Goal: Task Accomplishment & Management: Complete application form

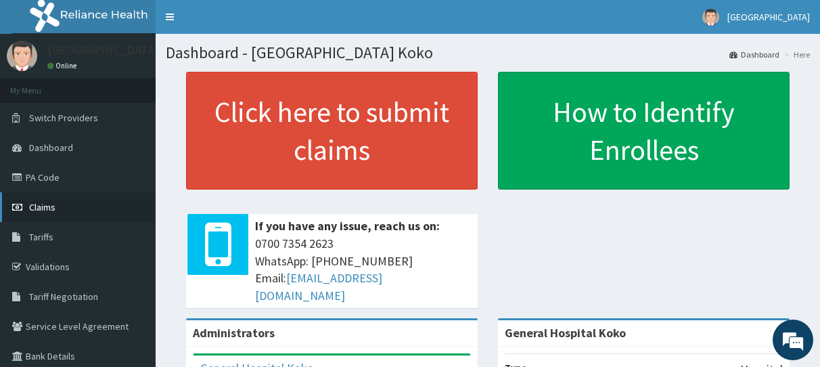
click at [39, 211] on span "Claims" at bounding box center [42, 207] width 26 height 12
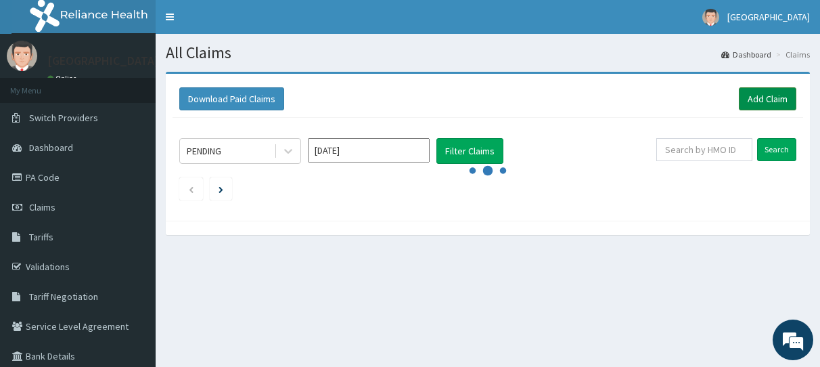
click at [765, 100] on link "Add Claim" at bounding box center [768, 98] width 58 height 23
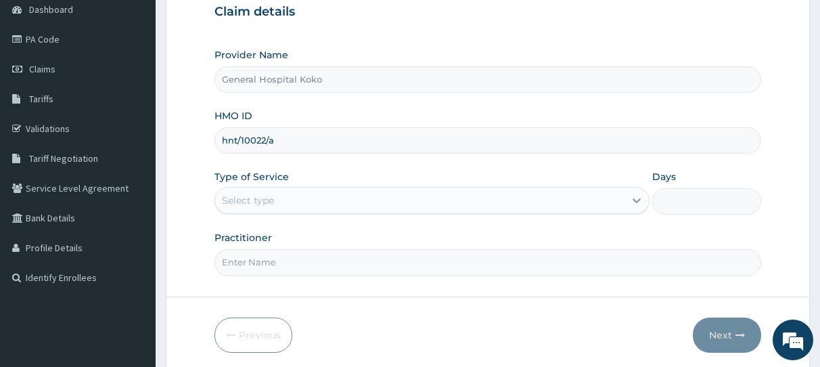
type input "hnt/10022/a"
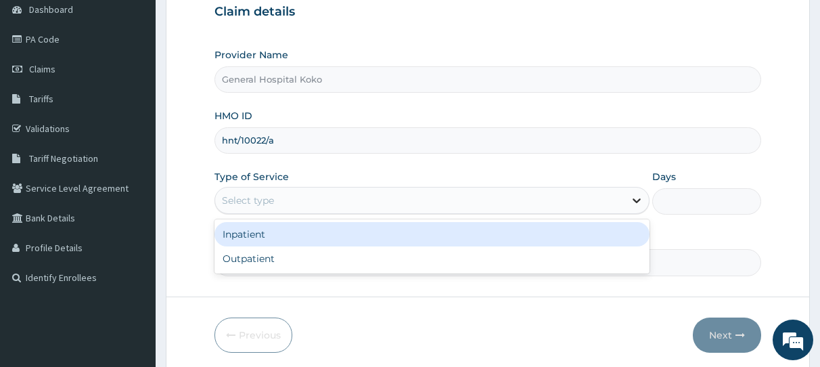
click at [638, 200] on icon at bounding box center [637, 201] width 8 height 5
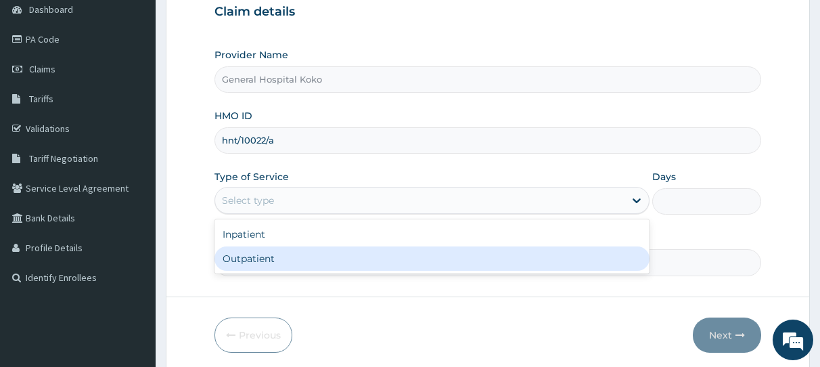
click at [299, 257] on div "Outpatient" at bounding box center [432, 258] width 435 height 24
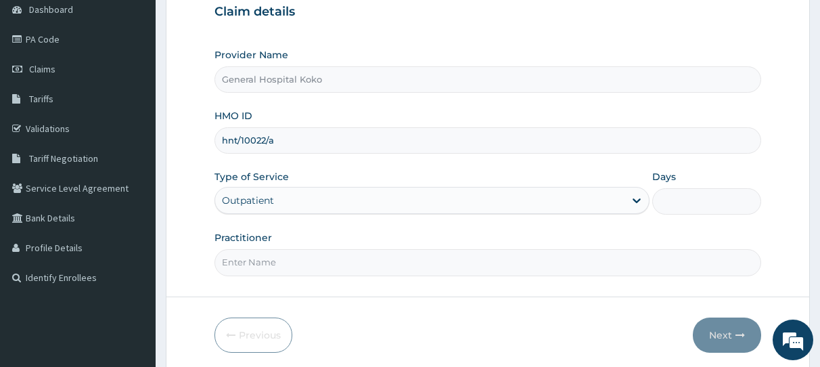
type input "1"
click at [456, 266] on input "Practitioner" at bounding box center [488, 262] width 547 height 26
type input "Dr Egbi"
click at [729, 339] on button "Next" at bounding box center [727, 334] width 68 height 35
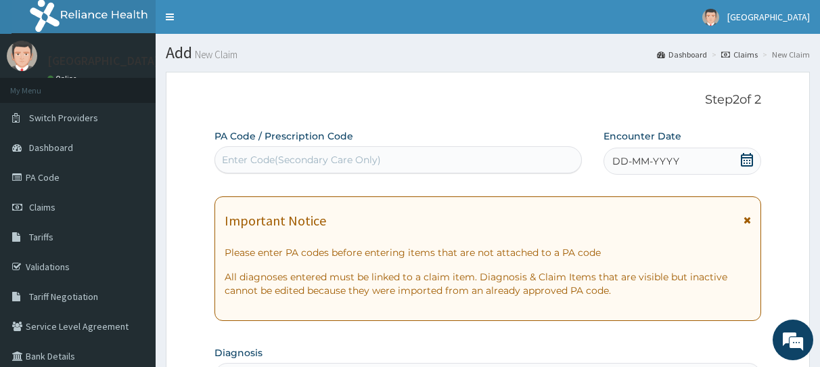
click at [750, 159] on icon at bounding box center [748, 160] width 14 height 14
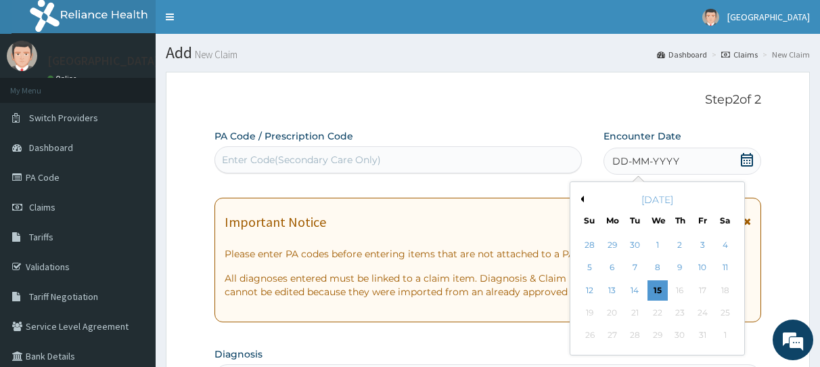
click at [584, 198] on div "October 2025" at bounding box center [657, 200] width 163 height 14
click at [583, 200] on button "Previous Month" at bounding box center [580, 199] width 7 height 7
click at [611, 244] on div "1" at bounding box center [612, 245] width 20 height 20
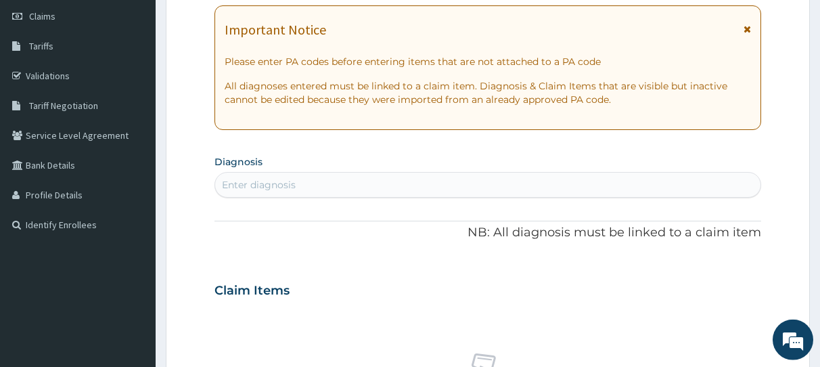
scroll to position [196, 0]
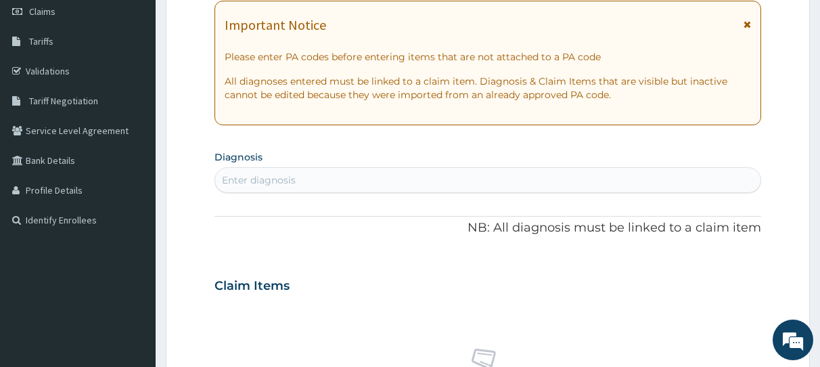
click at [310, 180] on div "Enter diagnosis" at bounding box center [488, 180] width 546 height 22
type input "malaria"
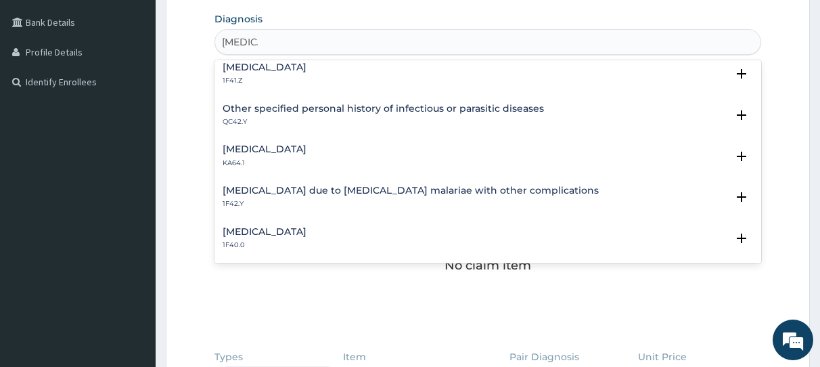
scroll to position [329, 0]
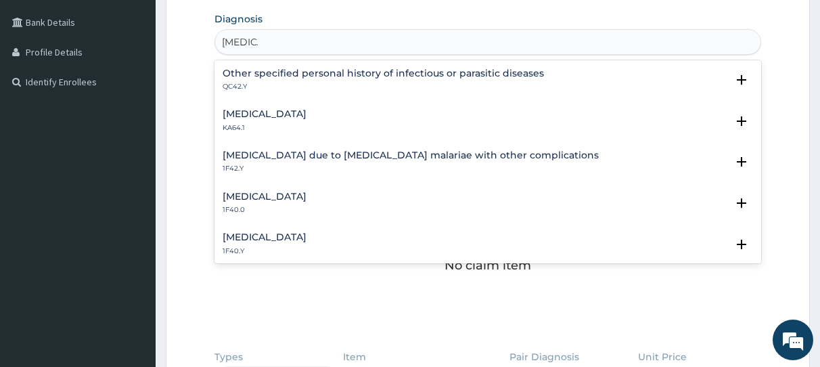
click at [307, 238] on h4 "Other severe and complicated Plasmodium falciparum malaria" at bounding box center [265, 237] width 84 height 10
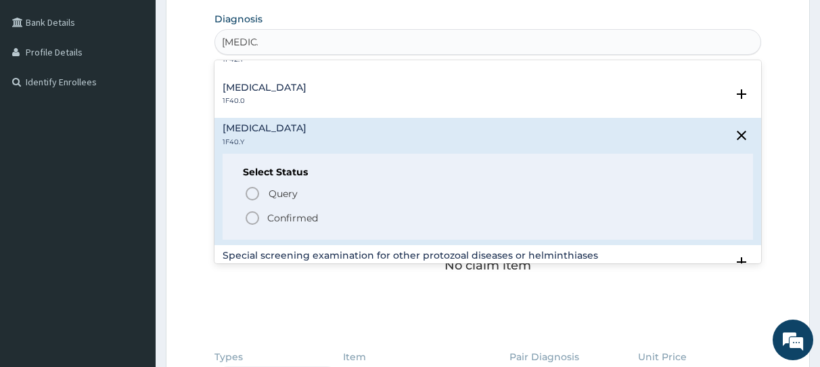
scroll to position [439, 0]
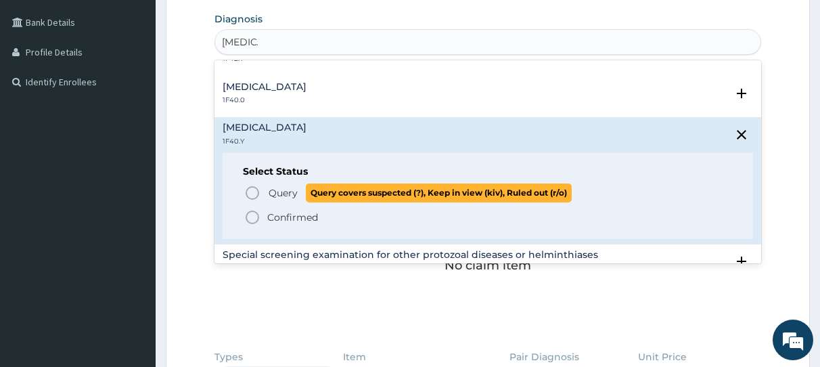
click at [252, 196] on icon "status option query" at bounding box center [252, 193] width 16 height 16
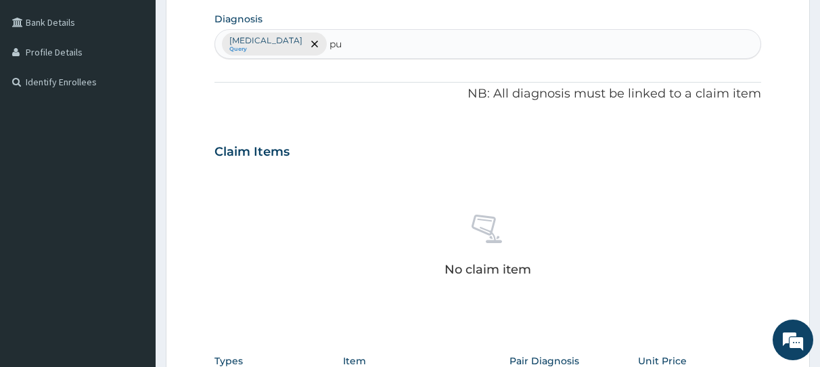
type input "p"
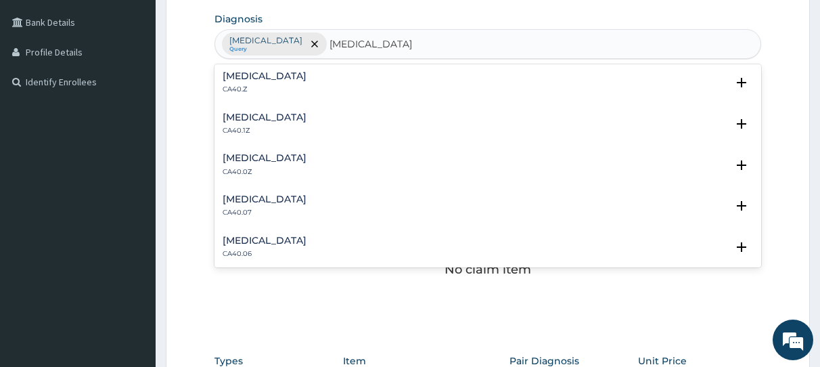
scroll to position [0, 0]
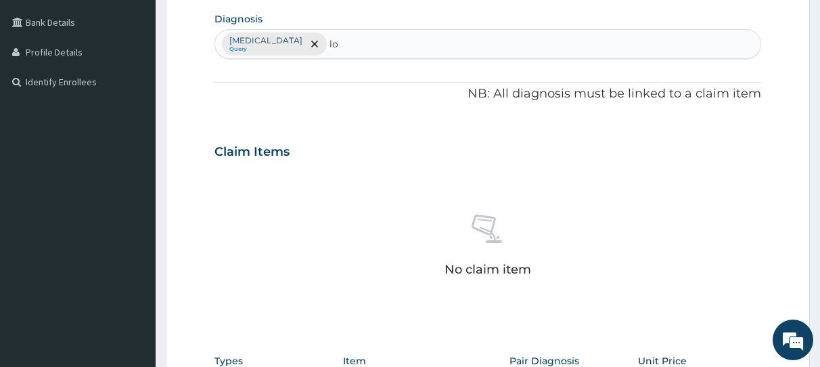
type input "l"
type input "pneumonitis"
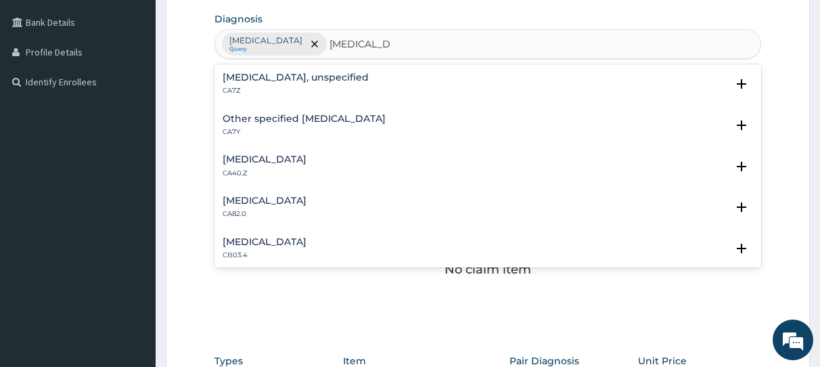
click at [299, 78] on h4 "Pneumonitis, unspecified" at bounding box center [296, 77] width 146 height 10
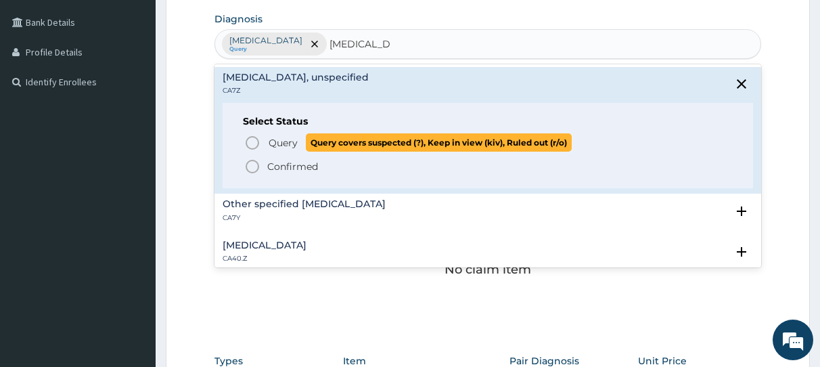
click at [247, 139] on circle "status option query" at bounding box center [252, 143] width 12 height 12
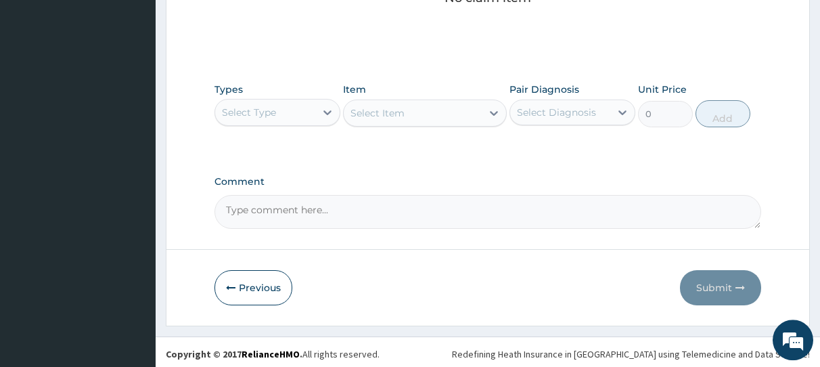
scroll to position [609, 0]
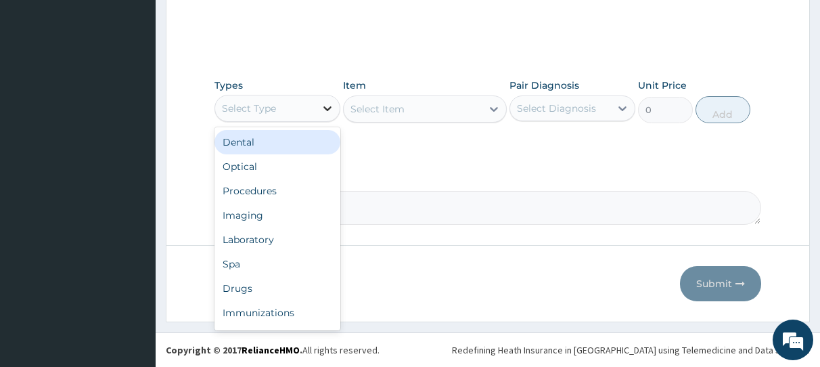
click at [326, 105] on icon at bounding box center [328, 109] width 14 height 14
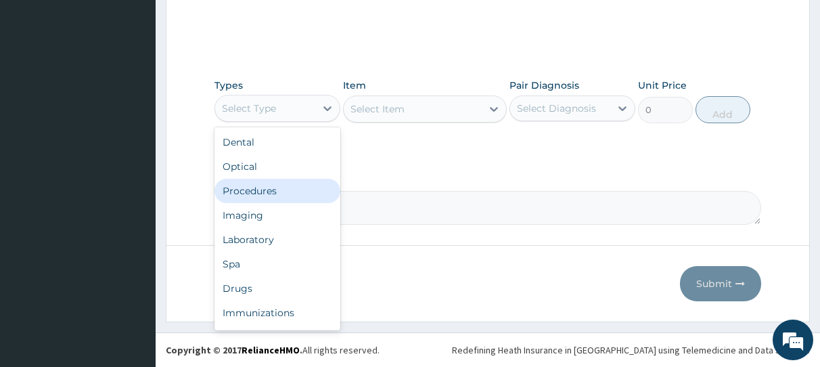
click at [258, 194] on div "Procedures" at bounding box center [278, 191] width 126 height 24
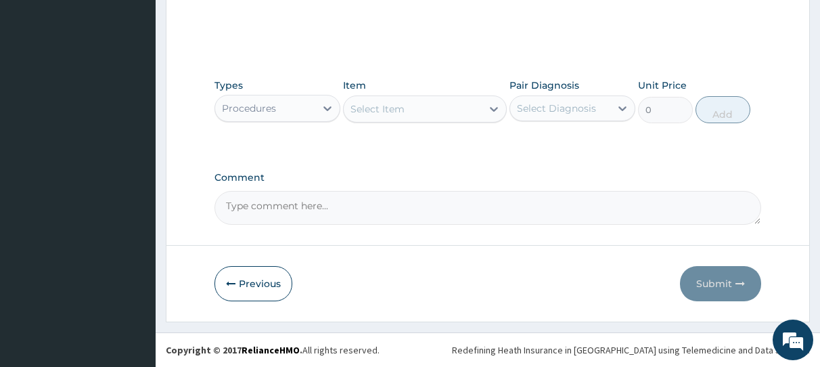
click at [431, 108] on div "Select Item" at bounding box center [413, 109] width 138 height 22
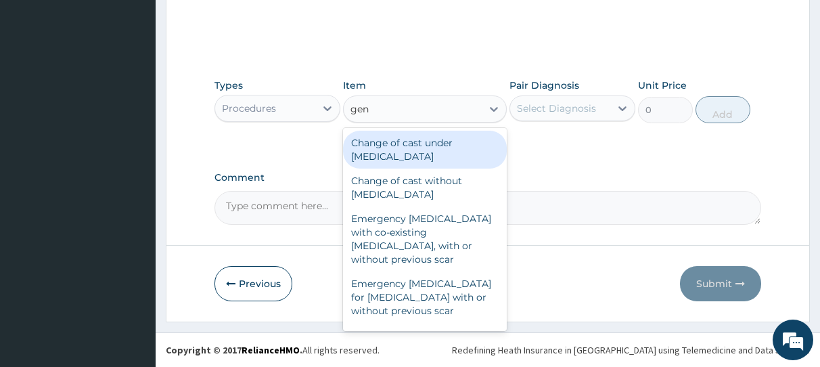
type input "gene"
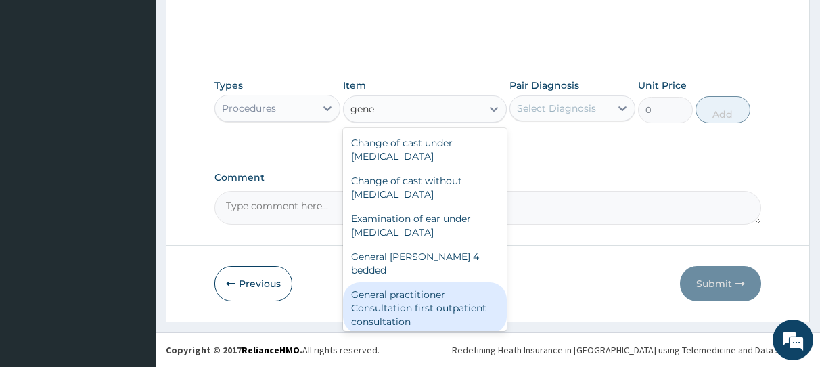
click at [430, 288] on div "General practitioner Consultation first outpatient consultation" at bounding box center [425, 307] width 164 height 51
type input "3547.5"
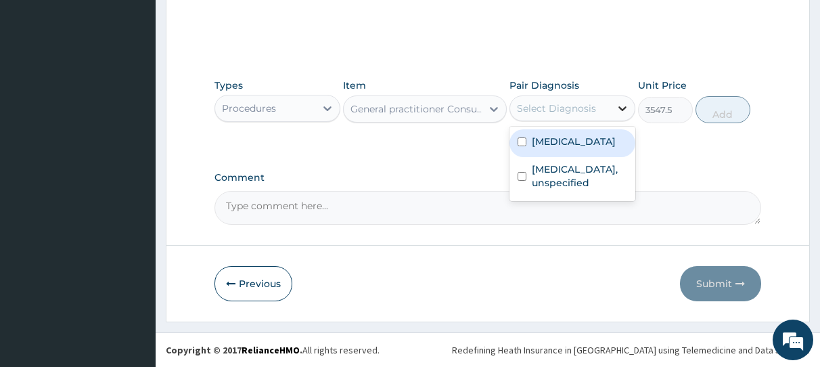
click at [623, 107] on icon at bounding box center [623, 109] width 14 height 14
click at [519, 146] on input "checkbox" at bounding box center [522, 141] width 9 height 9
checkbox input "true"
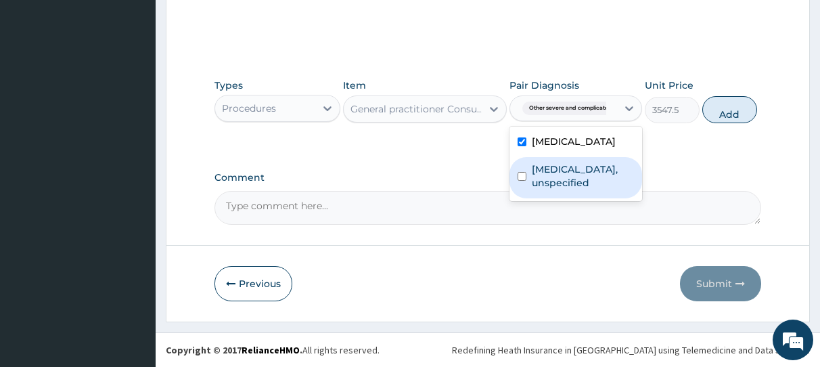
click at [524, 181] on input "checkbox" at bounding box center [522, 176] width 9 height 9
checkbox input "true"
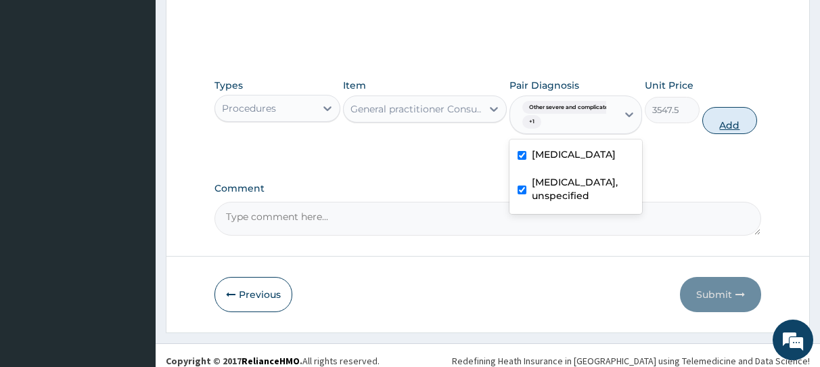
click at [726, 119] on button "Add" at bounding box center [730, 120] width 55 height 27
type input "0"
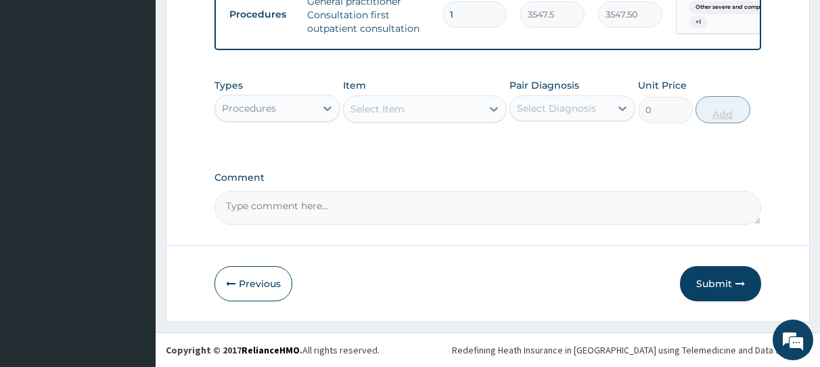
scroll to position [562, 0]
click at [328, 111] on icon at bounding box center [328, 108] width 8 height 5
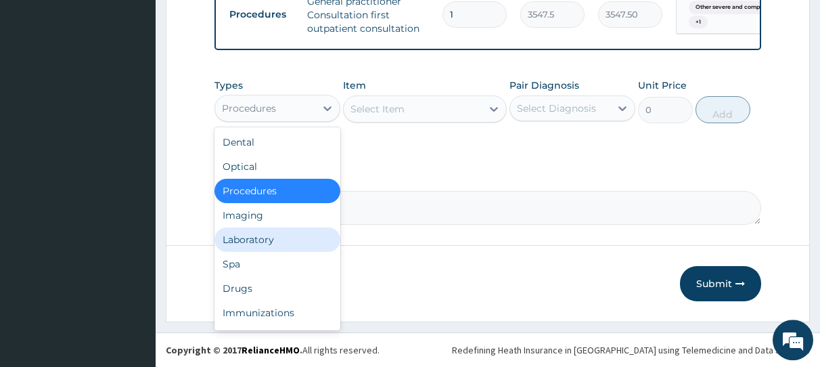
click at [286, 240] on div "Laboratory" at bounding box center [278, 239] width 126 height 24
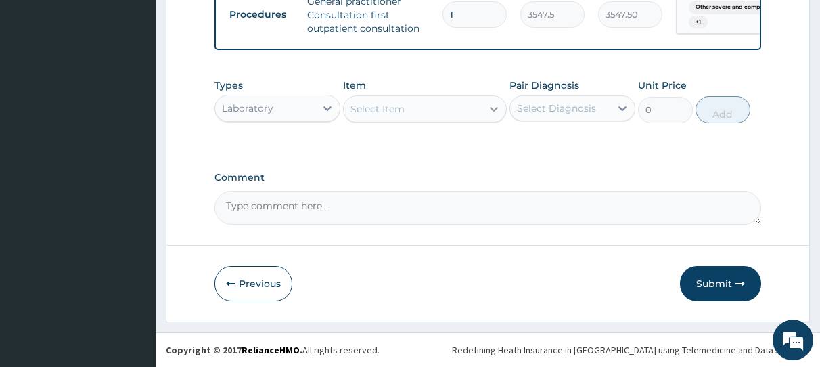
click at [494, 112] on icon at bounding box center [494, 109] width 8 height 5
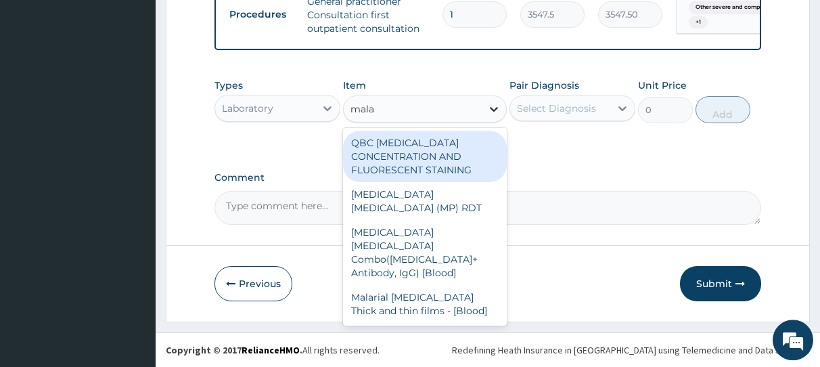
type input "malar"
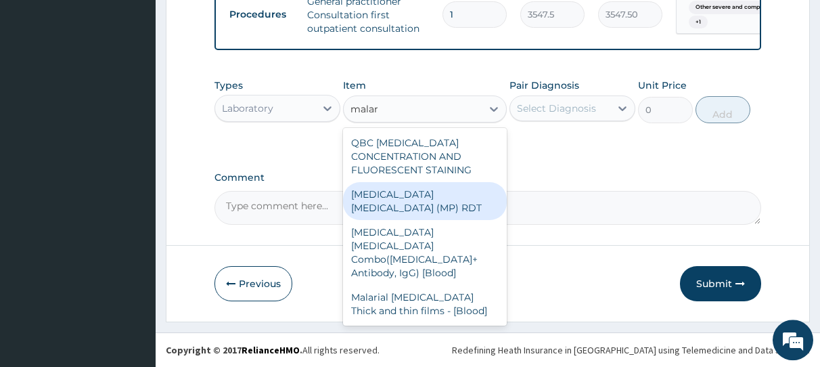
click at [459, 196] on div "MALARIA PARASITE (MP) RDT" at bounding box center [425, 201] width 164 height 38
type input "1612.5"
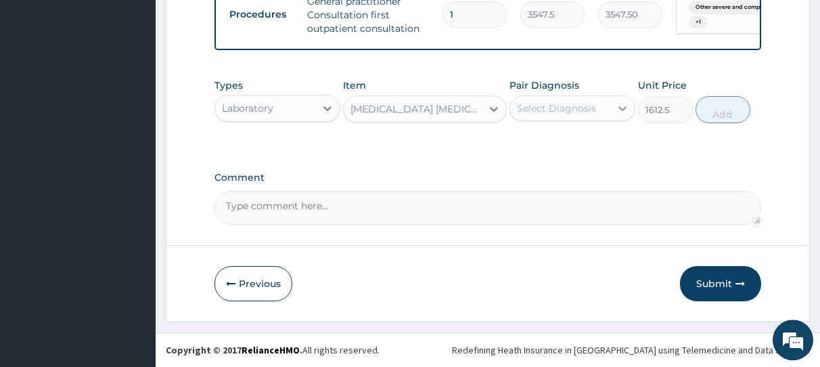
click at [621, 111] on icon at bounding box center [623, 108] width 8 height 5
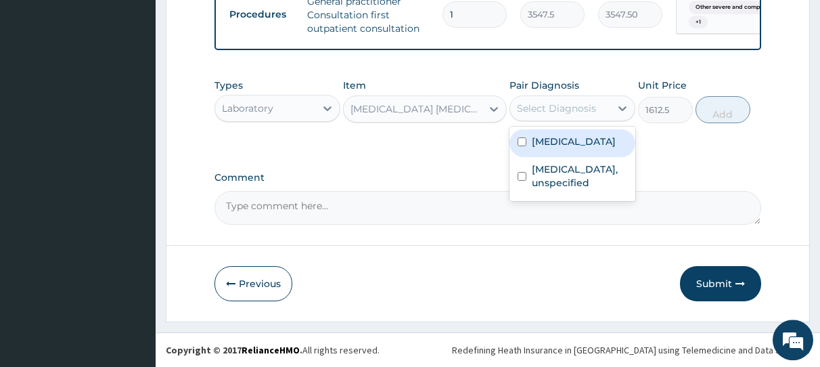
click at [522, 146] on input "checkbox" at bounding box center [522, 141] width 9 height 9
checkbox input "true"
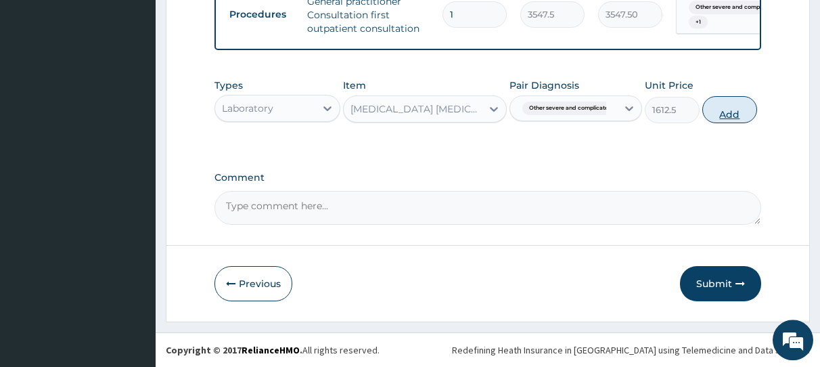
click at [731, 112] on button "Add" at bounding box center [730, 109] width 55 height 27
type input "0"
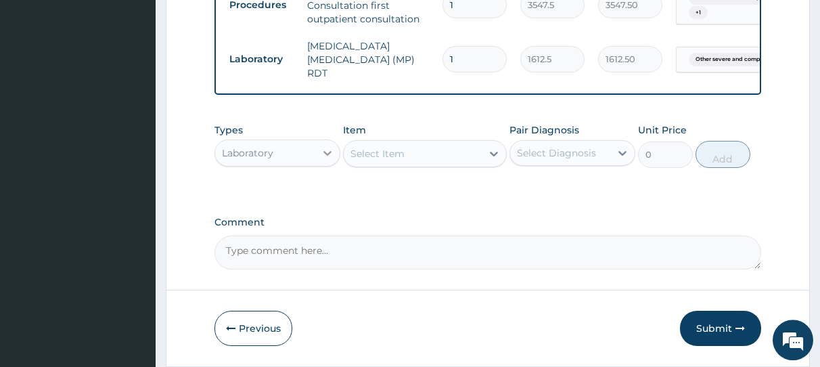
click at [326, 156] on icon at bounding box center [328, 153] width 8 height 5
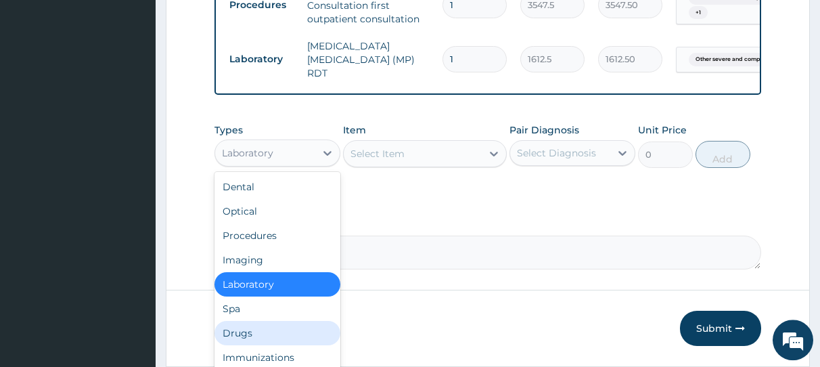
click at [250, 339] on div "Drugs" at bounding box center [278, 333] width 126 height 24
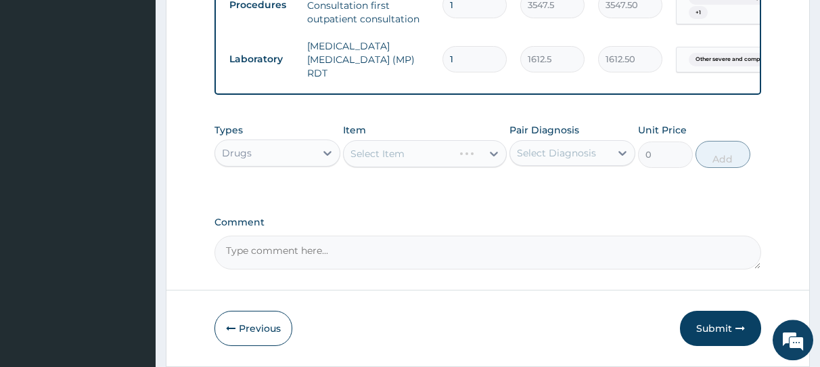
click at [394, 226] on label "Comment" at bounding box center [488, 223] width 547 height 12
click at [394, 236] on textarea "Comment" at bounding box center [488, 253] width 547 height 34
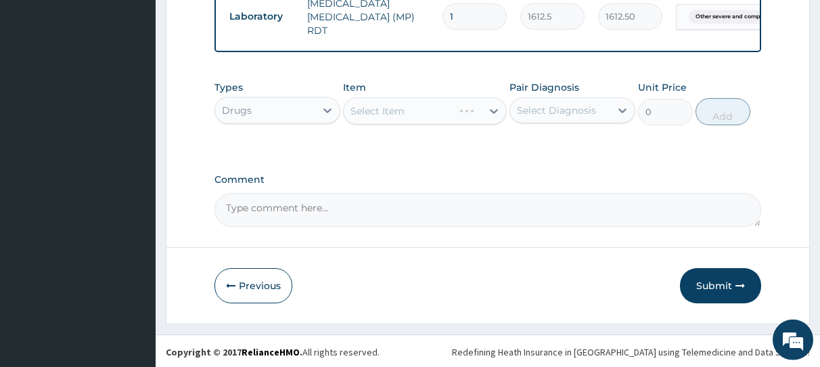
scroll to position [611, 0]
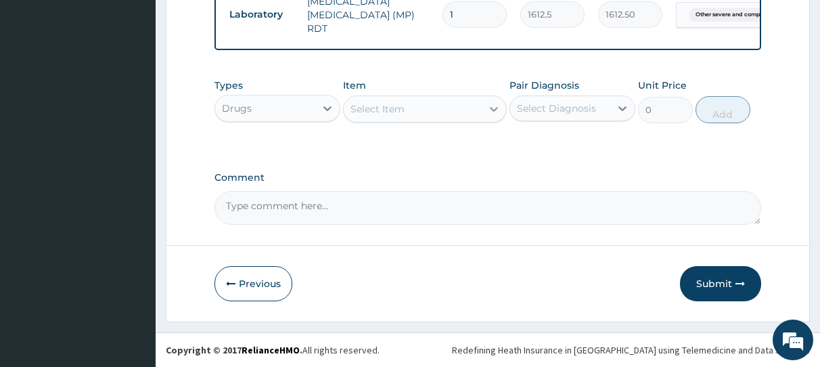
click at [489, 106] on icon at bounding box center [494, 109] width 14 height 14
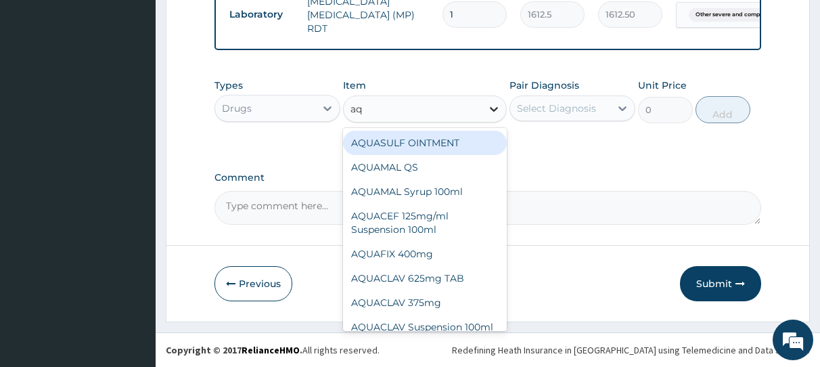
type input "a"
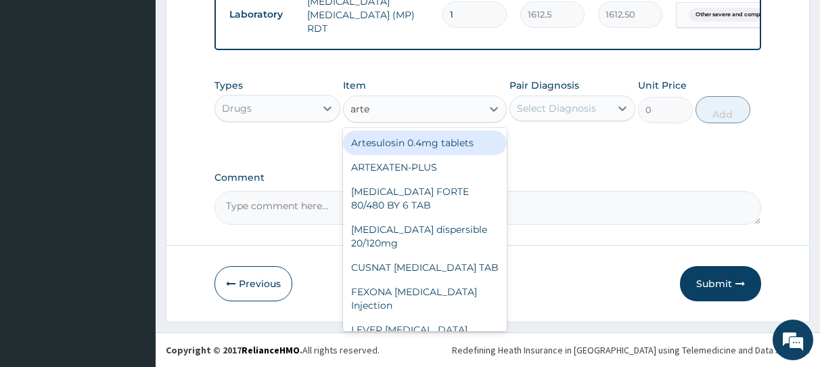
type input "arte"
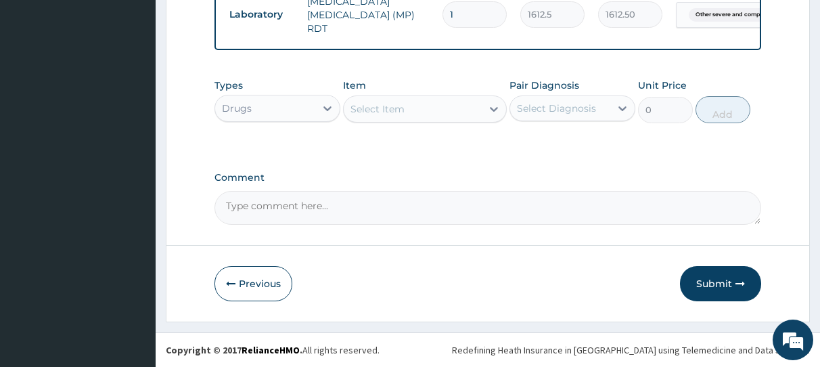
click at [443, 105] on div "Select Item" at bounding box center [413, 109] width 138 height 22
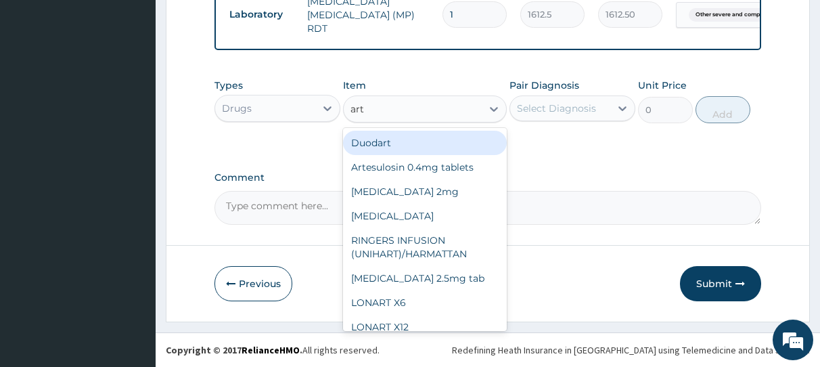
type input "arte"
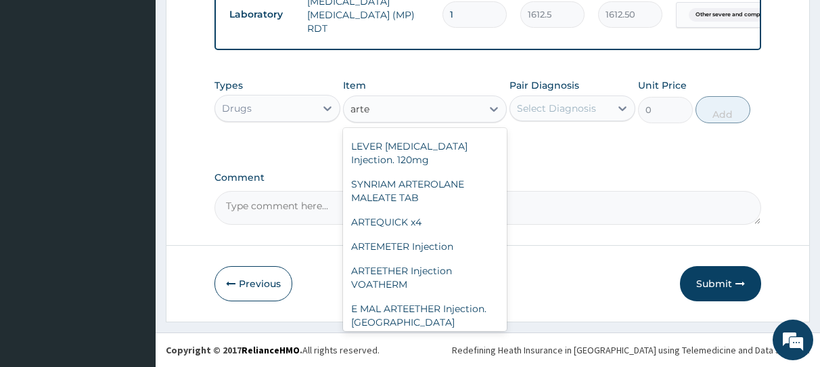
scroll to position [190, 0]
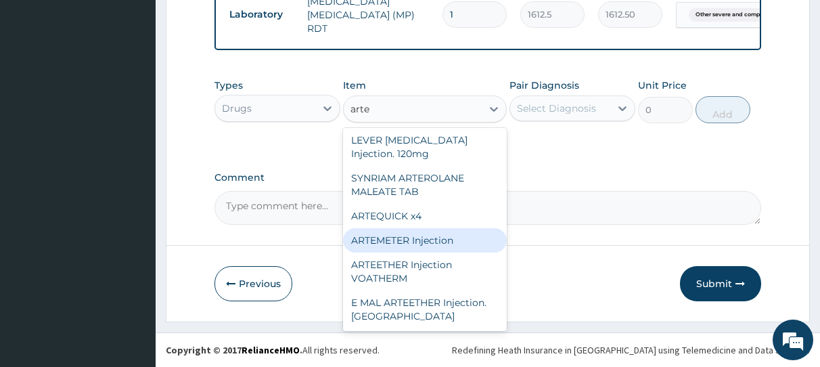
click at [454, 242] on div "ARTEMETER Injection" at bounding box center [425, 240] width 164 height 24
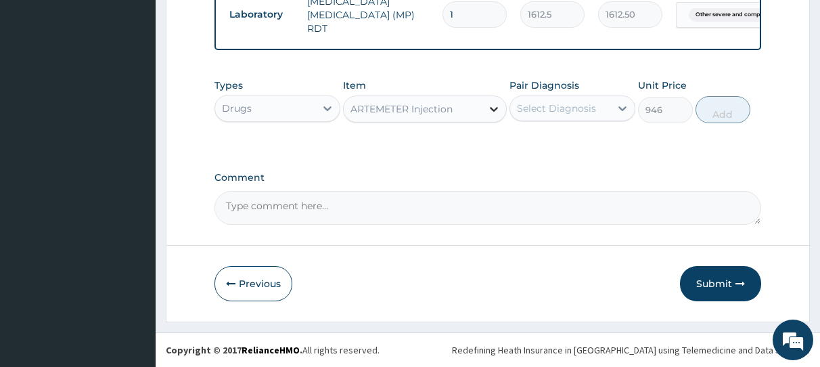
click at [493, 110] on icon at bounding box center [494, 109] width 8 height 5
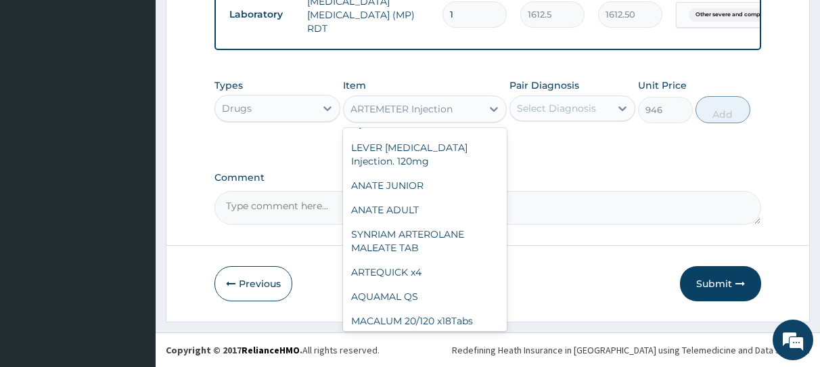
scroll to position [8931, 0]
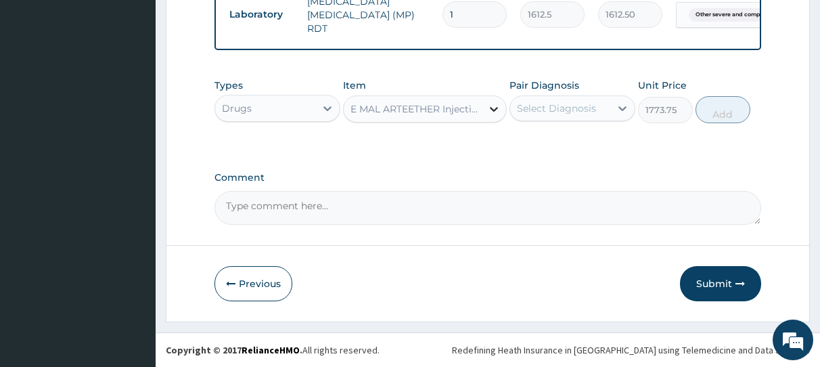
click at [493, 108] on icon at bounding box center [494, 109] width 14 height 14
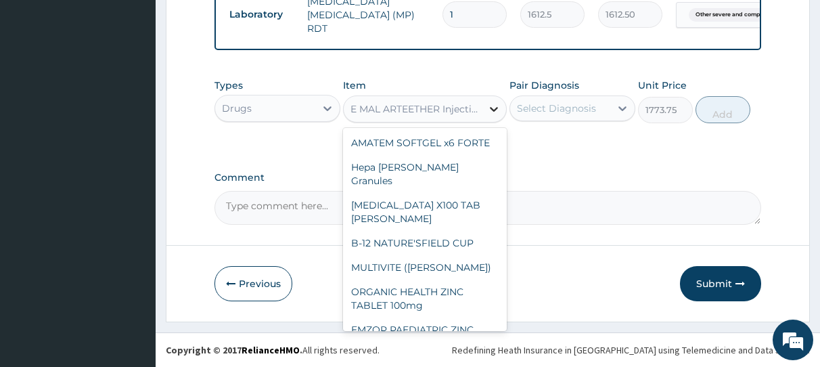
scroll to position [8878, 0]
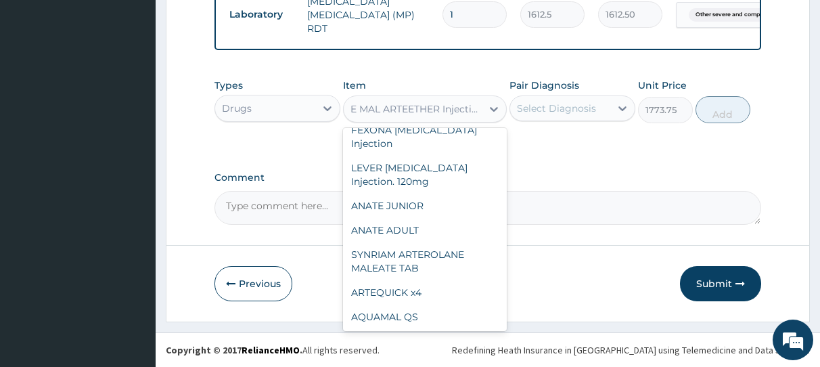
type input "946"
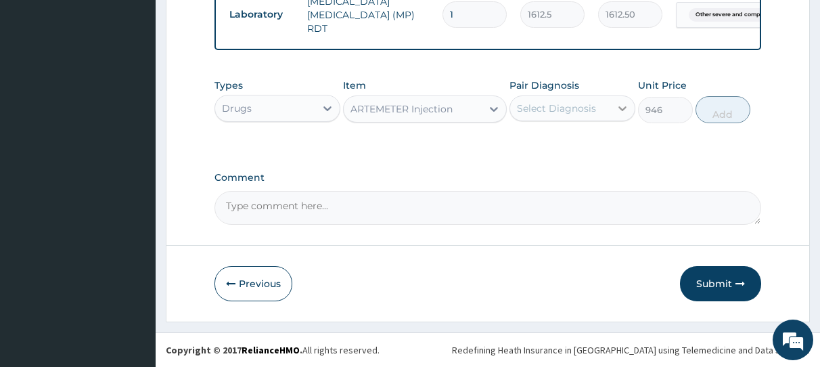
click at [623, 109] on icon at bounding box center [623, 109] width 14 height 14
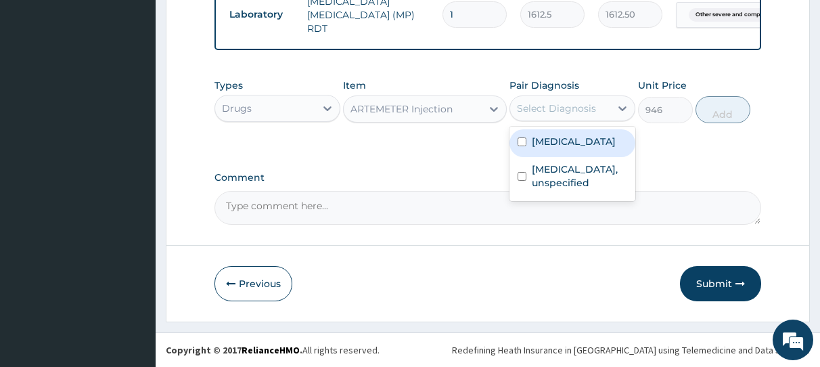
click at [521, 146] on input "checkbox" at bounding box center [522, 141] width 9 height 9
checkbox input "true"
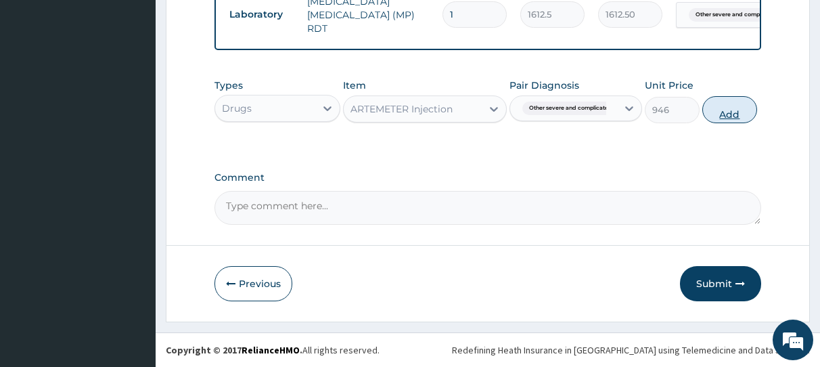
click at [722, 121] on button "Add" at bounding box center [730, 109] width 55 height 27
type input "0"
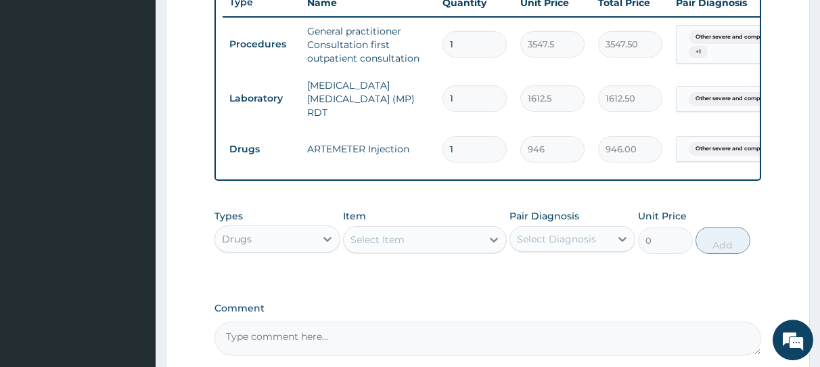
scroll to position [507, 0]
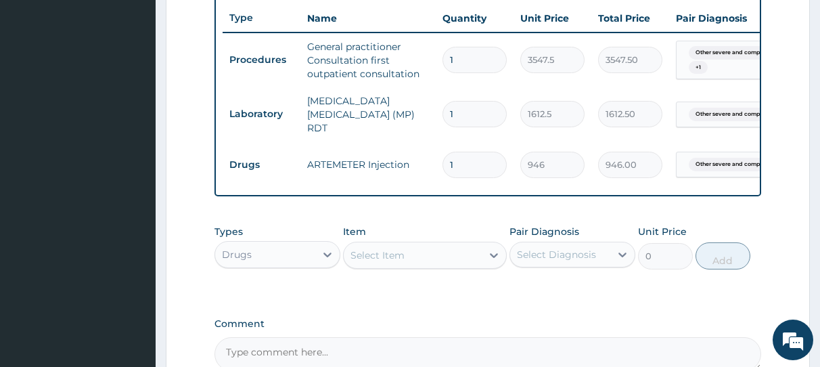
type input "0.00"
type input "6"
type input "5676.00"
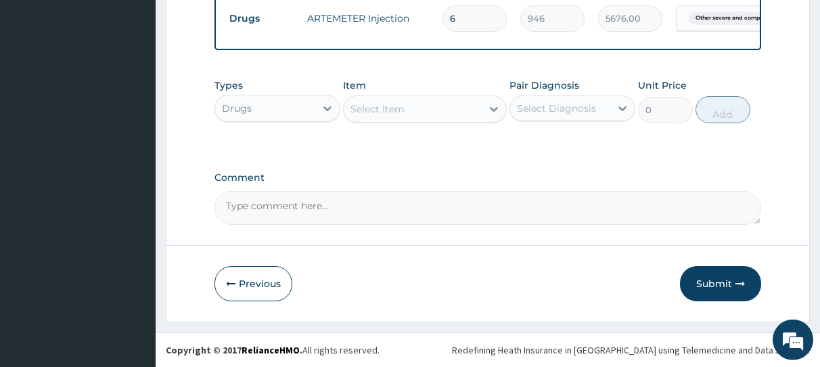
scroll to position [657, 0]
type input "6"
click at [489, 110] on icon at bounding box center [494, 109] width 14 height 14
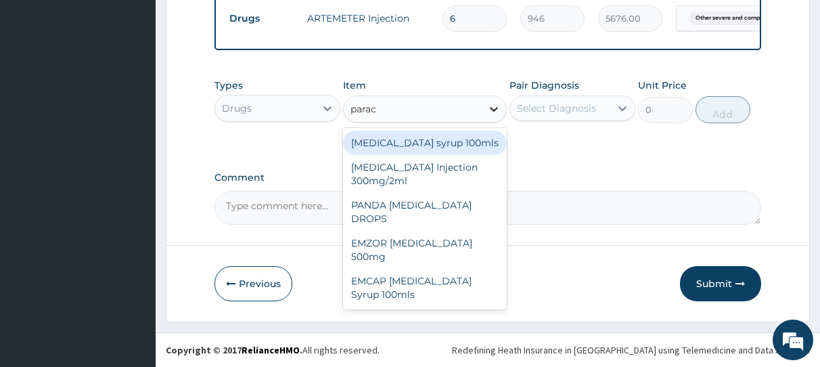
type input "parace"
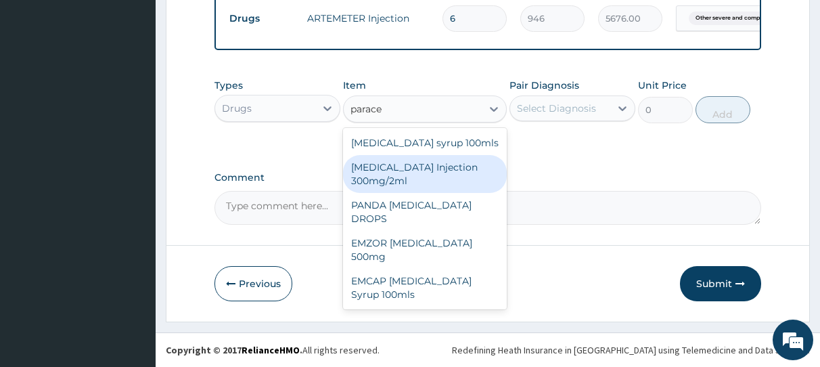
click at [451, 181] on div "PARACETAMOL Injection 300mg/2ml" at bounding box center [425, 174] width 164 height 38
type input "260.15"
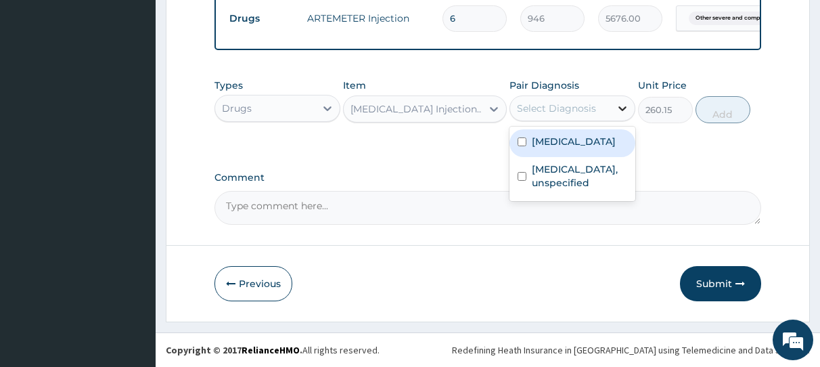
click at [621, 108] on icon at bounding box center [623, 109] width 14 height 14
click at [521, 146] on input "checkbox" at bounding box center [522, 141] width 9 height 9
checkbox input "true"
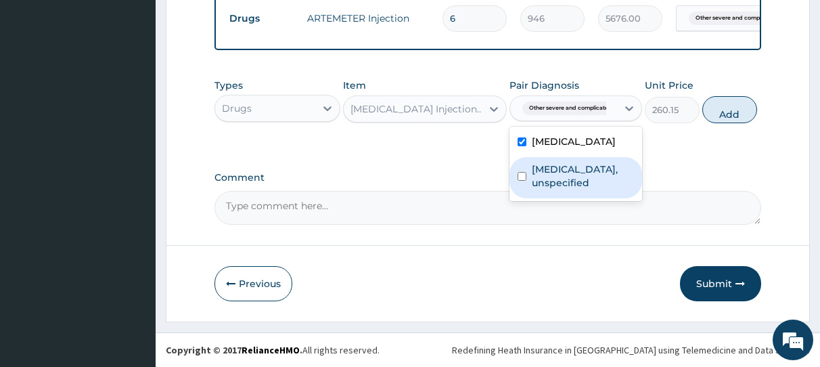
click at [520, 181] on input "checkbox" at bounding box center [522, 176] width 9 height 9
checkbox input "true"
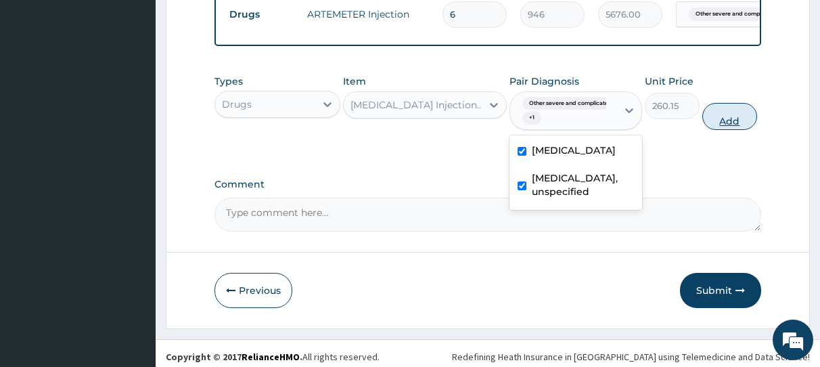
click at [724, 118] on button "Add" at bounding box center [730, 116] width 55 height 27
type input "0"
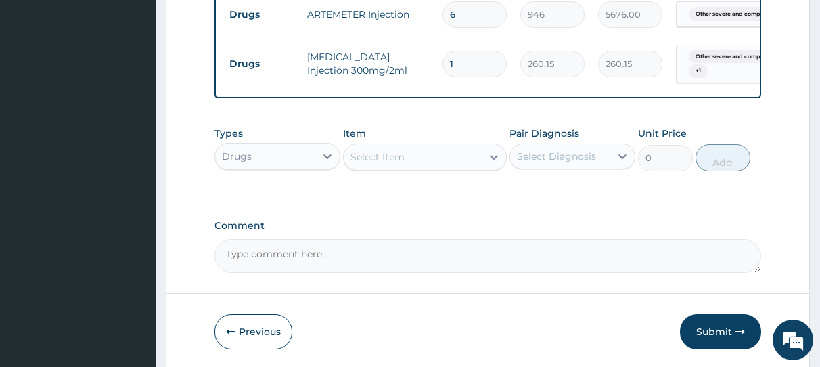
type input "0.00"
type input "6"
type input "1560.90"
type input "6"
click at [493, 161] on icon at bounding box center [494, 157] width 14 height 14
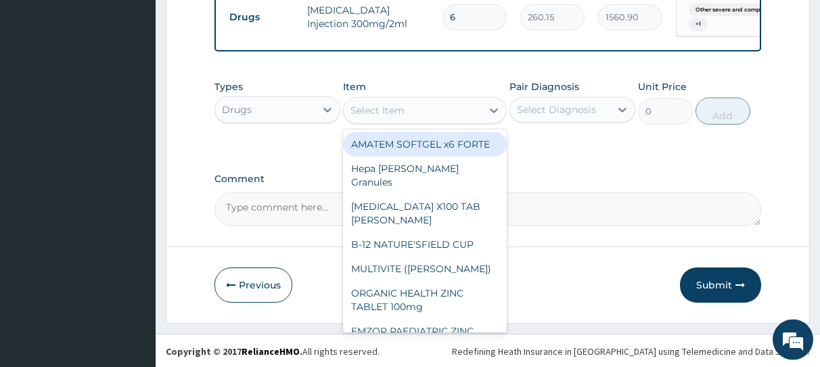
scroll to position [709, 0]
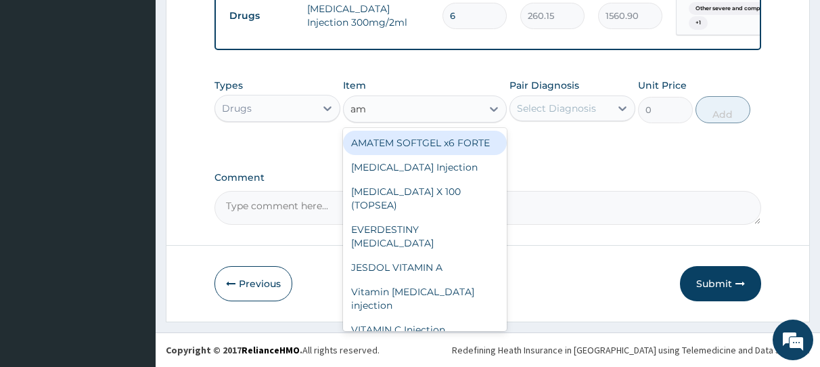
type input "ama"
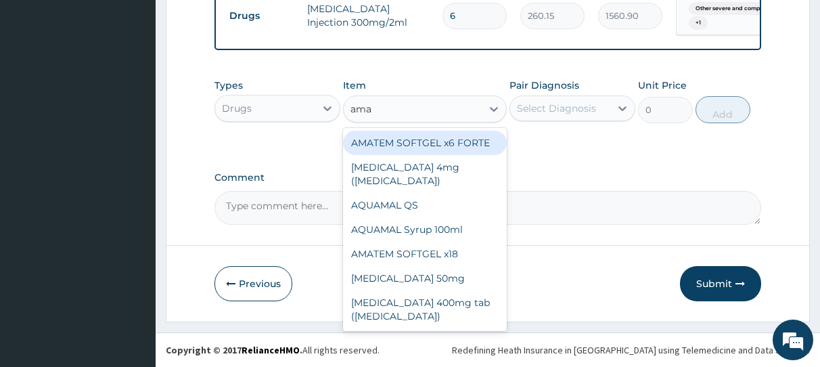
click at [441, 144] on div "AMATEM SOFTGEL x6 FORTE" at bounding box center [425, 143] width 164 height 24
type input "473"
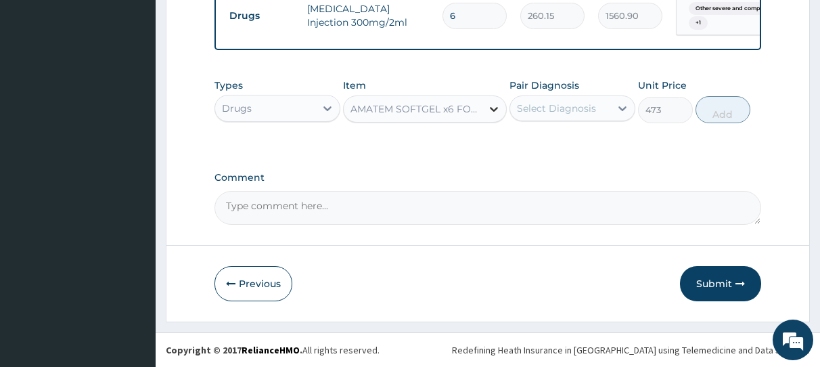
click at [493, 107] on icon at bounding box center [494, 109] width 14 height 14
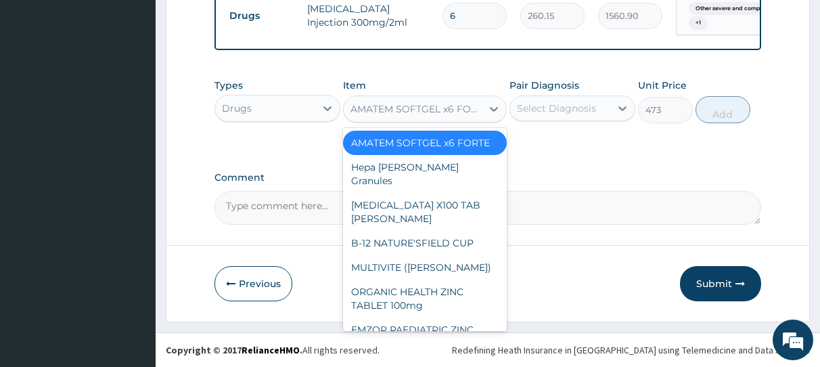
click at [479, 110] on div "AMATEM SOFTGEL x6 FORTE" at bounding box center [417, 109] width 133 height 14
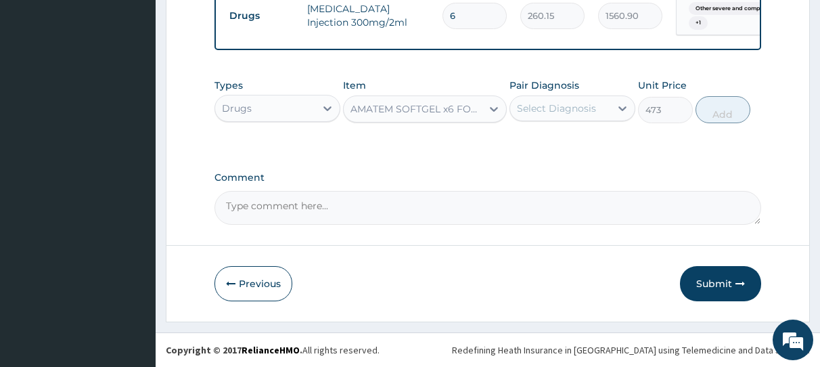
click at [476, 110] on div "AMATEM SOFTGEL x6 FORTE" at bounding box center [417, 109] width 133 height 14
click at [393, 110] on div "AMATEM SOFTGEL x6 FORTE" at bounding box center [417, 109] width 133 height 14
click at [494, 108] on icon at bounding box center [494, 109] width 14 height 14
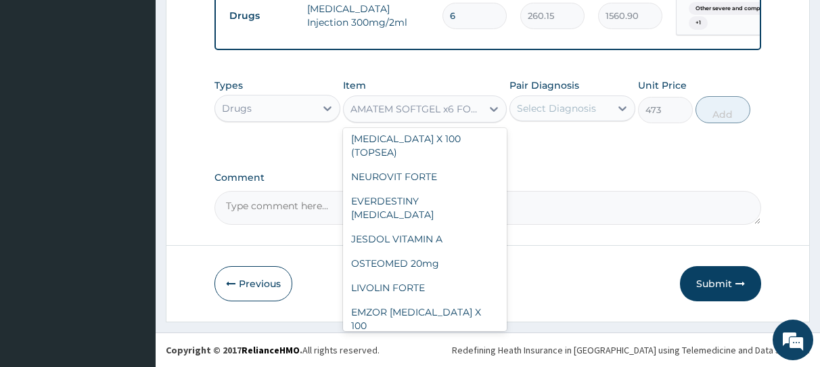
scroll to position [256, 0]
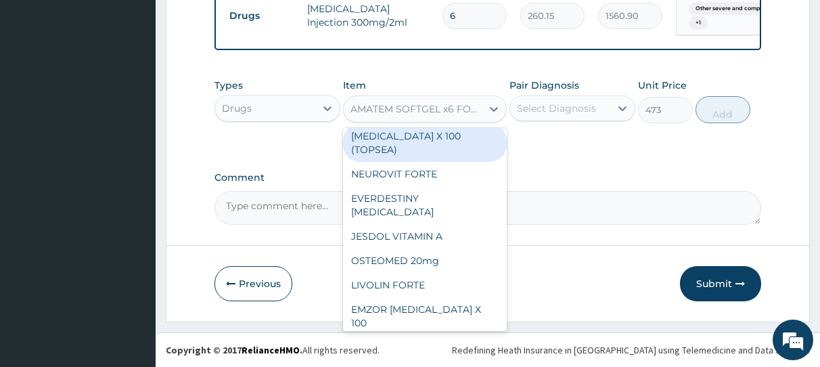
click at [370, 107] on div "AMATEM SOFTGEL x6 FORTE" at bounding box center [417, 109] width 133 height 14
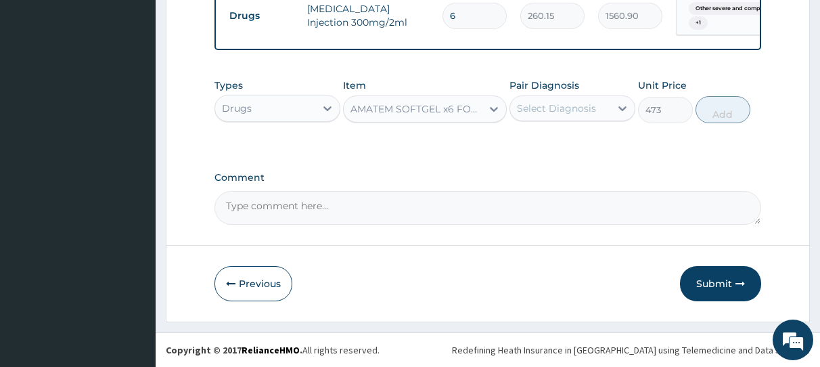
click at [355, 106] on div "AMATEM SOFTGEL x6 FORTE" at bounding box center [417, 109] width 133 height 14
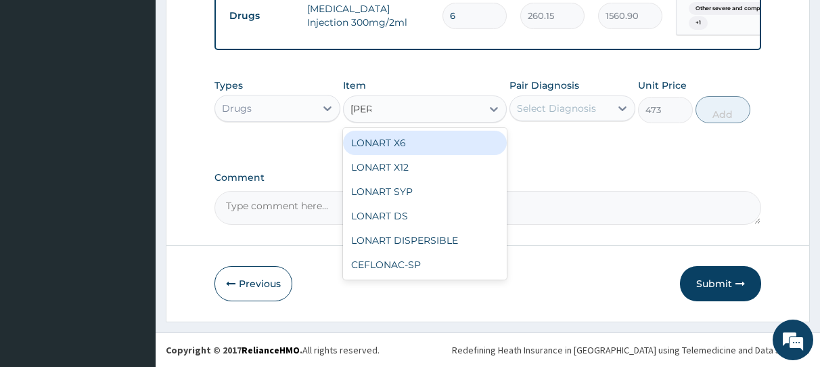
type input "lonar"
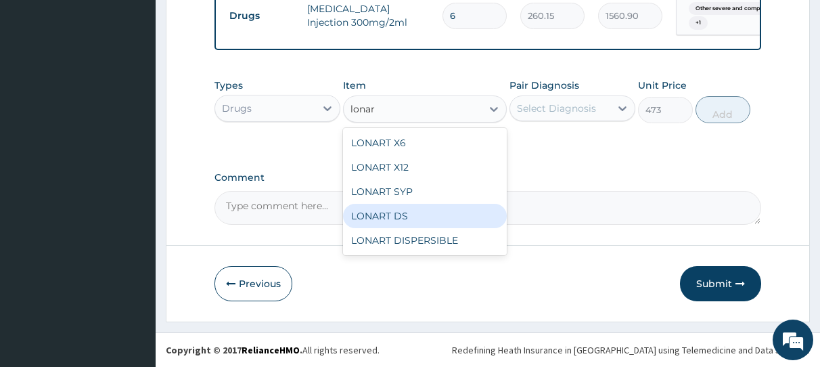
click at [380, 216] on div "LONART DS" at bounding box center [425, 216] width 164 height 24
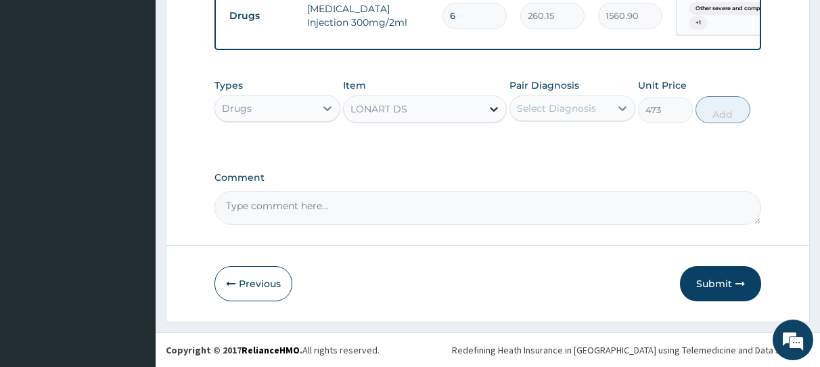
click at [494, 107] on icon at bounding box center [494, 109] width 14 height 14
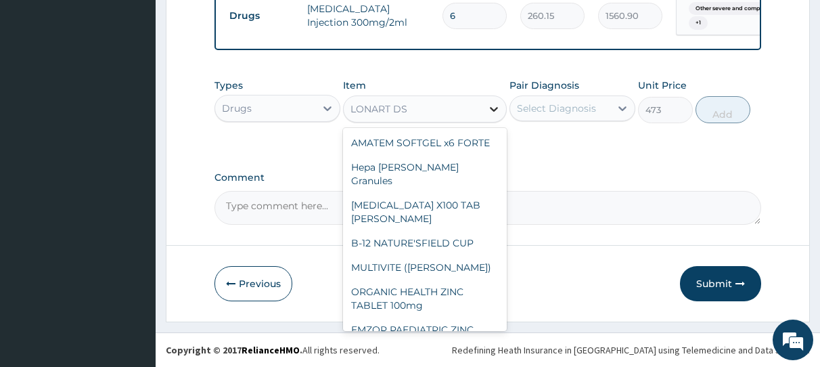
scroll to position [7847, 0]
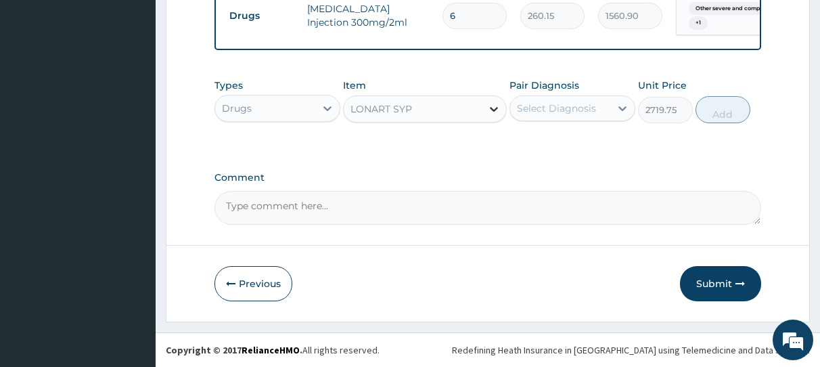
click at [492, 109] on icon at bounding box center [494, 109] width 8 height 5
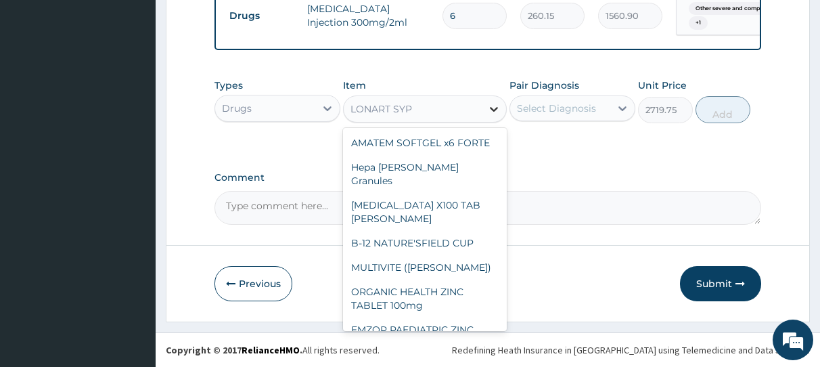
scroll to position [7822, 0]
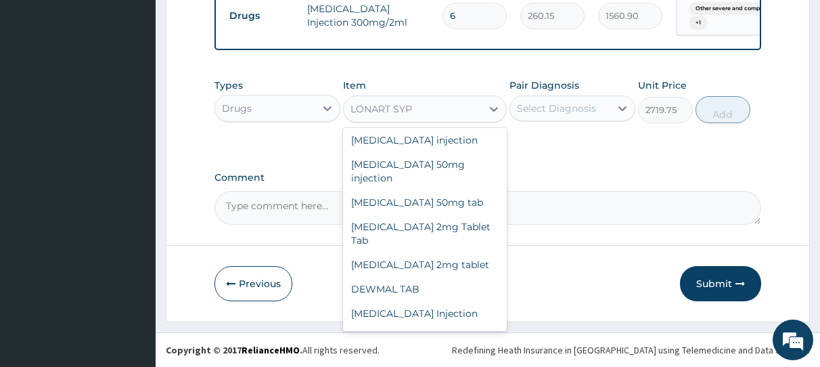
type input "473"
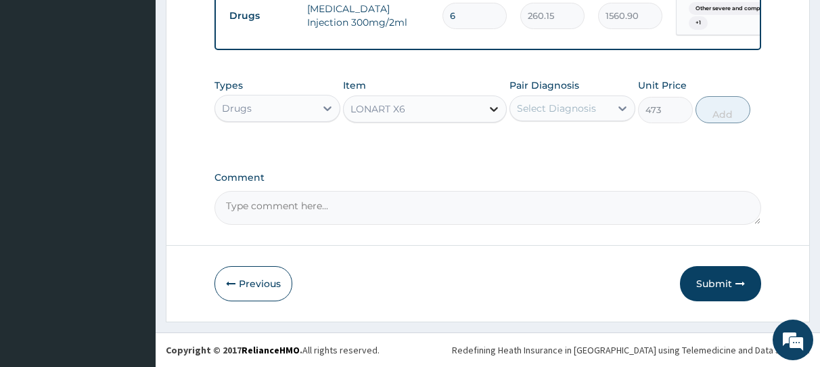
click at [491, 109] on icon at bounding box center [494, 109] width 8 height 5
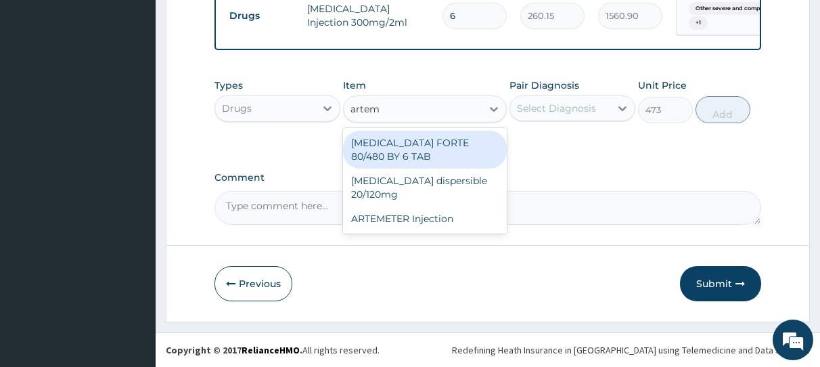
scroll to position [0, 0]
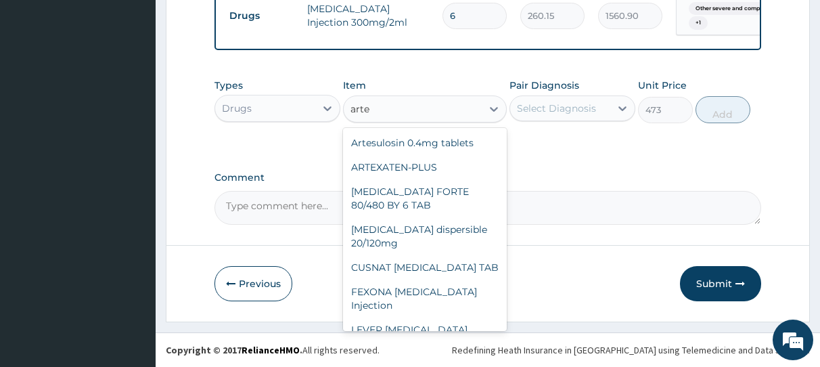
type input "art"
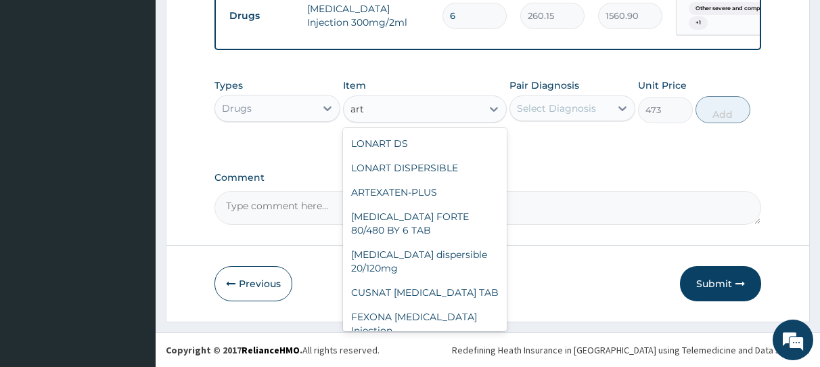
scroll to position [256, 0]
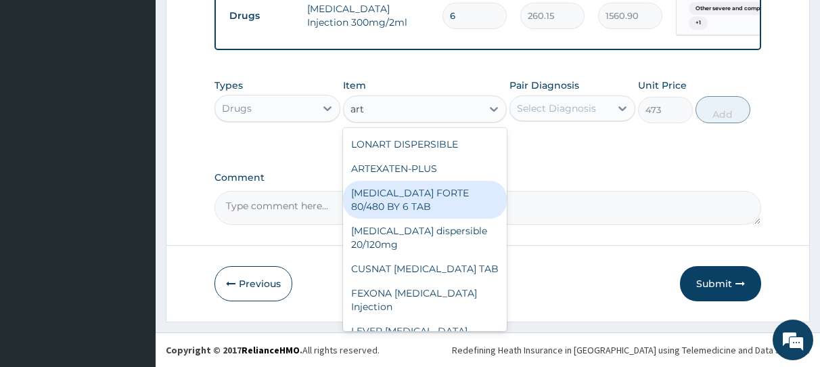
click at [451, 192] on div "COARTEM FORTE 80/480 BY 6 TAB" at bounding box center [425, 200] width 164 height 38
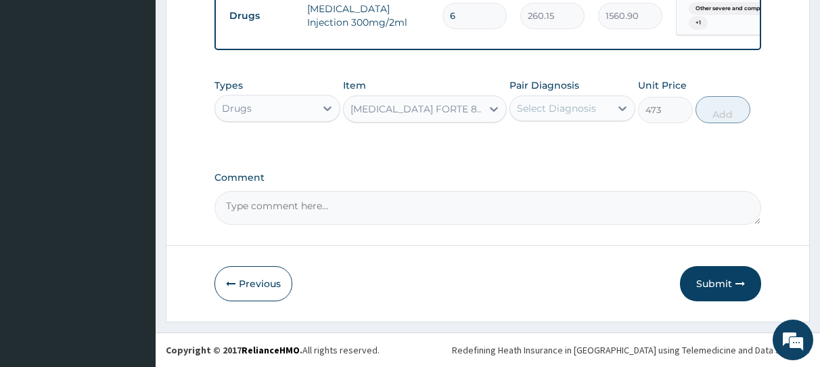
type input "449.35"
click at [493, 108] on icon at bounding box center [494, 109] width 14 height 14
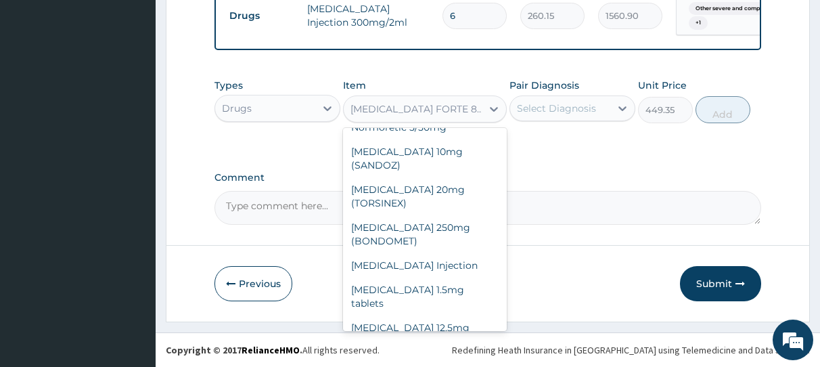
scroll to position [9887, 0]
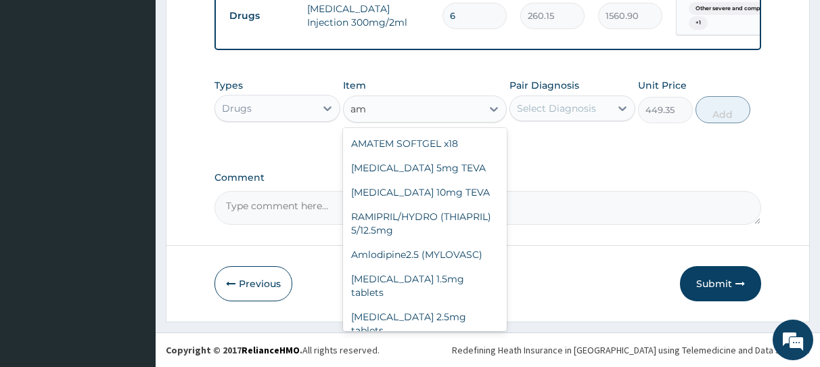
type input "ama"
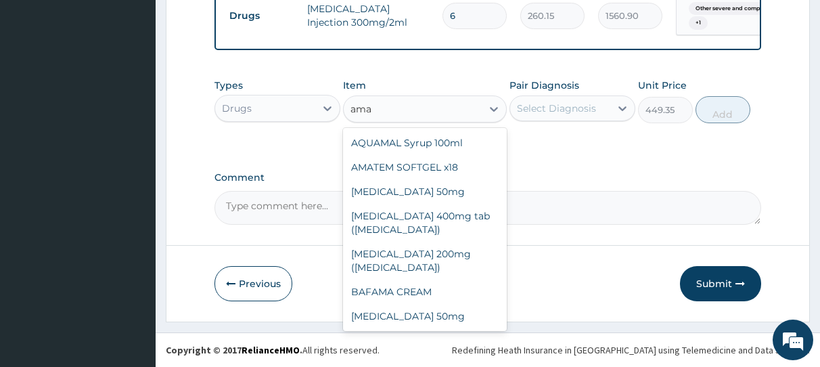
scroll to position [87, 0]
click at [424, 165] on div "AMATEM SOFTGEL x18" at bounding box center [425, 167] width 164 height 24
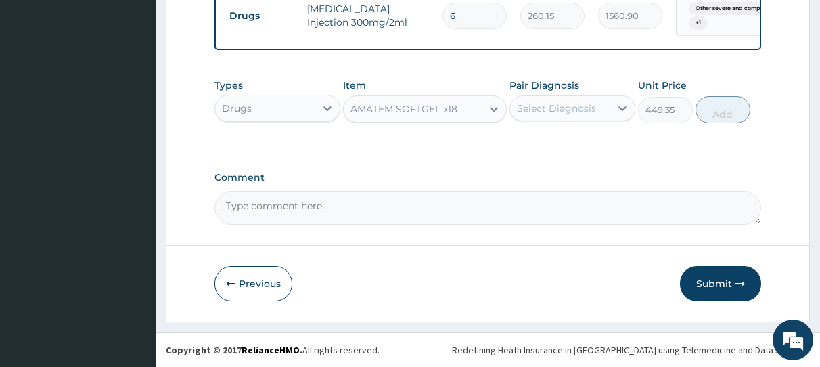
type input "104.06"
click at [491, 111] on icon at bounding box center [494, 109] width 14 height 14
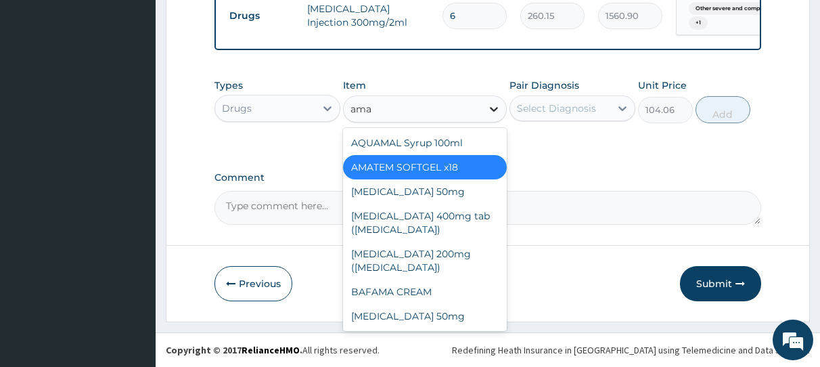
type input "amat"
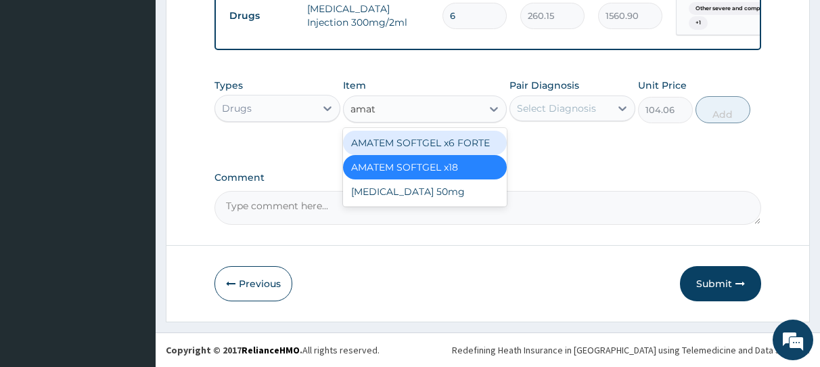
click at [468, 146] on div "AMATEM SOFTGEL x6 FORTE" at bounding box center [425, 143] width 164 height 24
type input "473"
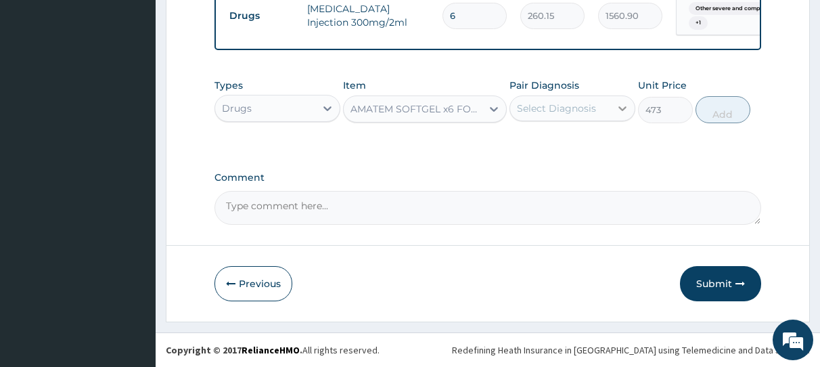
click at [622, 110] on icon at bounding box center [623, 108] width 8 height 5
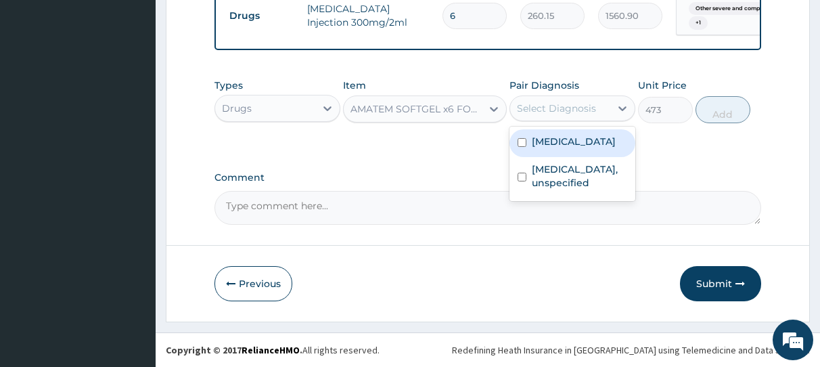
click at [523, 147] on input "checkbox" at bounding box center [522, 142] width 9 height 9
checkbox input "true"
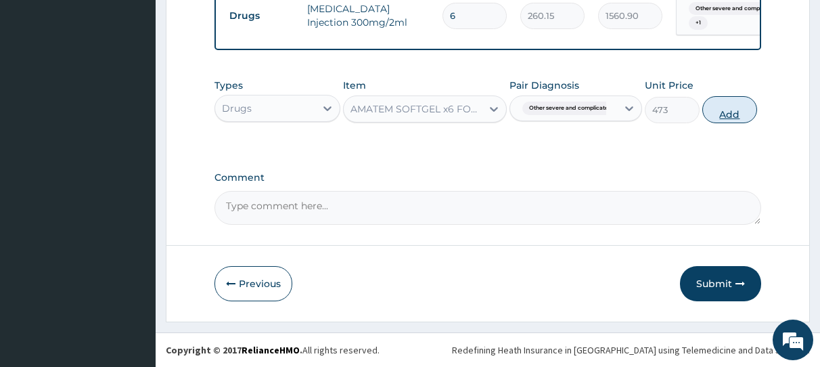
click at [722, 113] on button "Add" at bounding box center [730, 109] width 55 height 27
type input "0"
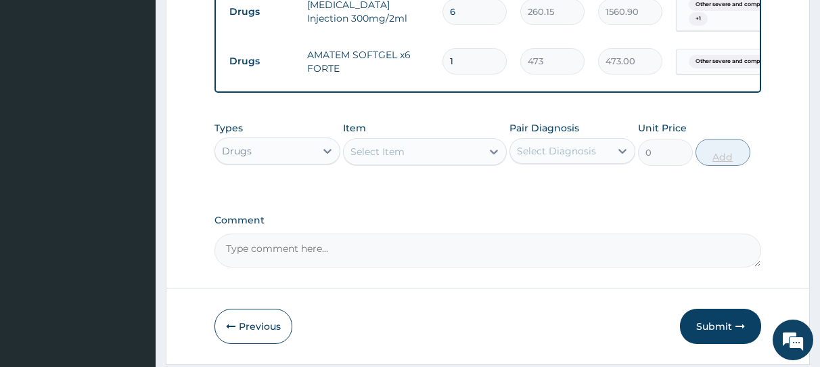
type input "0.00"
type input "6"
type input "2838.00"
type input "6"
click at [492, 153] on icon at bounding box center [494, 152] width 14 height 14
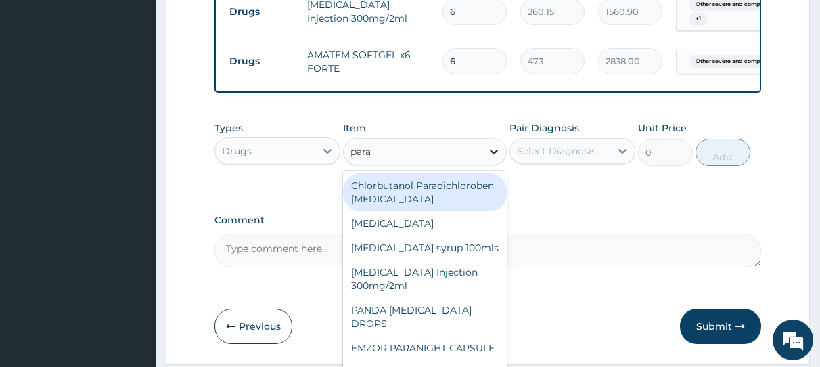
type input "parac"
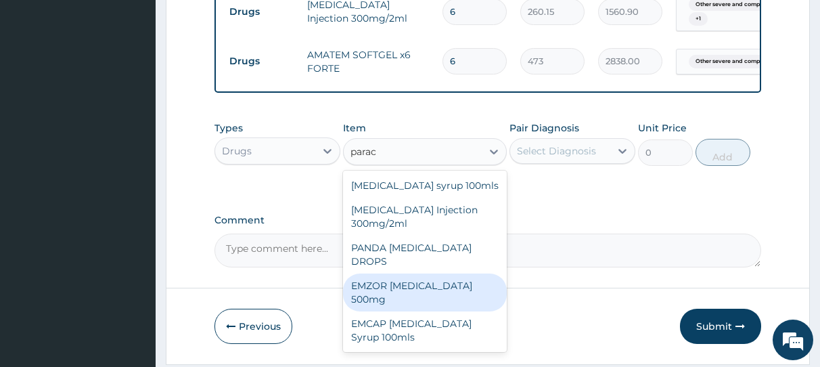
click at [450, 286] on div "EMZOR PARACETAMOL 500mg" at bounding box center [425, 292] width 164 height 38
type input "23.65"
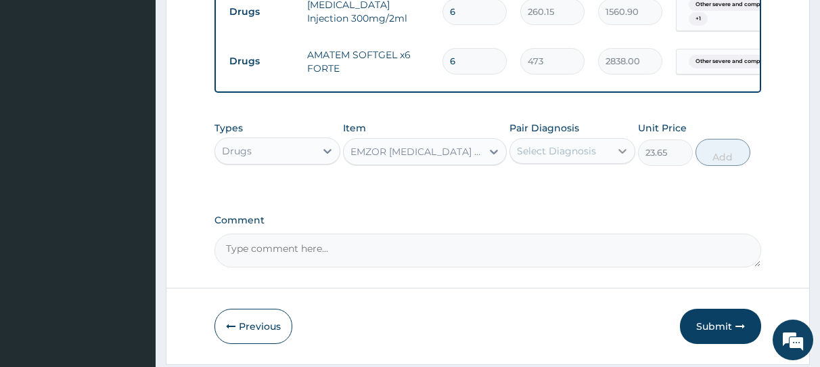
click at [622, 154] on icon at bounding box center [623, 151] width 14 height 14
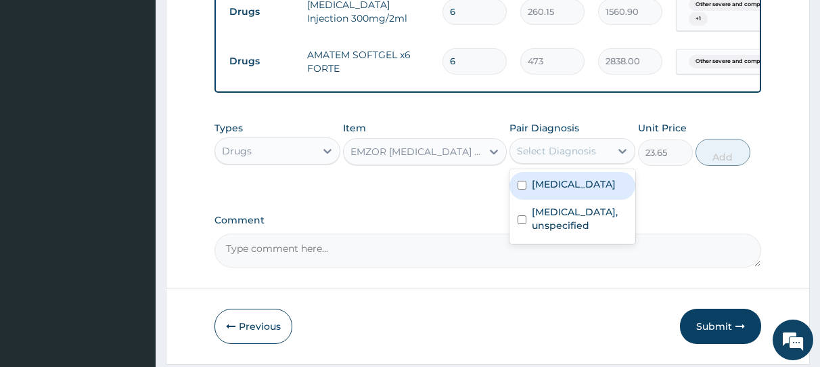
click at [522, 190] on input "checkbox" at bounding box center [522, 185] width 9 height 9
checkbox input "true"
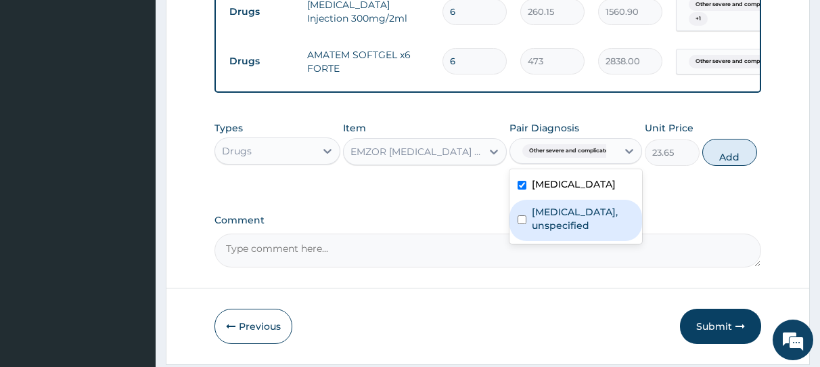
click at [522, 224] on input "checkbox" at bounding box center [522, 219] width 9 height 9
checkbox input "true"
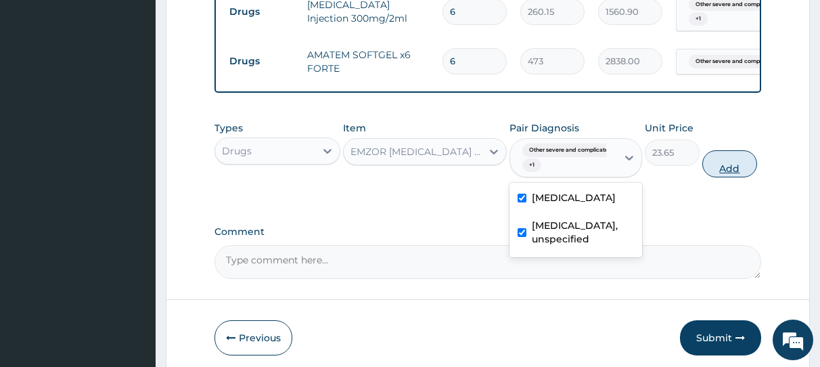
click at [720, 171] on button "Add" at bounding box center [730, 163] width 55 height 27
type input "0"
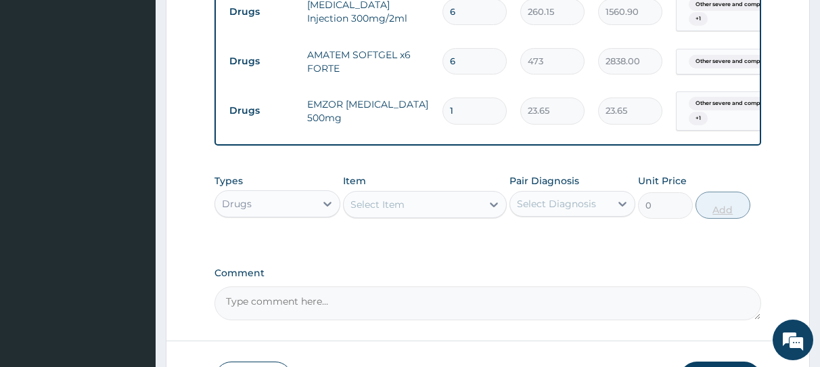
type input "0.00"
type input "1"
type input "23.65"
type input "18"
type input "425.70"
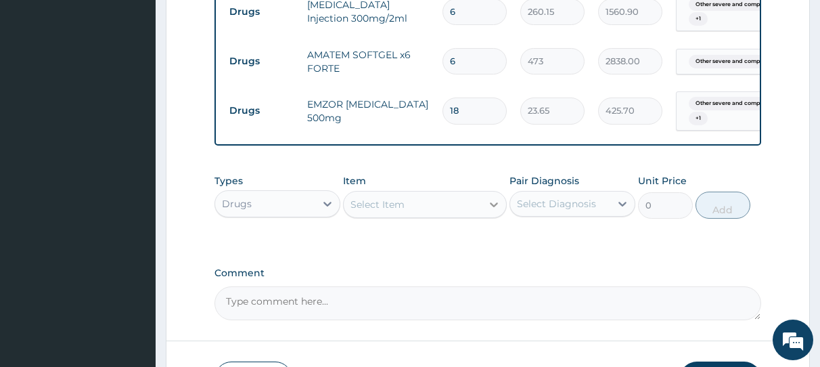
type input "18"
click at [494, 207] on icon at bounding box center [494, 205] width 14 height 14
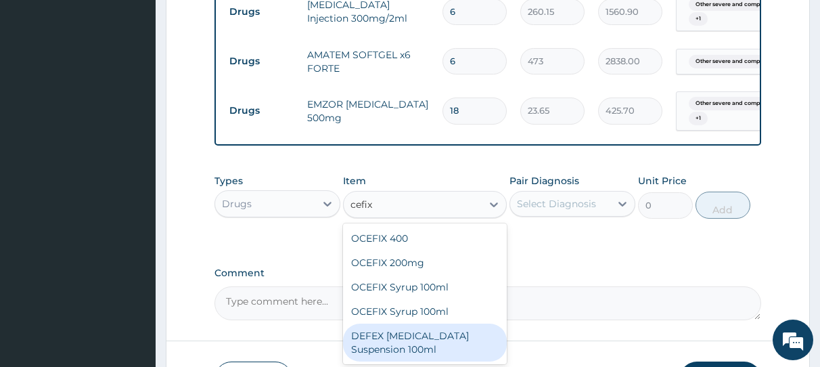
type input "cefix"
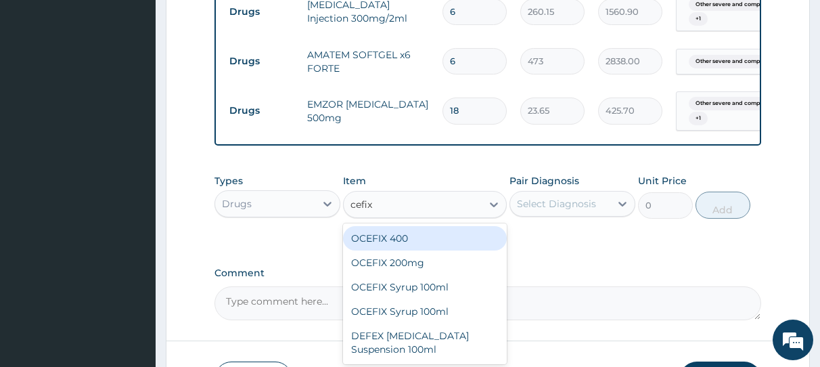
click at [421, 241] on div "OCEFIX 400" at bounding box center [425, 238] width 164 height 24
type input "591.25"
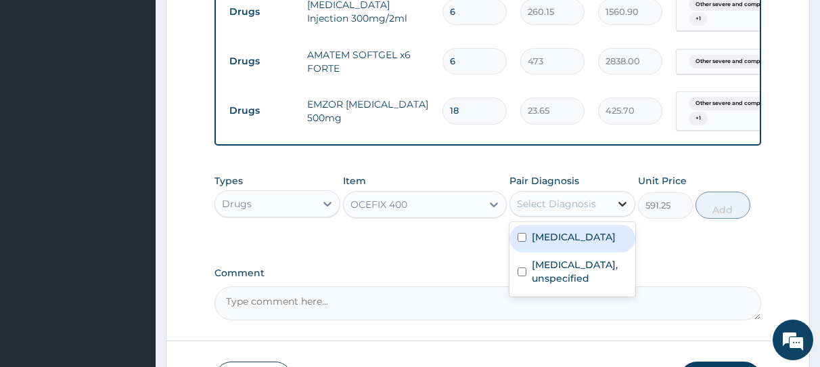
click at [620, 206] on icon at bounding box center [623, 204] width 8 height 5
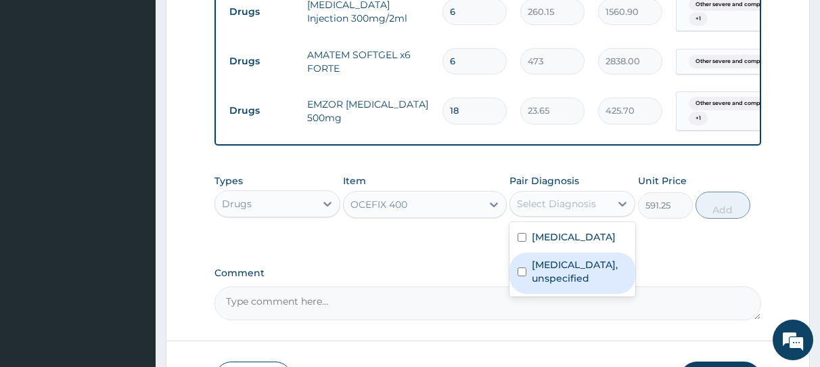
click at [521, 276] on input "checkbox" at bounding box center [522, 271] width 9 height 9
checkbox input "true"
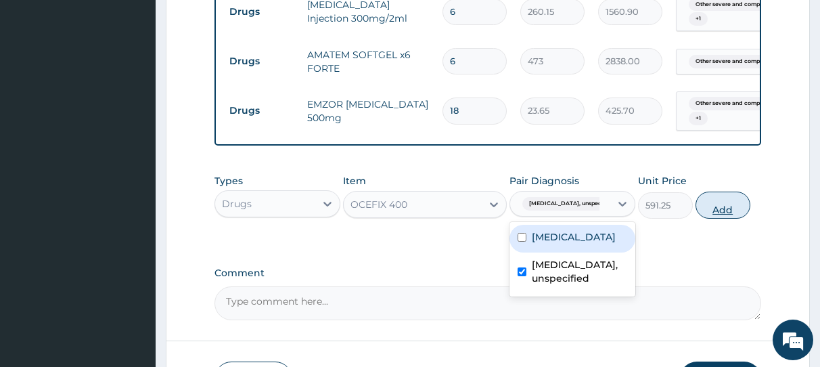
click at [719, 210] on button "Add" at bounding box center [723, 205] width 55 height 27
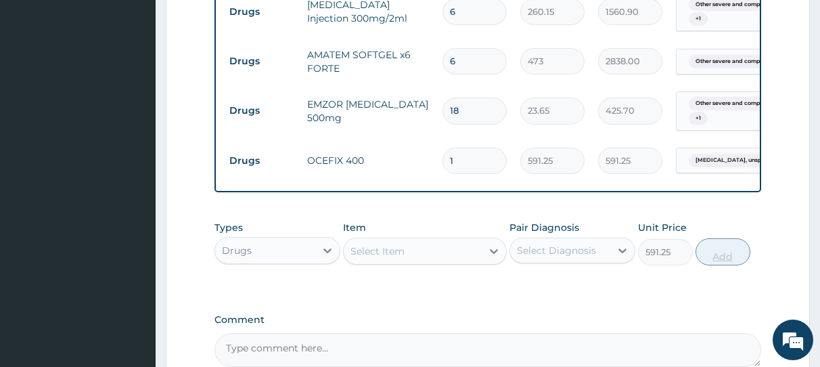
type input "0"
type input "10"
type input "5912.50"
type input "10"
click at [491, 257] on icon at bounding box center [494, 251] width 14 height 14
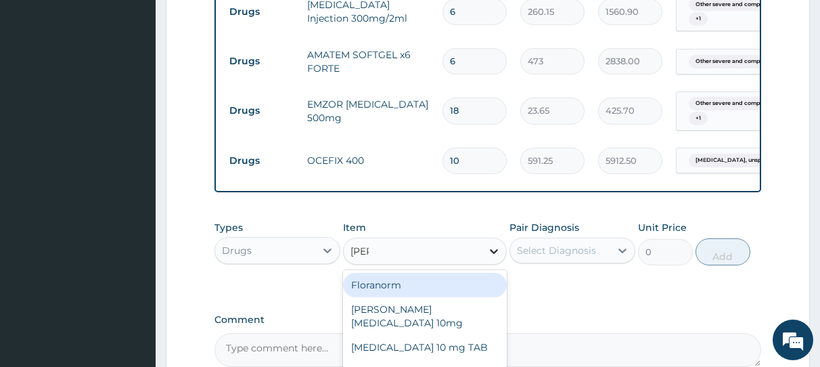
type input "lorat"
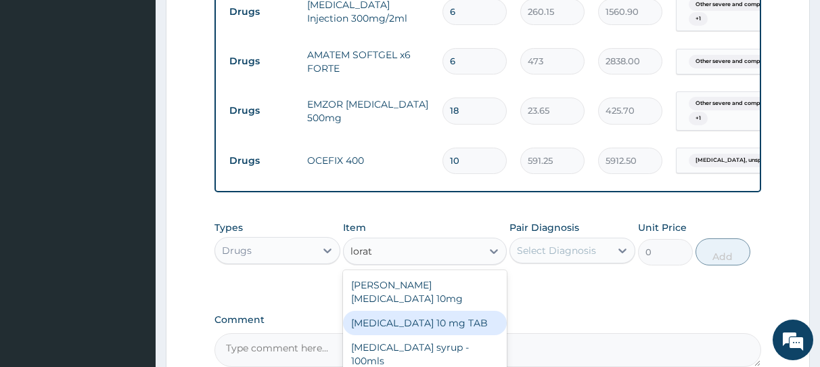
click at [440, 311] on div "LORATADINE 10 mg TAB" at bounding box center [425, 323] width 164 height 24
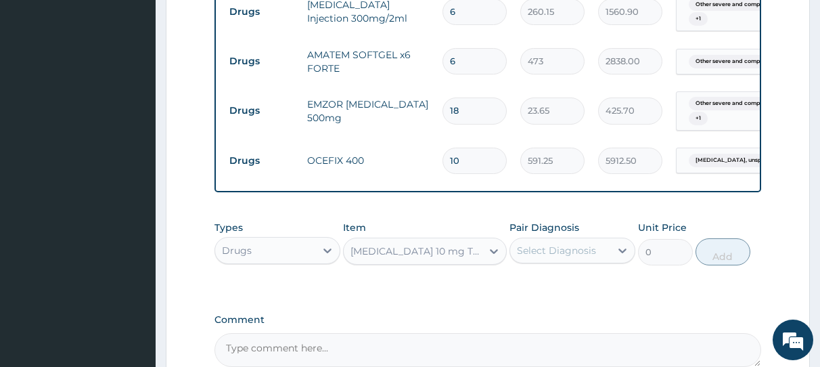
type input "59.125"
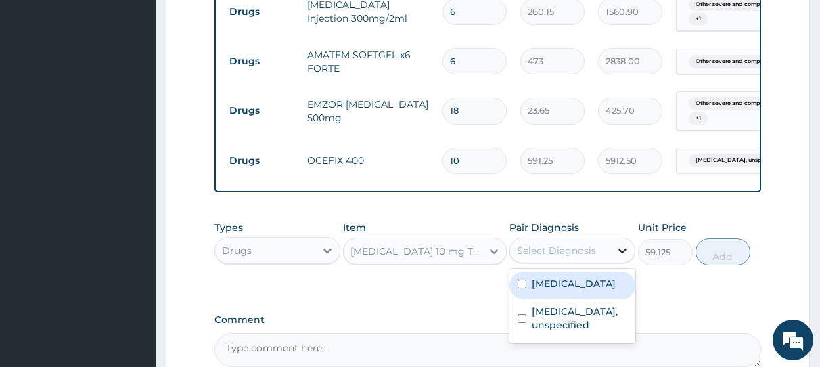
click at [619, 255] on icon at bounding box center [623, 251] width 14 height 14
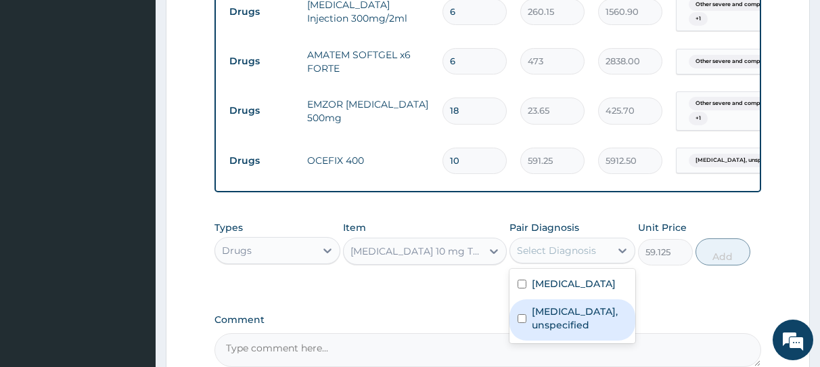
click at [521, 323] on input "checkbox" at bounding box center [522, 318] width 9 height 9
checkbox input "true"
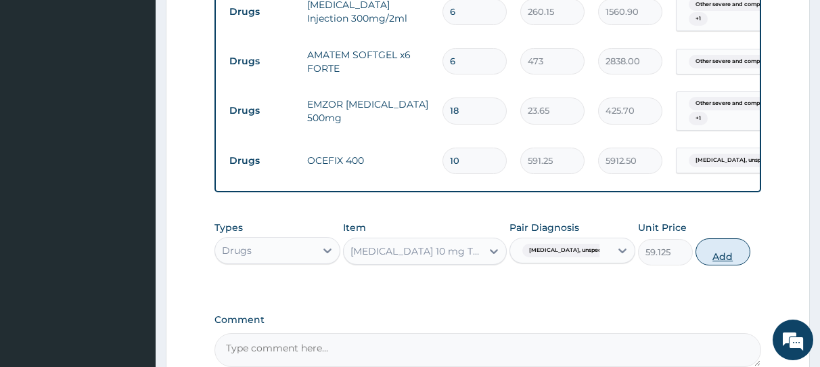
click at [726, 253] on button "Add" at bounding box center [723, 251] width 55 height 27
type input "0"
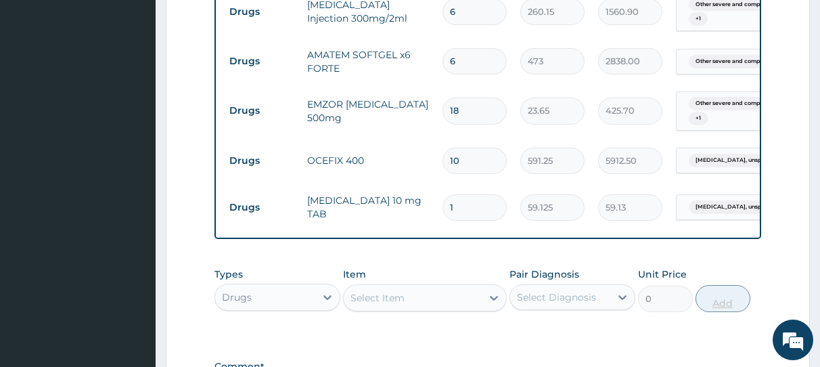
type input "10"
type input "591.25"
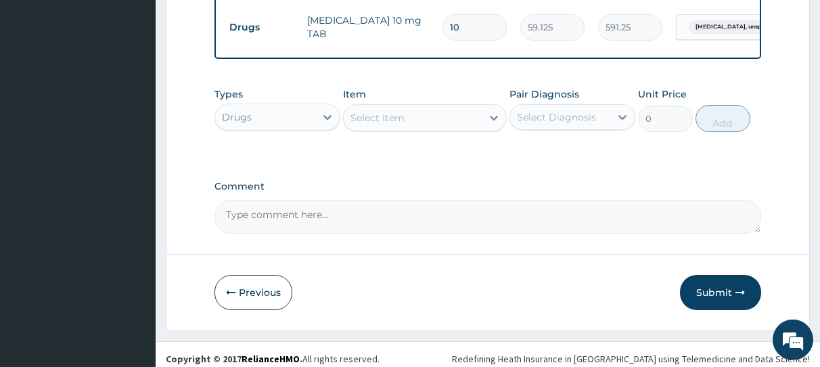
scroll to position [902, 0]
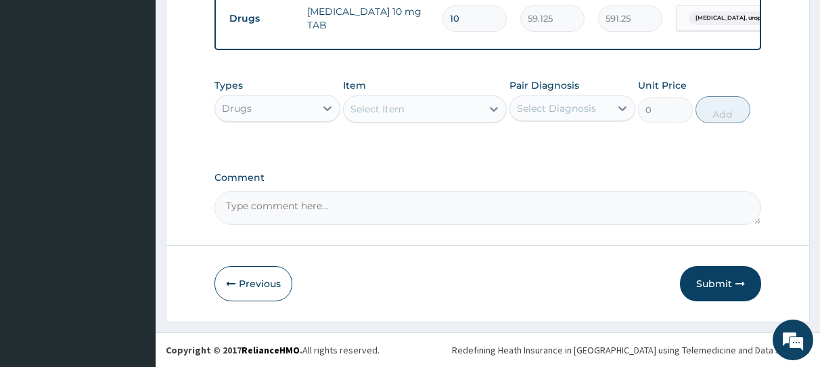
type input "10"
click at [377, 114] on div "Select Item" at bounding box center [378, 109] width 54 height 14
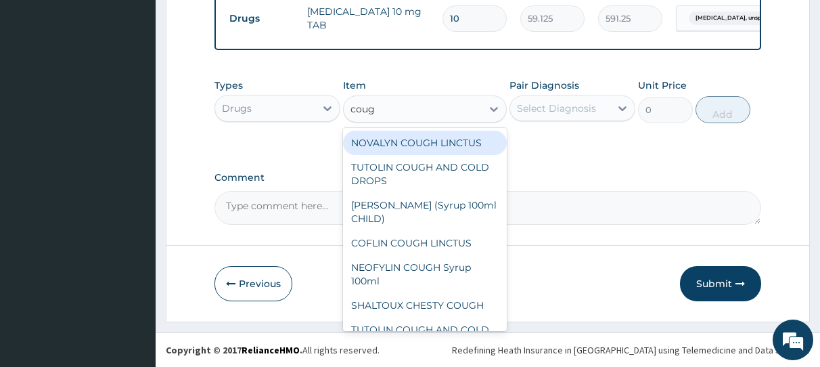
type input "cough"
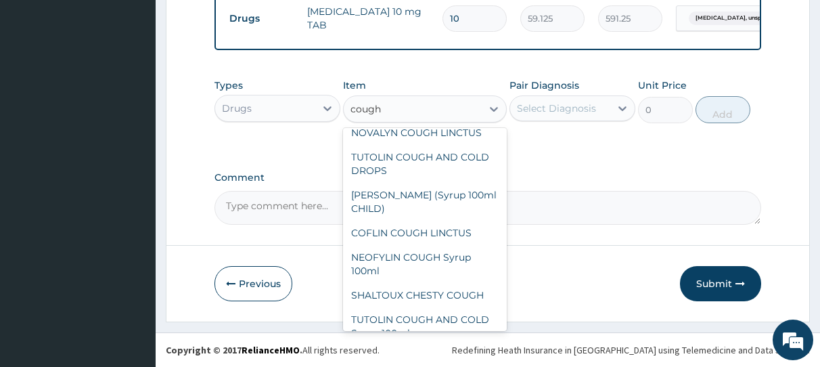
scroll to position [0, 0]
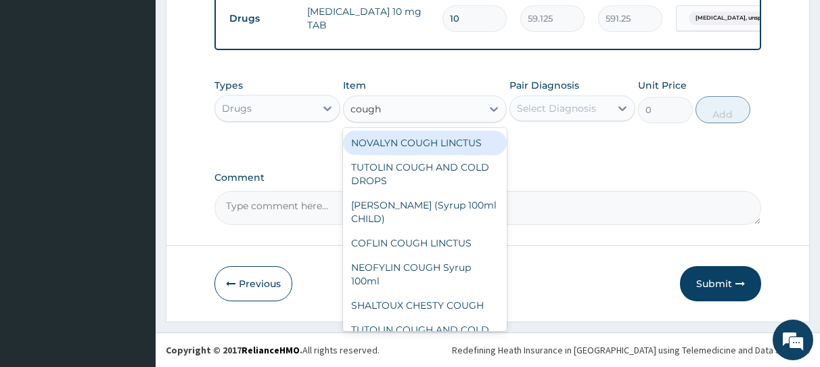
click at [414, 148] on div "NOVALYN COUGH LINCTUS" at bounding box center [425, 143] width 164 height 24
type input "1419"
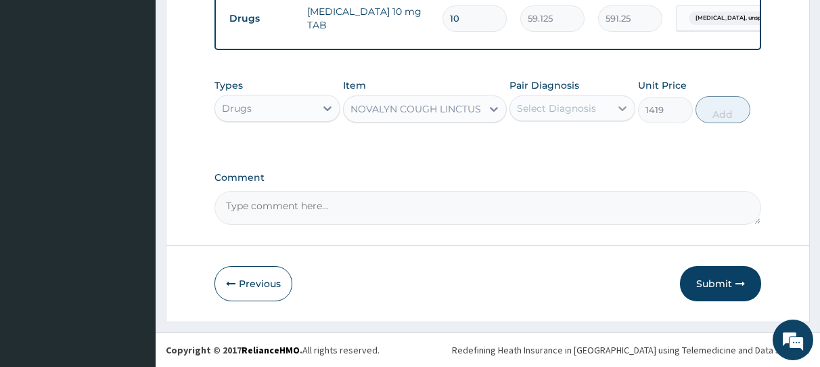
click at [623, 112] on icon at bounding box center [623, 109] width 14 height 14
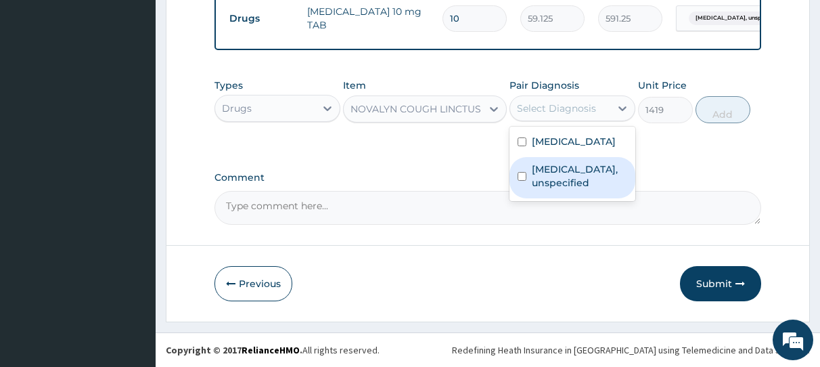
click at [520, 181] on input "checkbox" at bounding box center [522, 176] width 9 height 9
checkbox input "true"
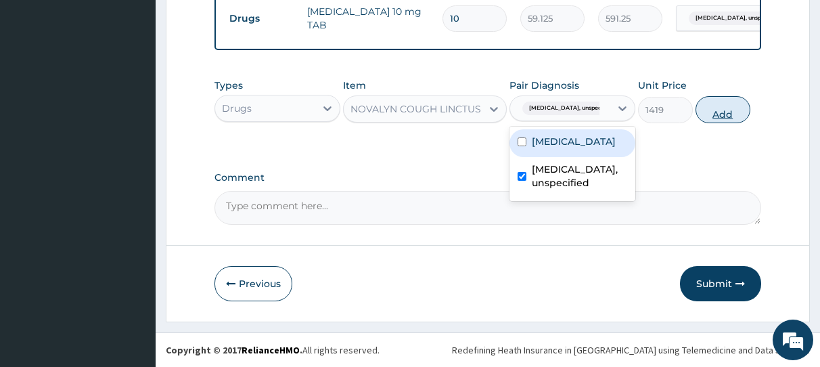
click at [728, 116] on button "Add" at bounding box center [723, 109] width 55 height 27
type input "0"
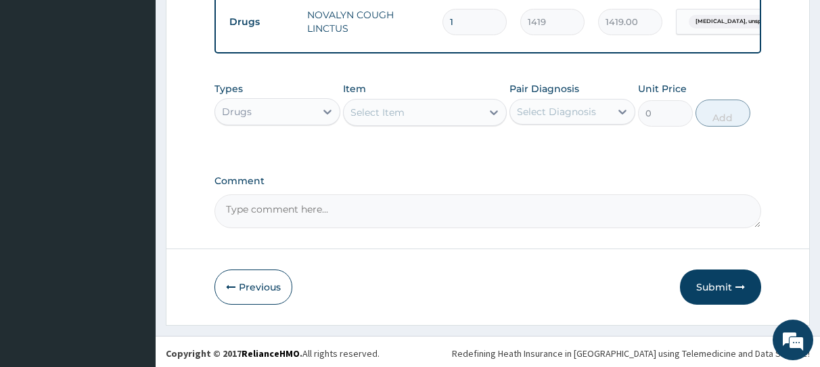
scroll to position [949, 0]
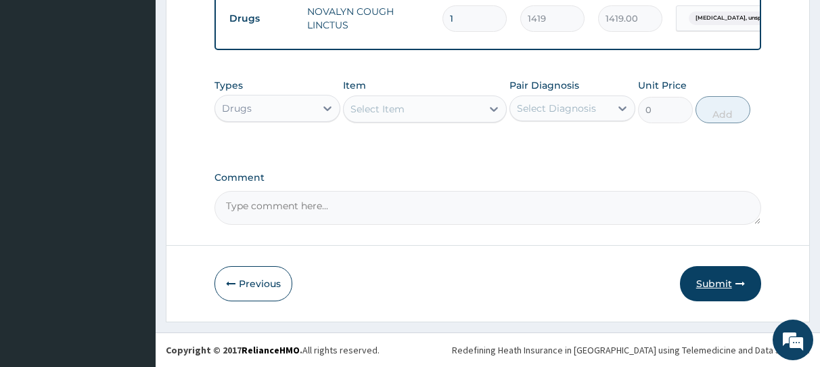
click at [732, 283] on button "Submit" at bounding box center [720, 283] width 81 height 35
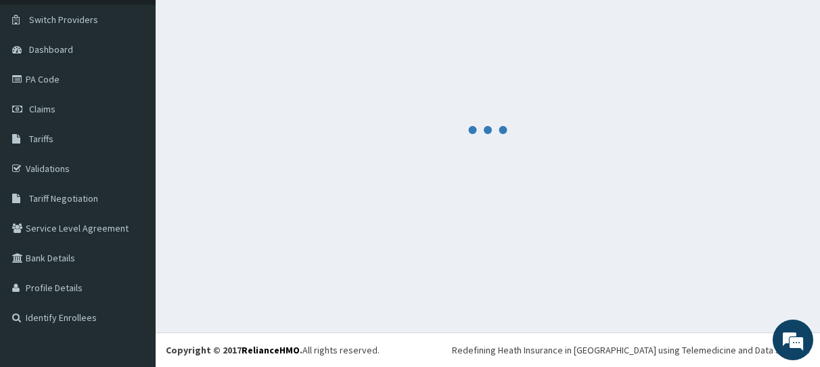
scroll to position [98, 0]
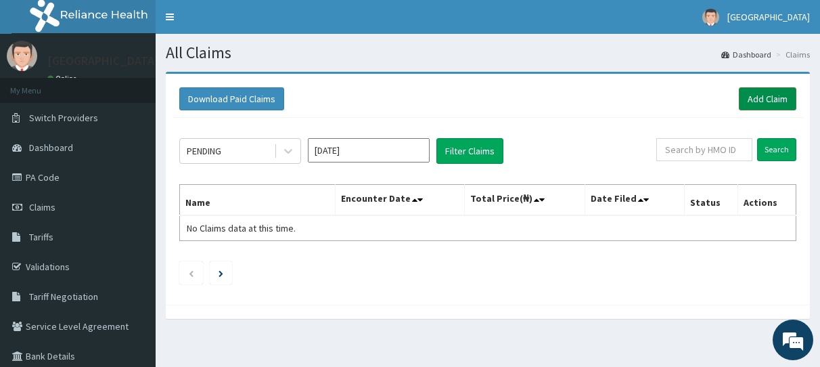
click at [757, 100] on link "Add Claim" at bounding box center [768, 98] width 58 height 23
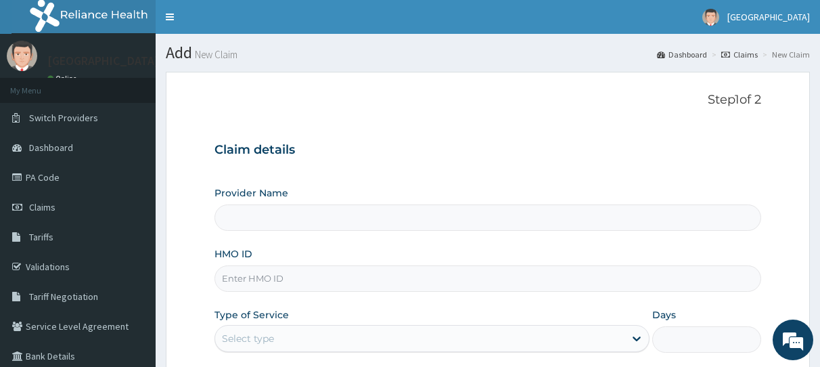
type input "General Hospital Koko"
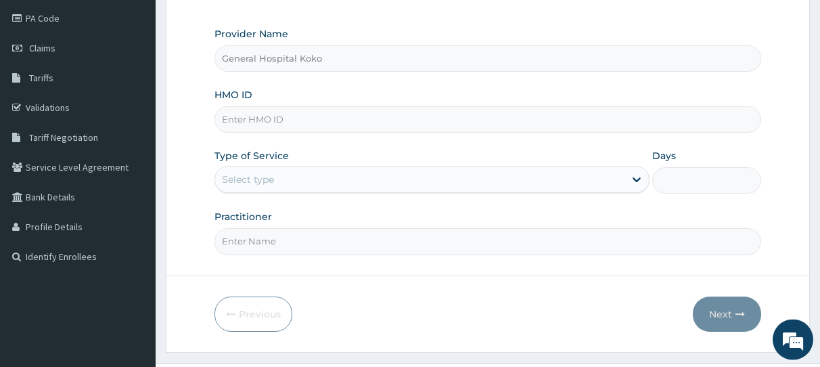
scroll to position [173, 0]
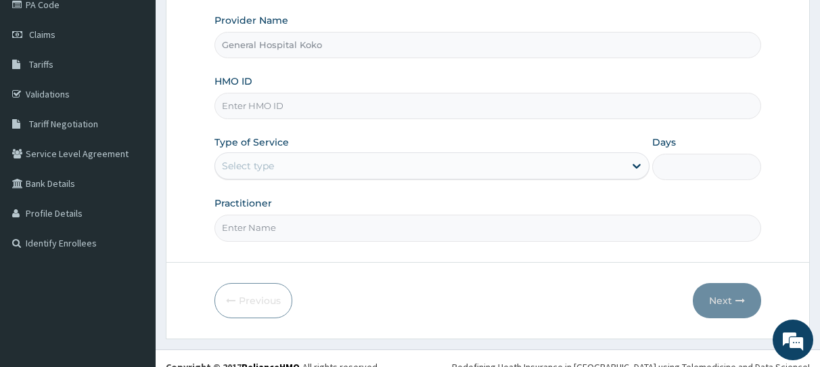
click at [302, 102] on input "HMO ID" at bounding box center [488, 106] width 547 height 26
type input "hnt/10029/a"
click at [634, 164] on icon at bounding box center [637, 166] width 8 height 5
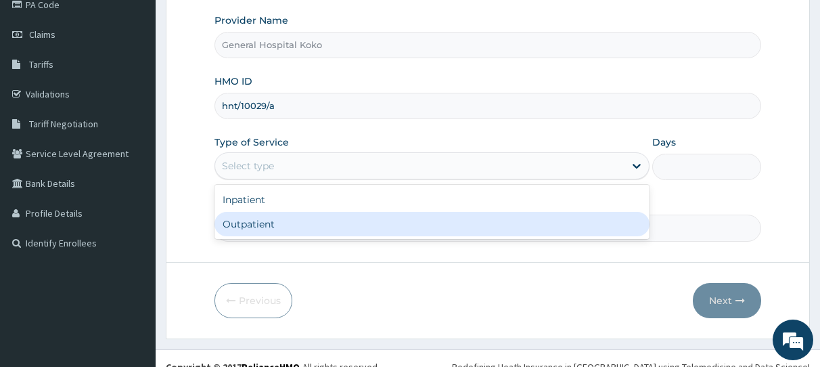
click at [322, 232] on div "Outpatient" at bounding box center [432, 224] width 435 height 24
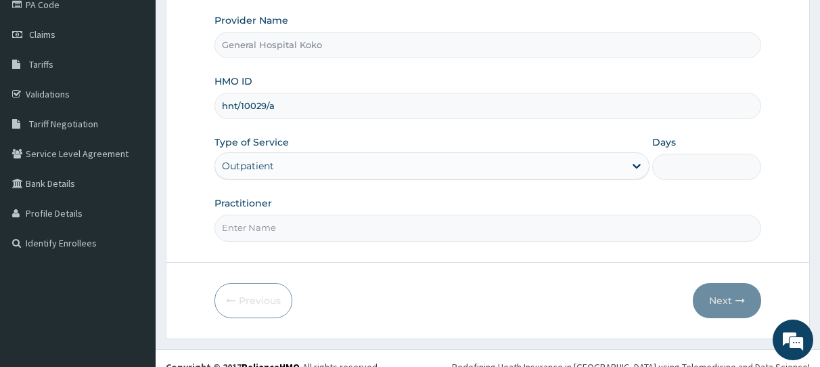
type input "1"
click at [276, 236] on input "Practitioner" at bounding box center [488, 228] width 547 height 26
type input "Dr Mukoro"
click at [724, 309] on button "Next" at bounding box center [727, 300] width 68 height 35
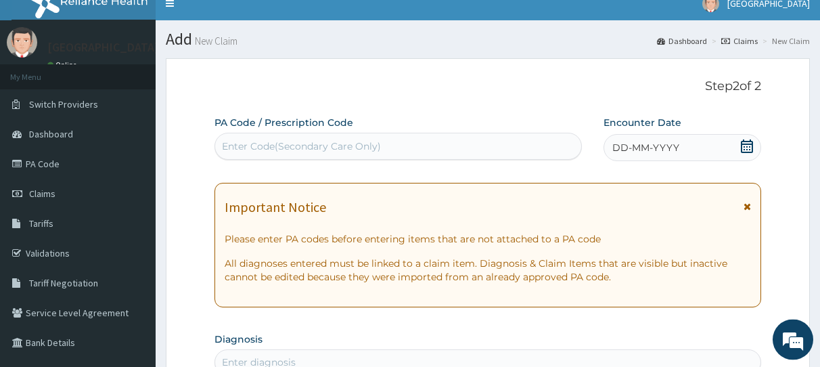
scroll to position [0, 0]
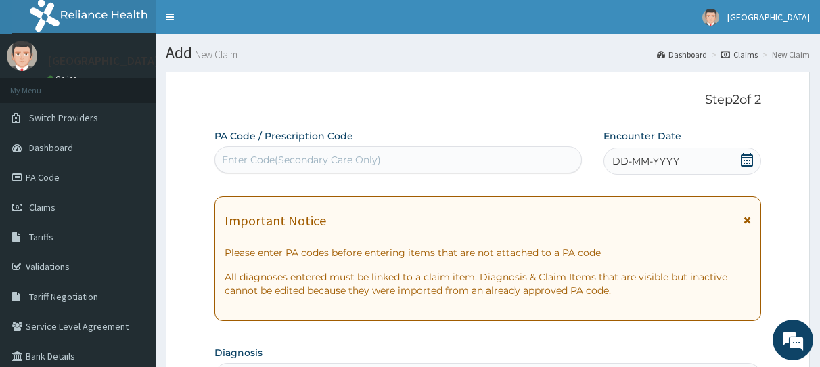
click at [703, 161] on div "DD-MM-YYYY" at bounding box center [683, 161] width 158 height 27
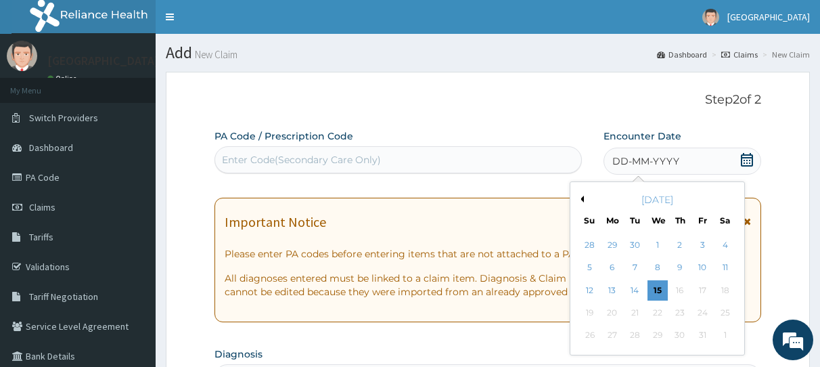
click at [584, 200] on div "October 2025" at bounding box center [657, 200] width 163 height 14
click at [583, 200] on button "Previous Month" at bounding box center [580, 199] width 7 height 7
click at [611, 242] on div "1" at bounding box center [612, 245] width 20 height 20
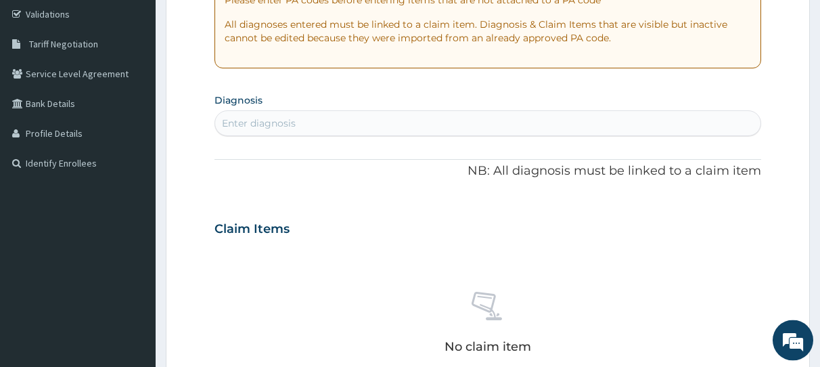
scroll to position [253, 0]
click at [360, 120] on div "Enter diagnosis" at bounding box center [488, 123] width 546 height 22
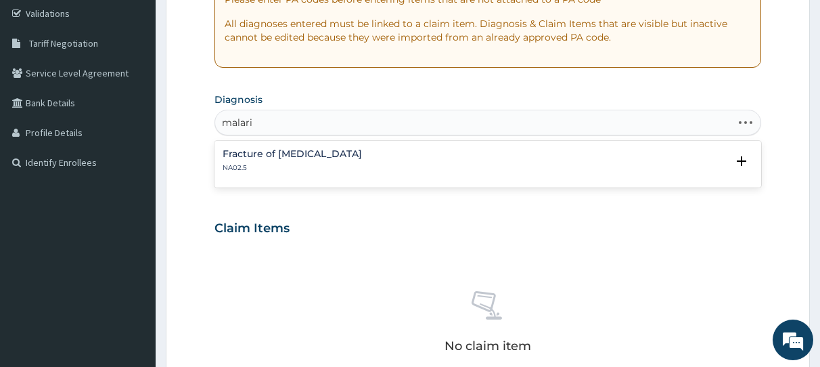
type input "malaria"
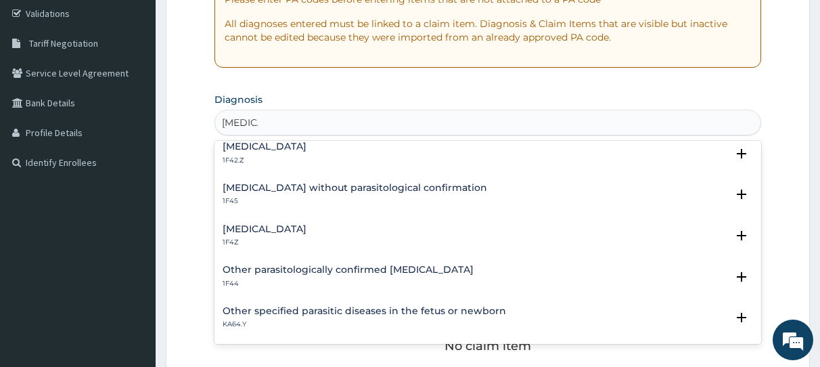
scroll to position [0, 0]
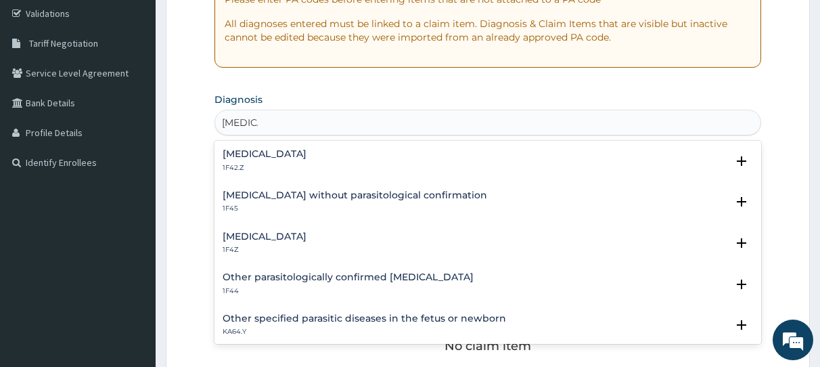
click at [281, 240] on h4 "Malaria, unspecified" at bounding box center [265, 236] width 84 height 10
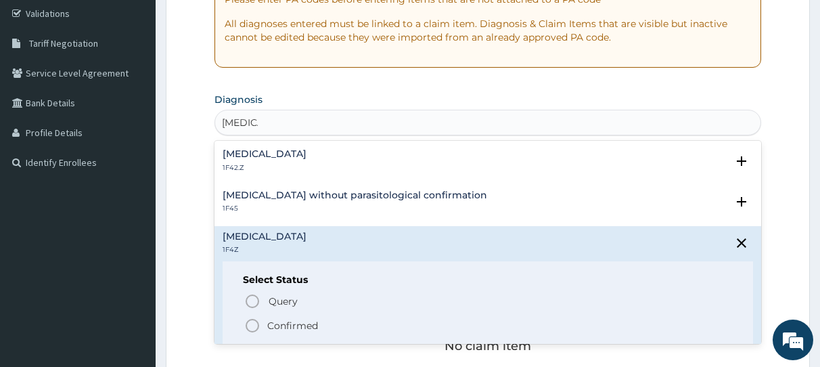
click at [250, 326] on icon "status option filled" at bounding box center [252, 325] width 16 height 16
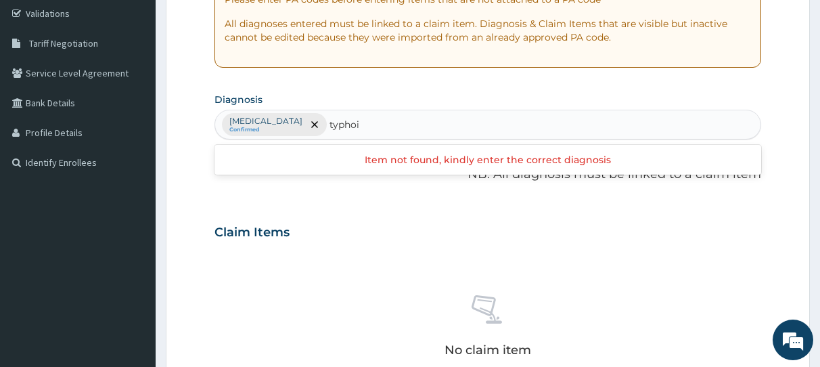
type input "typhoid"
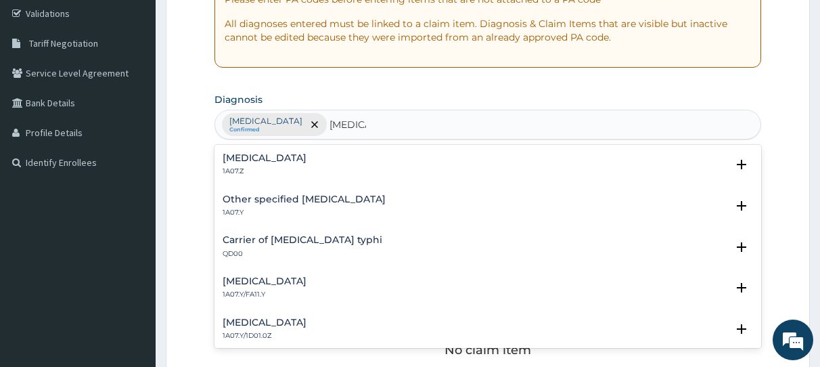
click at [286, 160] on h4 "Typhoid fever, unspecified" at bounding box center [265, 158] width 84 height 10
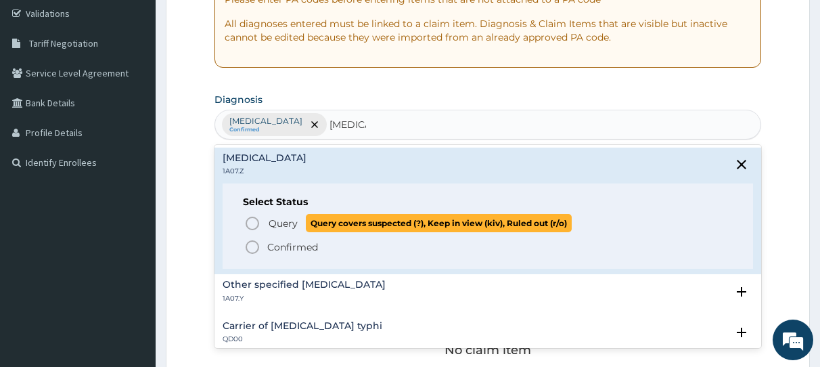
click at [248, 227] on icon "status option query" at bounding box center [252, 223] width 16 height 16
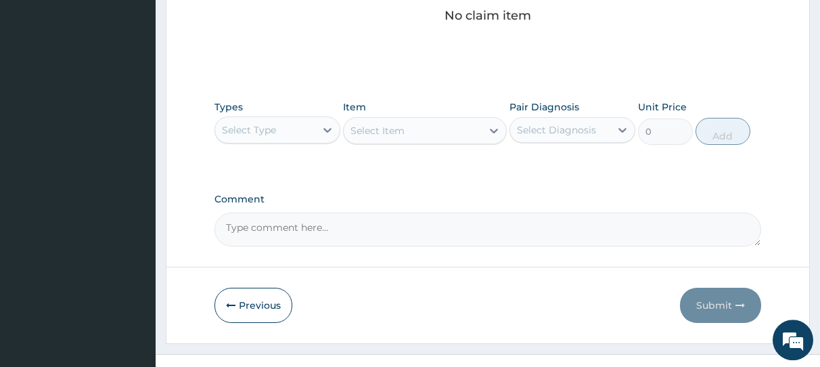
scroll to position [609, 0]
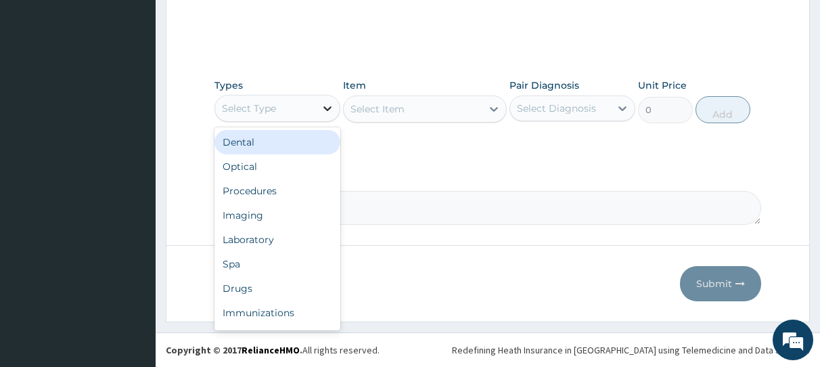
click at [327, 107] on icon at bounding box center [328, 109] width 14 height 14
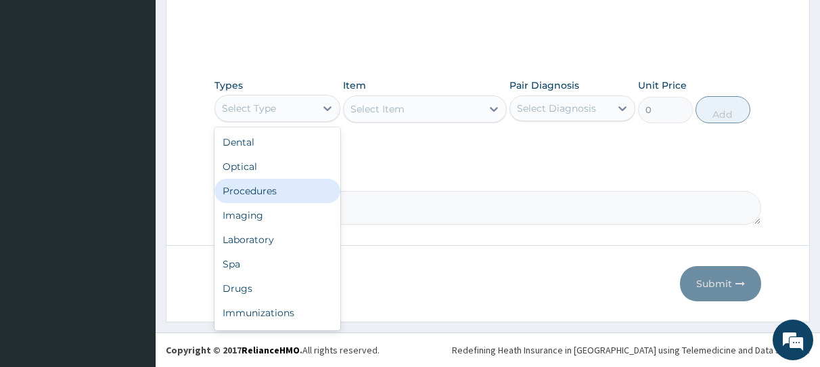
click at [262, 193] on div "Procedures" at bounding box center [278, 191] width 126 height 24
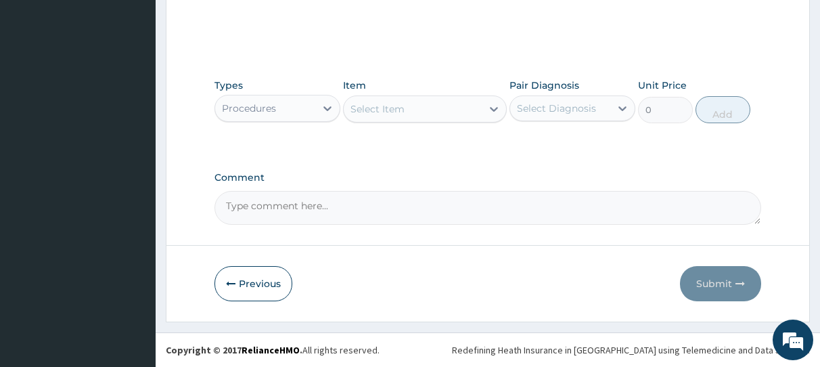
click at [400, 109] on div "Select Item" at bounding box center [378, 109] width 54 height 14
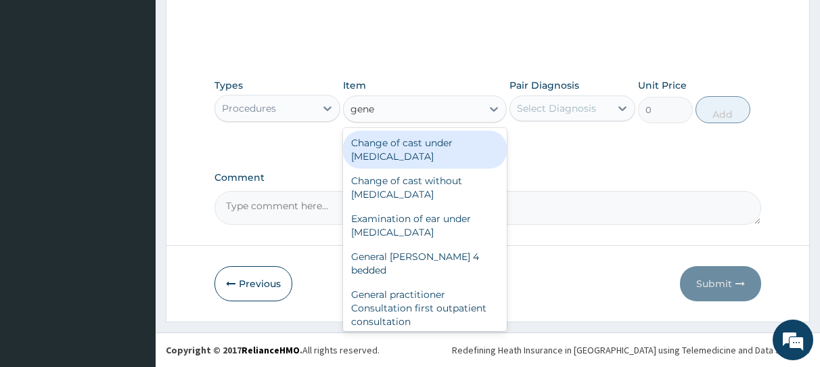
type input "gener"
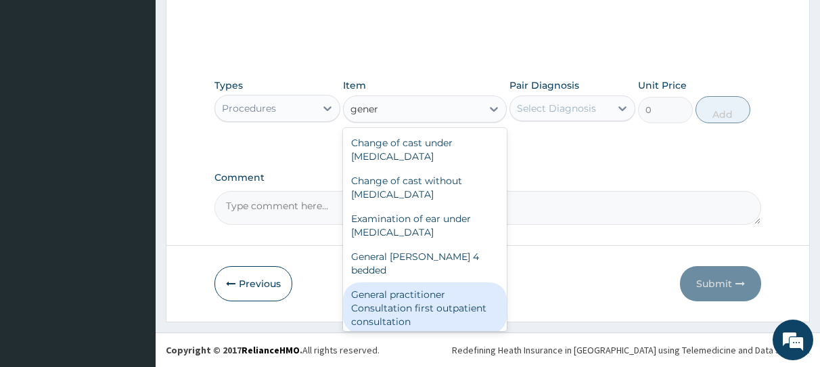
click at [405, 296] on div "General practitioner Consultation first outpatient consultation" at bounding box center [425, 307] width 164 height 51
type input "3547.5"
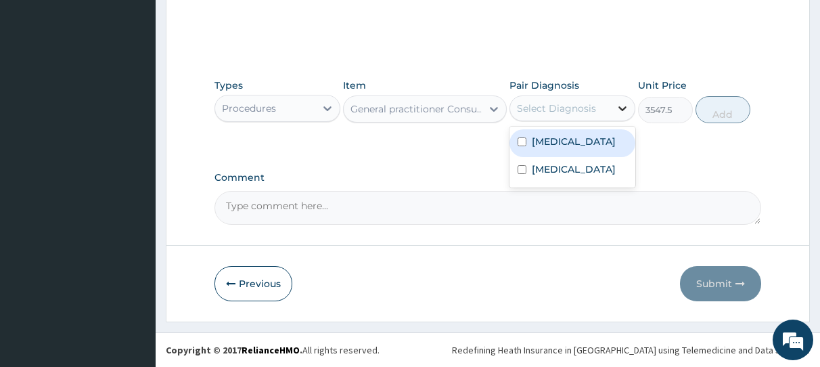
click at [621, 108] on icon at bounding box center [623, 109] width 14 height 14
click at [621, 108] on icon at bounding box center [623, 108] width 8 height 5
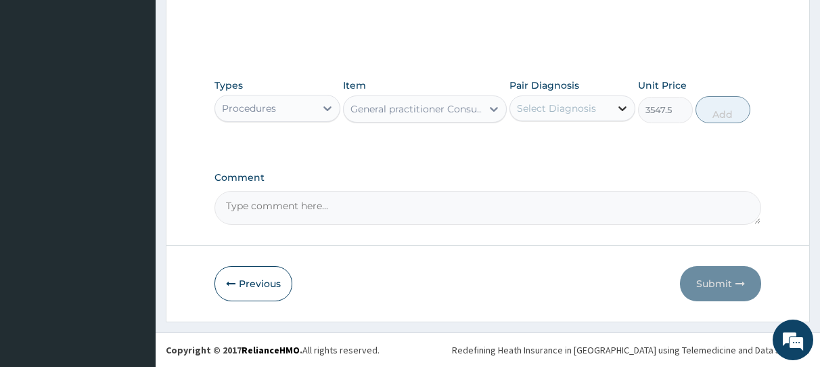
click at [621, 108] on icon at bounding box center [623, 108] width 8 height 5
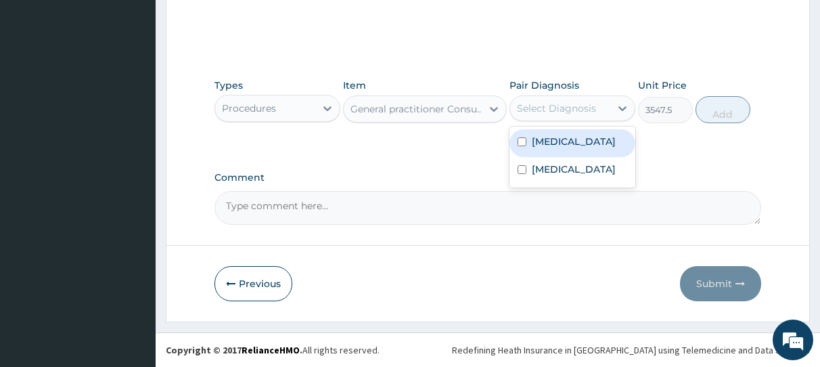
click at [523, 140] on input "checkbox" at bounding box center [522, 141] width 9 height 9
checkbox input "true"
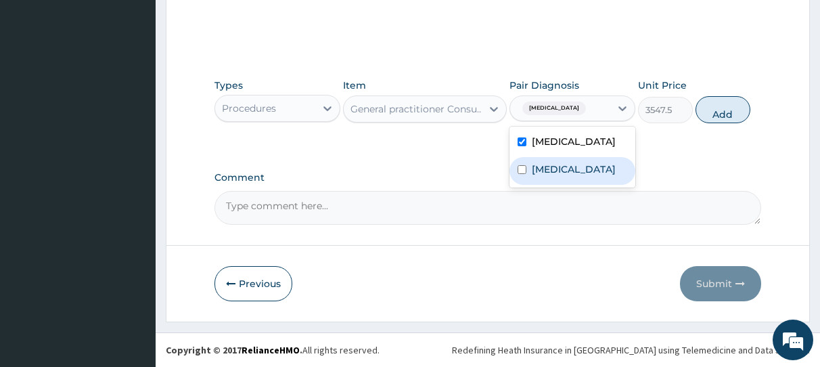
click at [522, 174] on input "checkbox" at bounding box center [522, 169] width 9 height 9
checkbox input "true"
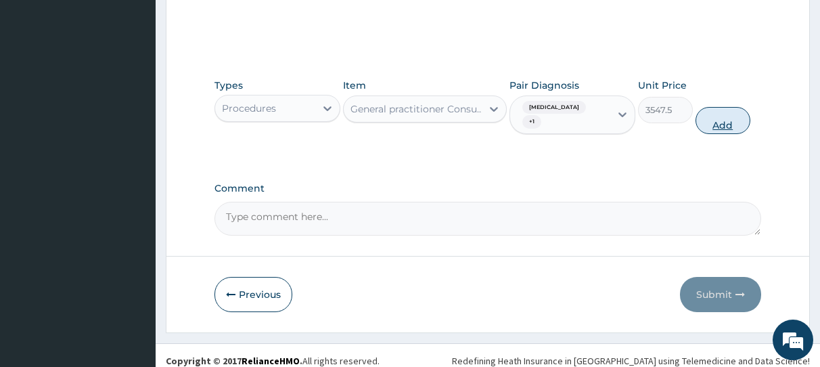
click at [718, 117] on button "Add" at bounding box center [723, 120] width 55 height 27
type input "0"
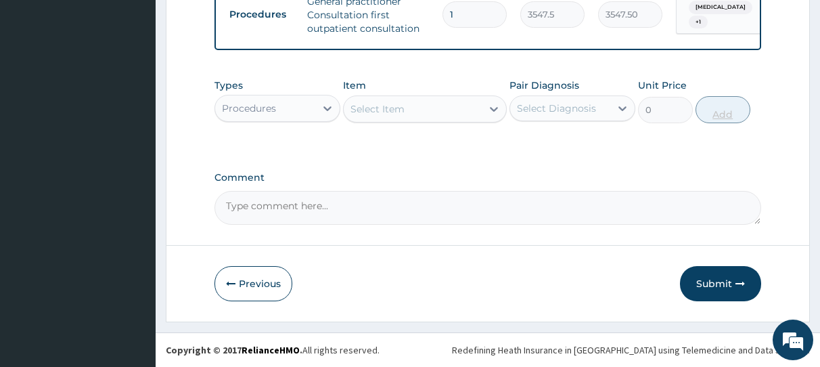
scroll to position [562, 0]
click at [332, 109] on icon at bounding box center [328, 109] width 14 height 14
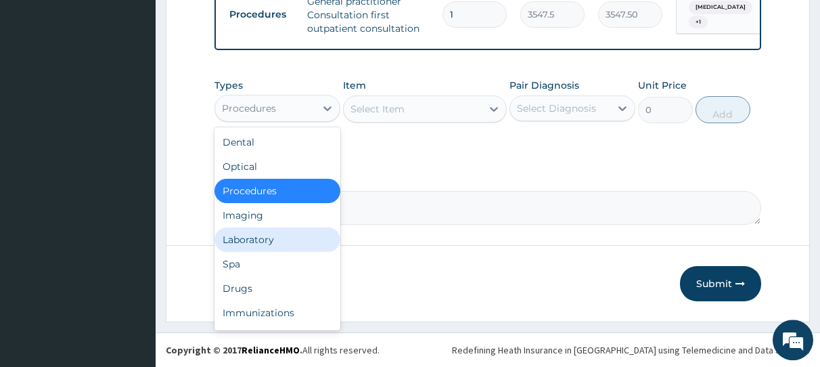
click at [260, 238] on div "Laboratory" at bounding box center [278, 239] width 126 height 24
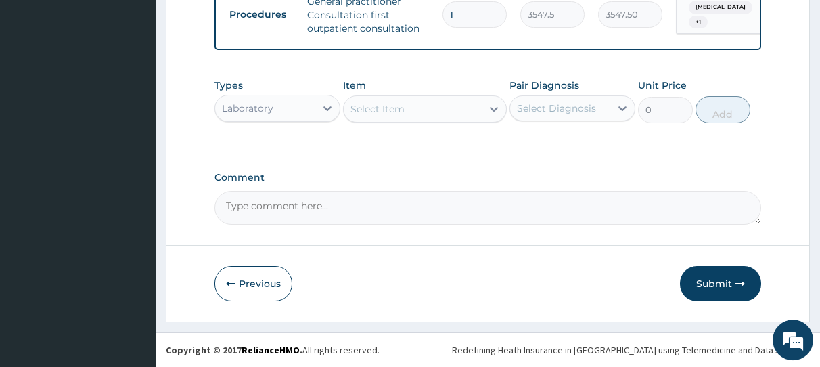
click at [450, 112] on div "Select Item" at bounding box center [413, 109] width 138 height 22
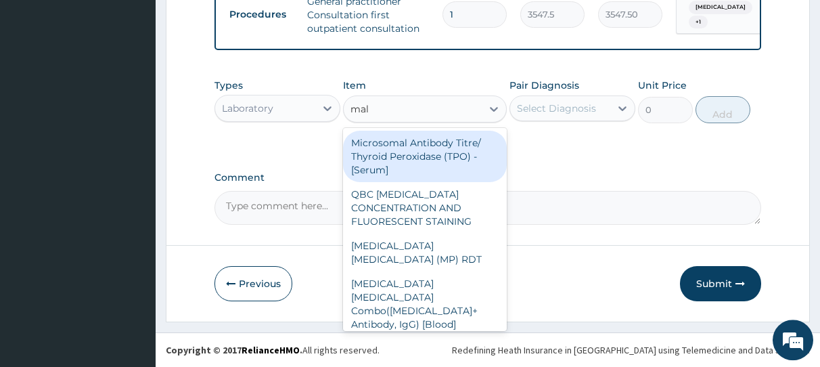
type input "mala"
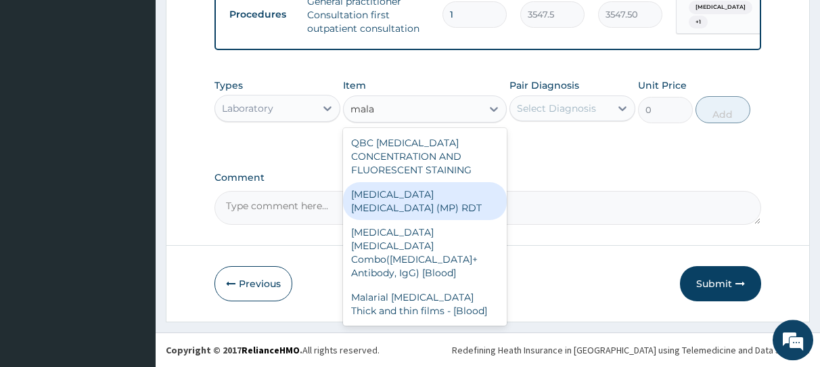
click at [423, 203] on div "MALARIA PARASITE (MP) RDT" at bounding box center [425, 201] width 164 height 38
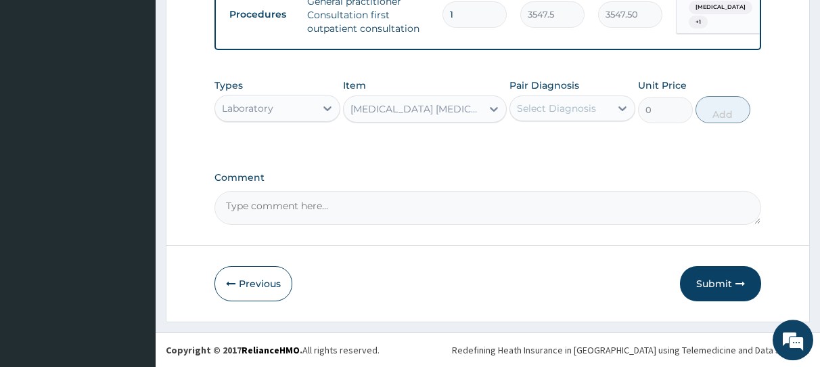
type input "1612.5"
click at [623, 110] on icon at bounding box center [623, 109] width 14 height 14
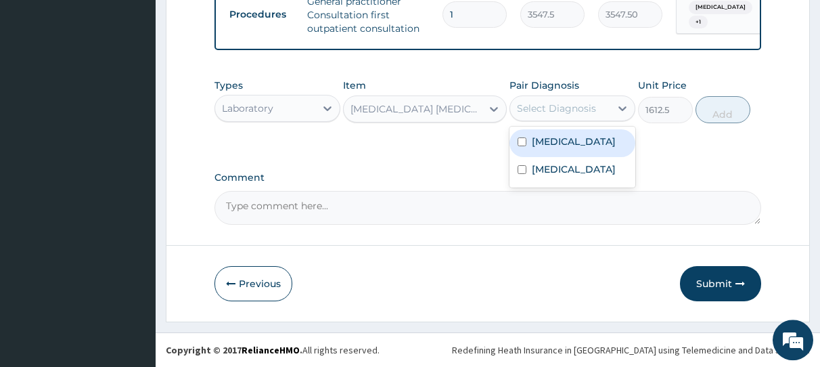
click at [521, 142] on input "checkbox" at bounding box center [522, 141] width 9 height 9
checkbox input "true"
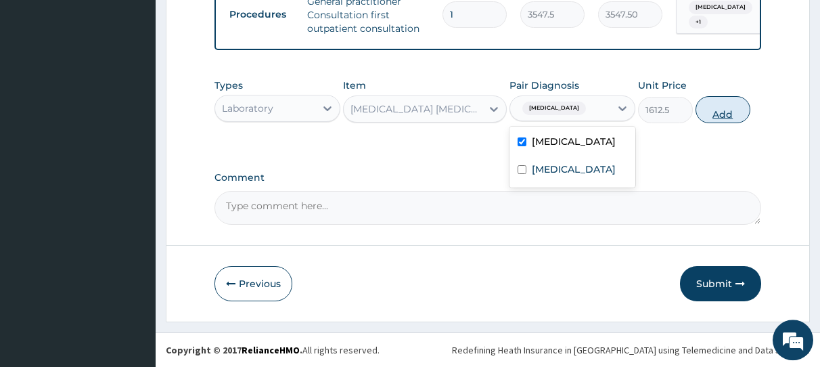
click at [722, 114] on button "Add" at bounding box center [723, 109] width 55 height 27
type input "0"
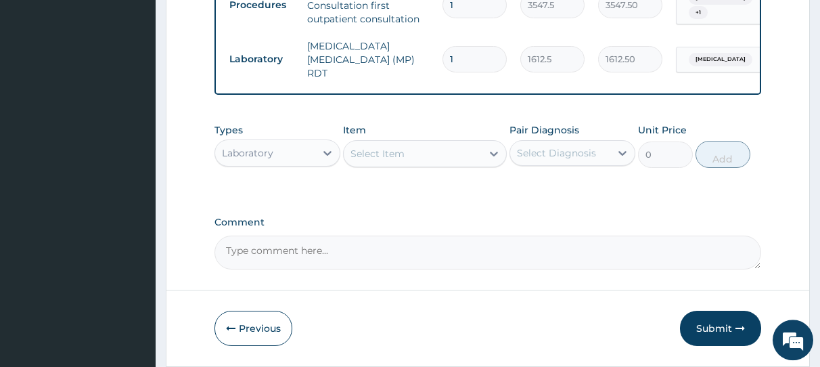
click at [362, 156] on div "Select Item" at bounding box center [378, 154] width 54 height 14
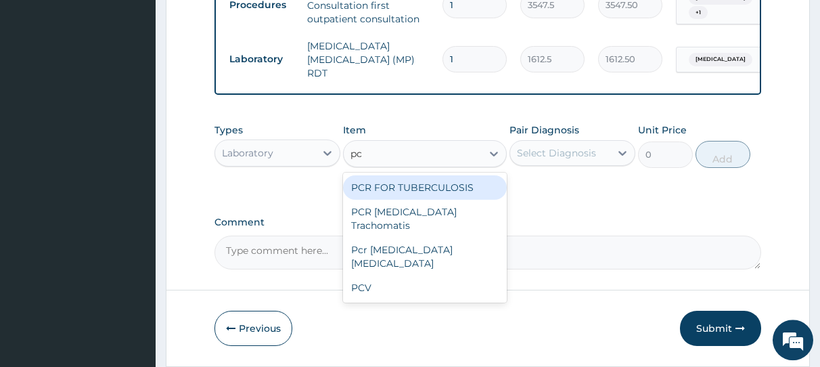
type input "pcv"
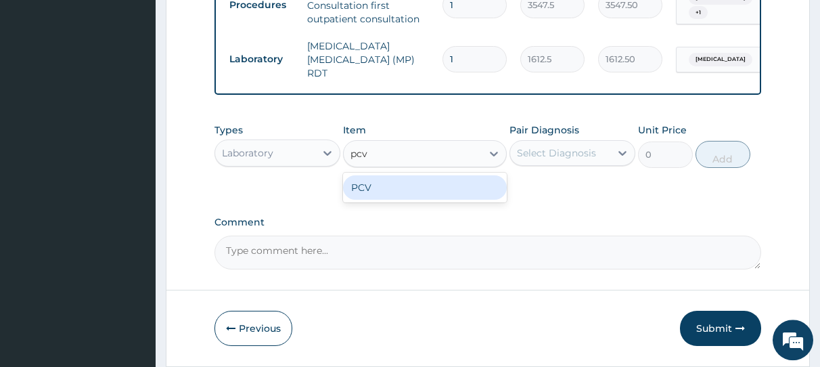
click at [372, 185] on div "PCV" at bounding box center [425, 187] width 164 height 24
type input "2150"
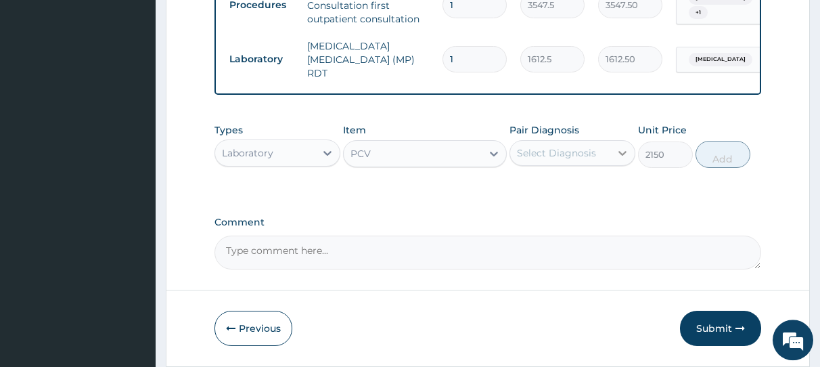
click at [621, 158] on icon at bounding box center [623, 153] width 14 height 14
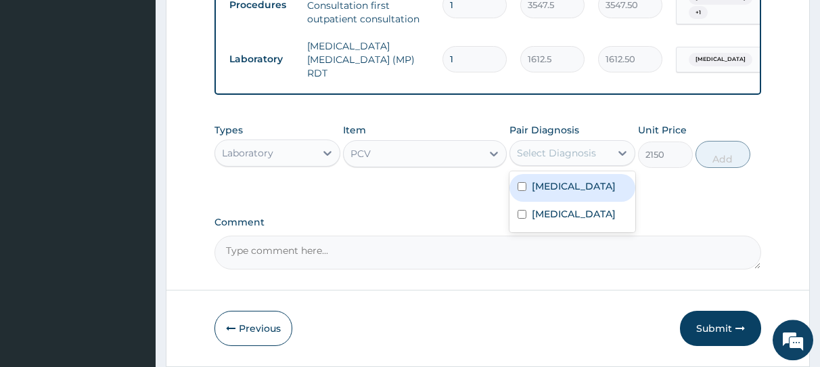
click at [522, 191] on input "checkbox" at bounding box center [522, 186] width 9 height 9
checkbox input "true"
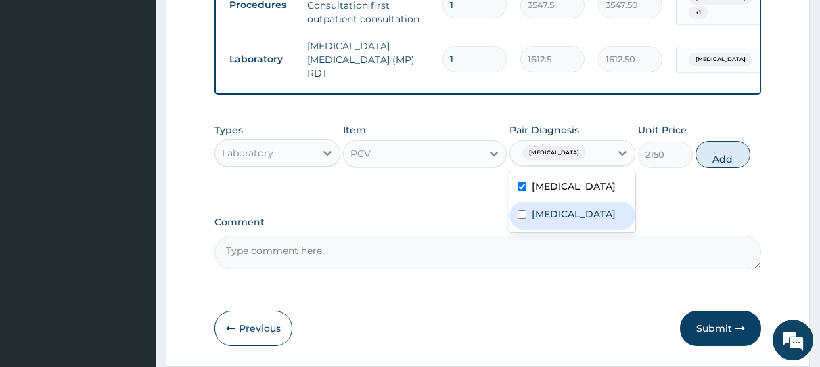
click at [521, 219] on input "checkbox" at bounding box center [522, 214] width 9 height 9
checkbox input "true"
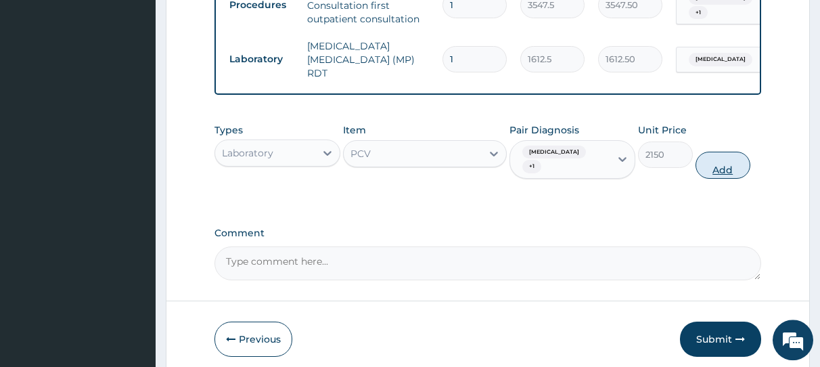
click at [717, 175] on button "Add" at bounding box center [723, 165] width 55 height 27
type input "0"
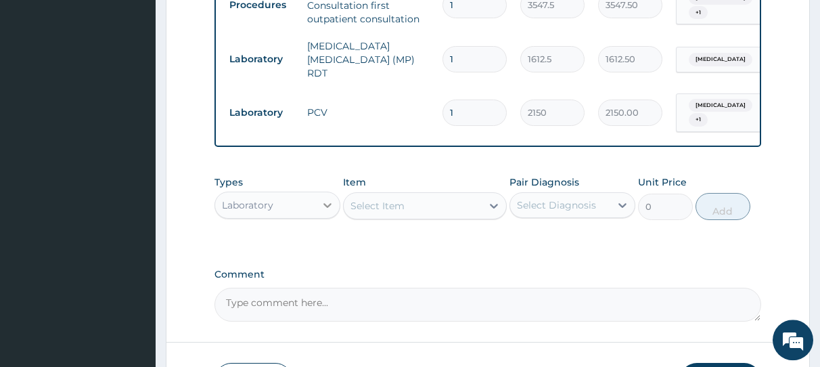
click at [326, 208] on icon at bounding box center [328, 205] width 14 height 14
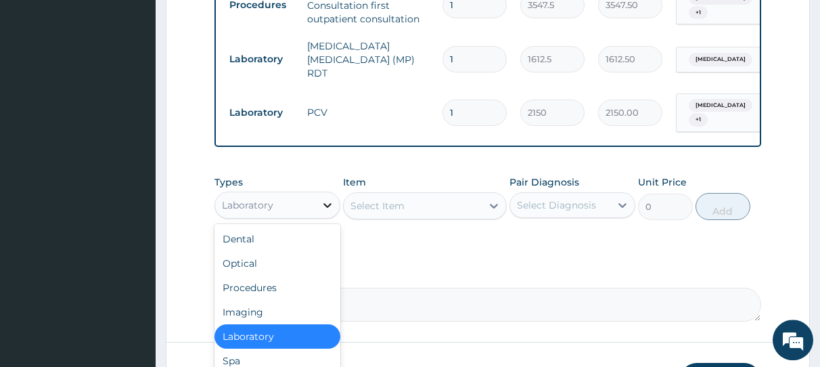
type input "d"
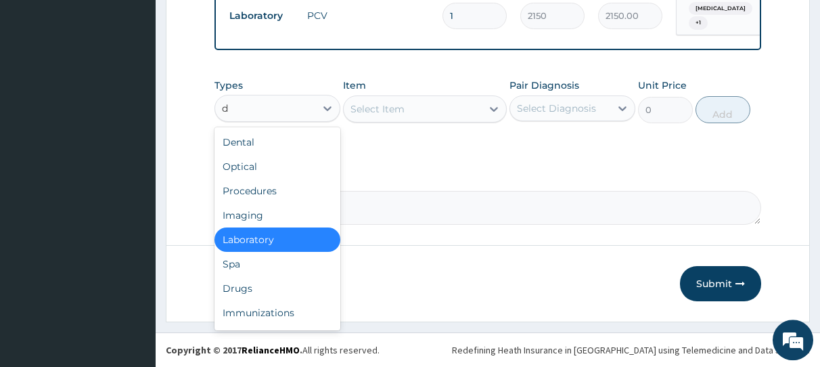
scroll to position [663, 0]
click at [233, 281] on div "Drugs" at bounding box center [278, 288] width 126 height 24
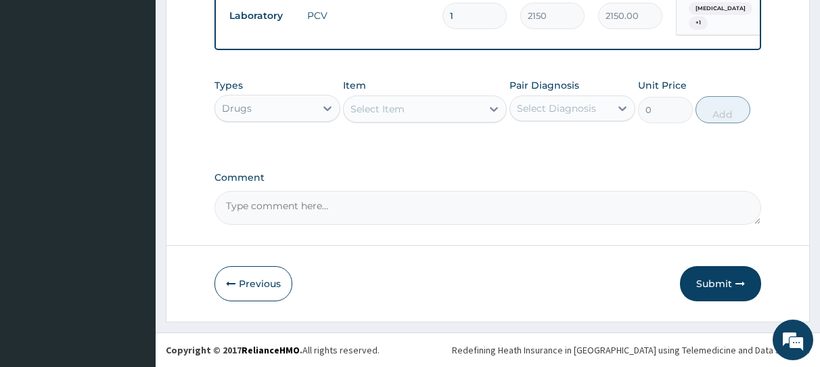
click at [455, 112] on div "Select Item" at bounding box center [413, 109] width 138 height 22
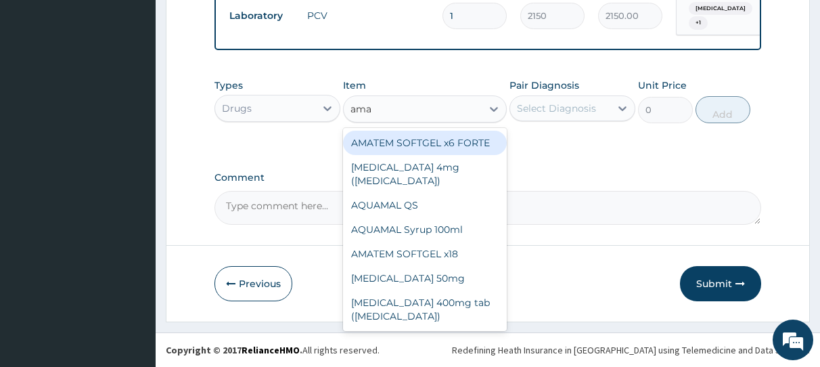
type input "amat"
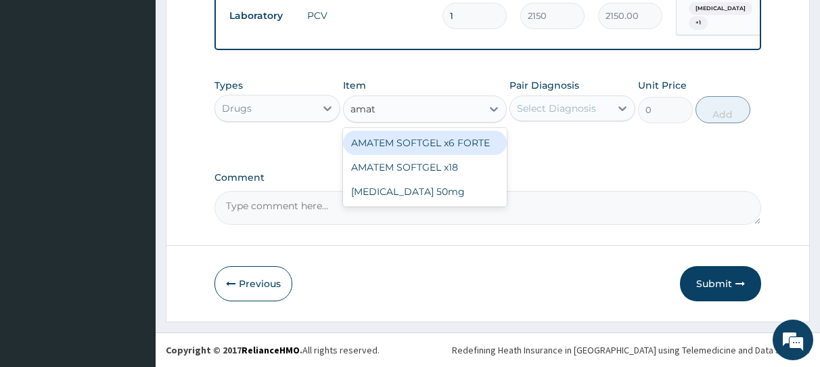
click at [467, 151] on div "AMATEM SOFTGEL x6 FORTE" at bounding box center [425, 143] width 164 height 24
type input "473"
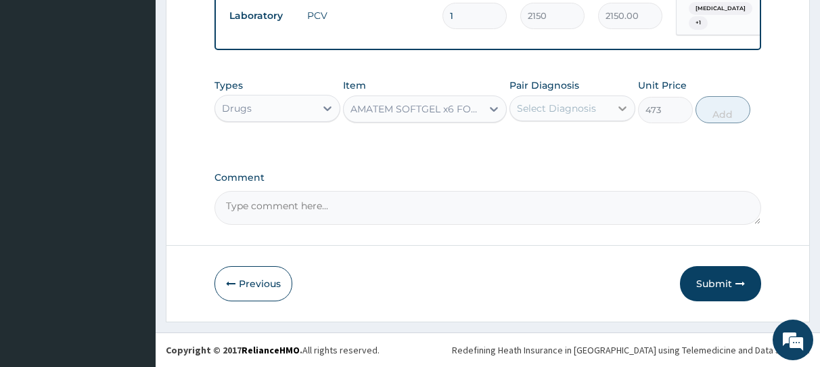
click at [620, 108] on icon at bounding box center [623, 108] width 8 height 5
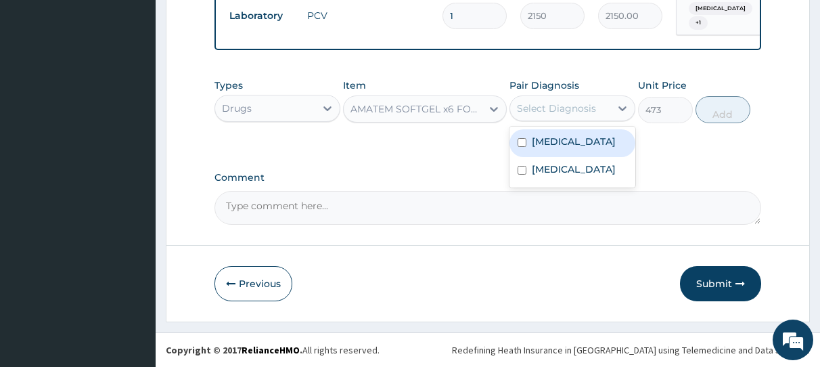
click at [522, 141] on input "checkbox" at bounding box center [522, 142] width 9 height 9
checkbox input "true"
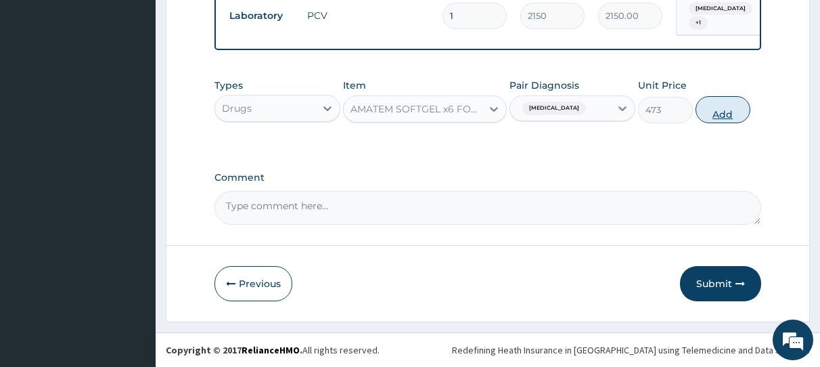
click at [725, 114] on button "Add" at bounding box center [723, 109] width 55 height 27
type input "0"
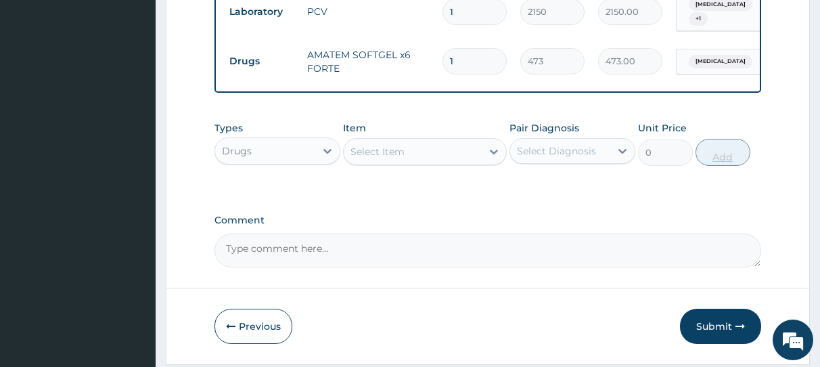
type input "0.00"
type input "6"
type input "2838.00"
type input "6"
click at [485, 157] on div at bounding box center [494, 151] width 24 height 24
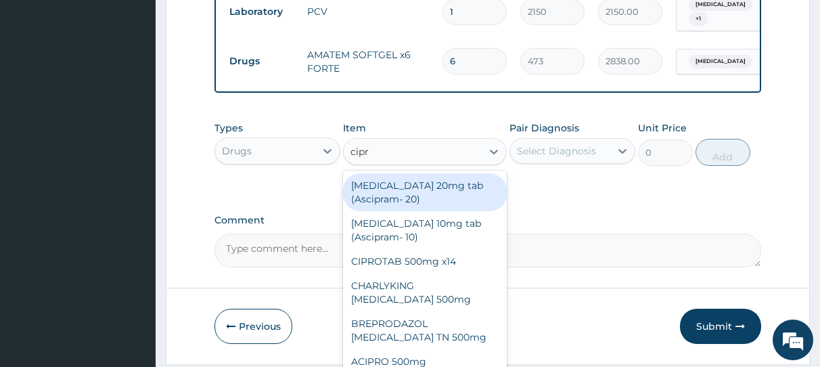
type input "cipro"
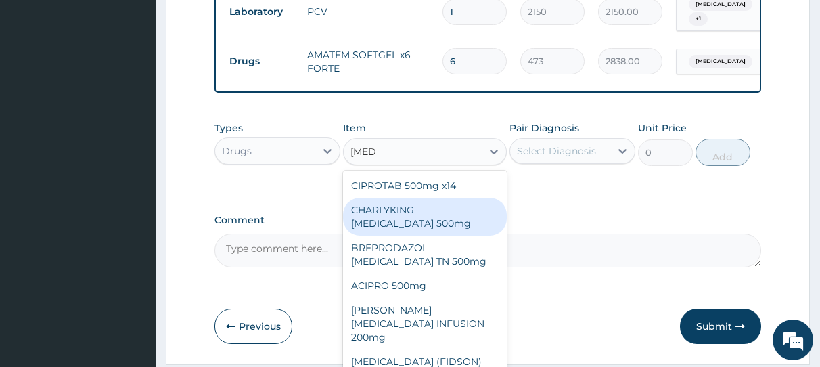
click at [424, 222] on div "CHARLYKING CIPROFLOXACIN 500mg" at bounding box center [425, 217] width 164 height 38
type input "177.375"
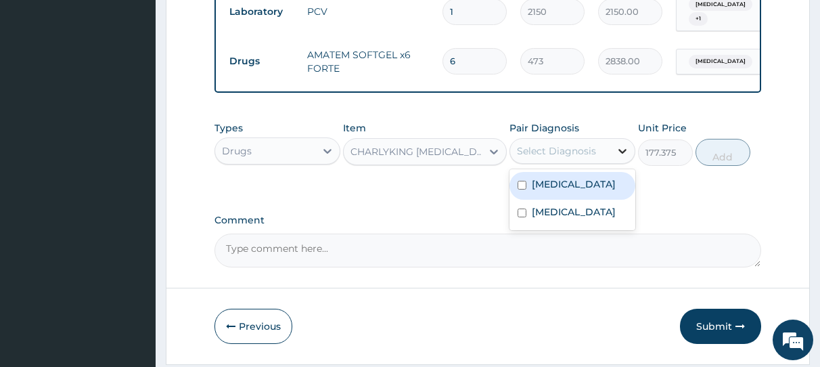
click at [622, 152] on icon at bounding box center [623, 151] width 14 height 14
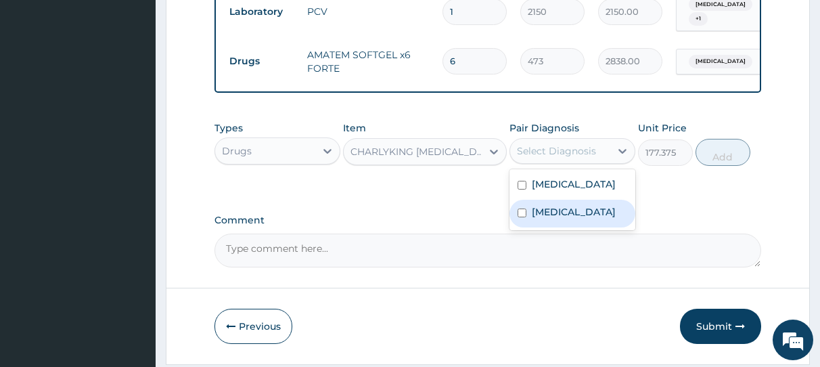
click at [519, 219] on div "Typhoid fever, unspecified" at bounding box center [573, 214] width 126 height 28
checkbox input "true"
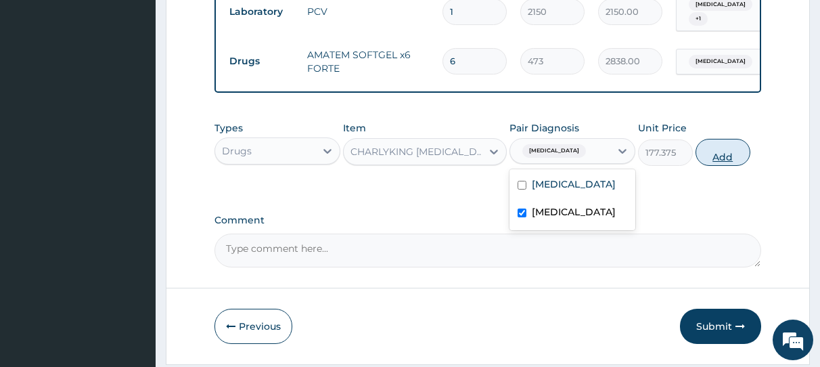
click at [723, 160] on button "Add" at bounding box center [723, 152] width 55 height 27
type input "0"
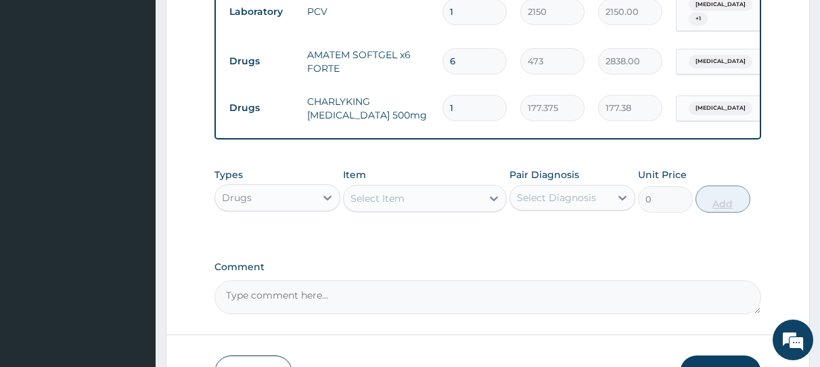
type input "10"
type input "1773.75"
type input "10"
click at [447, 204] on div "Select Item" at bounding box center [413, 199] width 138 height 22
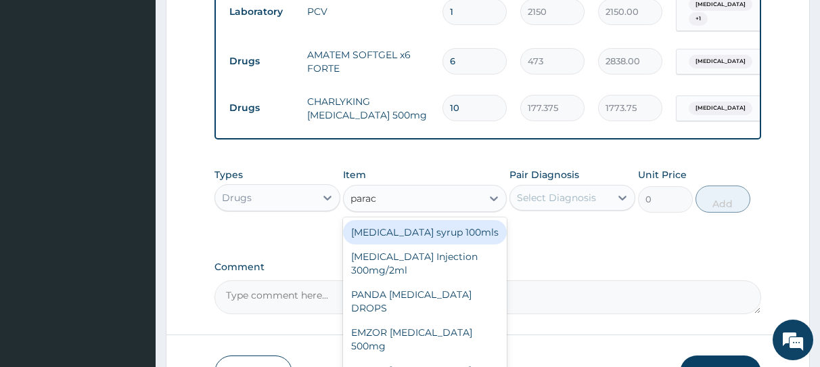
type input "parace"
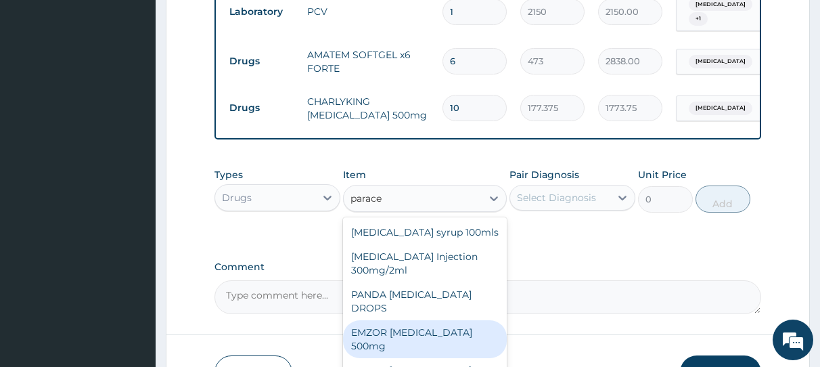
click at [444, 335] on div "EMZOR PARACETAMOL 500mg" at bounding box center [425, 339] width 164 height 38
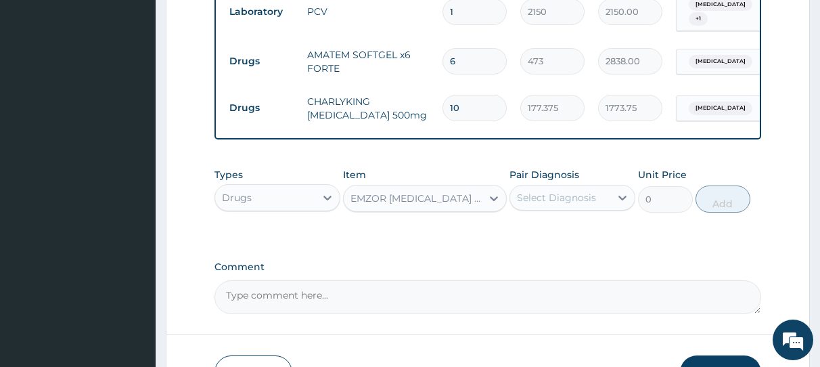
type input "23.65"
click at [625, 200] on icon at bounding box center [623, 198] width 8 height 5
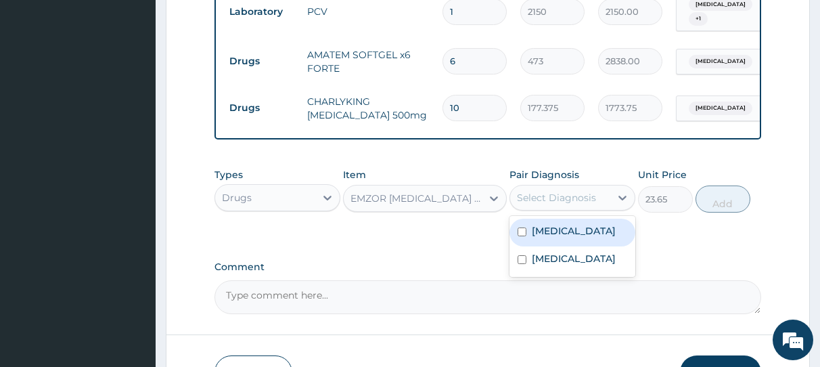
click at [525, 236] on input "checkbox" at bounding box center [522, 231] width 9 height 9
checkbox input "true"
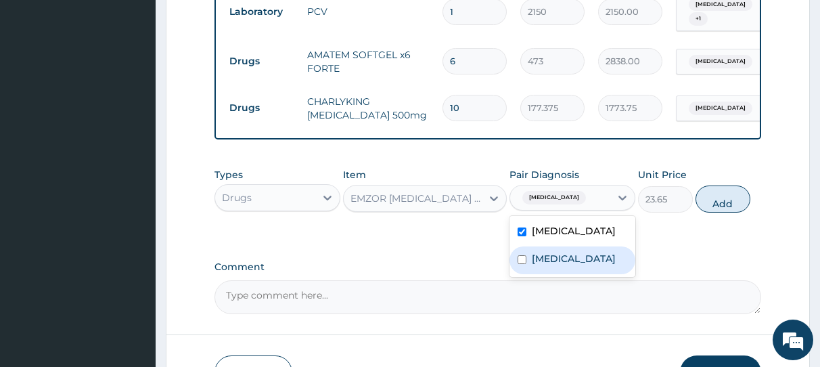
click at [519, 264] on input "checkbox" at bounding box center [522, 259] width 9 height 9
checkbox input "true"
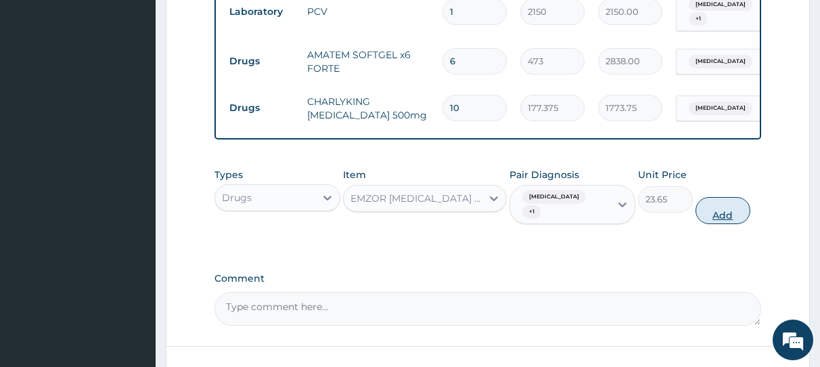
click at [722, 214] on button "Add" at bounding box center [723, 210] width 55 height 27
type input "0"
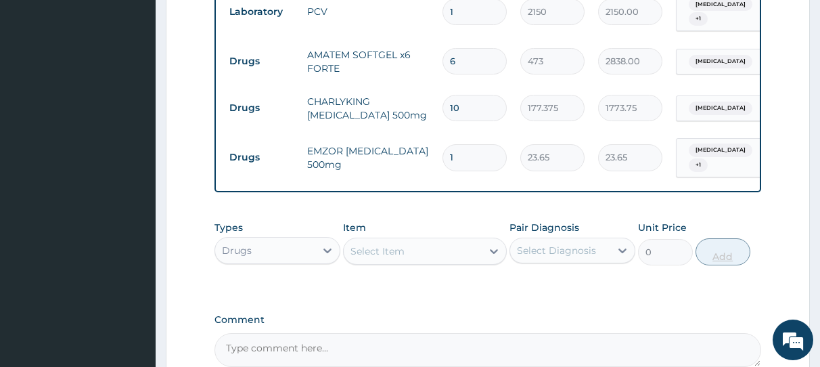
type input "18"
type input "425.70"
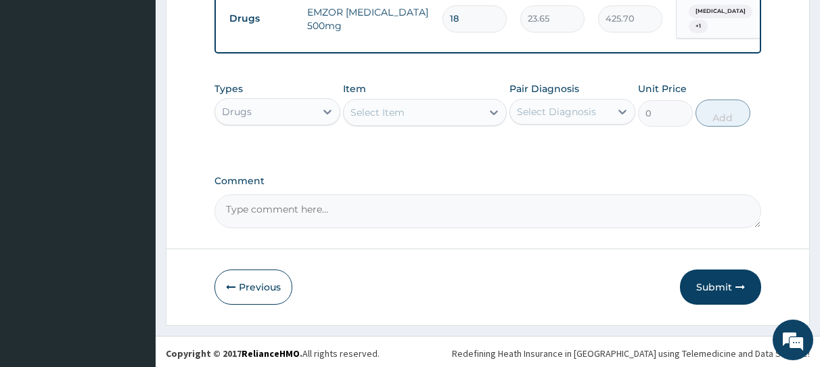
scroll to position [809, 0]
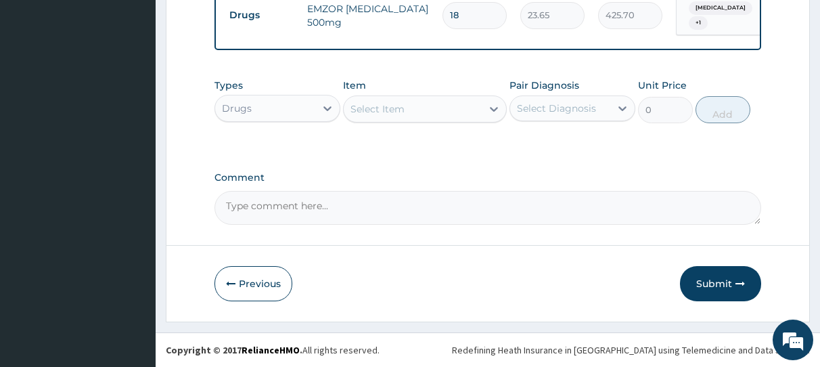
type input "18"
click at [433, 108] on div "Select Item" at bounding box center [413, 109] width 138 height 22
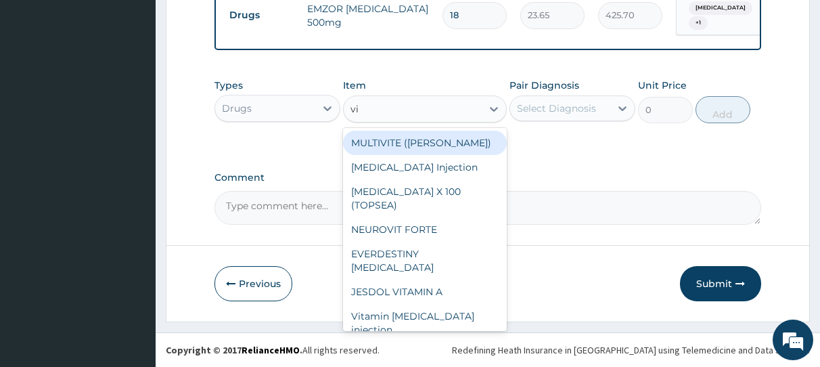
type input "v"
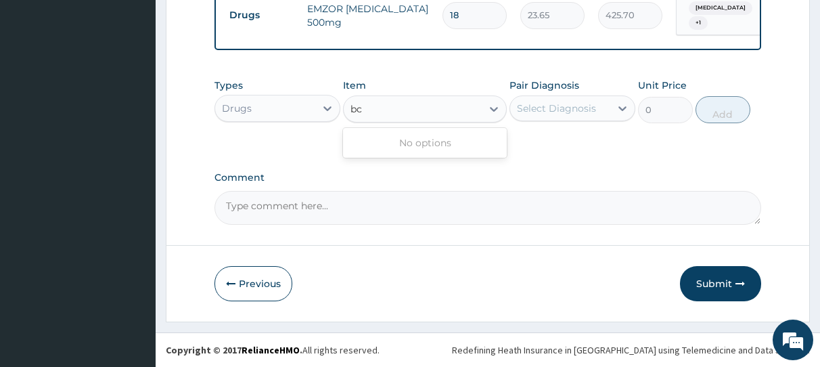
type input "b"
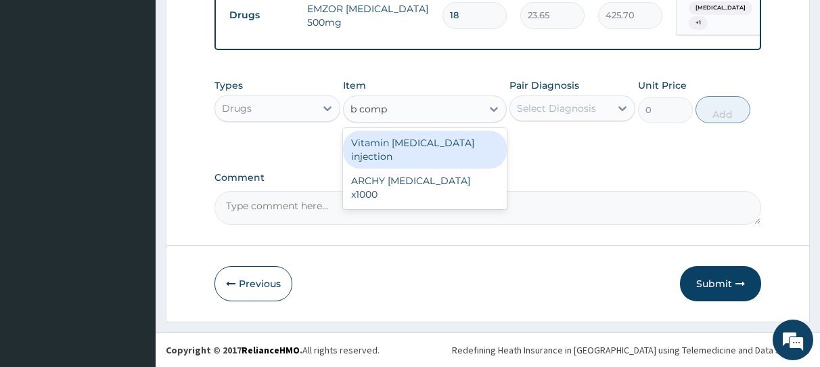
type input "b compl"
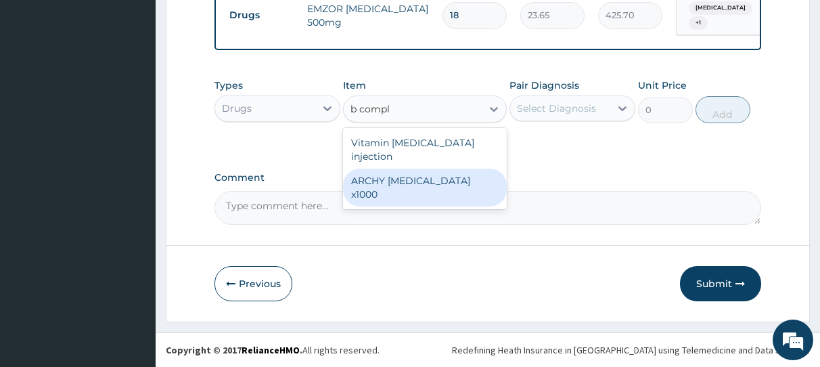
click at [450, 170] on div "ARCHY B COMPLEX x1000" at bounding box center [425, 188] width 164 height 38
type input "413.875"
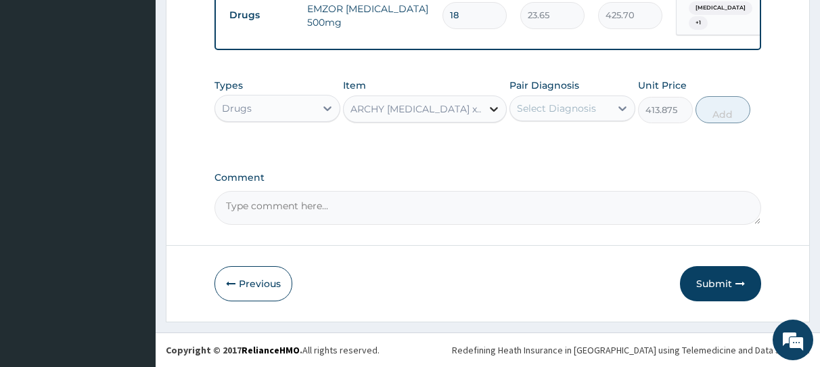
click at [491, 110] on icon at bounding box center [494, 109] width 14 height 14
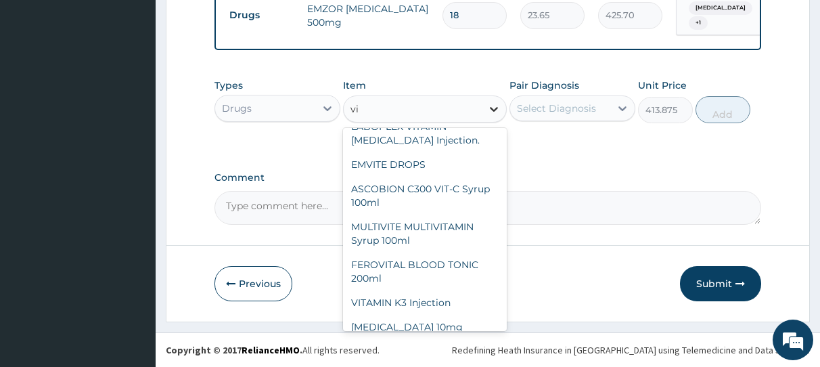
scroll to position [227, 0]
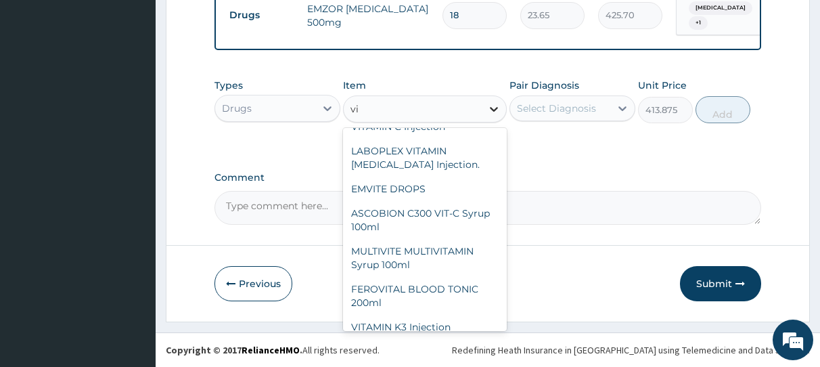
type input "vit"
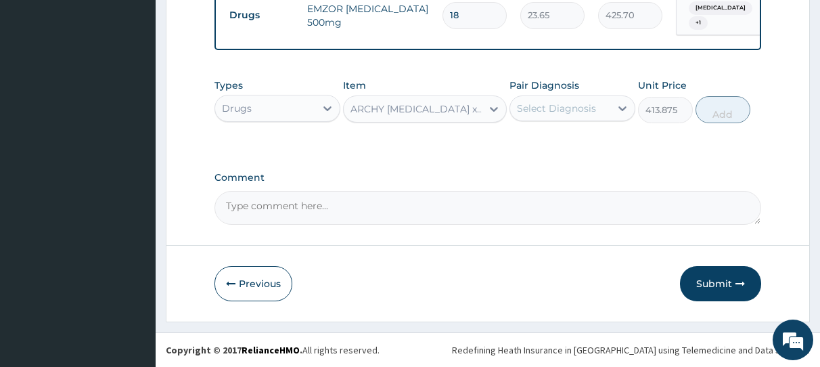
click at [427, 102] on div "ARCHY B COMPLEX x1000" at bounding box center [413, 109] width 138 height 22
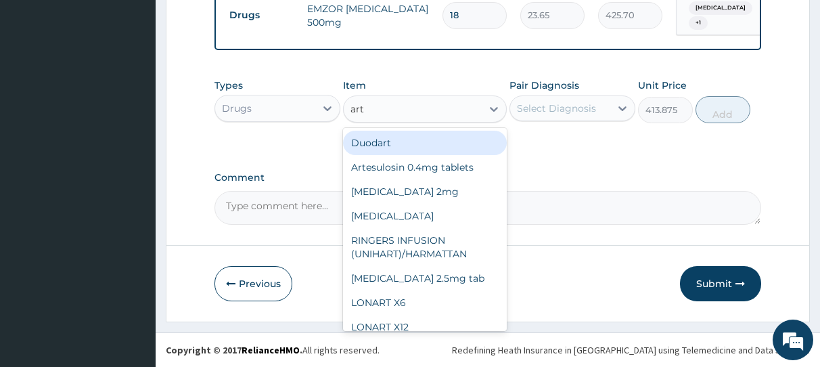
type input "arte"
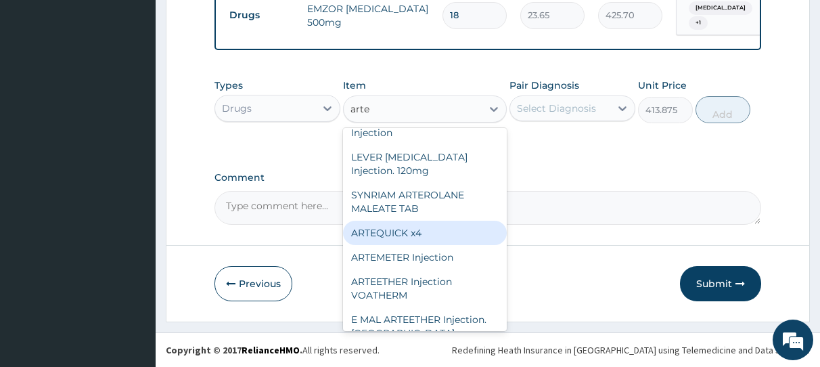
scroll to position [190, 0]
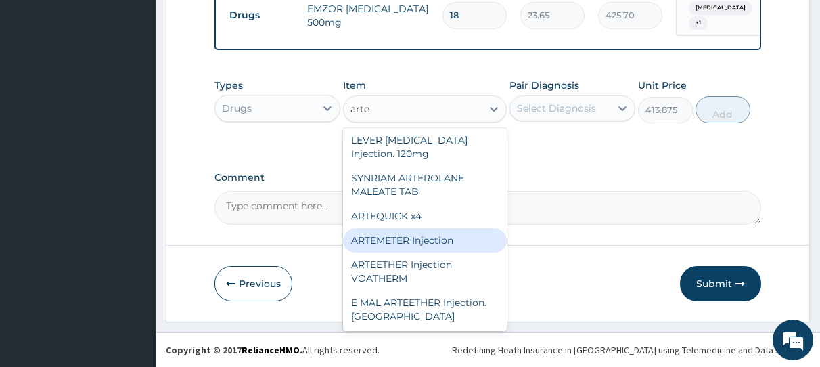
click at [421, 246] on div "ARTEMETER Injection" at bounding box center [425, 240] width 164 height 24
type input "946"
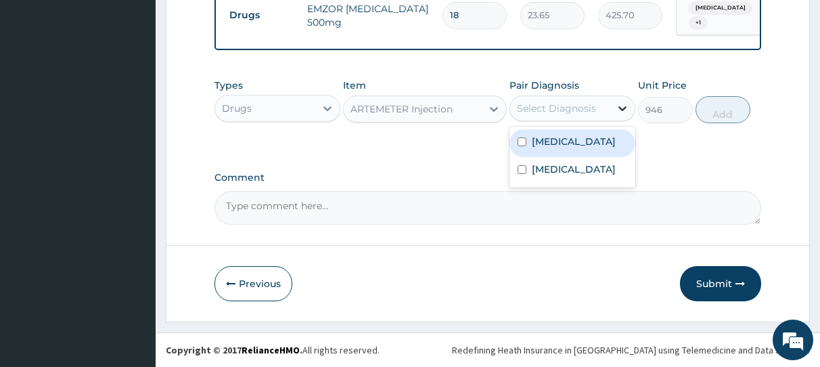
click at [623, 109] on icon at bounding box center [623, 108] width 8 height 5
click at [519, 142] on input "checkbox" at bounding box center [522, 141] width 9 height 9
checkbox input "true"
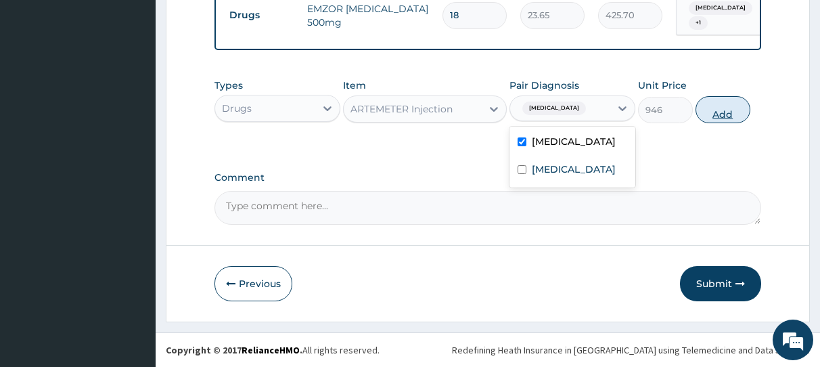
click at [720, 114] on button "Add" at bounding box center [723, 109] width 55 height 27
type input "0"
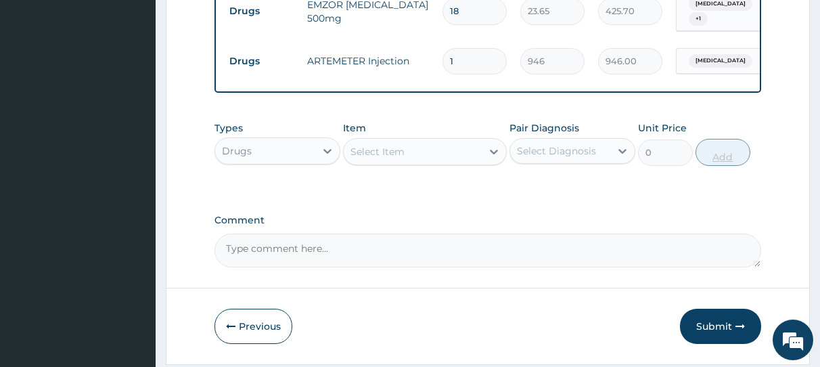
type input "0.00"
type input "2"
type input "1892.00"
type input "2"
click at [715, 328] on button "Submit" at bounding box center [720, 326] width 81 height 35
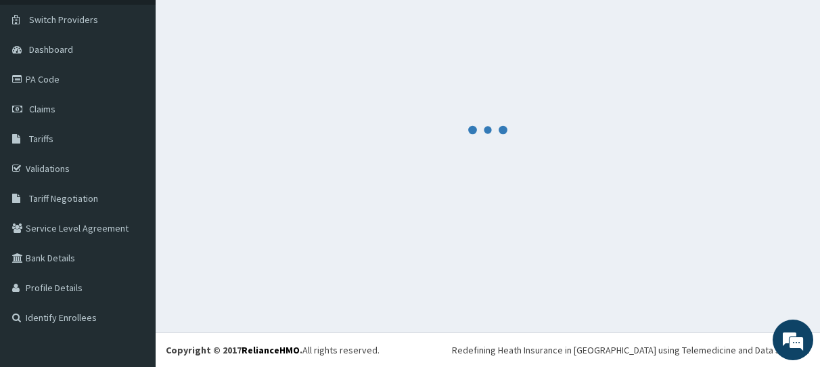
scroll to position [98, 0]
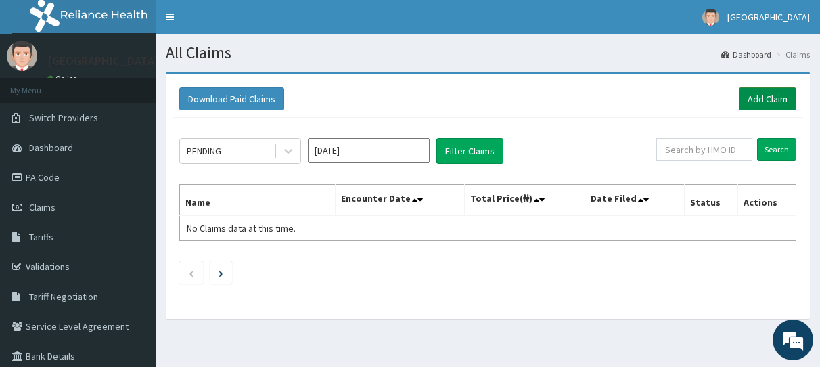
click at [757, 101] on link "Add Claim" at bounding box center [768, 98] width 58 height 23
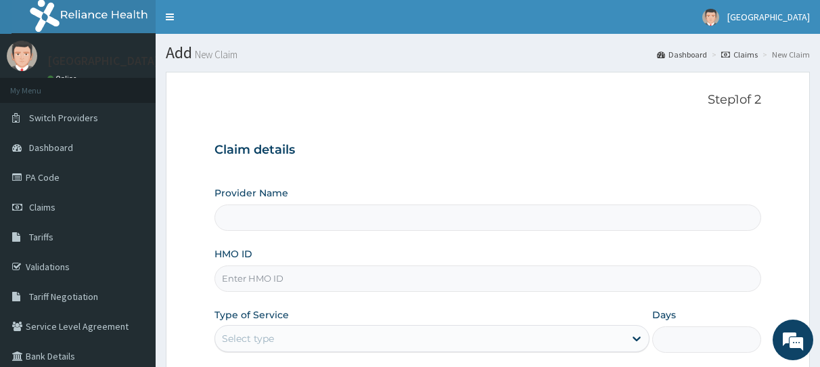
type input "General Hospital Koko"
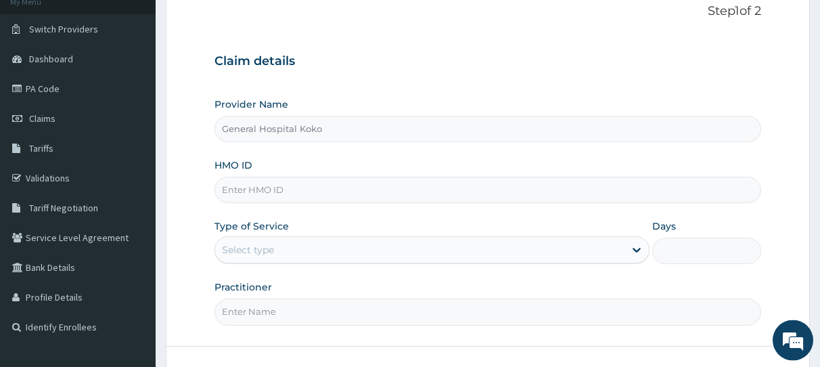
scroll to position [86, 0]
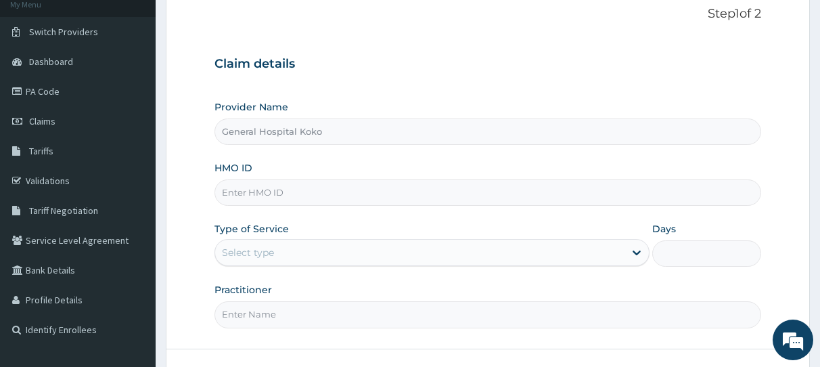
click at [304, 200] on input "HMO ID" at bounding box center [488, 192] width 547 height 26
type input "h"
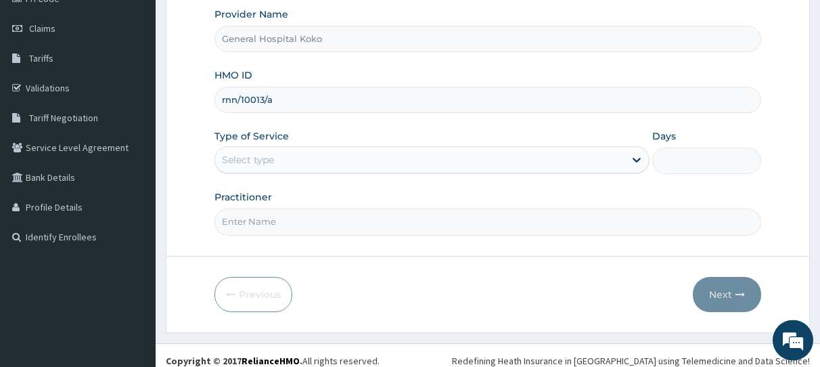
scroll to position [190, 0]
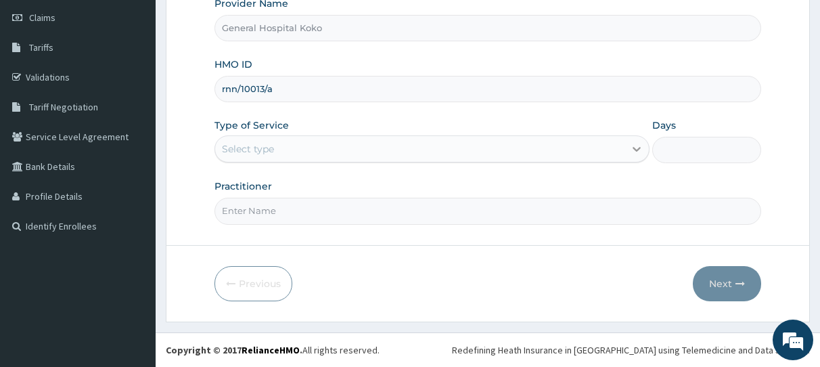
type input "rnn/10013/a"
click at [636, 150] on icon at bounding box center [637, 150] width 8 height 5
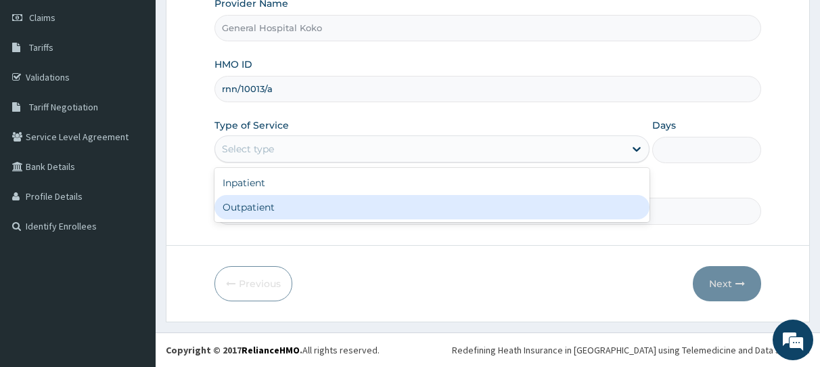
click at [343, 198] on div "Outpatient" at bounding box center [432, 207] width 435 height 24
type input "1"
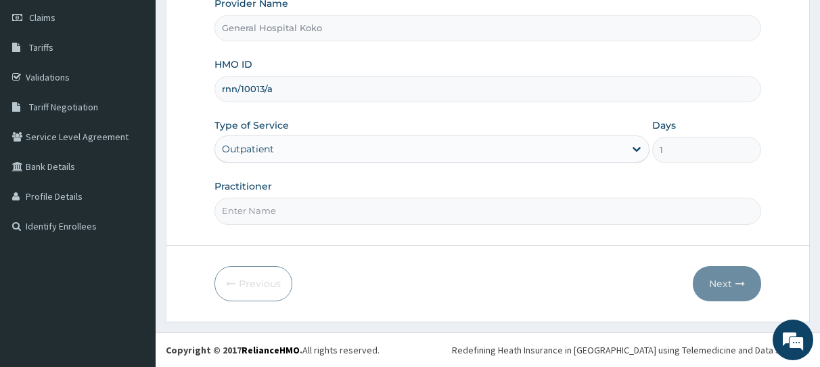
click at [594, 212] on input "Practitioner" at bounding box center [488, 211] width 547 height 26
type input "[PERSON_NAME]"
click at [738, 286] on icon "button" at bounding box center [740, 283] width 9 height 9
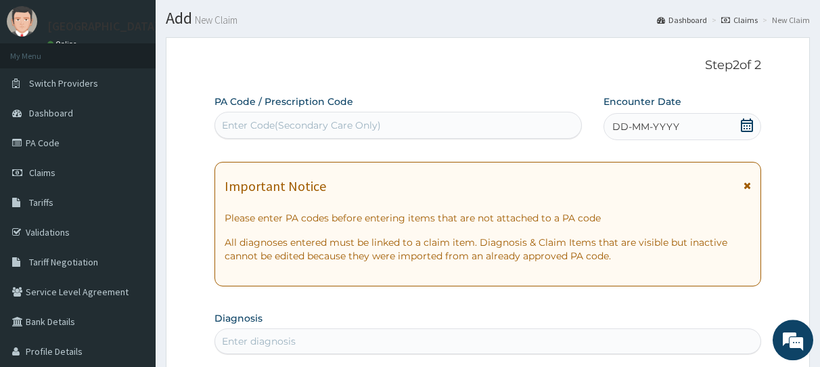
scroll to position [5, 0]
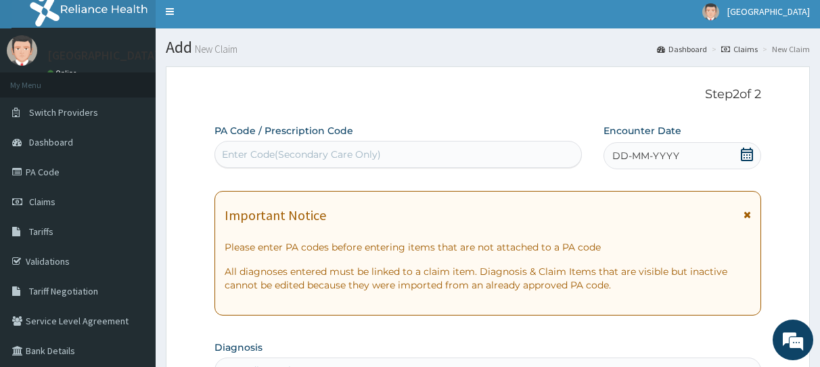
click at [705, 163] on div "DD-MM-YYYY" at bounding box center [683, 155] width 158 height 27
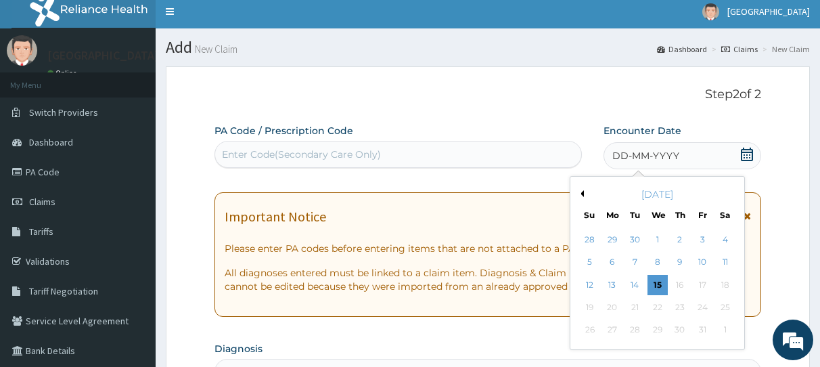
click at [583, 193] on button "Previous Month" at bounding box center [580, 193] width 7 height 7
click at [659, 265] on div "10" at bounding box center [658, 262] width 20 height 20
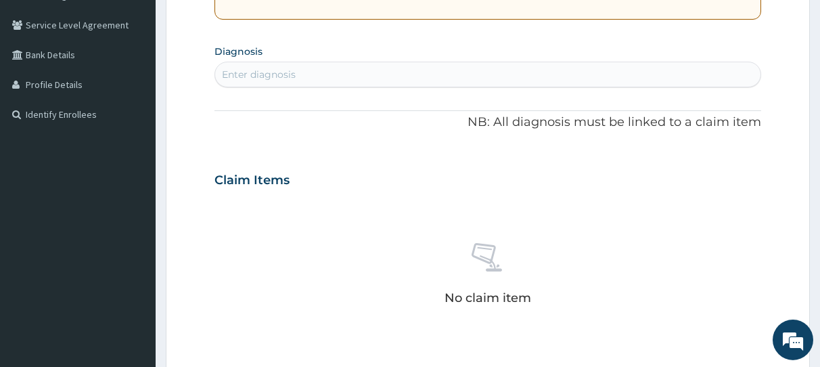
scroll to position [316, 0]
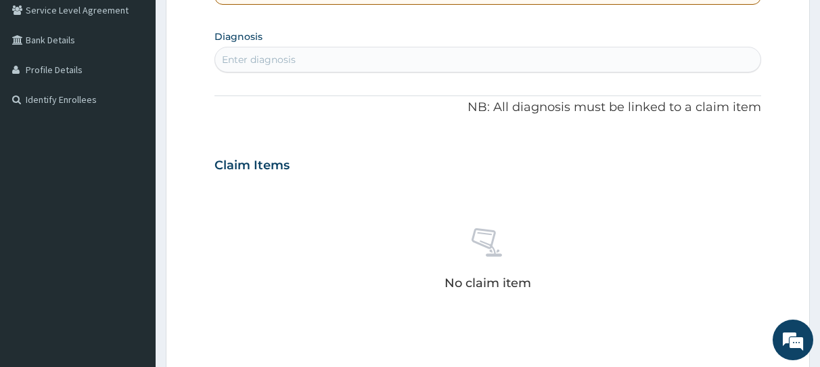
click at [366, 61] on div "Enter diagnosis" at bounding box center [488, 60] width 546 height 22
type input "malaria"
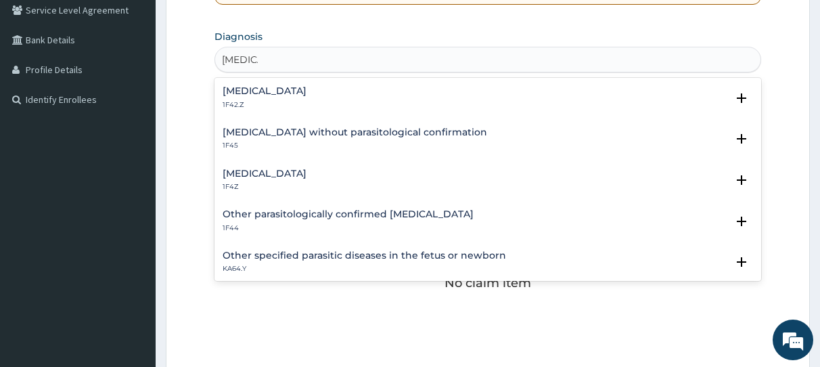
click at [293, 171] on h4 "Malaria, unspecified" at bounding box center [265, 174] width 84 height 10
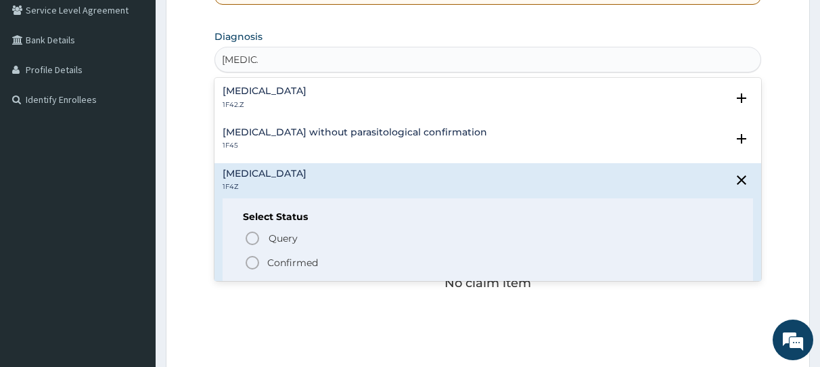
click at [247, 266] on circle "status option filled" at bounding box center [252, 263] width 12 height 12
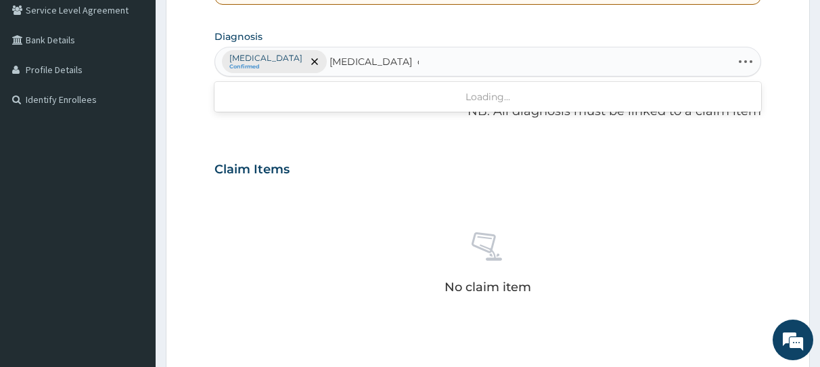
type input "peptic ulcer disease"
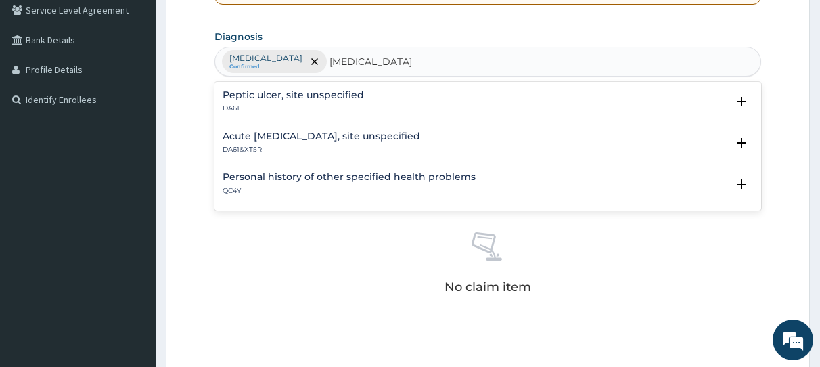
click at [300, 96] on h4 "Peptic ulcer, site unspecified" at bounding box center [293, 95] width 141 height 10
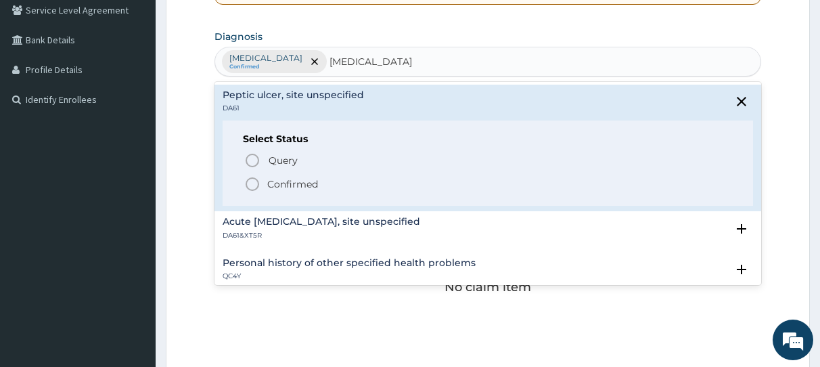
click at [253, 181] on icon "status option filled" at bounding box center [252, 184] width 16 height 16
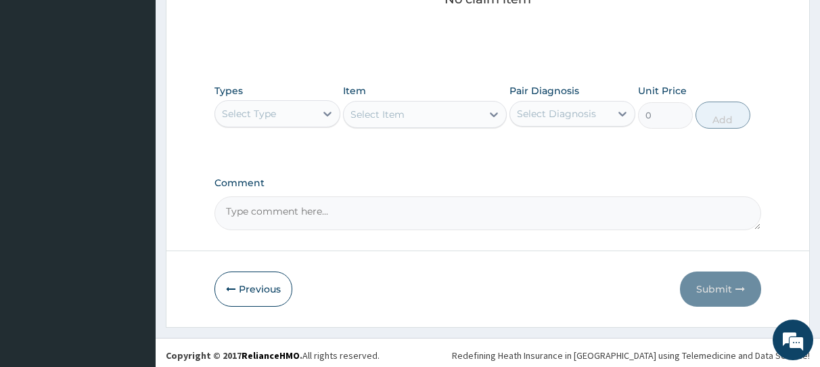
scroll to position [609, 0]
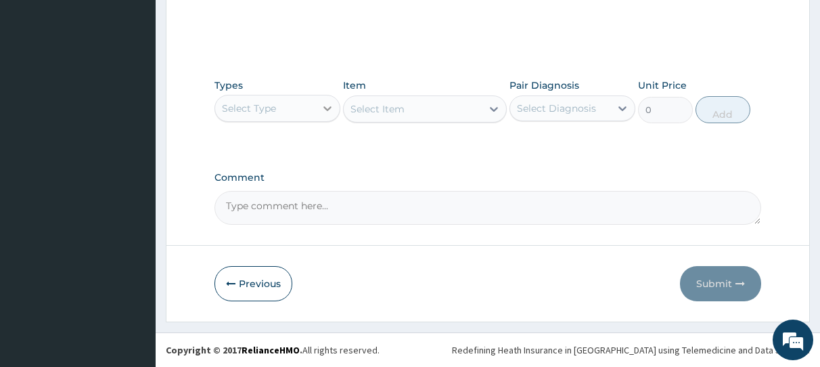
click at [326, 110] on icon at bounding box center [328, 109] width 14 height 14
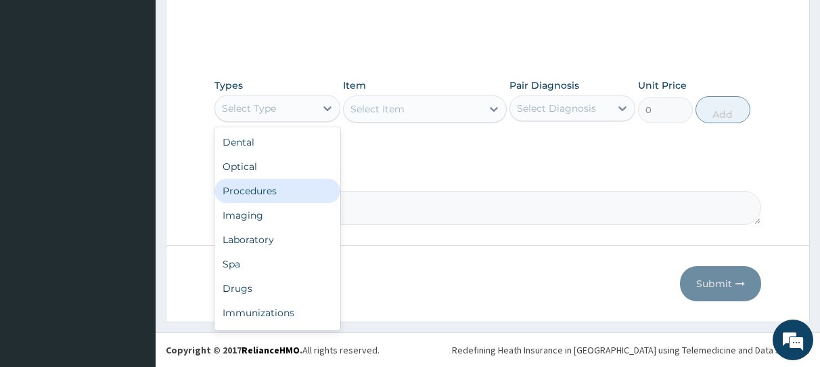
click at [284, 186] on div "Procedures" at bounding box center [278, 191] width 126 height 24
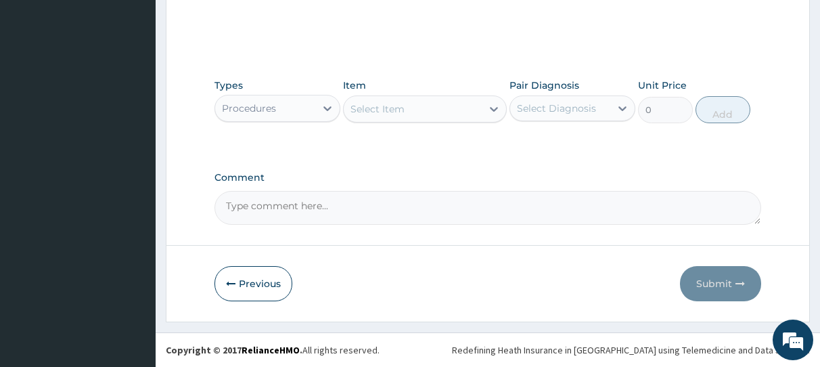
click at [441, 110] on div "Select Item" at bounding box center [413, 109] width 138 height 22
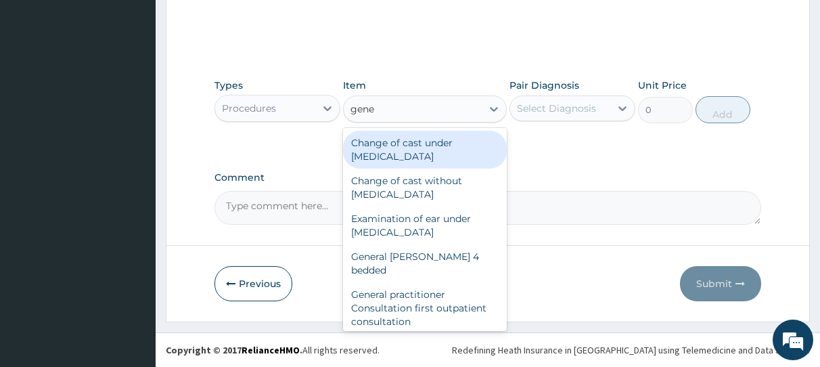
type input "gener"
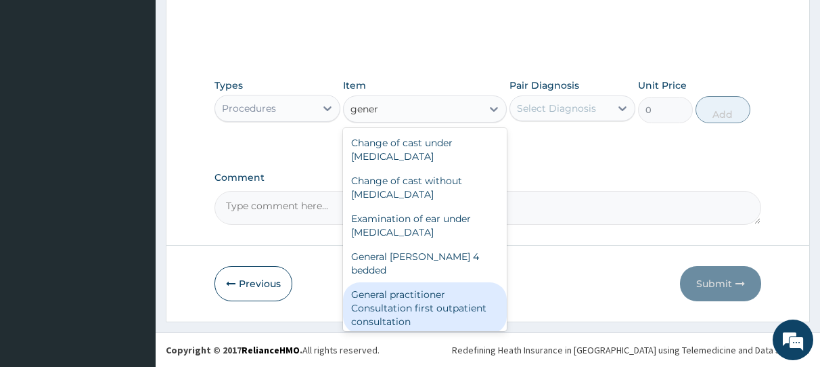
click at [438, 301] on div "General practitioner Consultation first outpatient consultation" at bounding box center [425, 307] width 164 height 51
type input "3547.5"
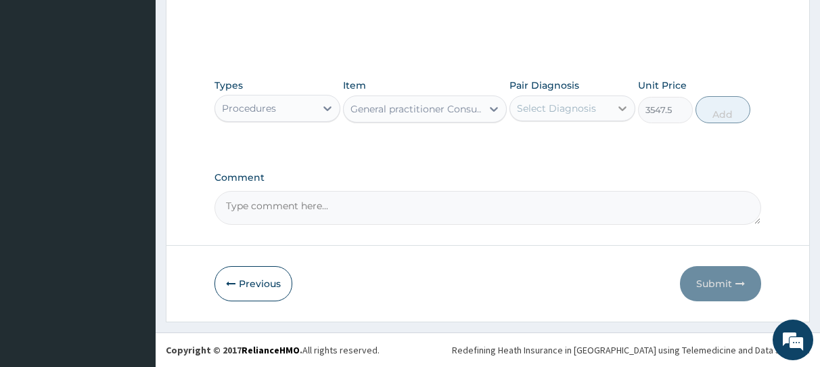
click at [623, 107] on icon at bounding box center [623, 109] width 14 height 14
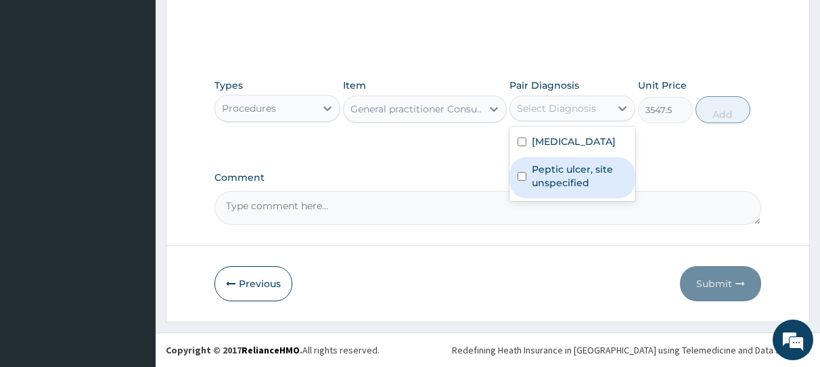
click at [521, 177] on input "checkbox" at bounding box center [522, 176] width 9 height 9
checkbox input "true"
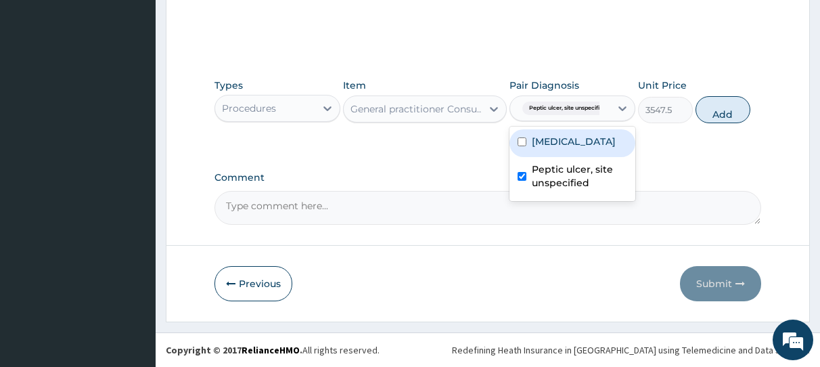
click at [521, 142] on input "checkbox" at bounding box center [522, 141] width 9 height 9
checkbox input "true"
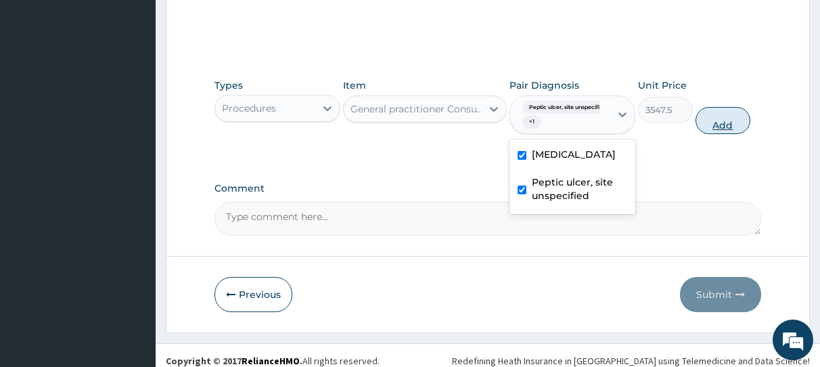
click at [721, 118] on button "Add" at bounding box center [723, 120] width 55 height 27
type input "0"
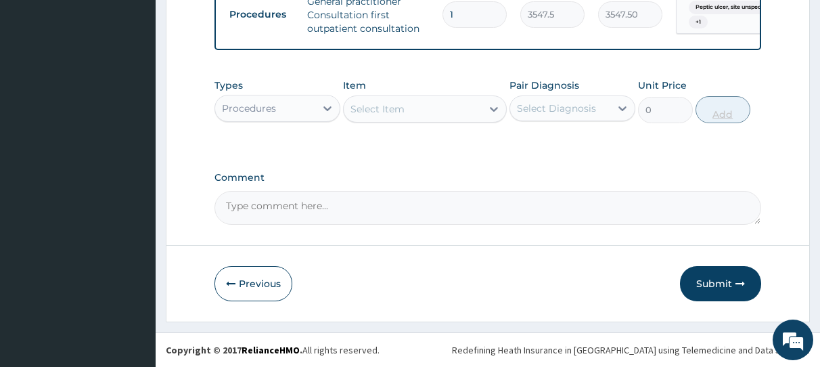
scroll to position [562, 0]
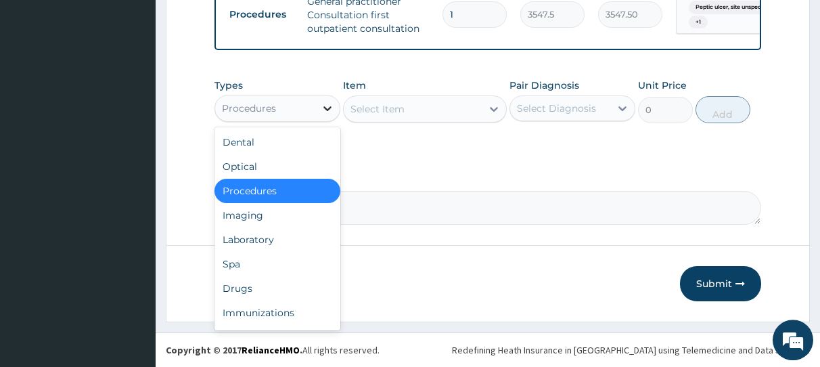
click at [326, 106] on icon at bounding box center [328, 109] width 14 height 14
click at [294, 240] on div "Laboratory" at bounding box center [278, 239] width 126 height 24
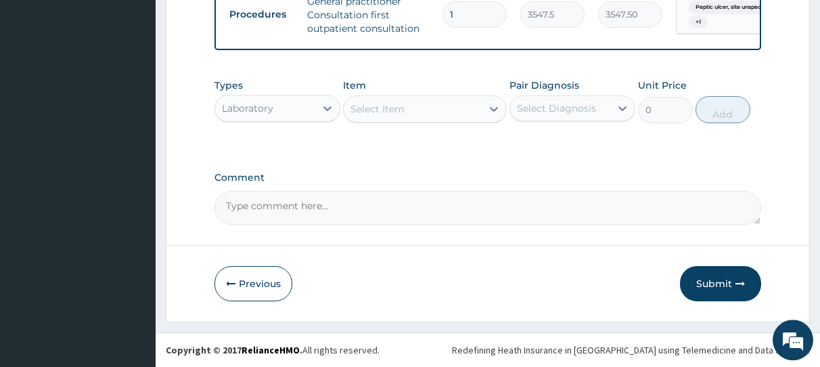
click at [435, 114] on div "Select Item" at bounding box center [413, 109] width 138 height 22
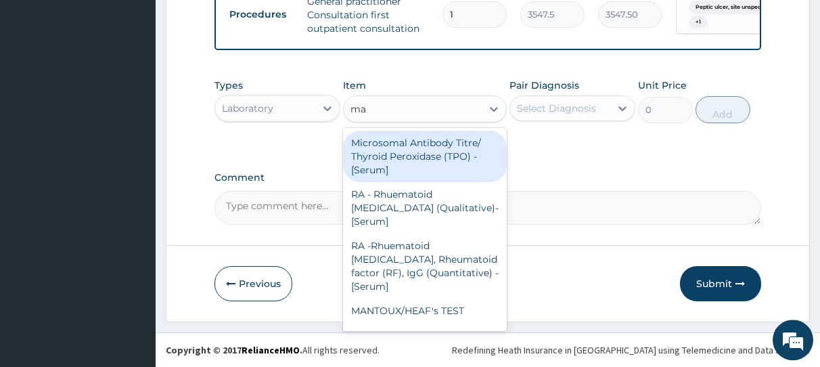
type input "mal"
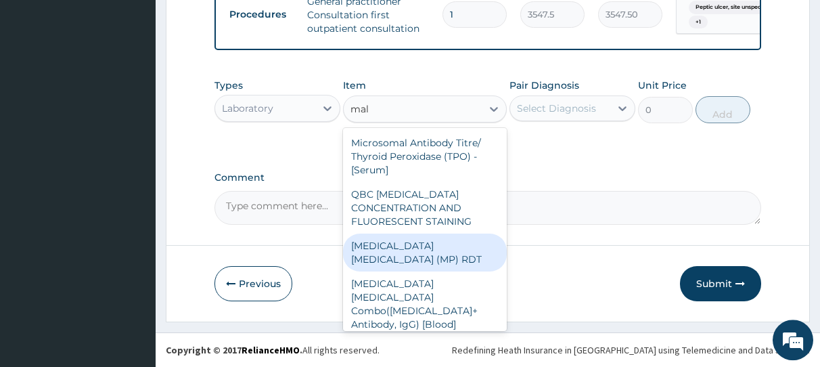
click at [431, 248] on div "MALARIA PARASITE (MP) RDT" at bounding box center [425, 253] width 164 height 38
type input "1612.5"
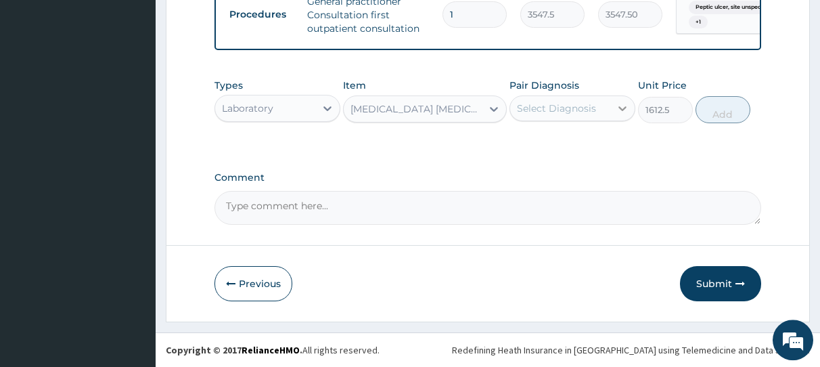
click at [619, 107] on icon at bounding box center [623, 109] width 14 height 14
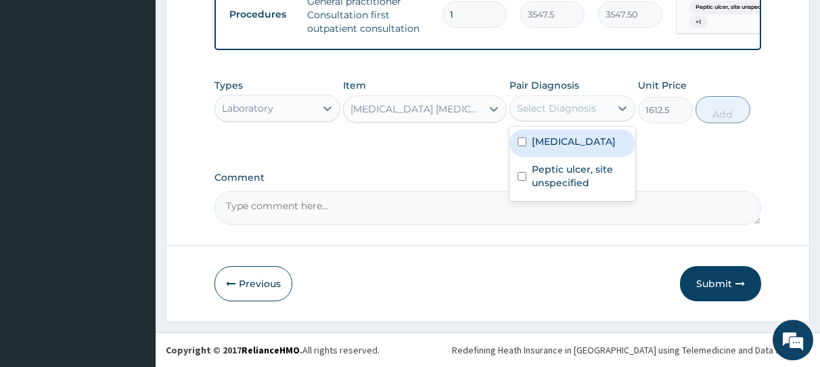
click at [523, 145] on input "checkbox" at bounding box center [522, 141] width 9 height 9
checkbox input "true"
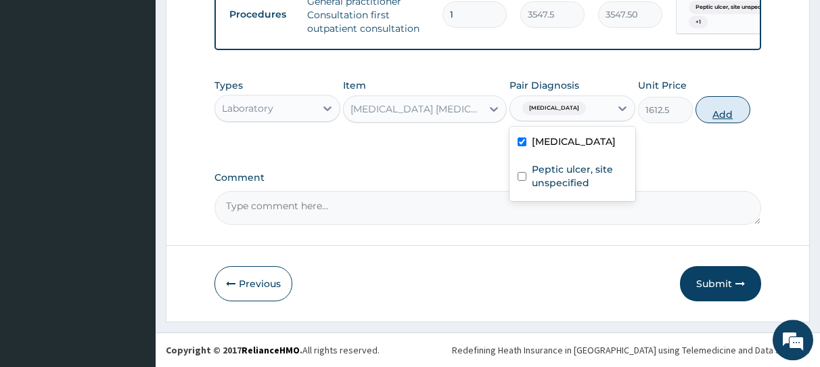
click at [724, 112] on button "Add" at bounding box center [723, 109] width 55 height 27
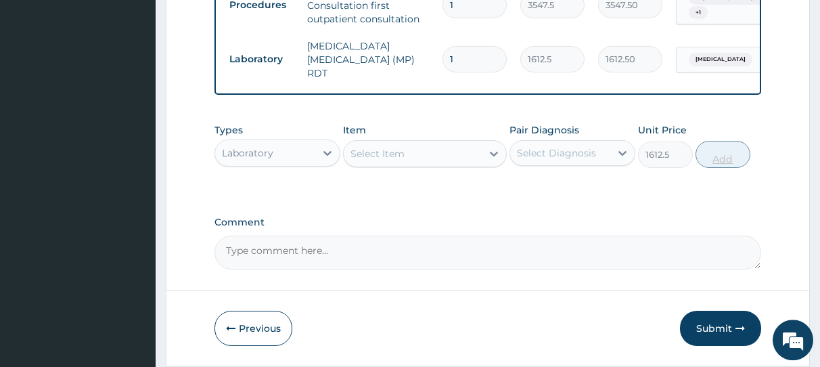
type input "0"
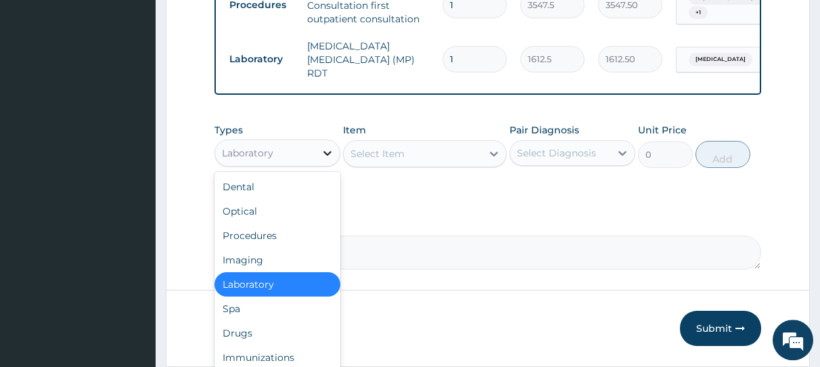
click at [328, 156] on icon at bounding box center [328, 153] width 8 height 5
click at [271, 333] on div "Drugs" at bounding box center [278, 333] width 126 height 24
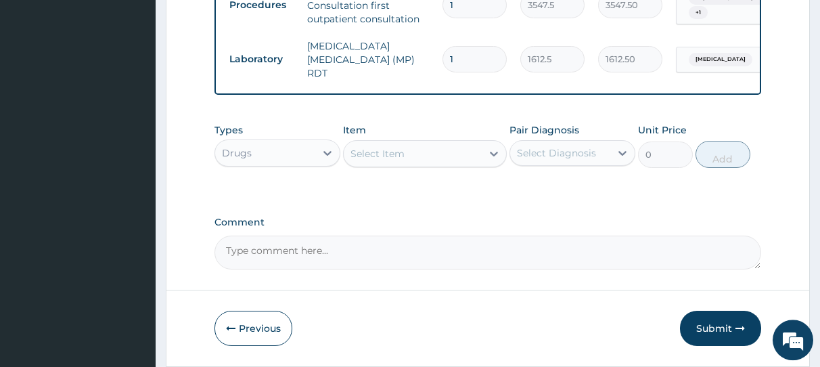
click at [422, 158] on div "Select Item" at bounding box center [413, 154] width 138 height 22
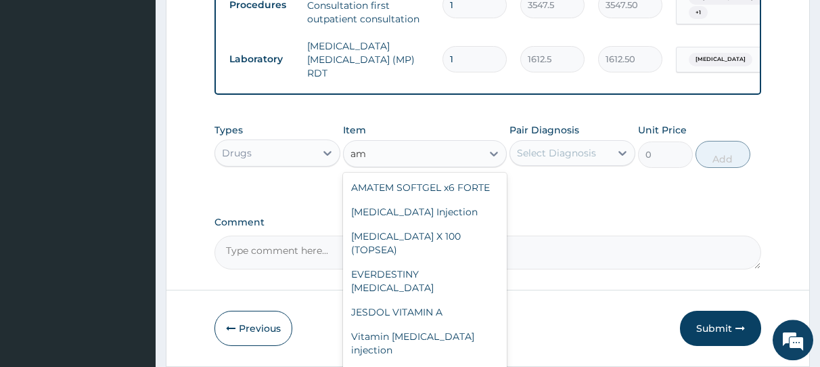
type input "a"
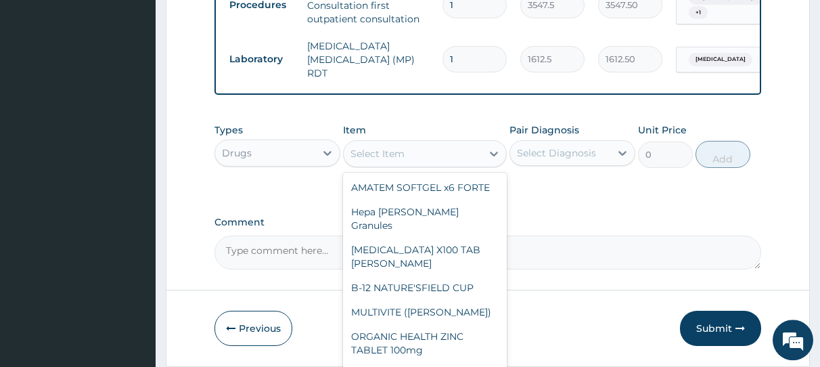
type input "a"
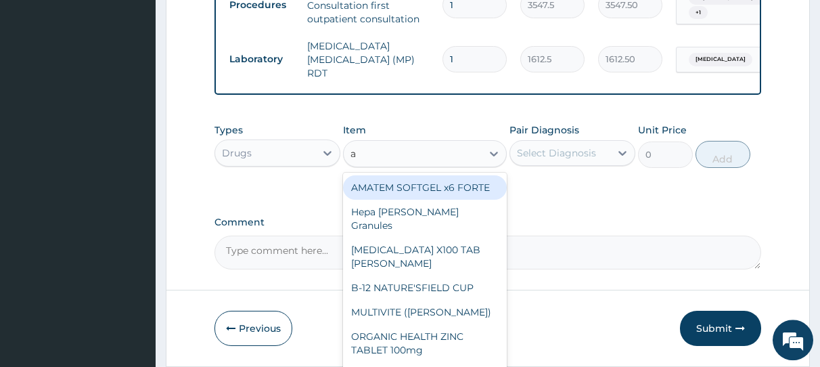
click at [437, 189] on div "AMATEM SOFTGEL x6 FORTE" at bounding box center [425, 187] width 164 height 24
type input "473"
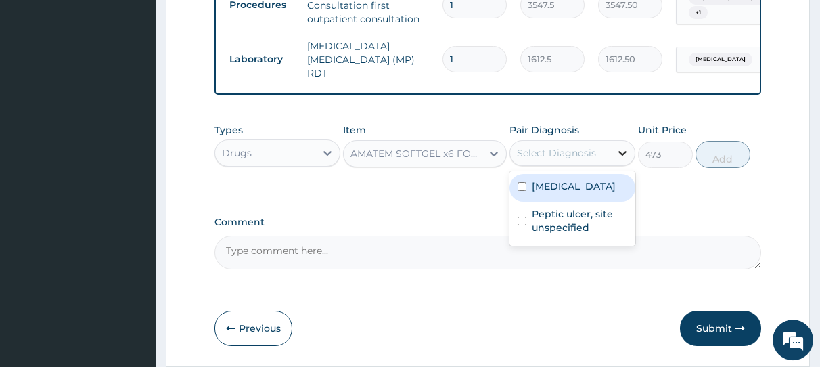
click at [623, 156] on icon at bounding box center [623, 153] width 14 height 14
click at [523, 191] on input "checkbox" at bounding box center [522, 186] width 9 height 9
checkbox input "true"
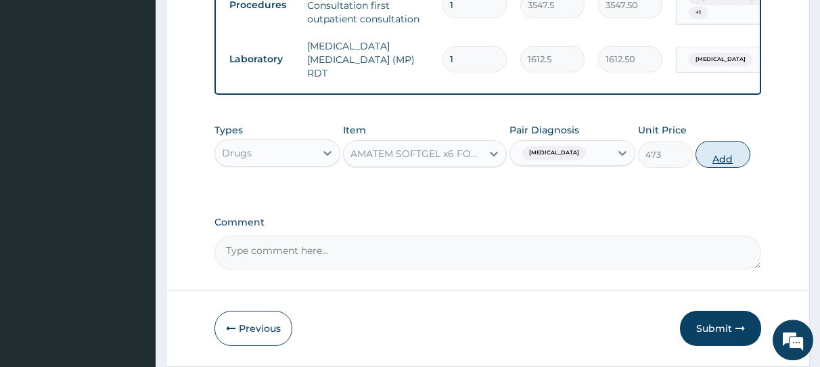
click at [718, 163] on button "Add" at bounding box center [723, 154] width 55 height 27
type input "0"
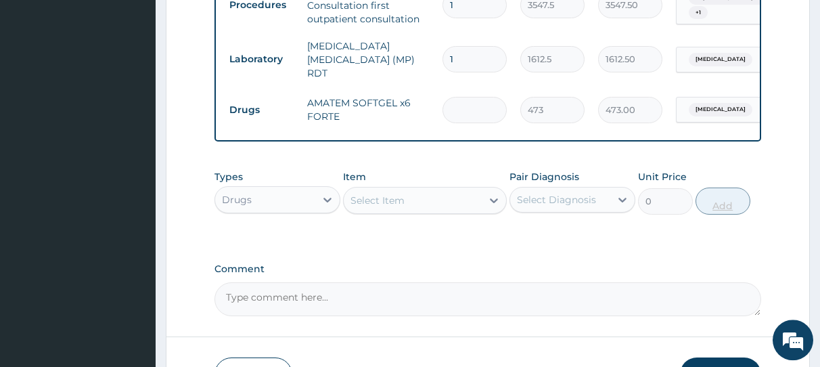
type input "0.00"
type input "6"
type input "2838.00"
type input "6"
click at [378, 204] on div "Select Item" at bounding box center [378, 201] width 54 height 14
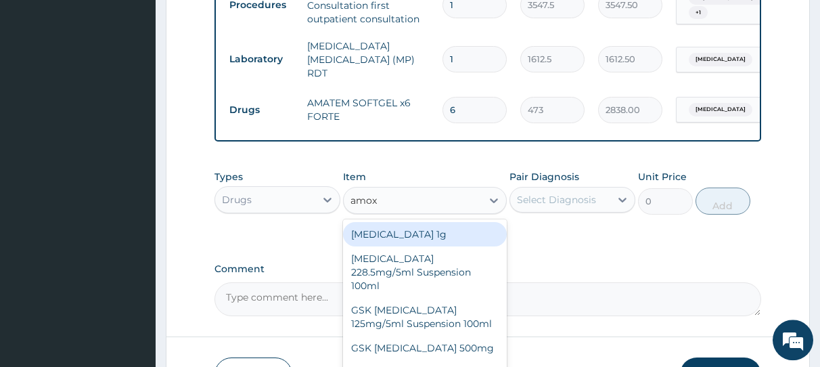
type input "amoxi"
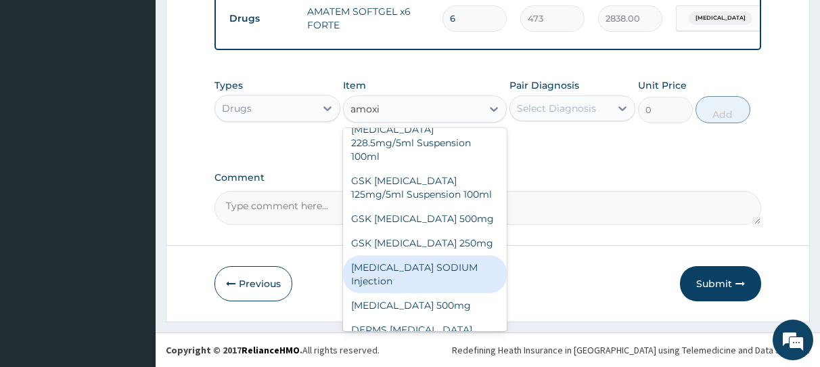
scroll to position [51, 0]
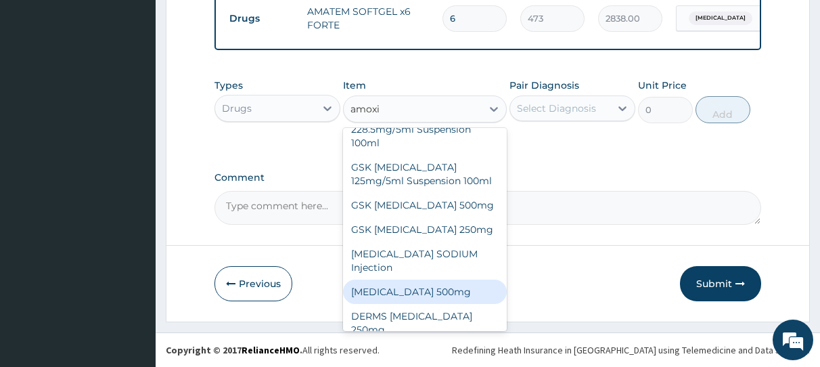
click at [412, 288] on div "AMOXICILLIN 500mg" at bounding box center [425, 292] width 164 height 24
type input "70.95"
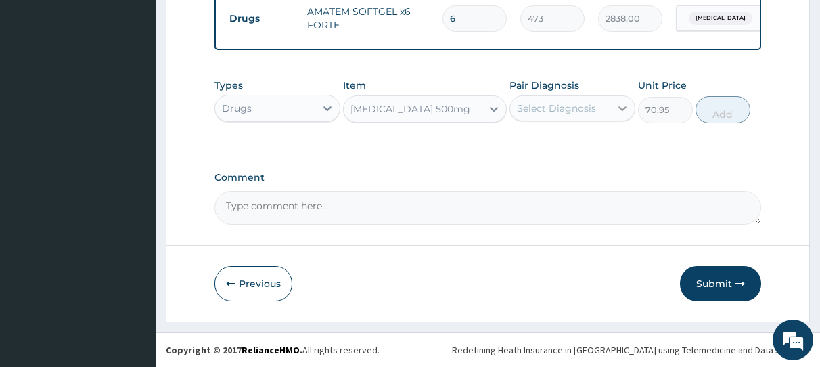
click at [625, 110] on icon at bounding box center [623, 109] width 14 height 14
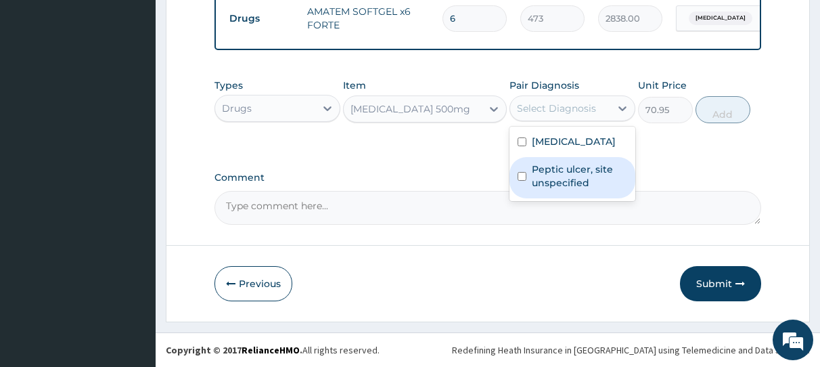
click at [521, 177] on input "checkbox" at bounding box center [522, 176] width 9 height 9
checkbox input "true"
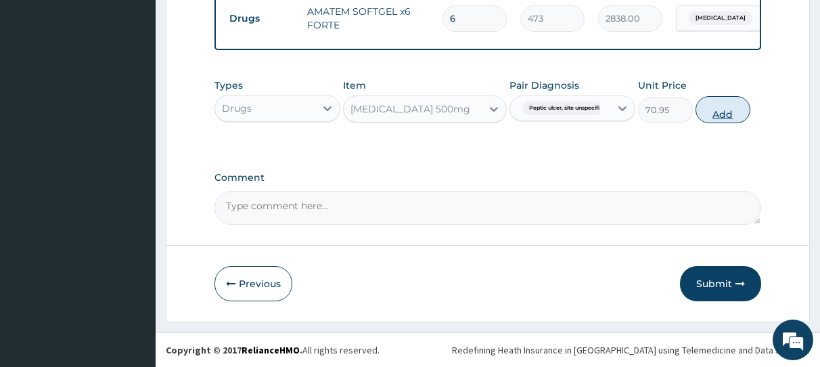
click at [724, 106] on button "Add" at bounding box center [723, 109] width 55 height 27
type input "0"
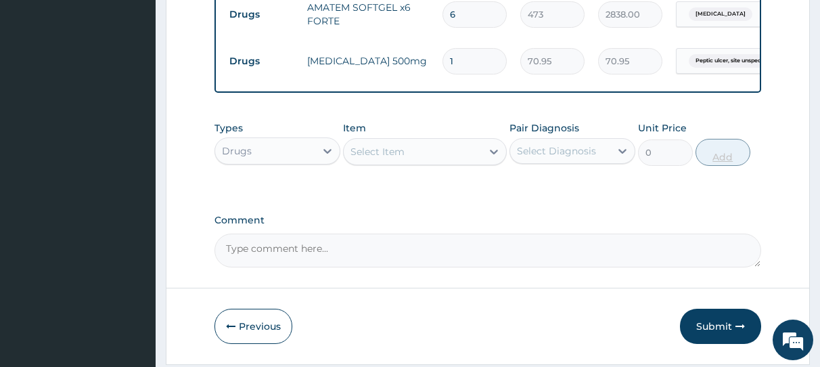
type input "15"
type input "1064.25"
type input "15"
click at [493, 154] on icon at bounding box center [494, 152] width 14 height 14
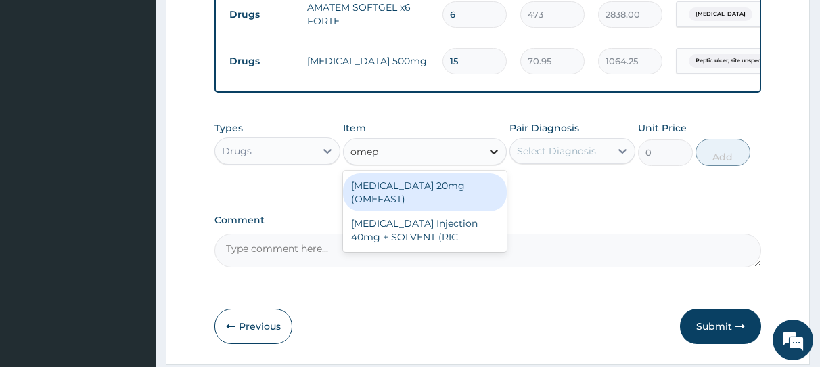
type input "omepr"
click at [419, 200] on div "OMEPRAZOLE 20mg (OMEFAST)" at bounding box center [425, 192] width 164 height 38
type input "82.775"
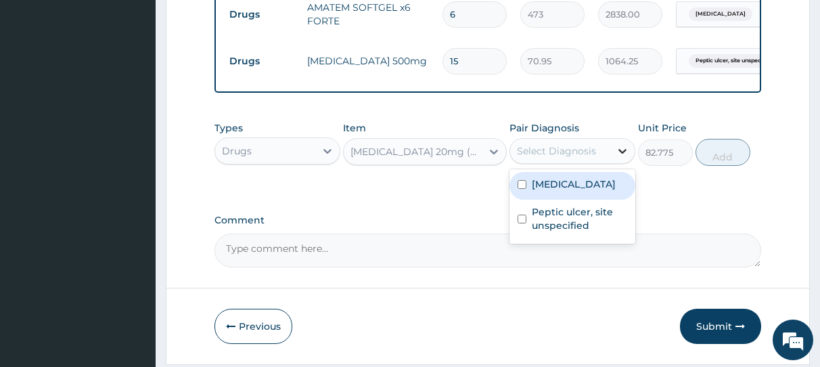
click at [621, 157] on icon at bounding box center [623, 151] width 14 height 14
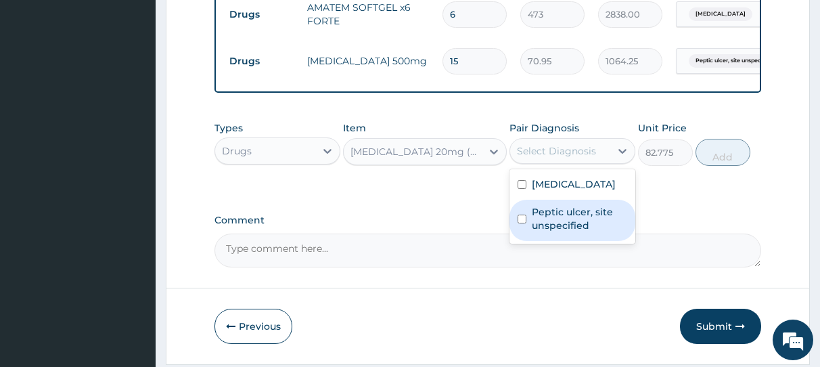
click at [522, 221] on input "checkbox" at bounding box center [522, 219] width 9 height 9
checkbox input "true"
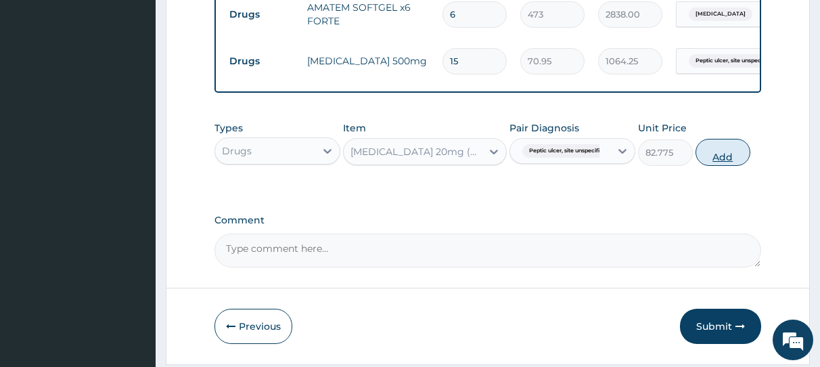
click at [712, 156] on button "Add" at bounding box center [723, 152] width 55 height 27
type input "0"
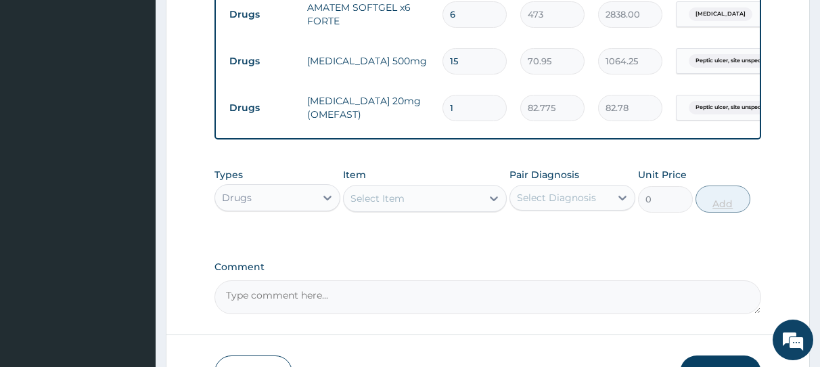
type input "14"
type input "1158.85"
type input "14"
click at [449, 204] on div "Select Item" at bounding box center [413, 199] width 138 height 22
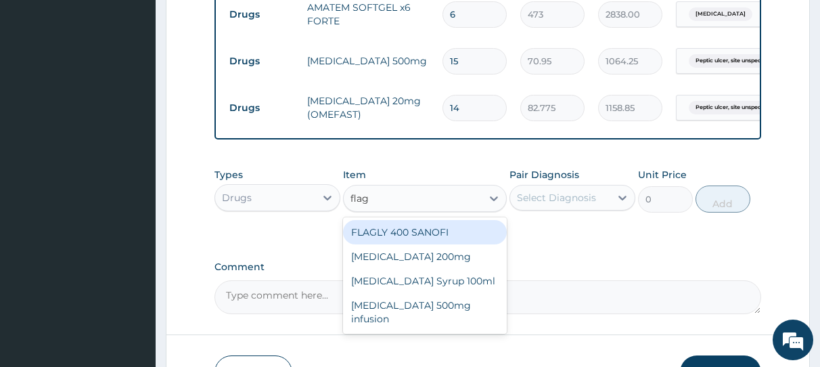
type input "flagy"
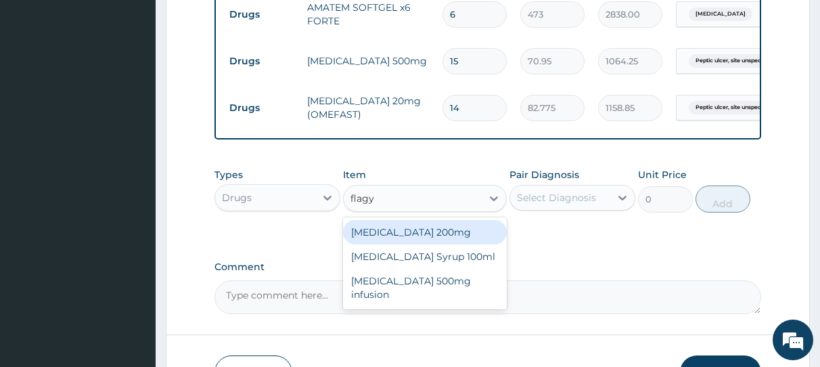
click at [456, 235] on div "Flagyl 200mg" at bounding box center [425, 232] width 164 height 24
type input "47.3"
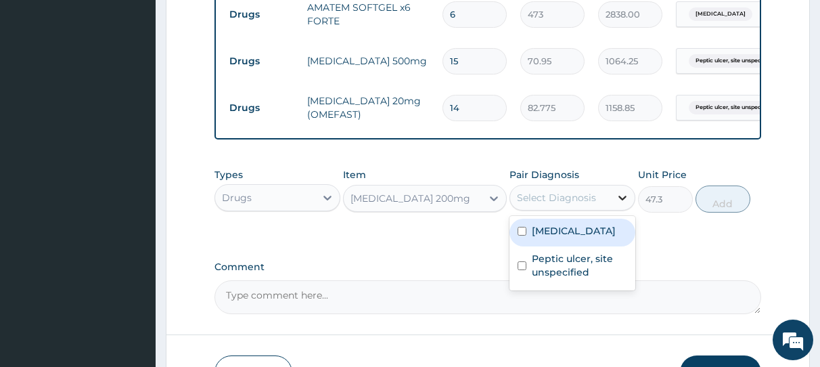
click at [624, 200] on icon at bounding box center [623, 198] width 8 height 5
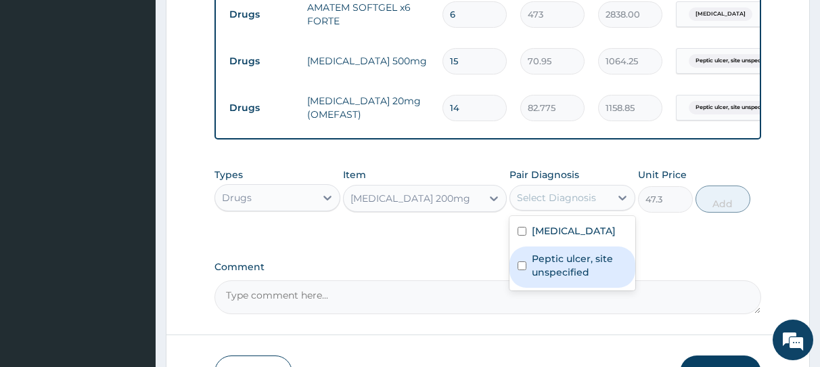
click at [519, 270] on input "checkbox" at bounding box center [522, 265] width 9 height 9
checkbox input "true"
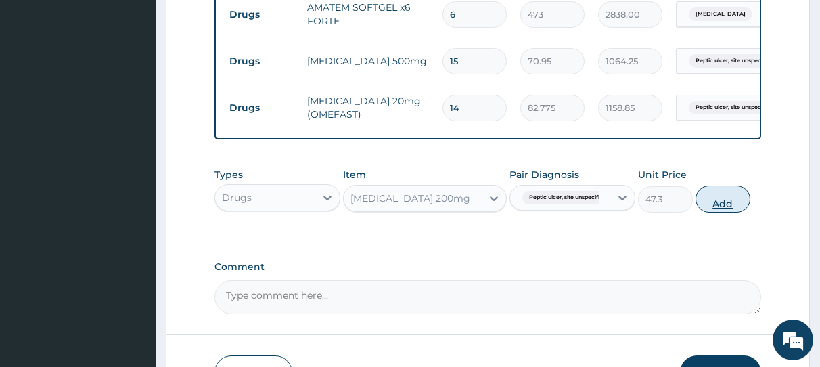
click at [728, 206] on button "Add" at bounding box center [723, 198] width 55 height 27
type input "0"
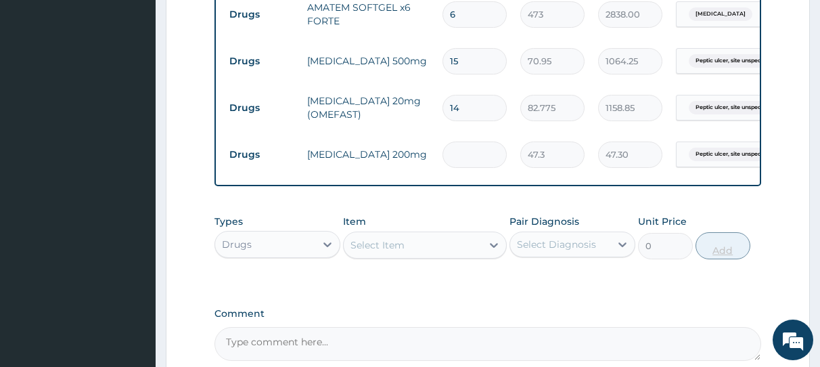
type input "0.00"
type input "3"
type input "141.90"
type input "30"
type input "1419.00"
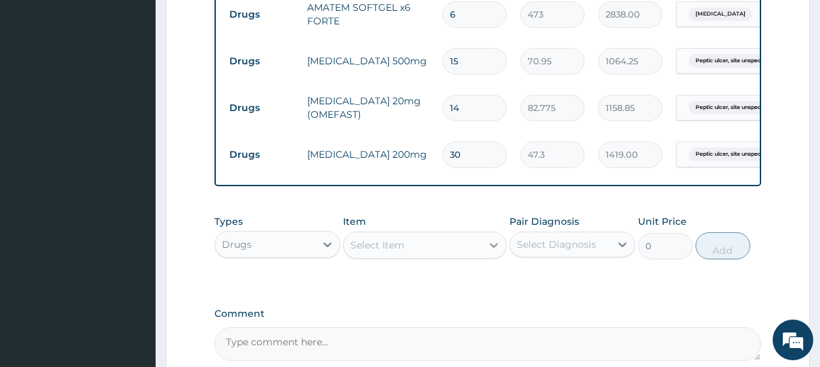
type input "30"
click at [493, 244] on icon at bounding box center [494, 245] width 14 height 14
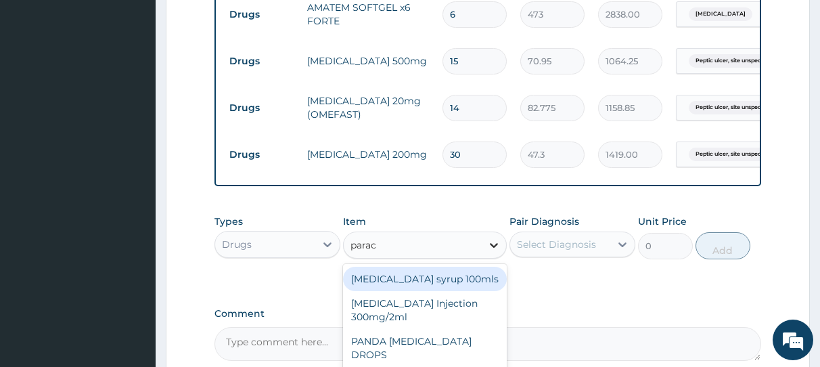
type input "parace"
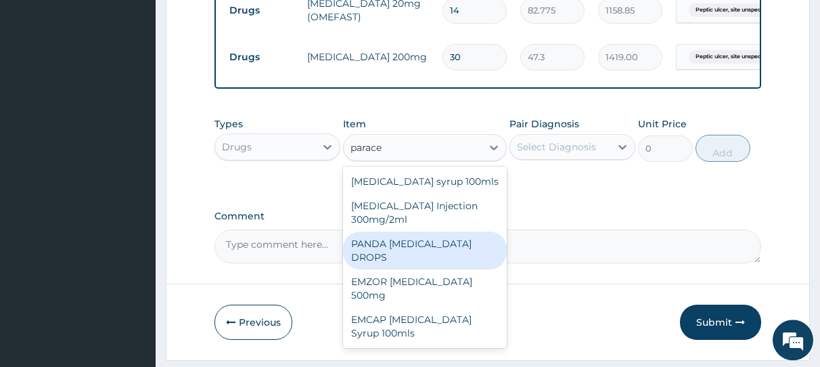
scroll to position [761, 0]
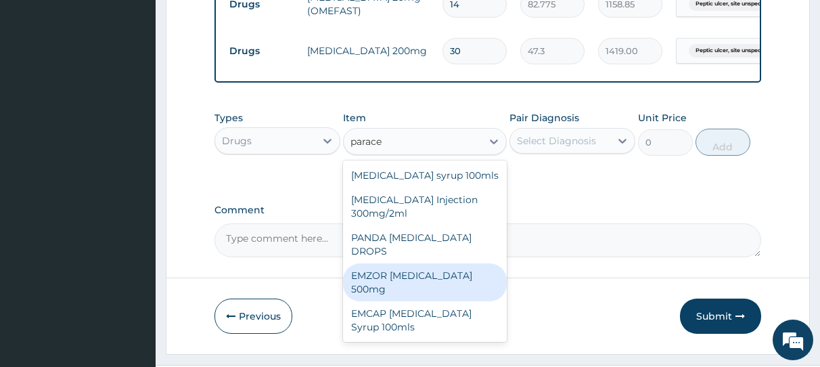
click at [387, 278] on div "EMZOR PARACETAMOL 500mg" at bounding box center [425, 282] width 164 height 38
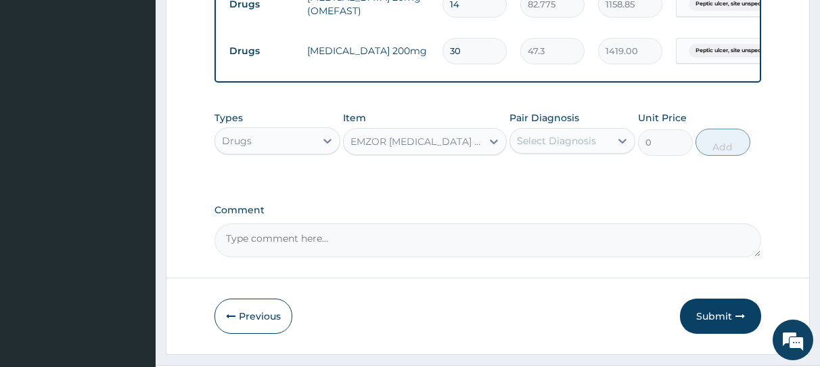
type input "23.65"
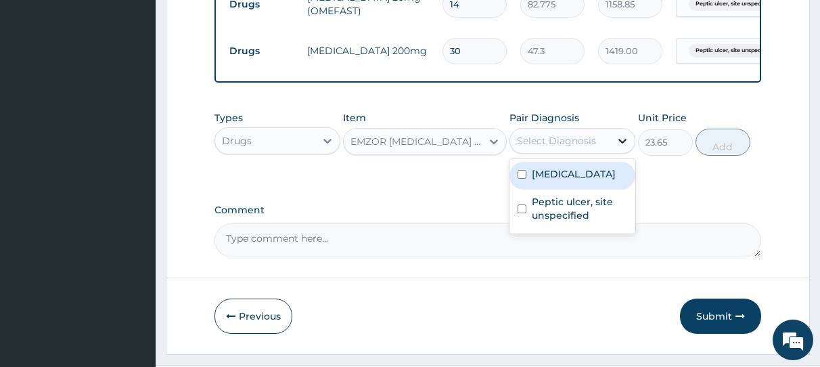
click at [621, 144] on icon at bounding box center [623, 141] width 14 height 14
click at [522, 179] on input "checkbox" at bounding box center [522, 174] width 9 height 9
checkbox input "true"
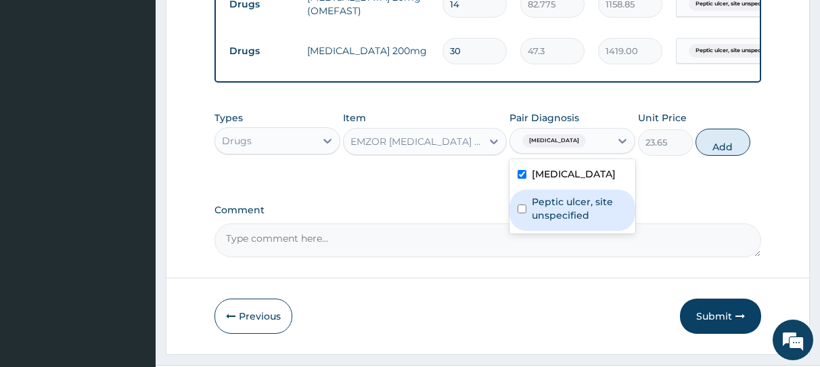
click at [525, 213] on input "checkbox" at bounding box center [522, 208] width 9 height 9
checkbox input "true"
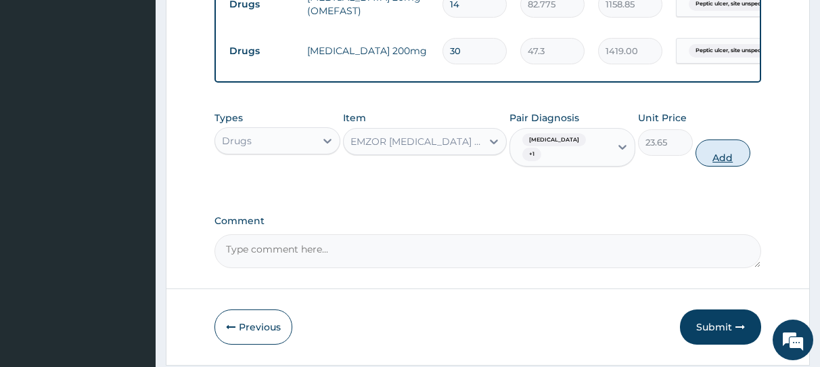
click at [726, 162] on button "Add" at bounding box center [723, 152] width 55 height 27
type input "0"
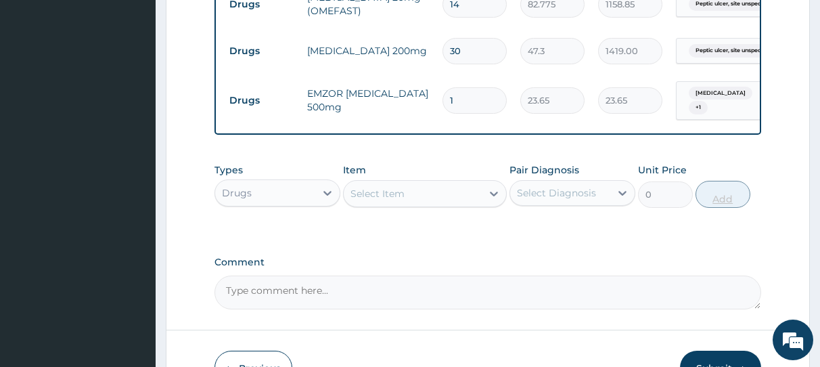
type input "18"
type input "425.70"
type input "18"
click at [492, 196] on icon at bounding box center [494, 194] width 14 height 14
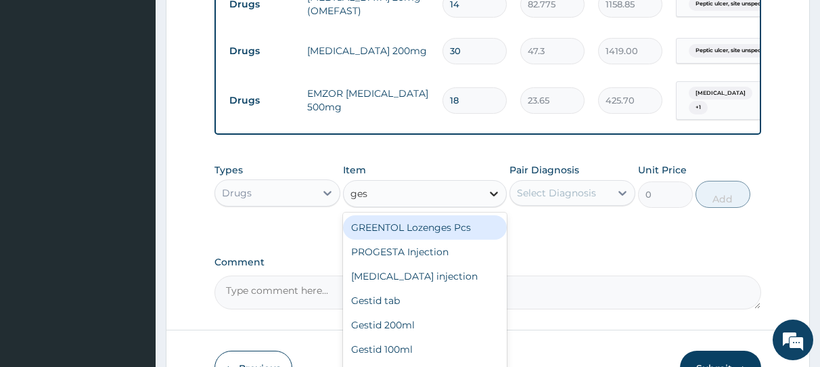
type input "gest"
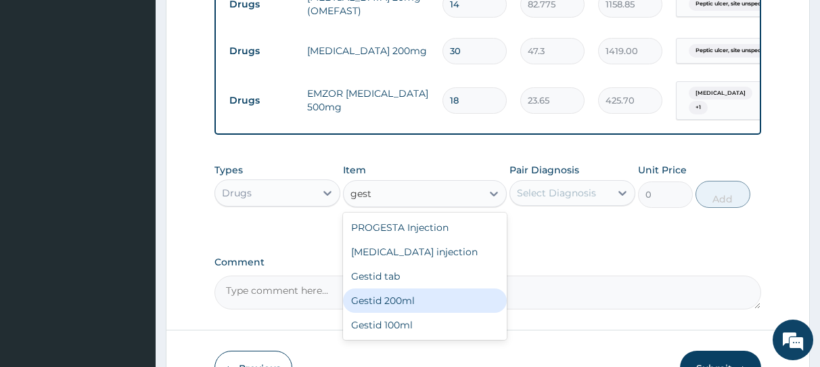
click at [439, 305] on div "Gestid 200ml" at bounding box center [425, 300] width 164 height 24
type input "1064.25"
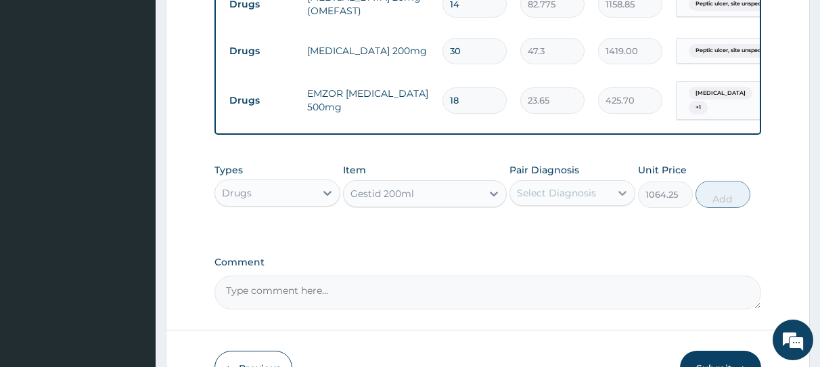
click at [623, 197] on icon at bounding box center [623, 193] width 14 height 14
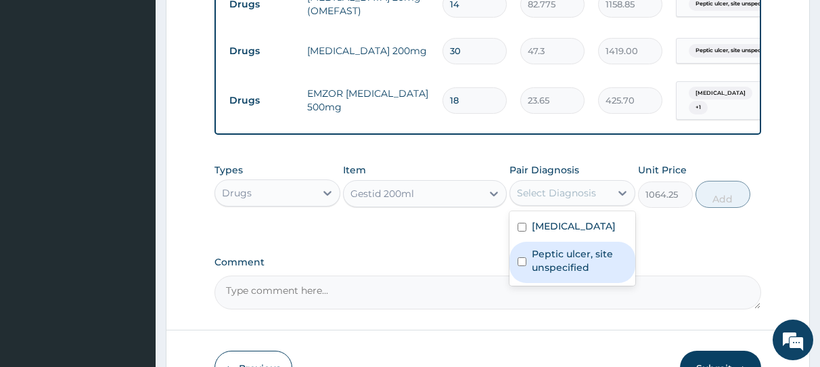
click at [519, 266] on input "checkbox" at bounding box center [522, 261] width 9 height 9
checkbox input "true"
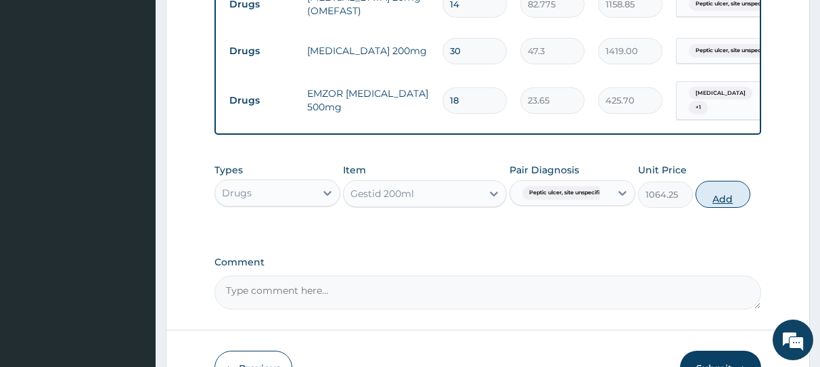
click at [723, 198] on button "Add" at bounding box center [723, 194] width 55 height 27
type input "0"
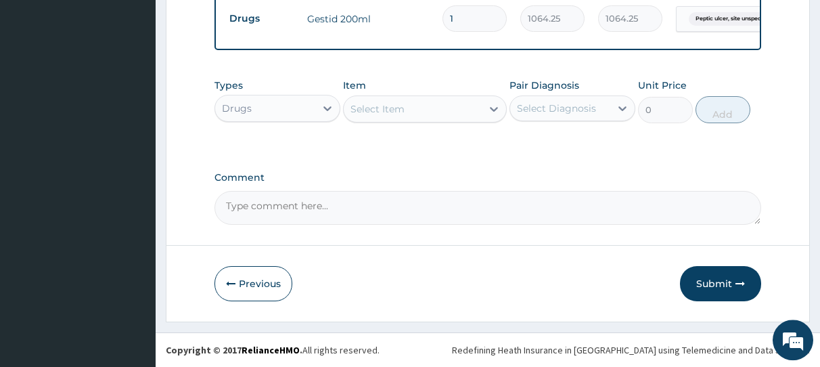
scroll to position [896, 0]
click at [726, 287] on button "Submit" at bounding box center [720, 283] width 81 height 35
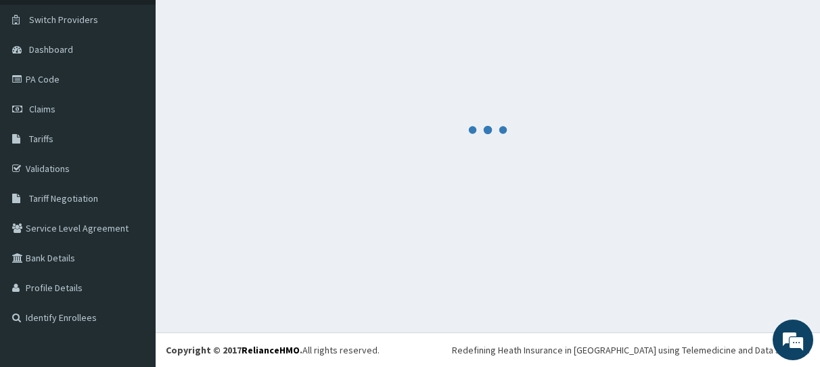
scroll to position [98, 0]
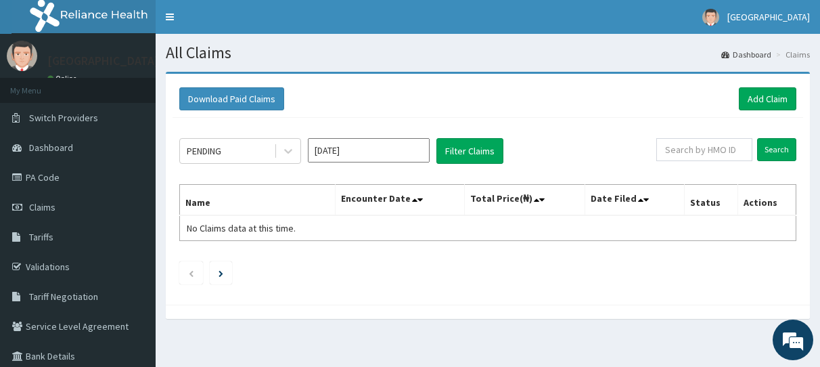
click at [726, 287] on div "PENDING [DATE] Filter Claims Search Name Encounter Date Total Price(₦) Date Fil…" at bounding box center [488, 208] width 631 height 180
click at [756, 100] on link "Add Claim" at bounding box center [768, 98] width 58 height 23
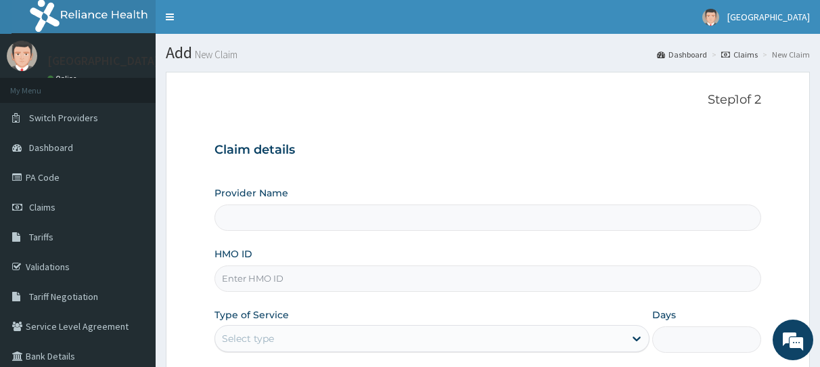
click at [335, 278] on input "HMO ID" at bounding box center [488, 278] width 547 height 26
type input "General Hospital Koko"
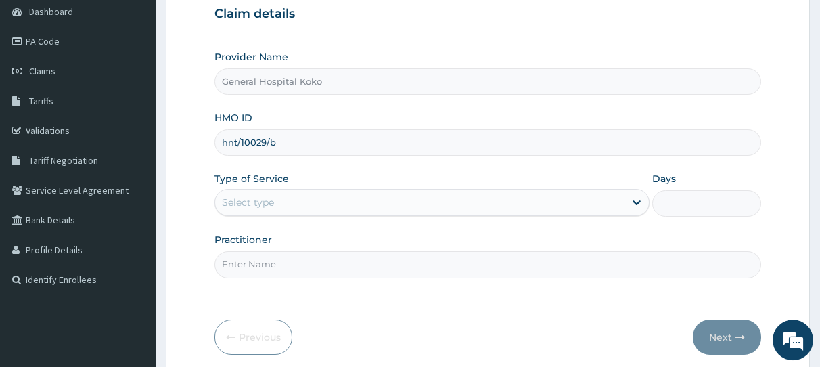
scroll to position [138, 0]
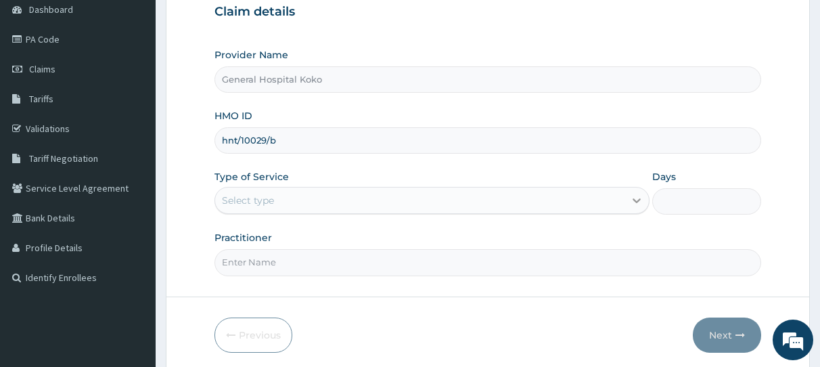
type input "hnt/10029/b"
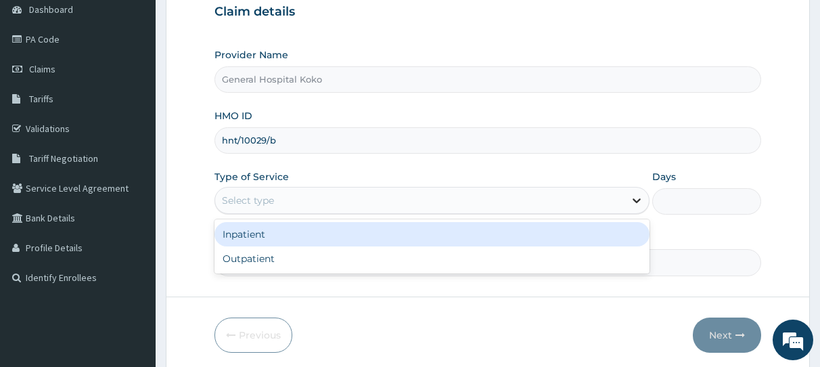
click at [634, 198] on icon at bounding box center [637, 201] width 14 height 14
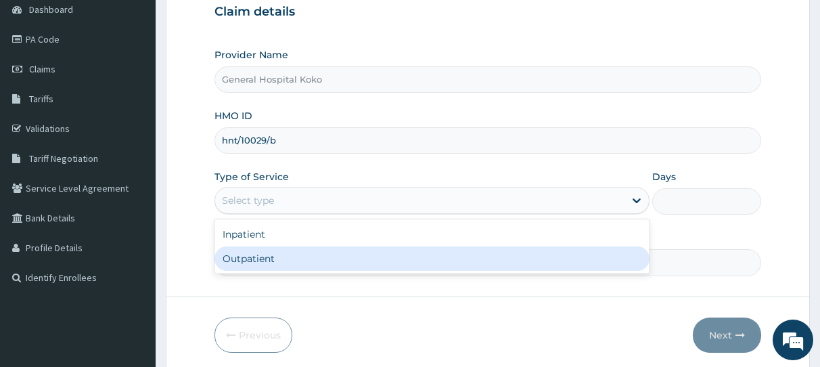
click at [347, 261] on div "Outpatient" at bounding box center [432, 258] width 435 height 24
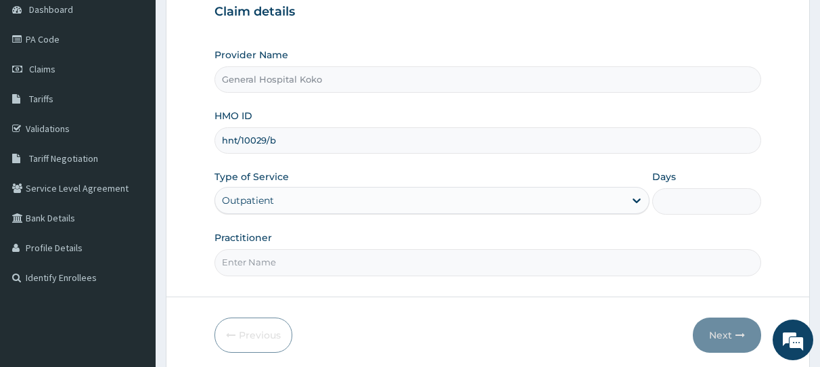
type input "1"
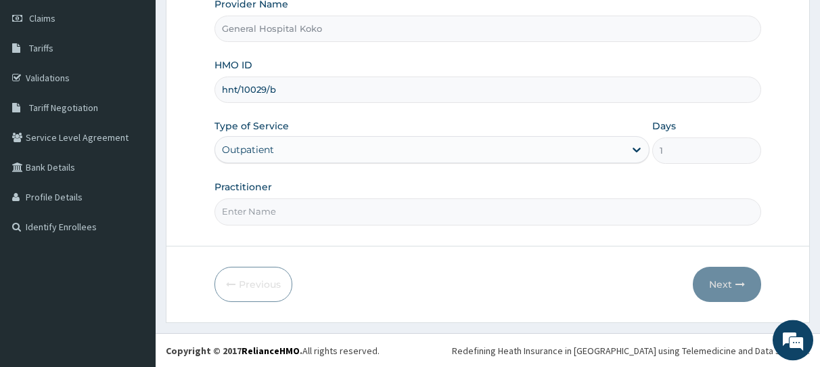
scroll to position [190, 0]
click at [376, 207] on input "Practitioner" at bounding box center [488, 211] width 547 height 26
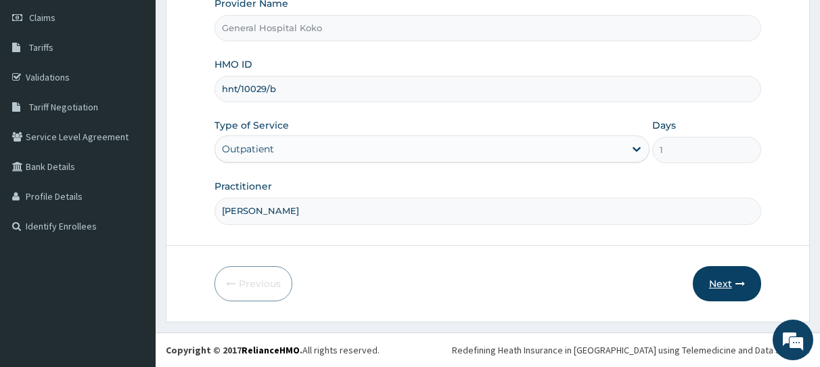
type input "[PERSON_NAME]"
click at [721, 281] on button "Next" at bounding box center [727, 283] width 68 height 35
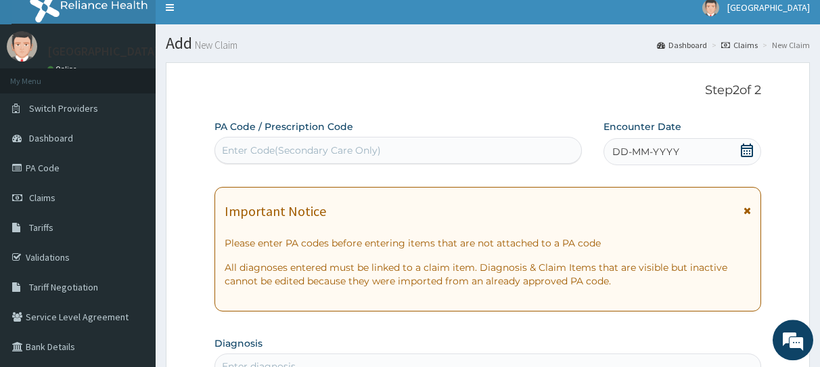
scroll to position [0, 0]
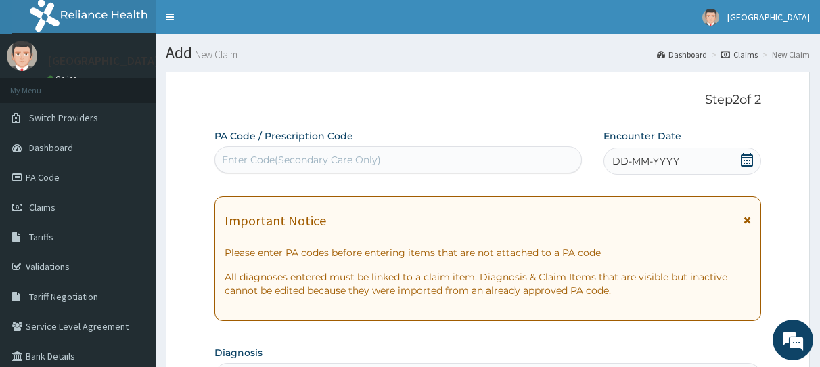
click at [420, 158] on div "Enter Code(Secondary Care Only)" at bounding box center [398, 160] width 366 height 22
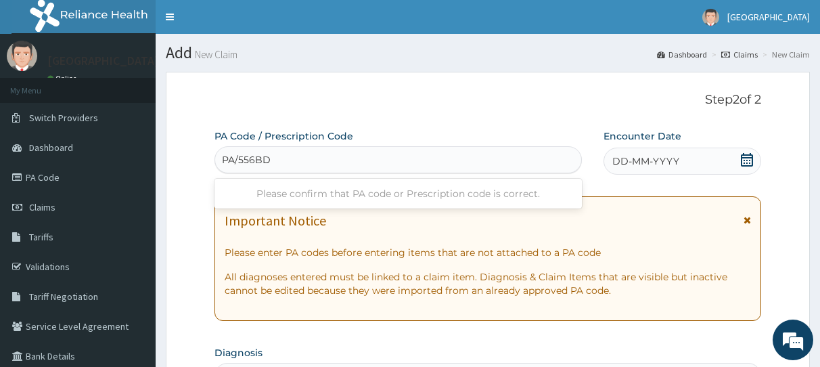
type input "PA/556BD6"
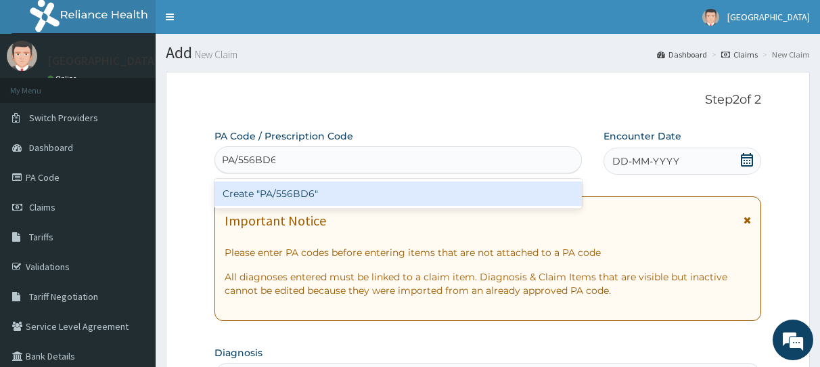
click at [402, 196] on div "Create "PA/556BD6"" at bounding box center [399, 193] width 368 height 24
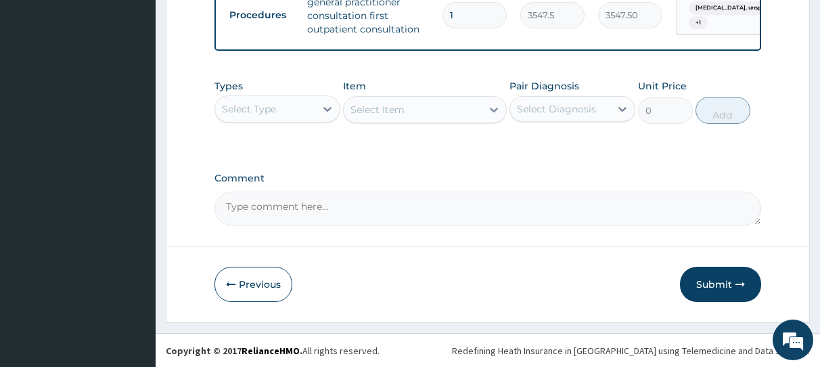
scroll to position [844, 0]
click at [709, 283] on button "Submit" at bounding box center [720, 283] width 81 height 35
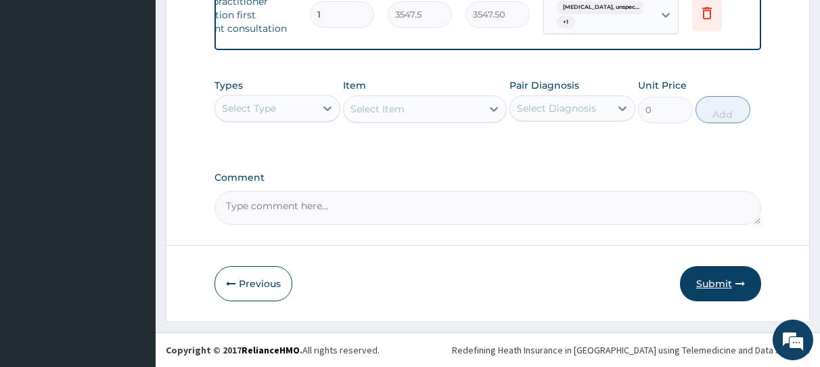
click at [713, 282] on button "Submit" at bounding box center [720, 283] width 81 height 35
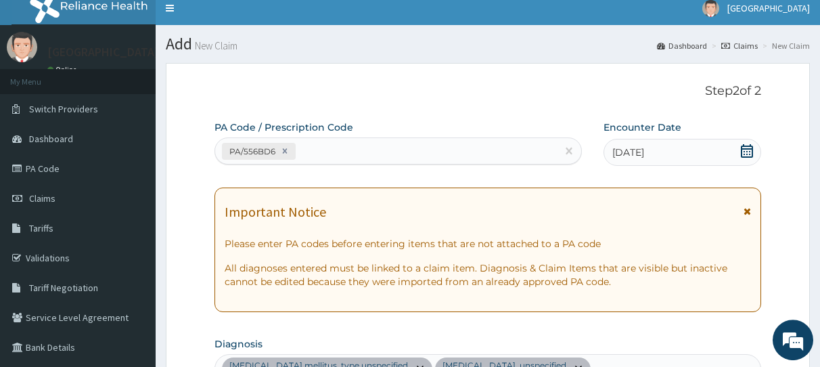
scroll to position [0, 0]
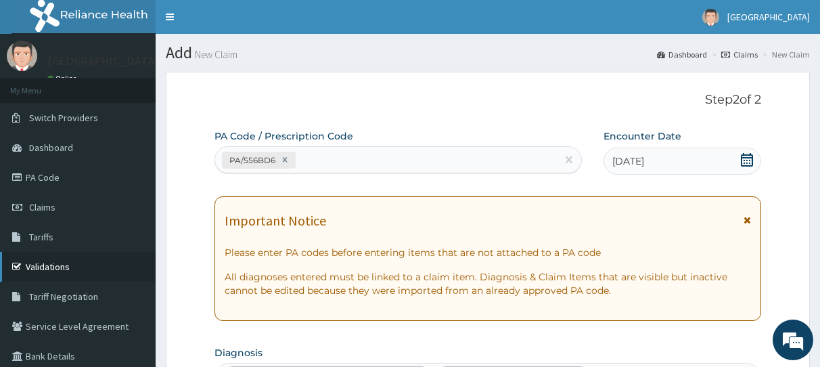
click at [47, 266] on link "Validations" at bounding box center [78, 267] width 156 height 30
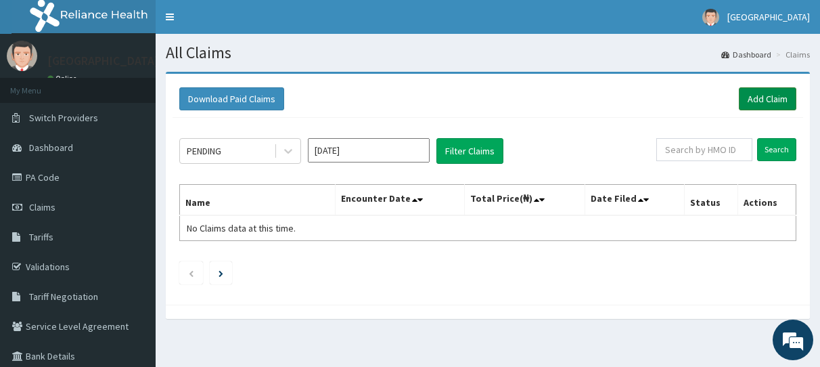
click at [753, 100] on link "Add Claim" at bounding box center [768, 98] width 58 height 23
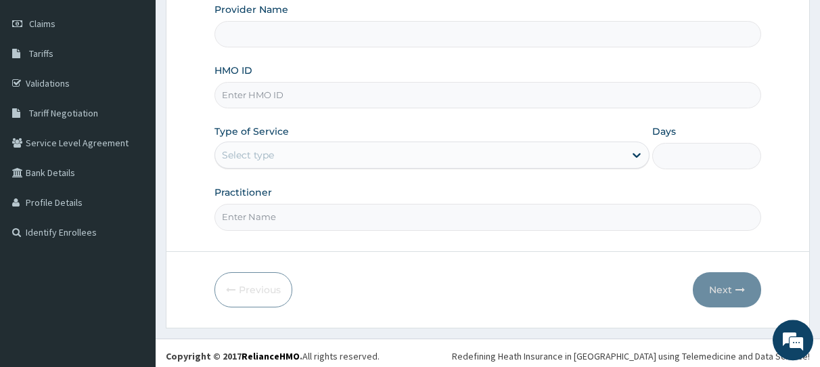
scroll to position [184, 0]
type input "General Hospital Koko"
click at [267, 96] on input "HMO ID" at bounding box center [488, 94] width 547 height 26
type input "HNT/10029/B"
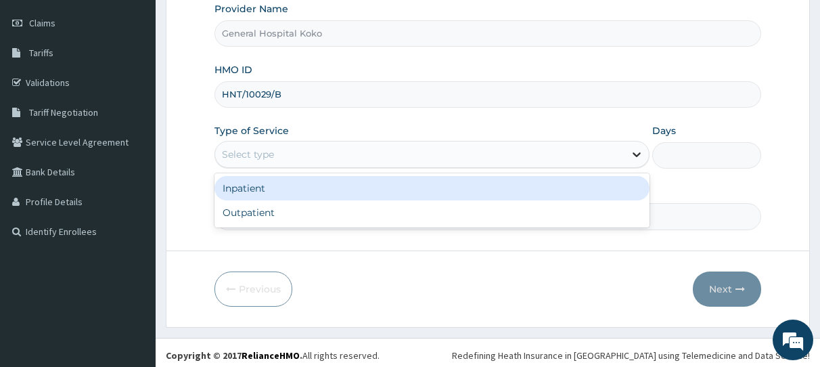
click at [634, 153] on icon at bounding box center [637, 155] width 8 height 5
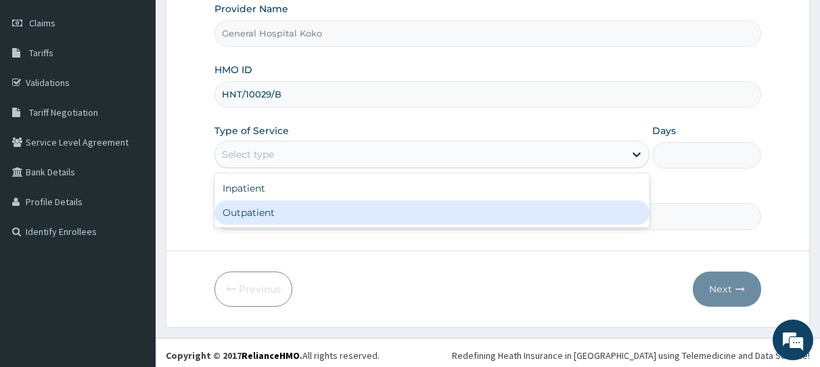
click at [250, 213] on div "Outpatient" at bounding box center [432, 212] width 435 height 24
type input "1"
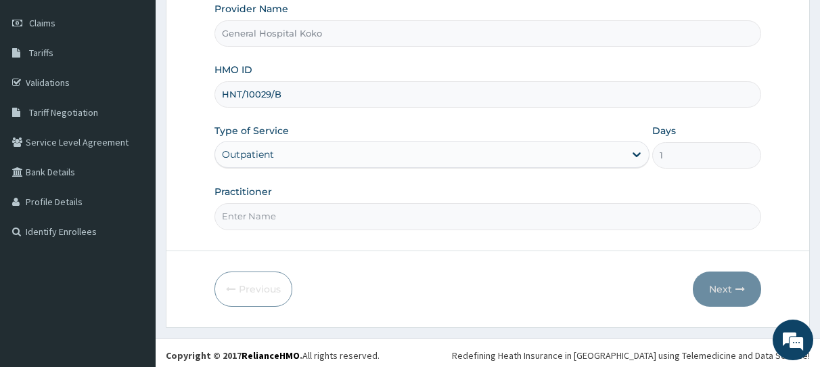
click at [285, 215] on input "Practitioner" at bounding box center [488, 216] width 547 height 26
type input "[PERSON_NAME]"
click at [727, 286] on button "Next" at bounding box center [727, 288] width 68 height 35
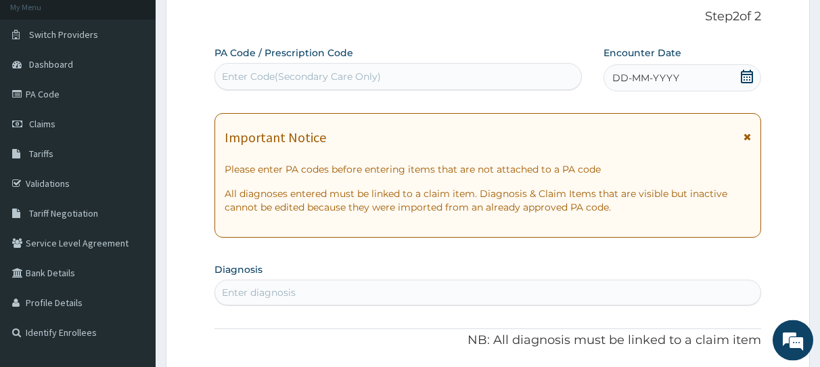
scroll to position [46, 0]
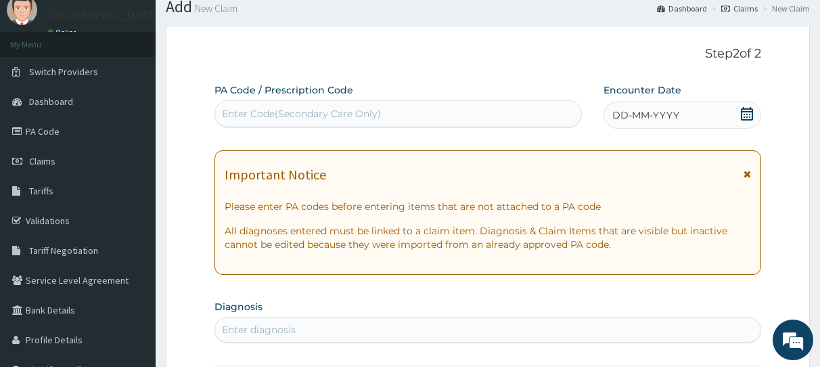
click at [472, 115] on div "Enter Code(Secondary Care Only)" at bounding box center [398, 114] width 366 height 22
type input "P"
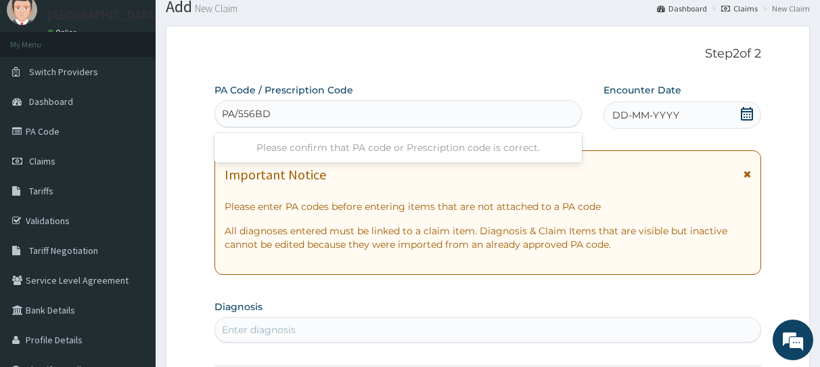
type input "PA/556BD6"
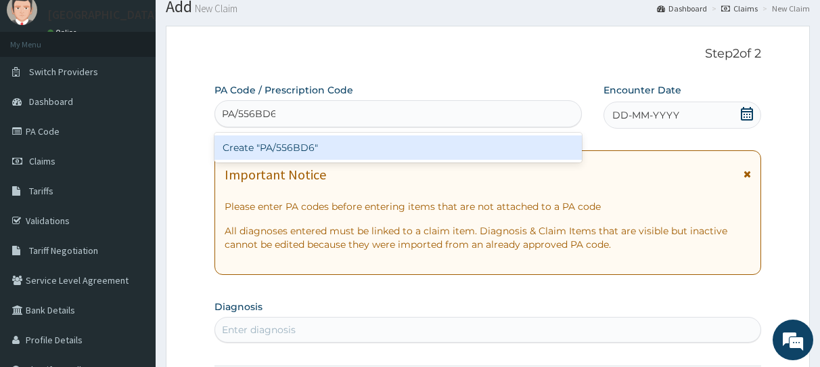
click at [439, 150] on div "Create "PA/556BD6"" at bounding box center [399, 147] width 368 height 24
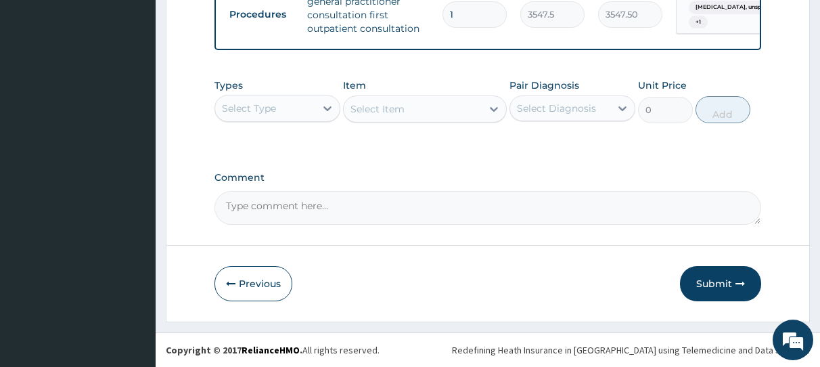
scroll to position [844, 0]
click at [712, 290] on button "Submit" at bounding box center [720, 283] width 81 height 35
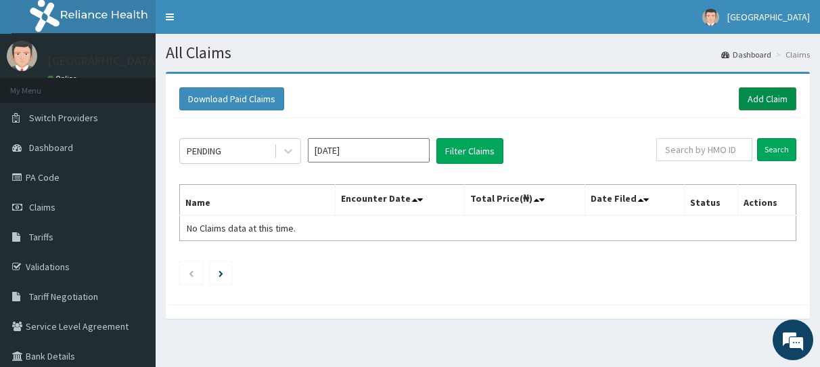
click at [753, 97] on link "Add Claim" at bounding box center [768, 98] width 58 height 23
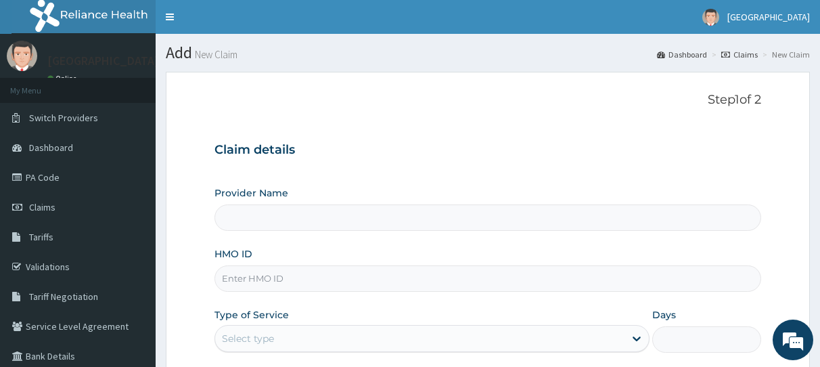
type input "General Hospital Koko"
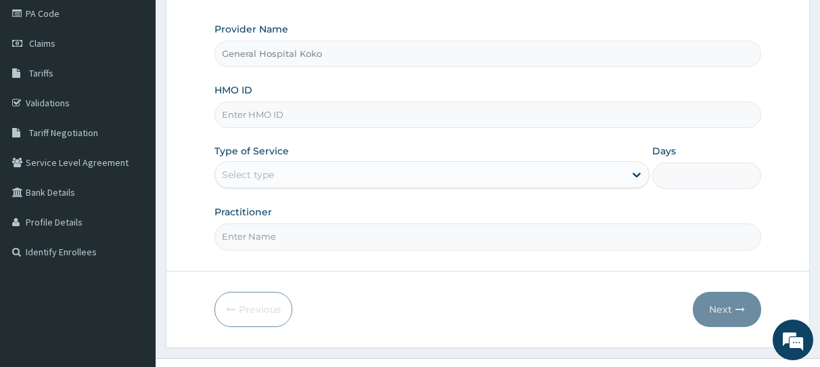
scroll to position [173, 0]
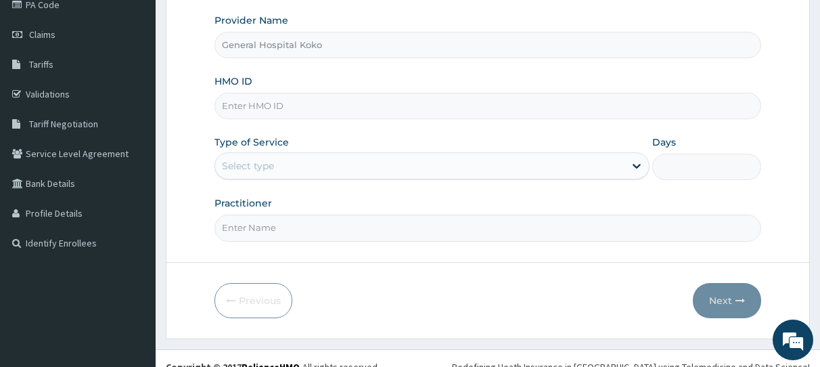
click at [342, 104] on input "HMO ID" at bounding box center [488, 106] width 547 height 26
type input "AGA/10074/A"
click at [638, 164] on icon at bounding box center [637, 166] width 14 height 14
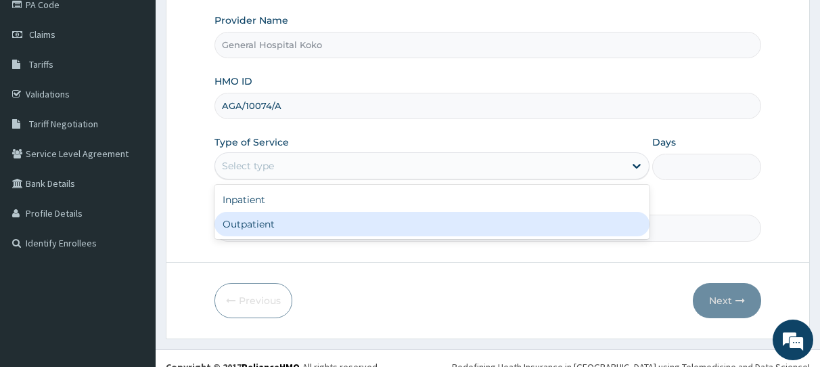
click at [393, 217] on div "Outpatient" at bounding box center [432, 224] width 435 height 24
type input "1"
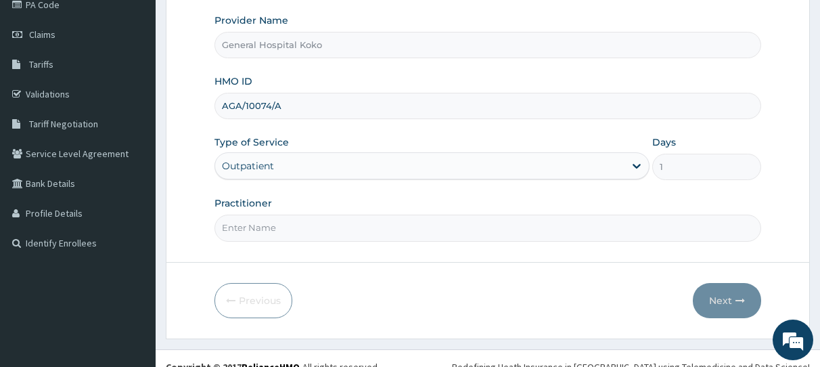
click at [532, 223] on input "Practitioner" at bounding box center [488, 228] width 547 height 26
type input "[PERSON_NAME]"
click at [728, 297] on button "Next" at bounding box center [727, 300] width 68 height 35
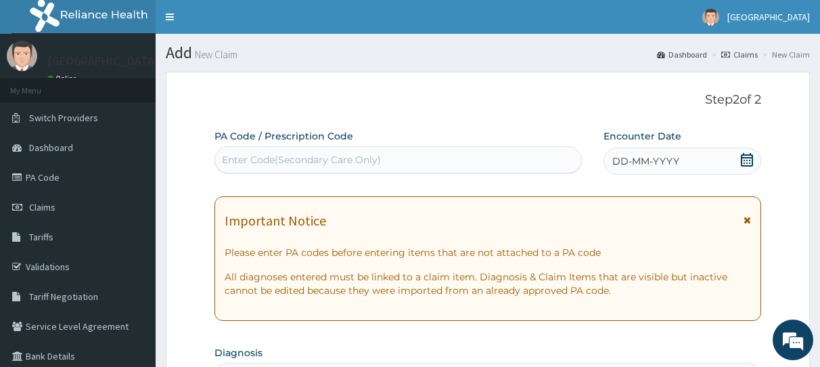
drag, startPoint x: 823, startPoint y: 3, endPoint x: 686, endPoint y: 87, distance: 160.8
click at [411, 161] on div "Enter Code(Secondary Care Only)" at bounding box center [398, 160] width 366 height 22
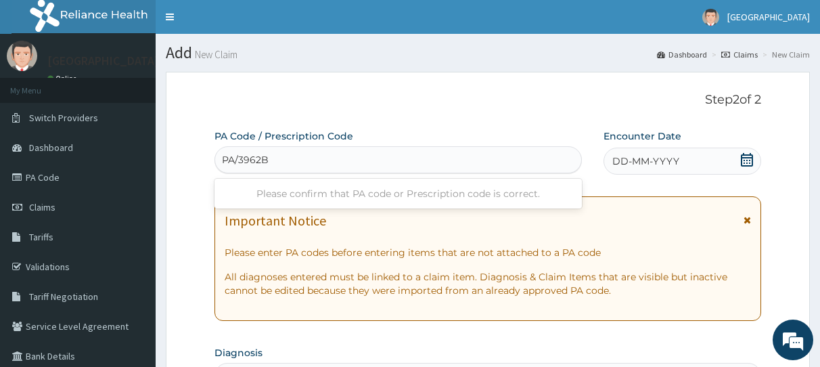
type input "PA/3962BD"
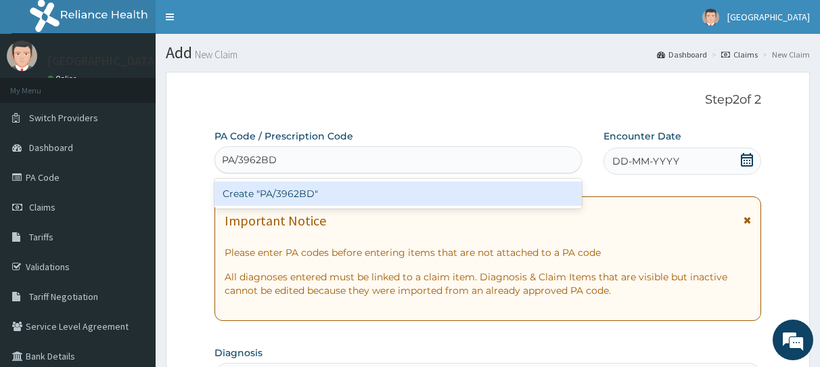
click at [403, 191] on div "Create "PA/3962BD"" at bounding box center [399, 193] width 368 height 24
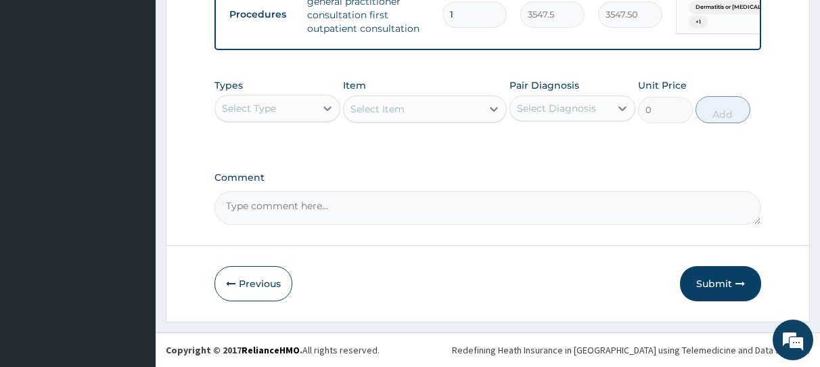
scroll to position [751, 0]
click at [713, 281] on button "Submit" at bounding box center [720, 283] width 81 height 35
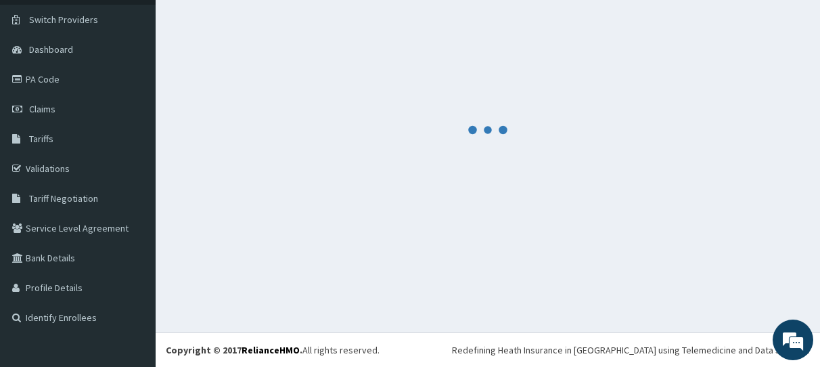
scroll to position [98, 0]
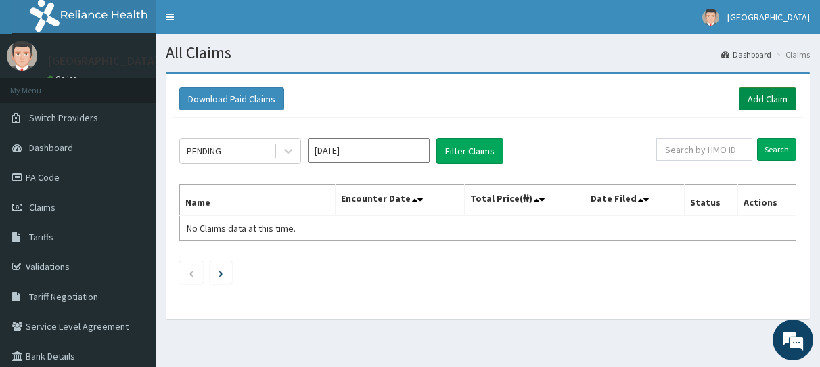
click at [780, 100] on link "Add Claim" at bounding box center [768, 98] width 58 height 23
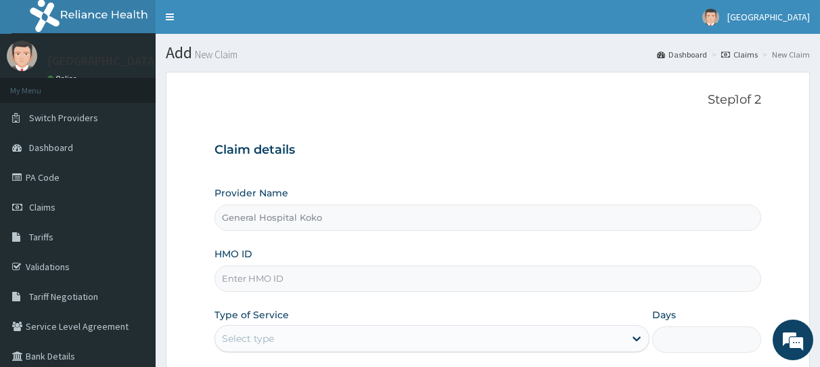
type input "General Hospital Koko"
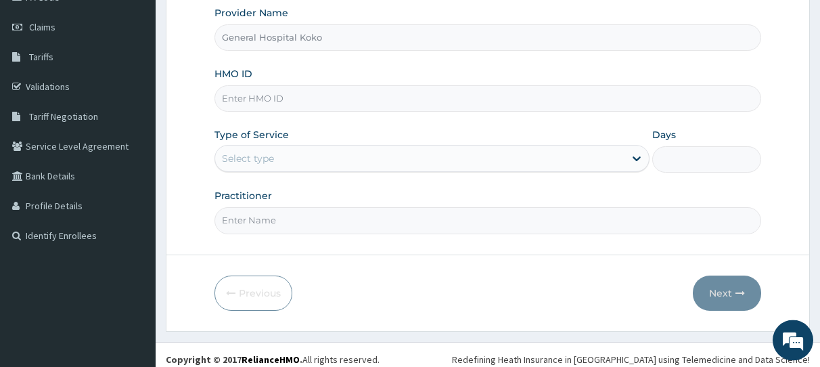
scroll to position [190, 0]
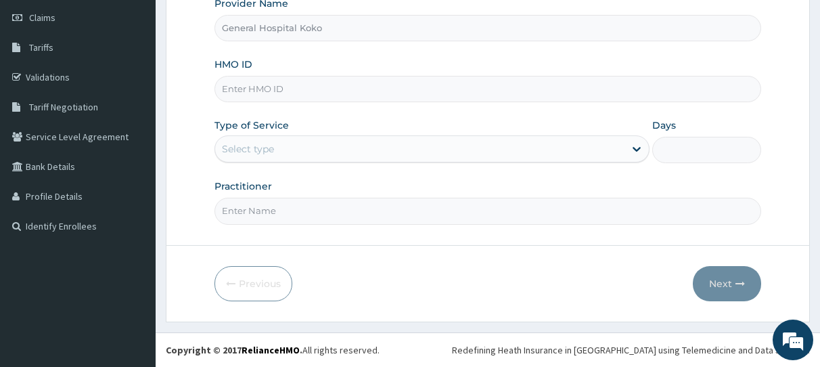
click at [327, 89] on input "HMO ID" at bounding box center [488, 89] width 547 height 26
type input "HNT/10029/A"
click at [636, 150] on icon at bounding box center [637, 150] width 8 height 5
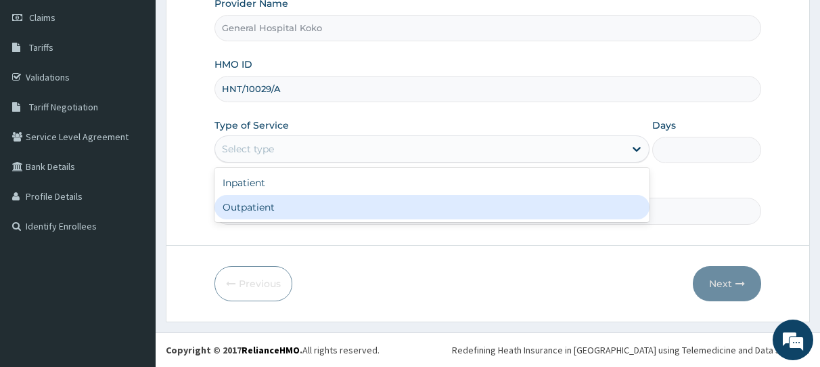
click at [366, 204] on div "Outpatient" at bounding box center [432, 207] width 435 height 24
type input "1"
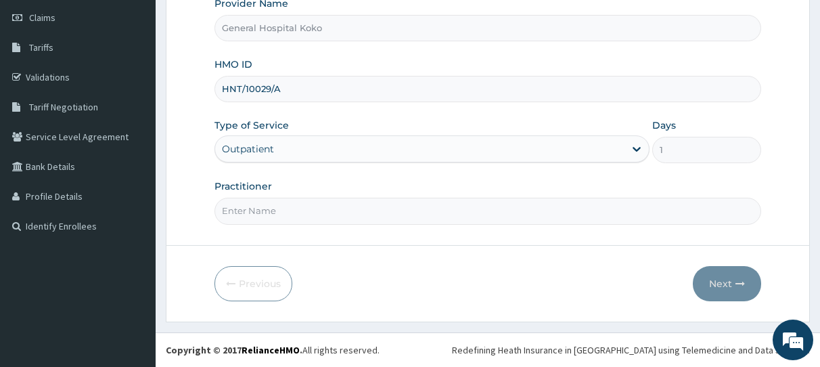
click at [319, 216] on input "Practitioner" at bounding box center [488, 211] width 547 height 26
type input "[PERSON_NAME]"
click at [720, 283] on button "Next" at bounding box center [727, 283] width 68 height 35
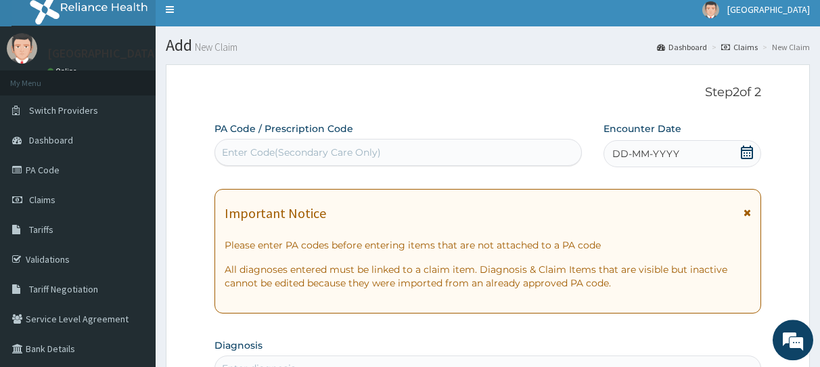
scroll to position [0, 0]
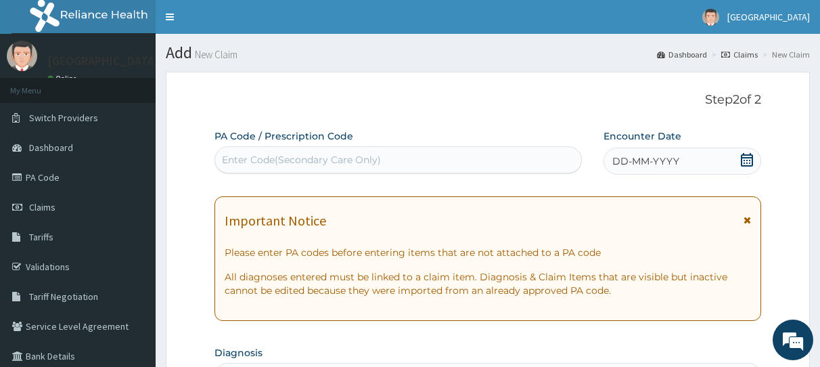
click at [741, 160] on icon at bounding box center [748, 160] width 14 height 14
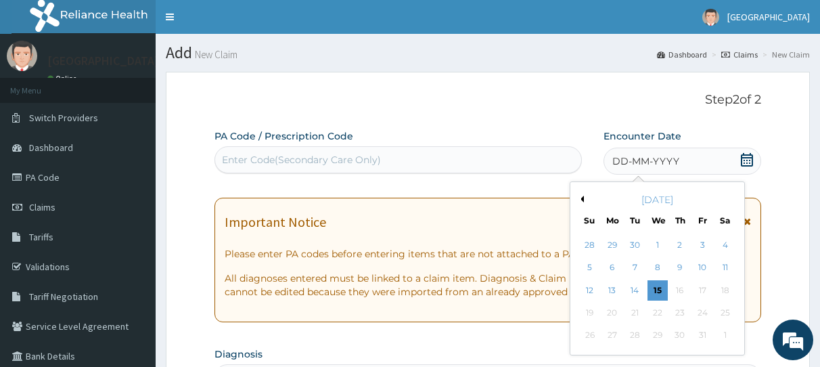
click at [583, 200] on button "Previous Month" at bounding box center [580, 199] width 7 height 7
click at [658, 270] on div "10" at bounding box center [658, 268] width 20 height 20
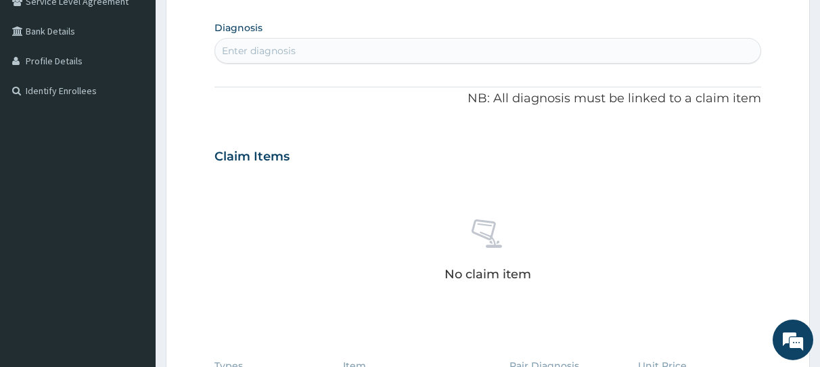
scroll to position [345, 0]
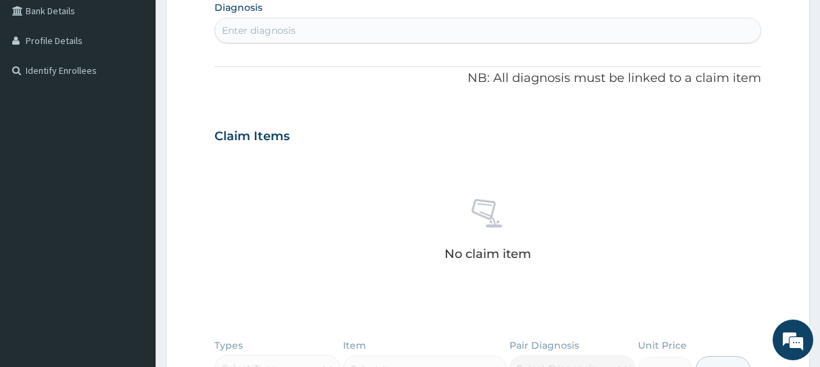
click at [274, 33] on div "Enter diagnosis" at bounding box center [259, 31] width 74 height 14
type input "[MEDICAL_DATA]"
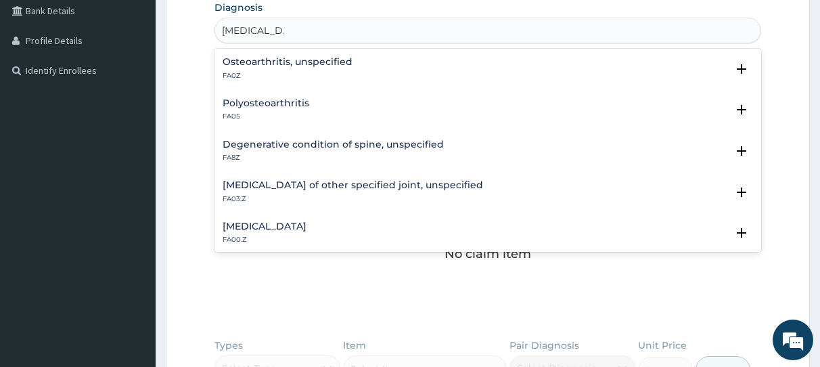
click at [274, 63] on h4 "Osteoarthritis, unspecified" at bounding box center [288, 62] width 130 height 10
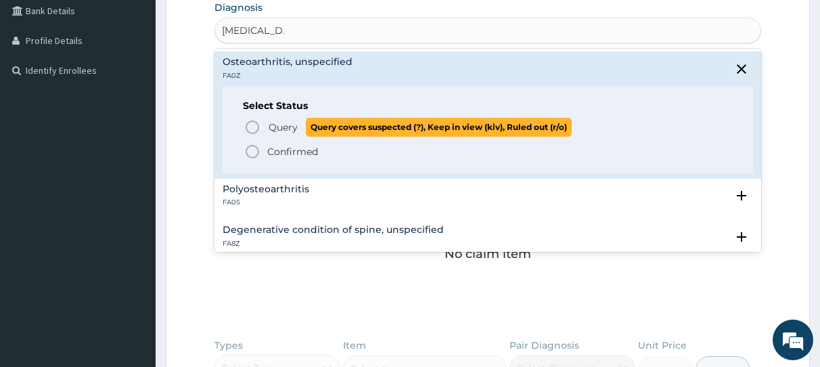
click at [250, 127] on icon "status option query" at bounding box center [252, 127] width 16 height 16
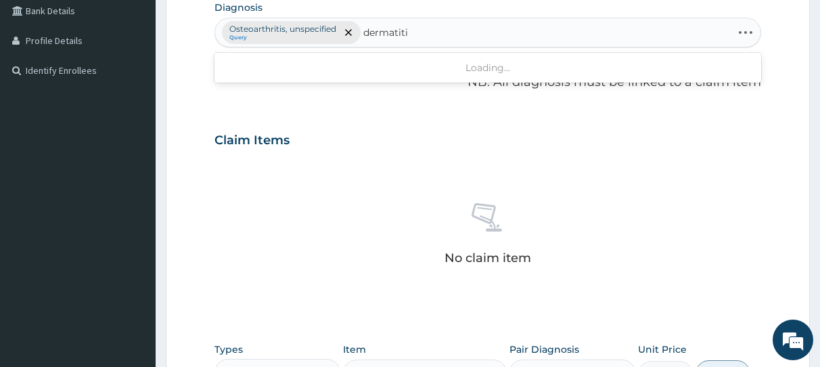
type input "dermatitis"
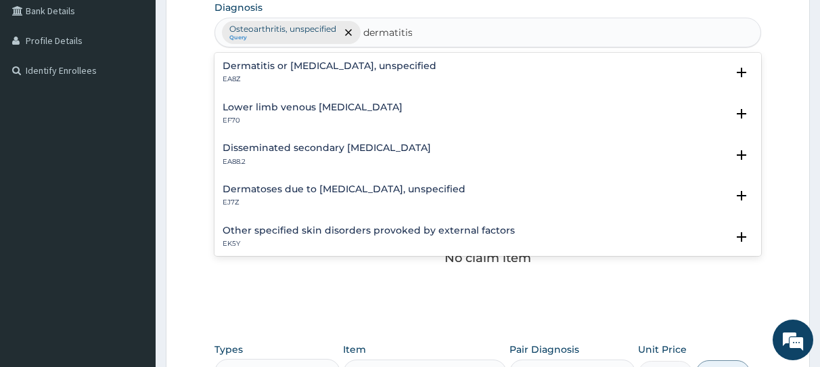
click at [280, 68] on h4 "Dermatitis or [MEDICAL_DATA], unspecified" at bounding box center [330, 66] width 214 height 10
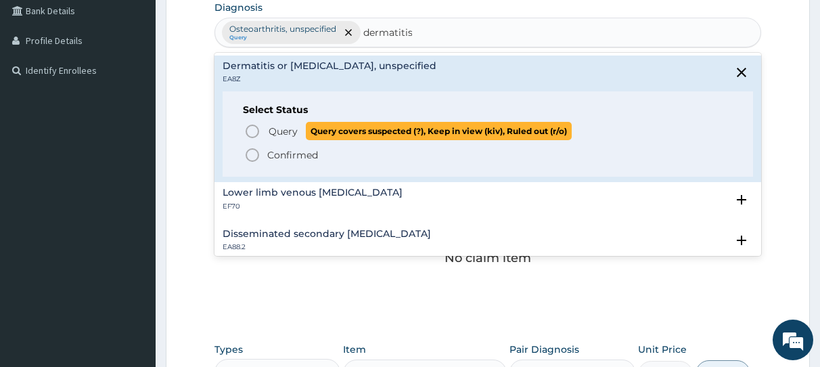
click at [255, 131] on icon "status option query" at bounding box center [252, 131] width 16 height 16
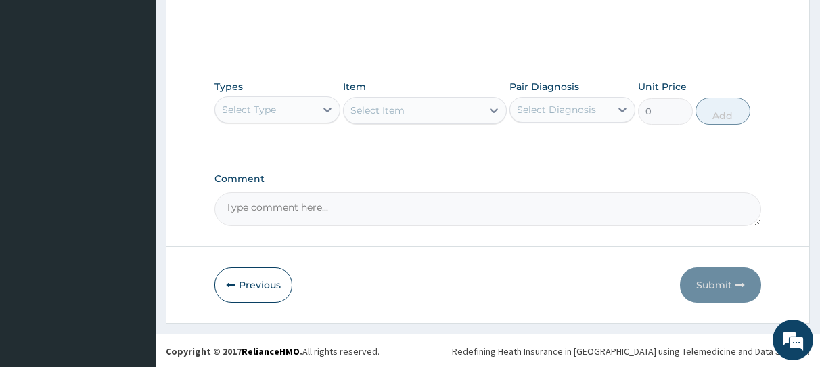
scroll to position [609, 0]
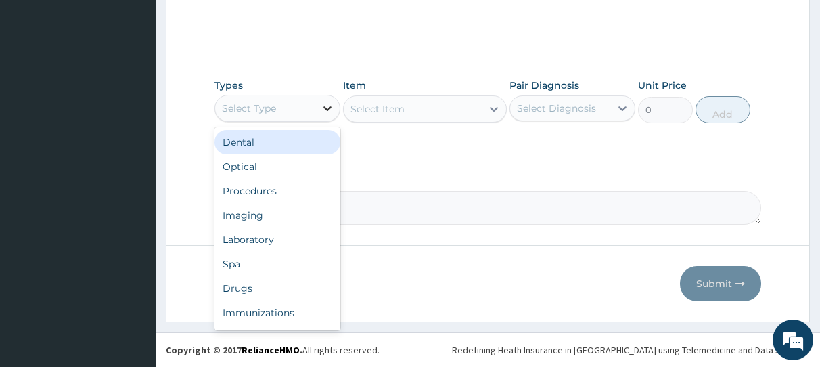
click at [327, 105] on icon at bounding box center [328, 109] width 14 height 14
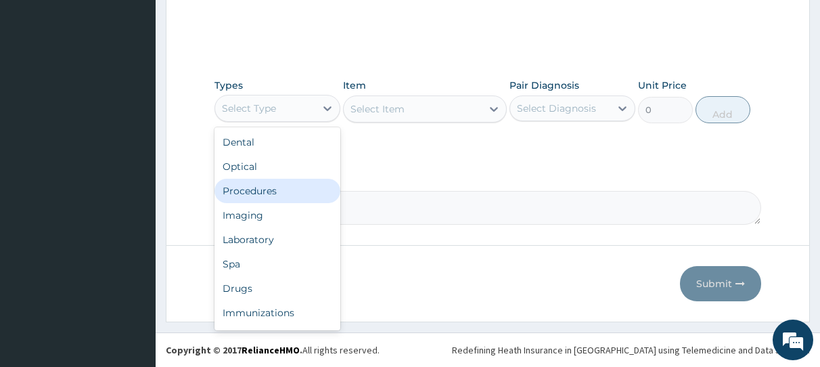
click at [272, 197] on div "Procedures" at bounding box center [278, 191] width 126 height 24
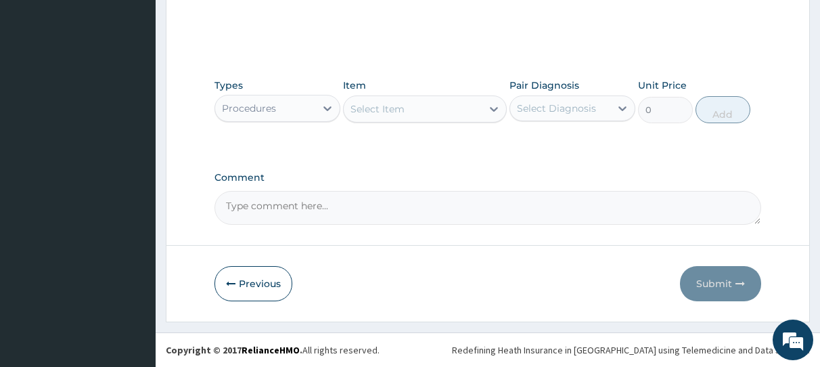
click at [416, 108] on div "Select Item" at bounding box center [413, 109] width 138 height 22
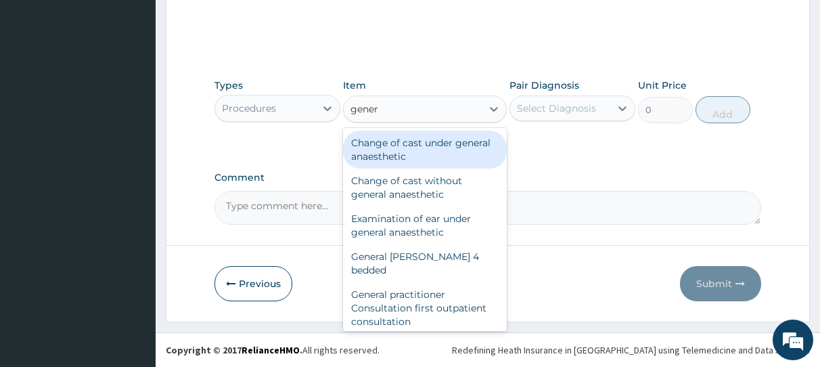
type input "genera"
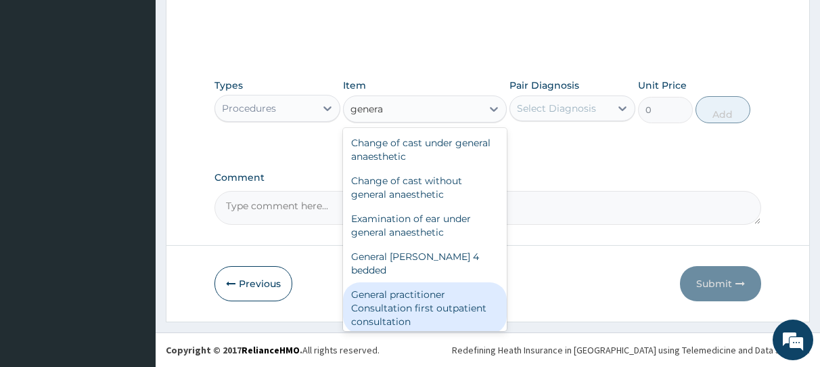
click at [426, 298] on div "General practitioner Consultation first outpatient consultation" at bounding box center [425, 307] width 164 height 51
type input "3547.5"
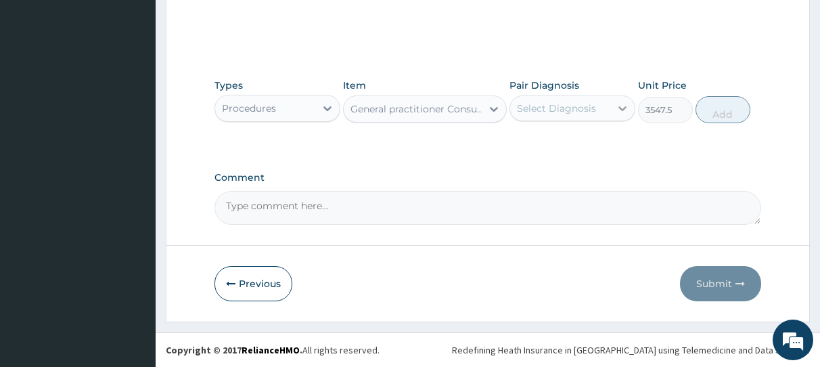
click at [621, 109] on icon at bounding box center [623, 108] width 8 height 5
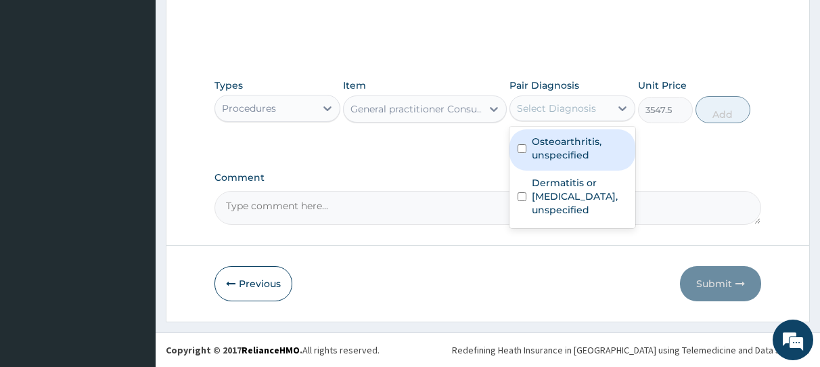
click at [523, 147] on input "checkbox" at bounding box center [522, 148] width 9 height 9
checkbox input "true"
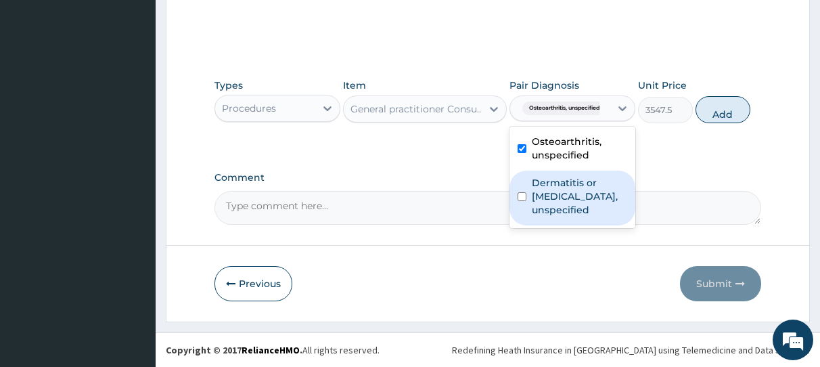
click at [522, 192] on input "checkbox" at bounding box center [522, 196] width 9 height 9
checkbox input "true"
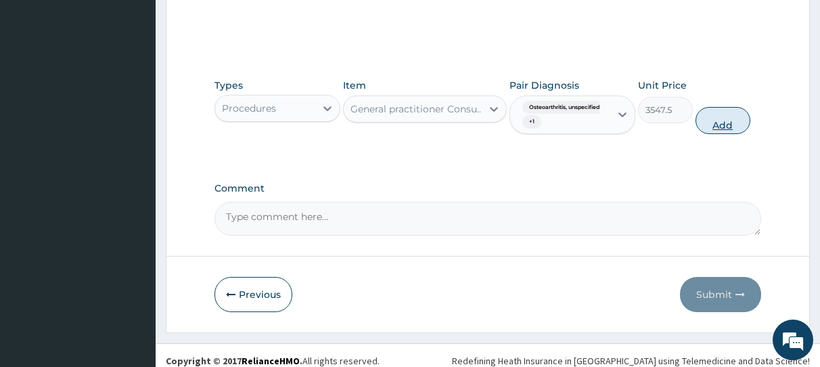
click at [726, 131] on button "Add" at bounding box center [723, 120] width 55 height 27
type input "0"
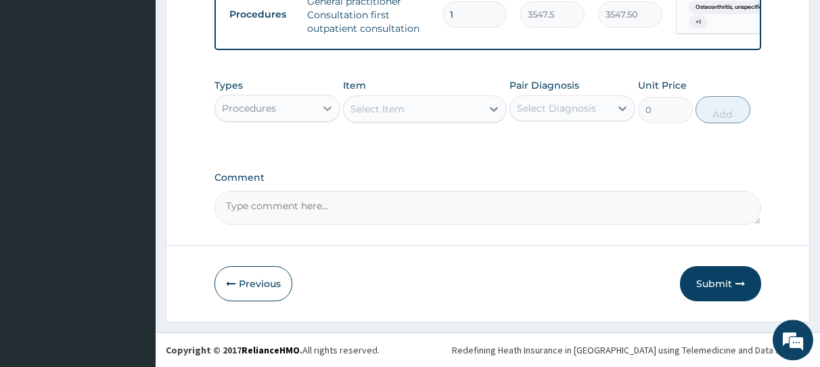
click at [325, 110] on icon at bounding box center [328, 108] width 8 height 5
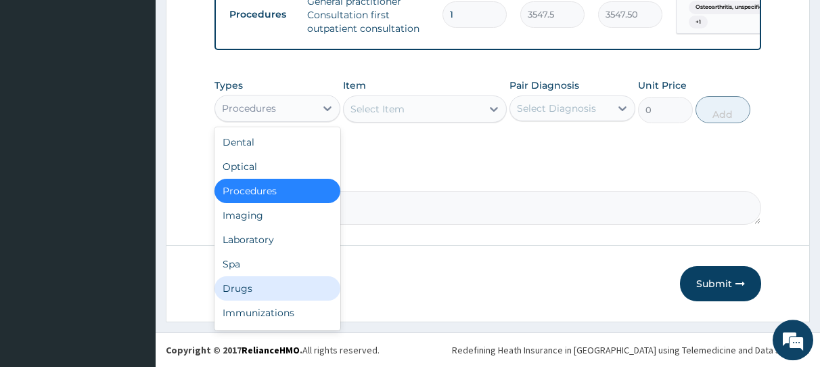
click at [267, 287] on div "Drugs" at bounding box center [278, 288] width 126 height 24
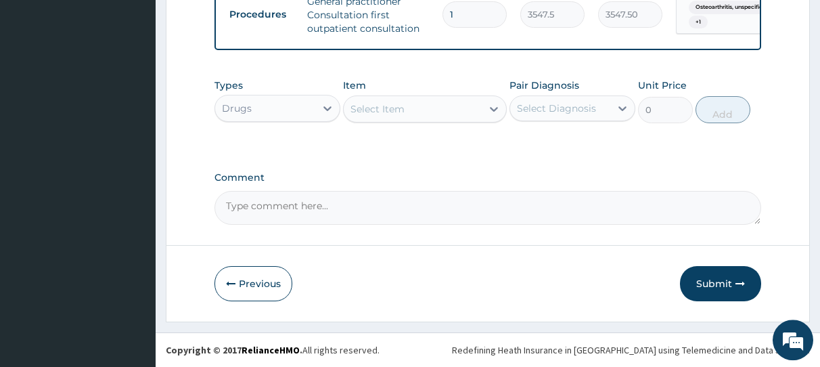
click at [443, 108] on div "Select Item" at bounding box center [413, 109] width 138 height 22
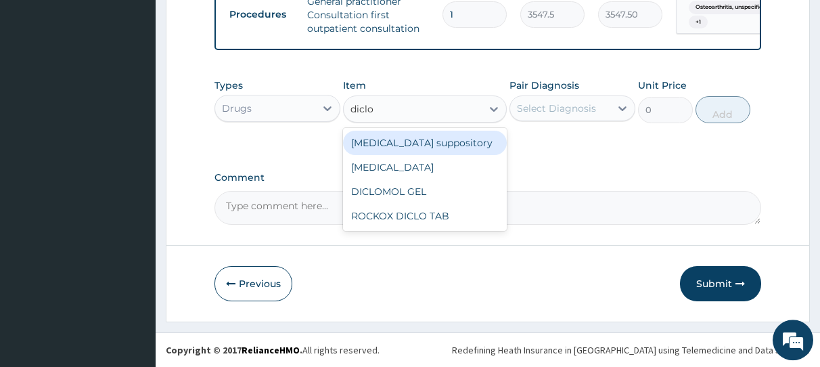
type input "diclof"
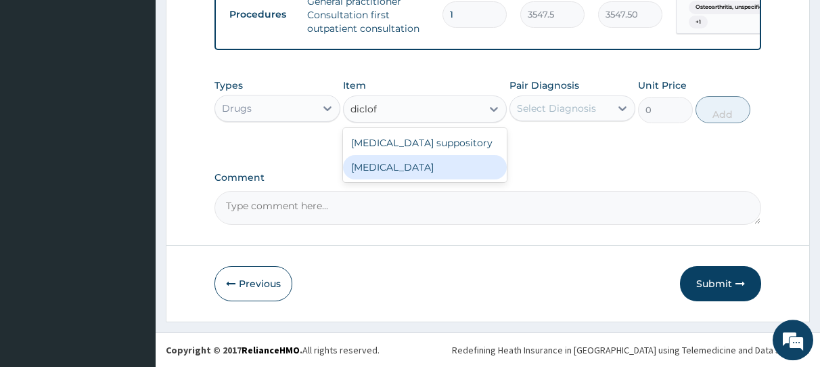
click at [420, 171] on div "Diclofenac" at bounding box center [425, 167] width 164 height 24
type input "591.25"
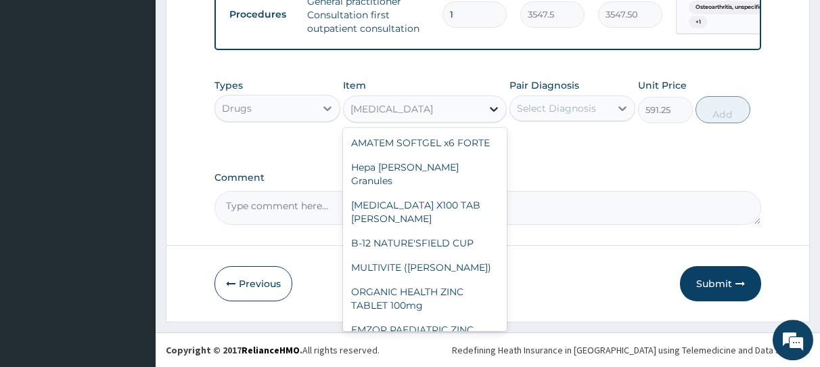
click at [493, 109] on icon at bounding box center [494, 109] width 14 height 14
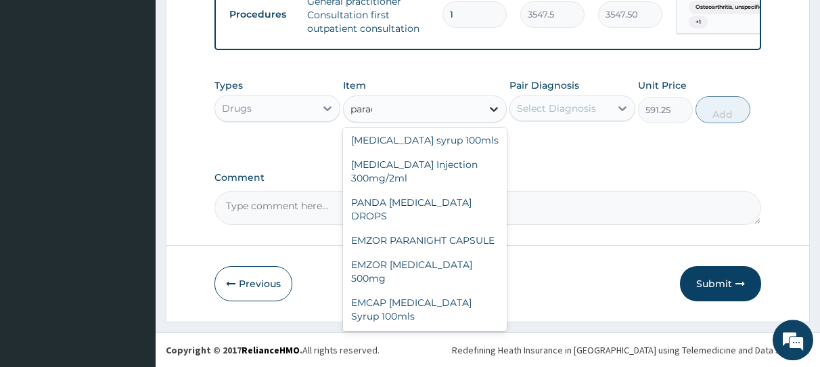
scroll to position [0, 0]
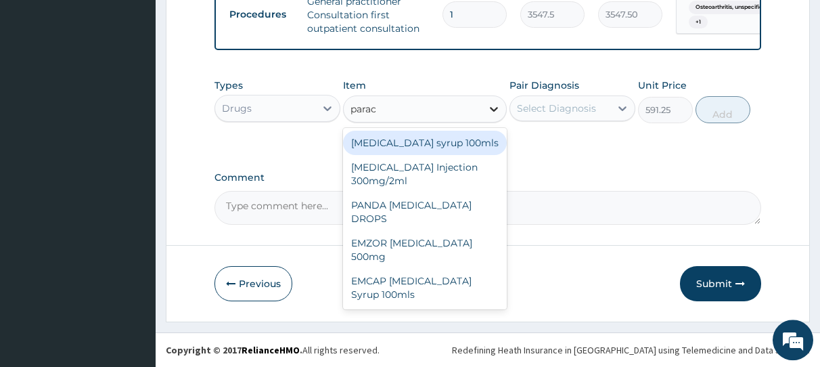
type input "parace"
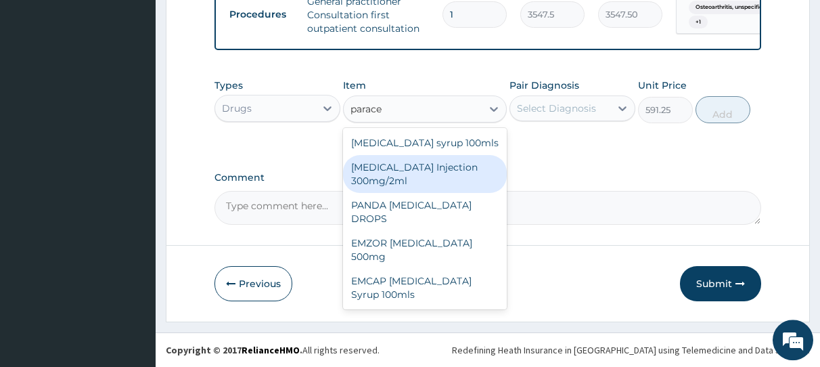
click at [420, 188] on div "PARACETAMOL Injection 300mg/2ml" at bounding box center [425, 174] width 164 height 38
type input "260.15"
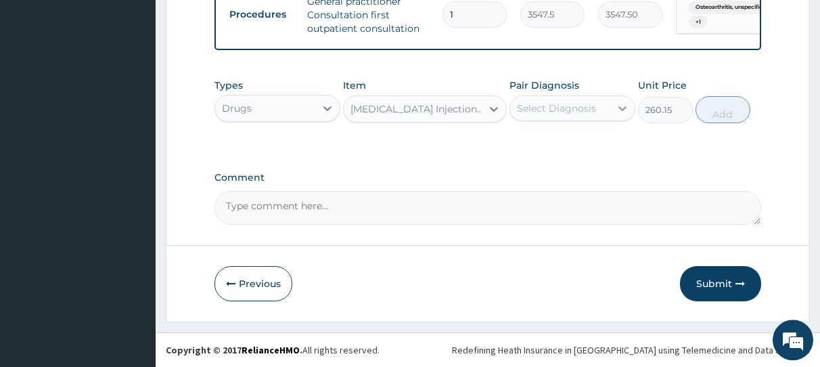
click at [624, 111] on icon at bounding box center [623, 108] width 8 height 5
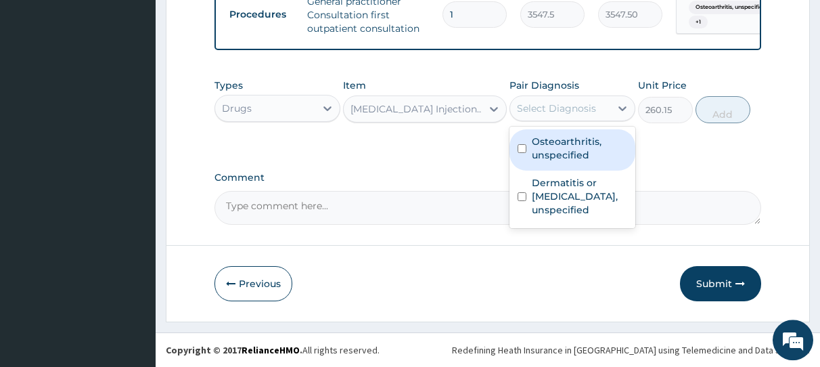
click at [526, 147] on input "checkbox" at bounding box center [522, 148] width 9 height 9
checkbox input "true"
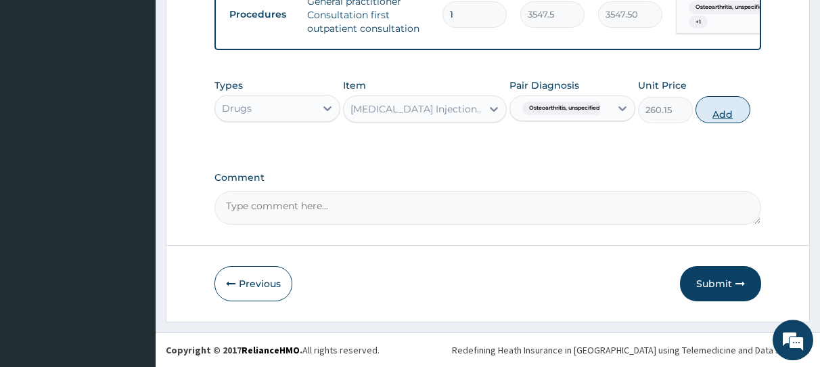
click at [718, 114] on button "Add" at bounding box center [723, 109] width 55 height 27
type input "0"
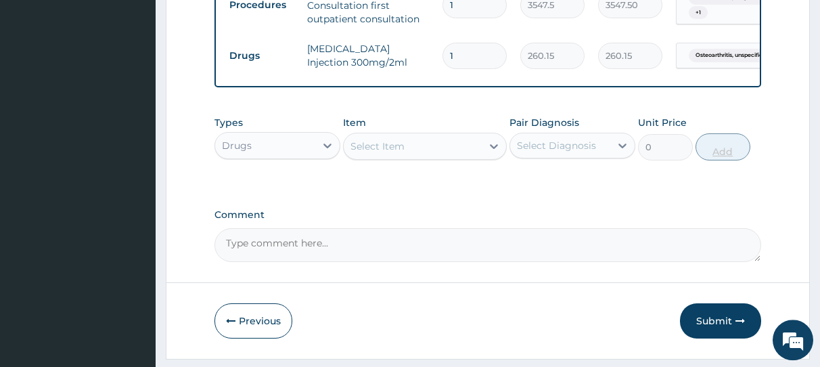
type input "0.00"
type input "2"
type input "520.30"
type input "2"
click at [438, 157] on div "Select Item" at bounding box center [413, 146] width 138 height 22
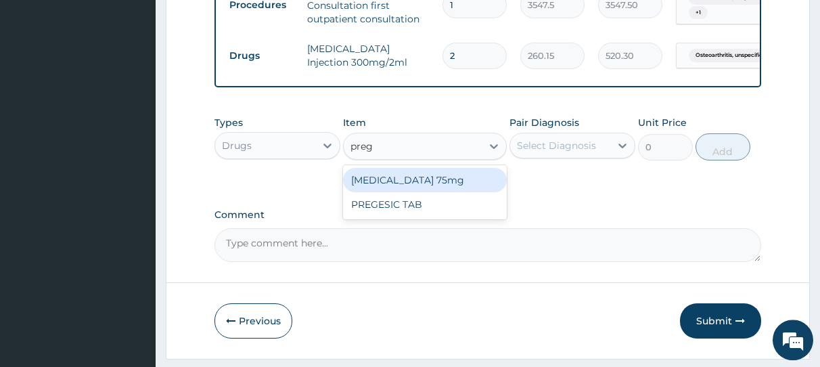
type input "prega"
click at [456, 190] on div "Pregabalin 75mg" at bounding box center [425, 180] width 164 height 24
type input "295.625"
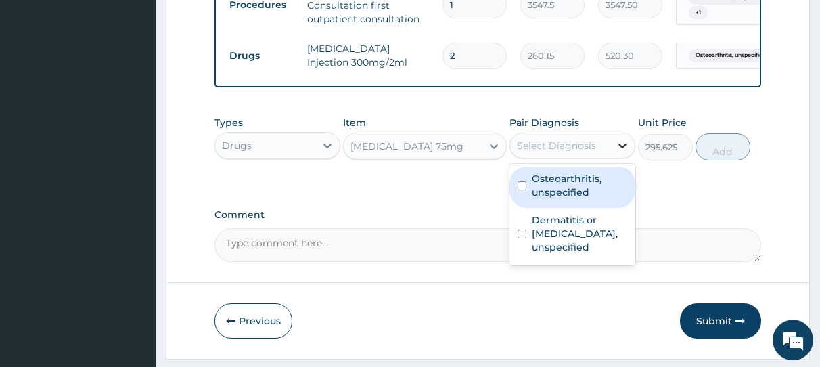
click at [623, 152] on icon at bounding box center [623, 146] width 14 height 14
click at [523, 190] on input "checkbox" at bounding box center [522, 185] width 9 height 9
checkbox input "true"
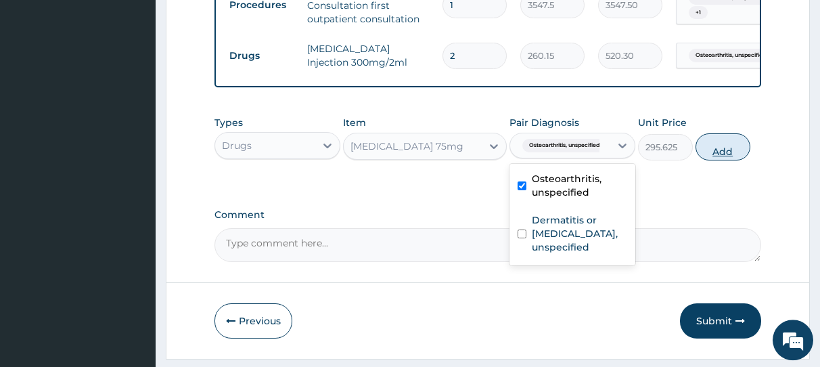
click at [721, 160] on button "Add" at bounding box center [723, 146] width 55 height 27
type input "0"
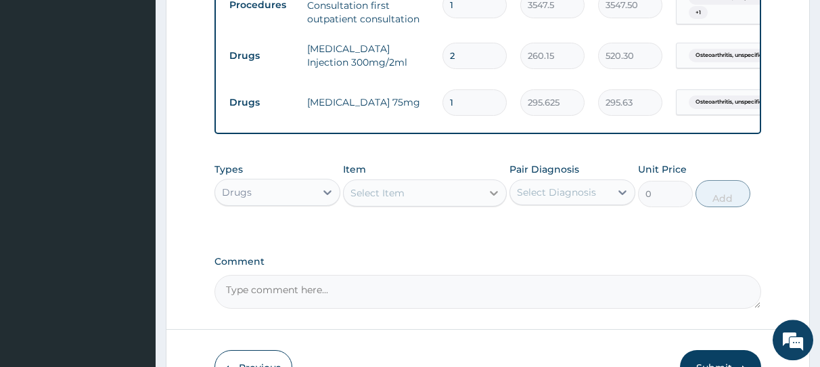
click at [492, 200] on icon at bounding box center [494, 193] width 14 height 14
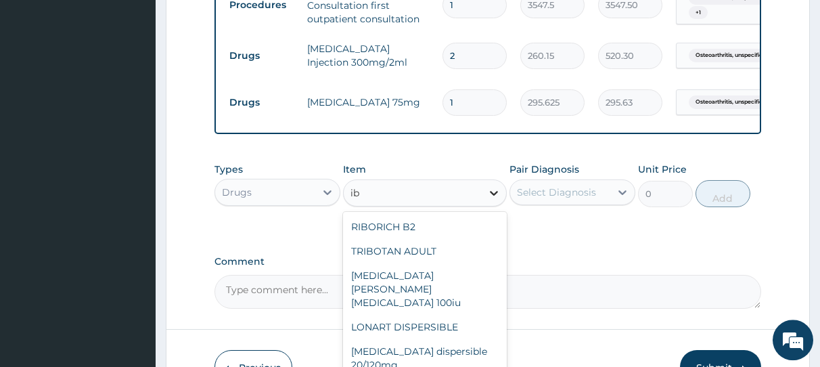
type input "i"
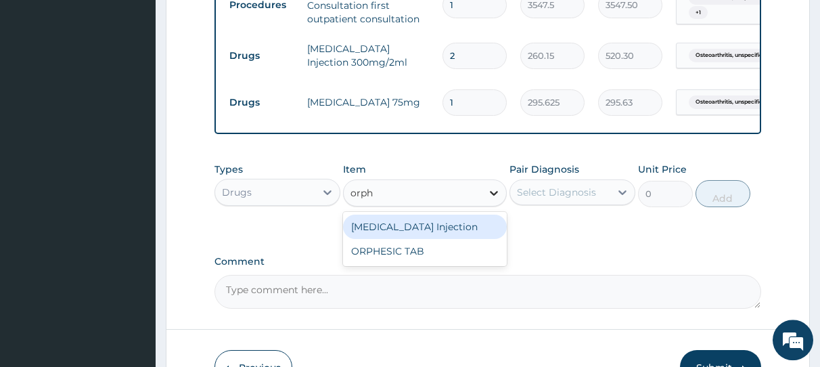
type input "orphe"
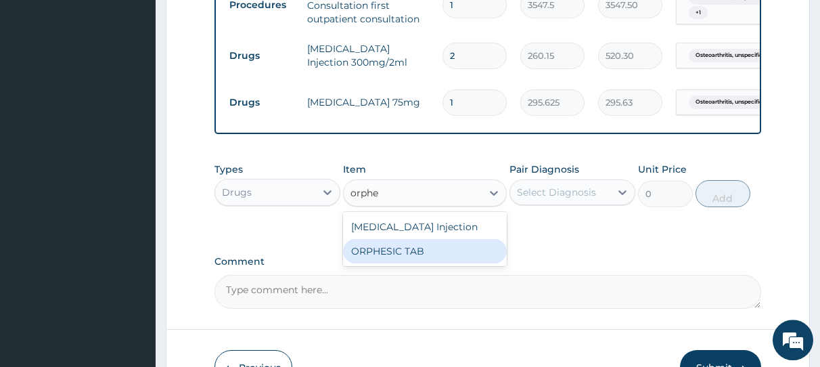
click at [442, 263] on div "ORPHESIC TAB" at bounding box center [425, 251] width 164 height 24
type input "106.425"
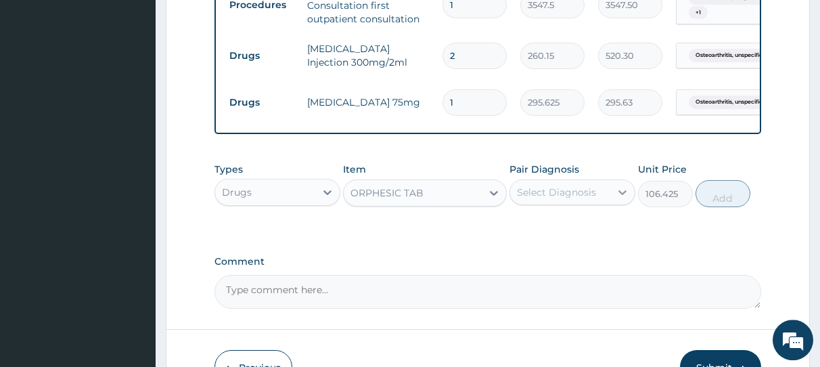
click at [622, 195] on icon at bounding box center [623, 192] width 8 height 5
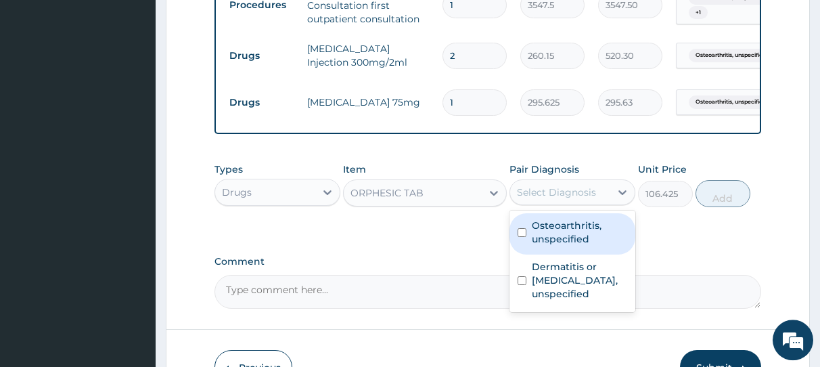
click at [521, 237] on input "checkbox" at bounding box center [522, 232] width 9 height 9
checkbox input "true"
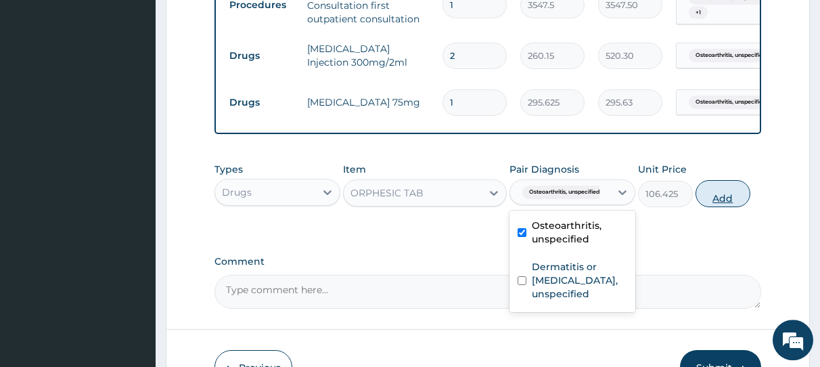
click at [724, 201] on button "Add" at bounding box center [723, 193] width 55 height 27
type input "0"
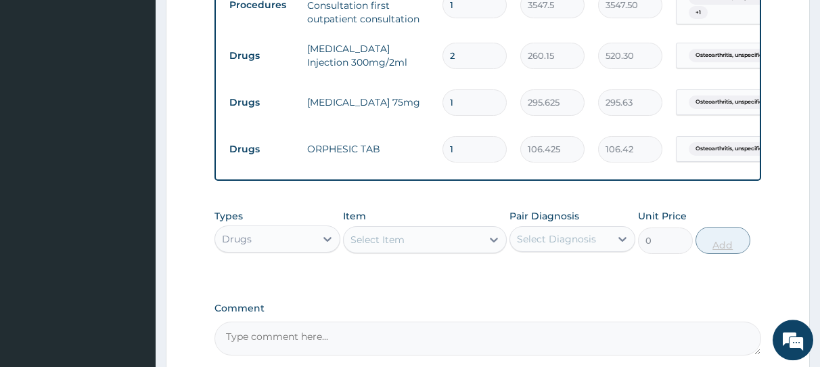
type input "10"
type input "1064.25"
type input "10"
click at [464, 102] on input "1" at bounding box center [475, 102] width 64 height 26
type input "10"
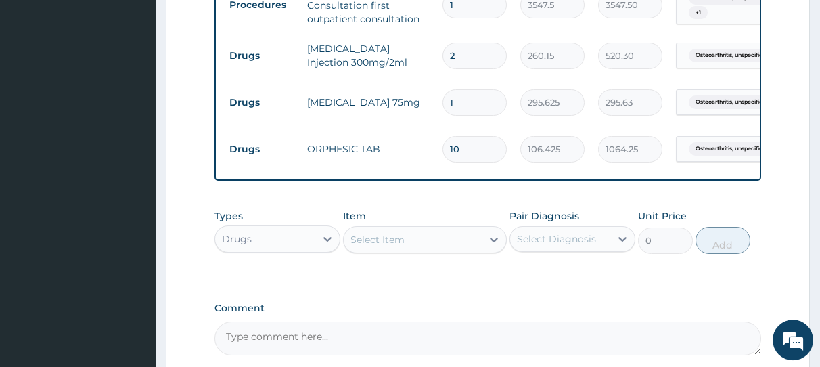
type input "2956.25"
type input "10"
click at [459, 56] on input "2" at bounding box center [475, 56] width 64 height 26
type input "0.00"
type input "2"
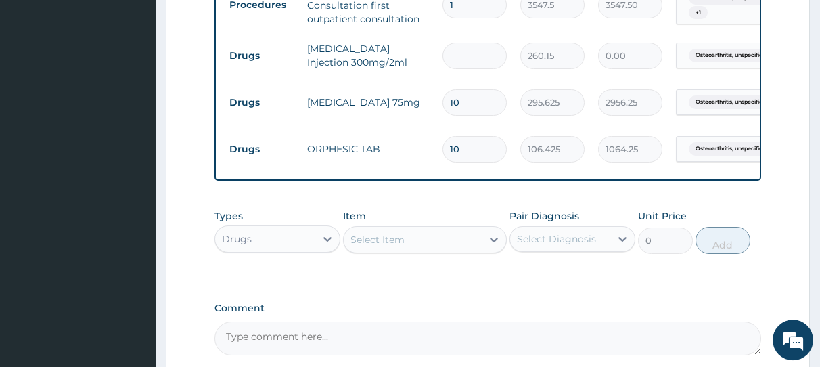
type input "520.30"
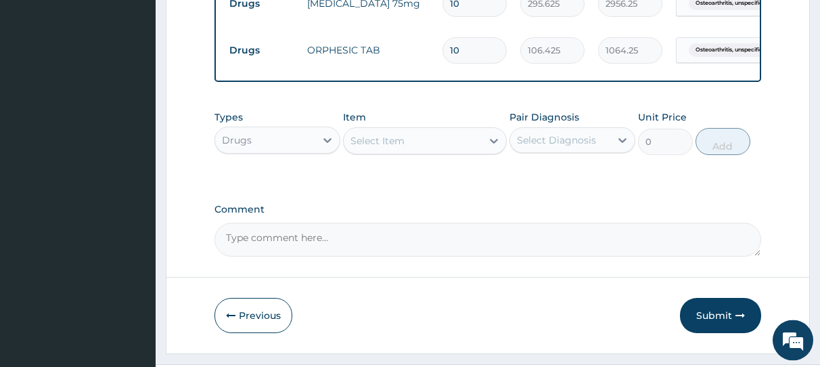
scroll to position [700, 0]
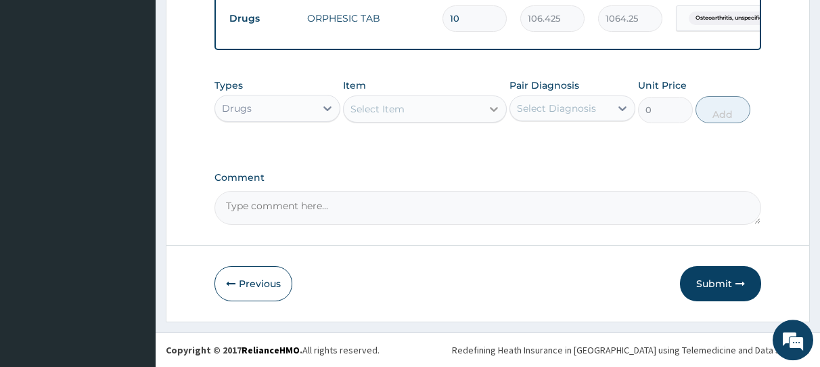
click at [496, 110] on icon at bounding box center [494, 109] width 14 height 14
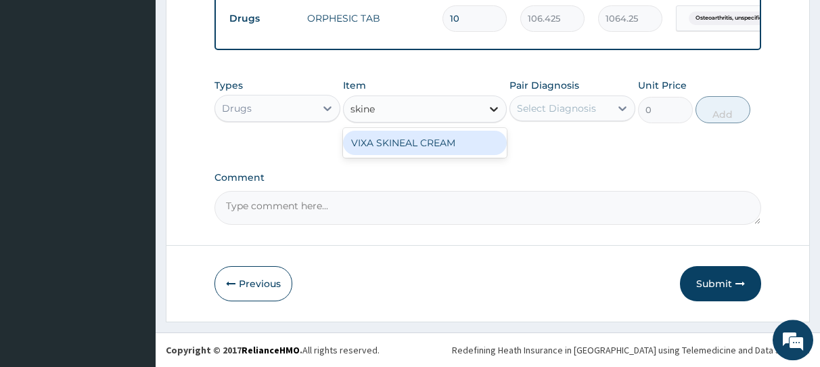
type input "skinea"
click at [468, 149] on div "VIXA SKINEAL CREAM" at bounding box center [425, 143] width 164 height 24
type input "1537.25"
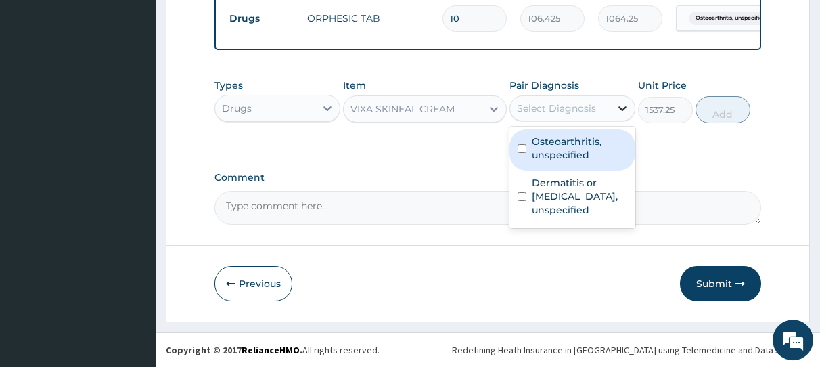
click at [622, 110] on icon at bounding box center [623, 109] width 14 height 14
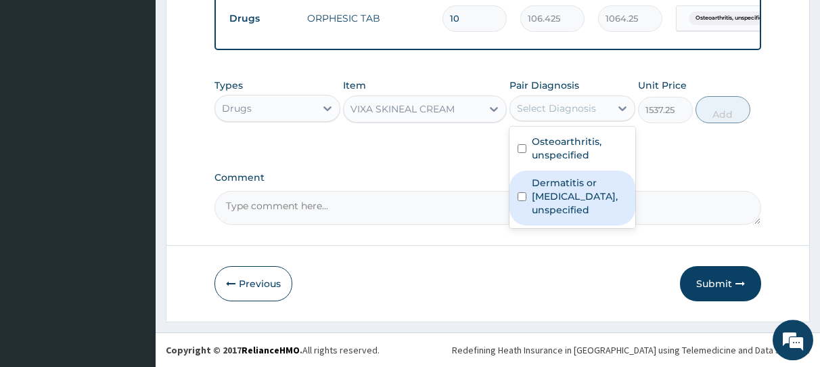
click at [521, 196] on input "checkbox" at bounding box center [522, 196] width 9 height 9
checkbox input "true"
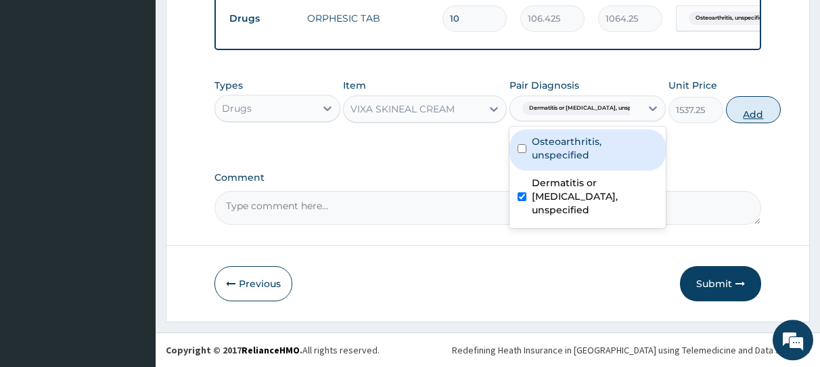
click at [726, 111] on button "Add" at bounding box center [753, 109] width 55 height 27
type input "0"
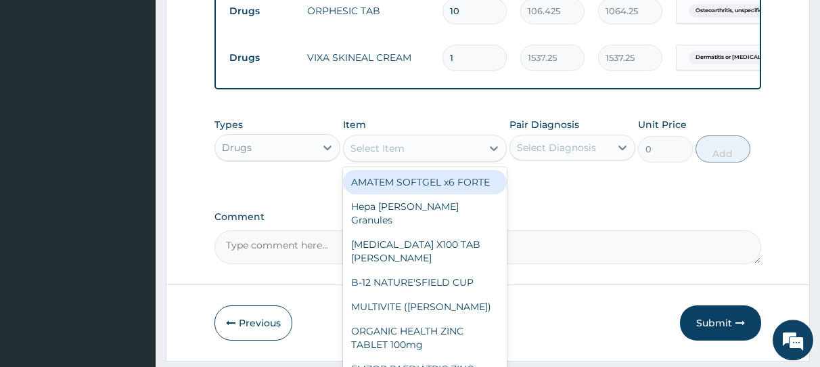
click at [382, 159] on div "Select Item" at bounding box center [413, 148] width 138 height 22
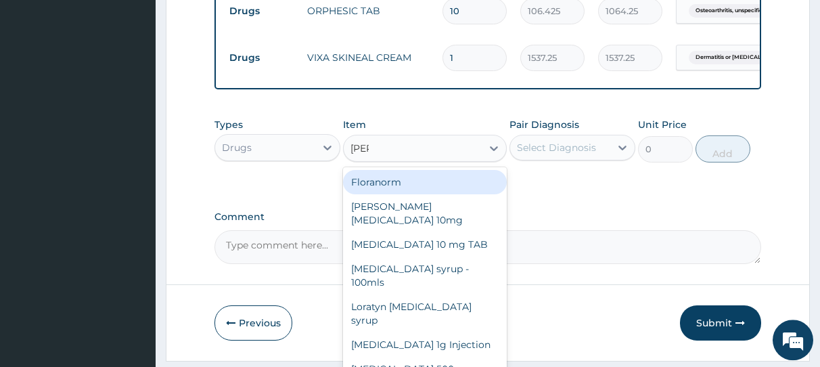
type input "lorat"
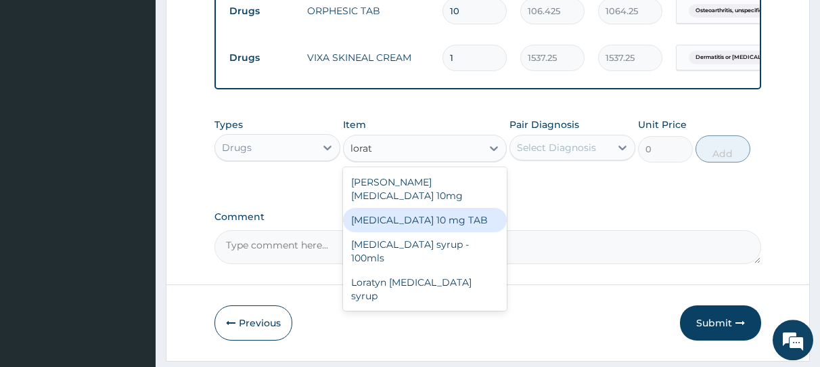
click at [386, 220] on div "[MEDICAL_DATA] 10 mg TAB" at bounding box center [425, 220] width 164 height 24
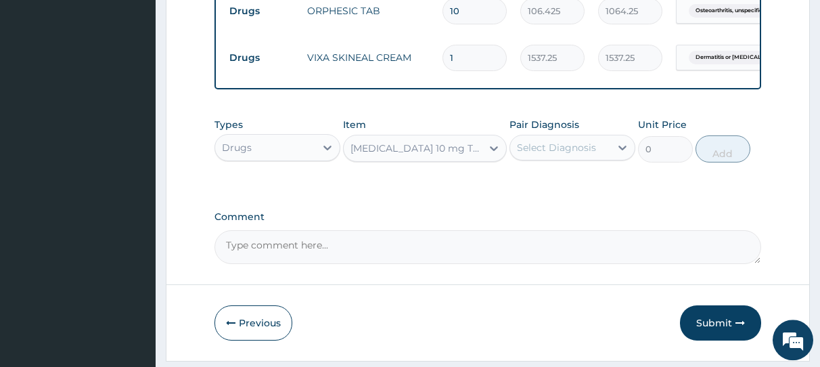
type input "59.125"
click at [621, 151] on div at bounding box center [623, 147] width 24 height 24
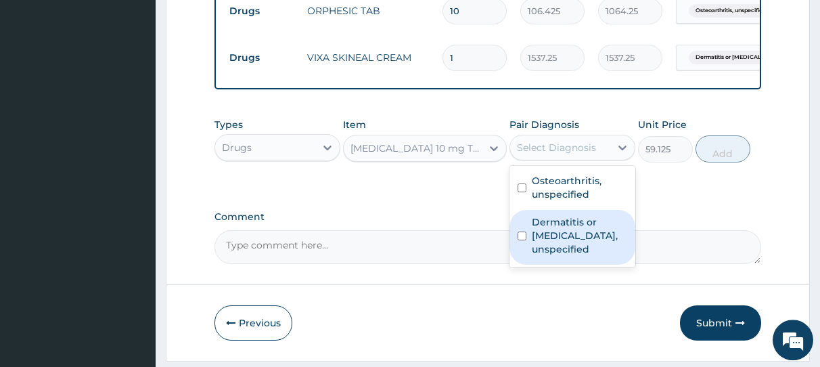
click at [519, 240] on input "checkbox" at bounding box center [522, 235] width 9 height 9
checkbox input "true"
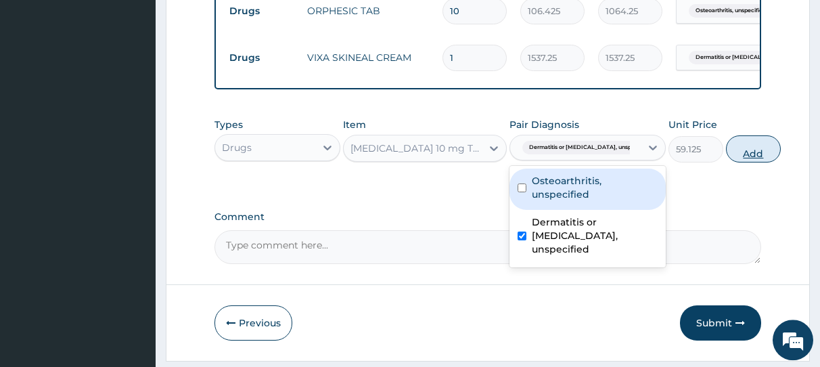
click at [726, 162] on button "Add" at bounding box center [753, 148] width 55 height 27
type input "0"
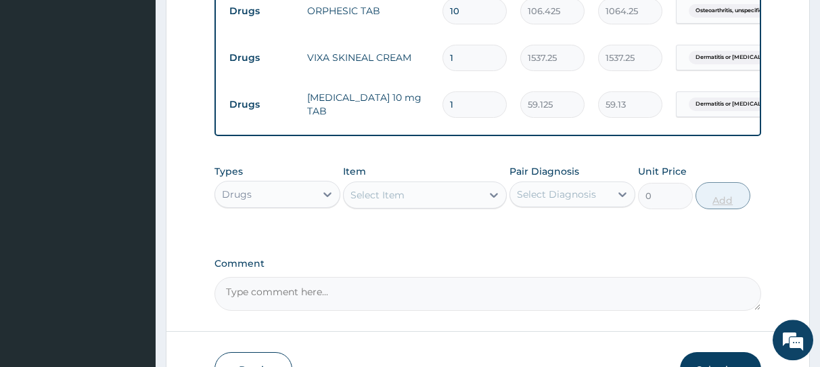
type input "10"
type input "591.25"
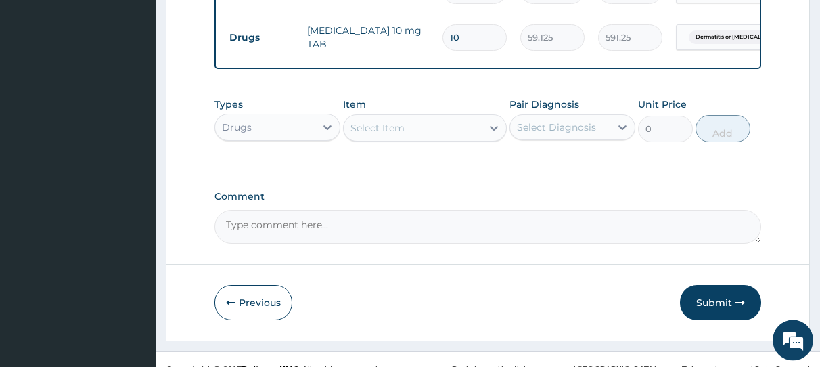
scroll to position [797, 0]
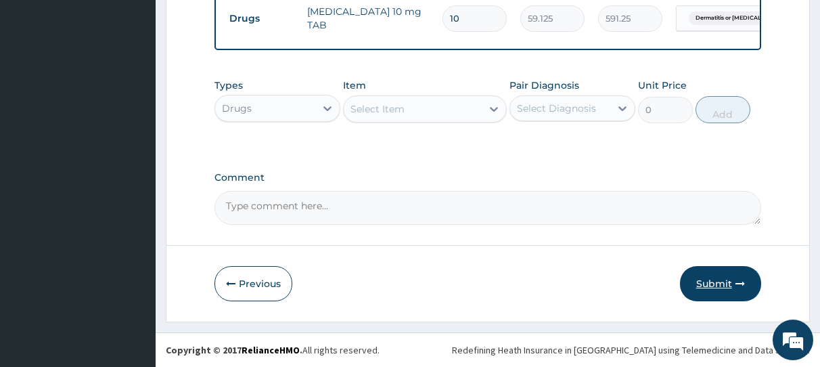
type input "10"
click at [711, 280] on button "Submit" at bounding box center [720, 283] width 81 height 35
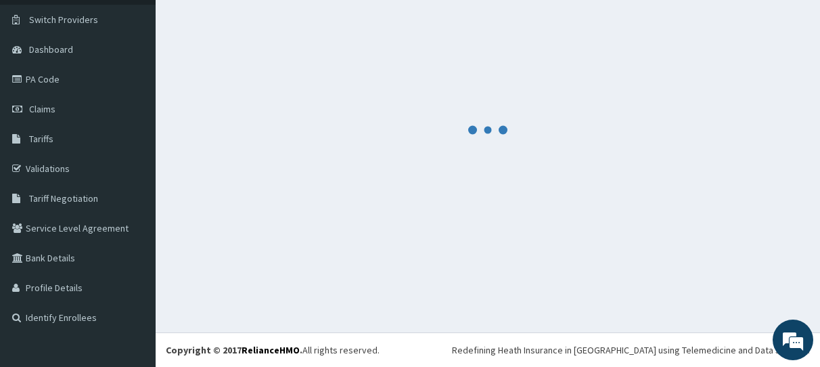
scroll to position [98, 0]
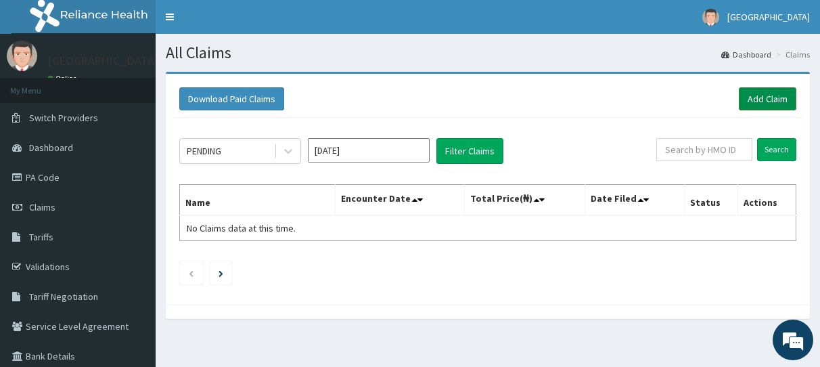
click at [774, 103] on link "Add Claim" at bounding box center [768, 98] width 58 height 23
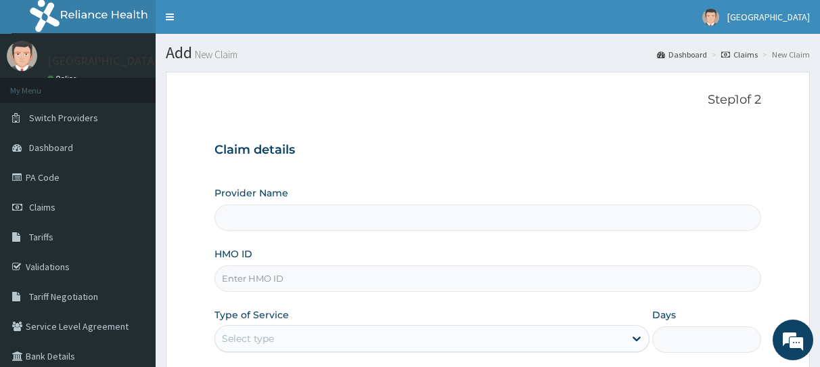
click at [342, 279] on input "HMO ID" at bounding box center [488, 278] width 547 height 26
type input "General Hospital Koko"
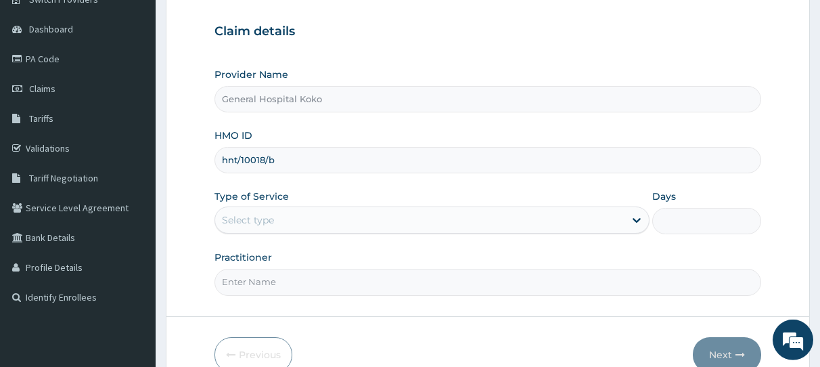
scroll to position [173, 0]
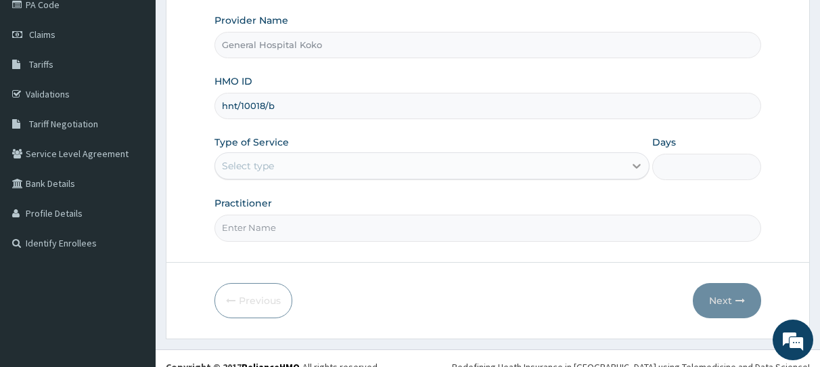
type input "hnt/10018/b"
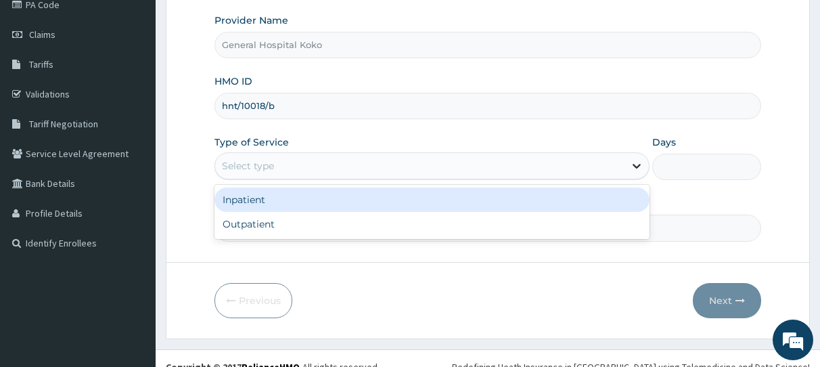
click at [637, 167] on icon at bounding box center [637, 166] width 8 height 5
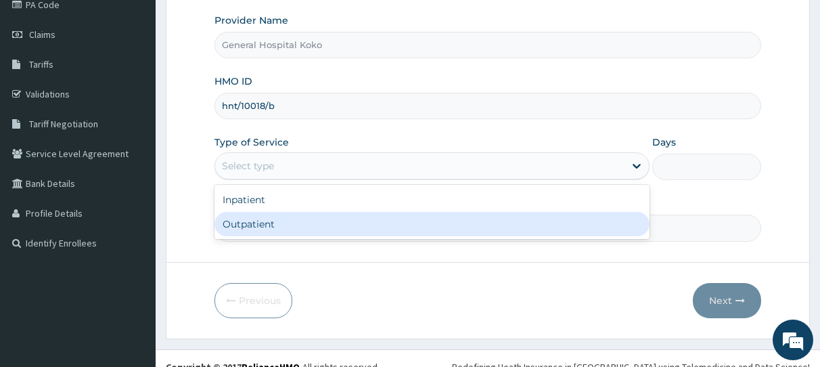
click at [318, 231] on div "Outpatient" at bounding box center [432, 224] width 435 height 24
type input "1"
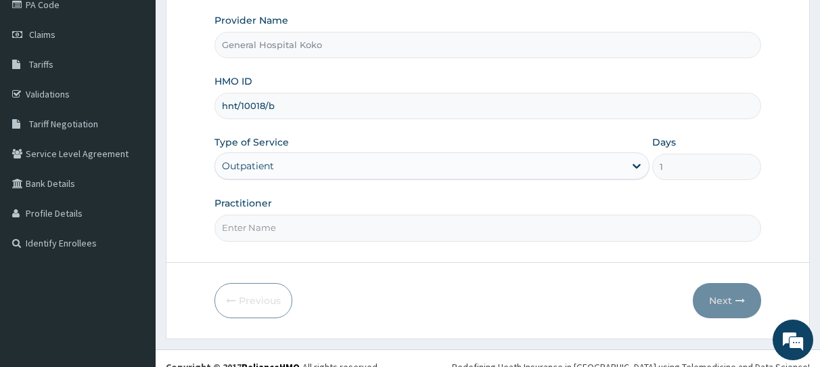
click at [475, 230] on input "Practitioner" at bounding box center [488, 228] width 547 height 26
click at [558, 239] on input "Practitioner" at bounding box center [488, 228] width 547 height 26
type input "[PERSON_NAME]"
click at [725, 300] on button "Next" at bounding box center [727, 300] width 68 height 35
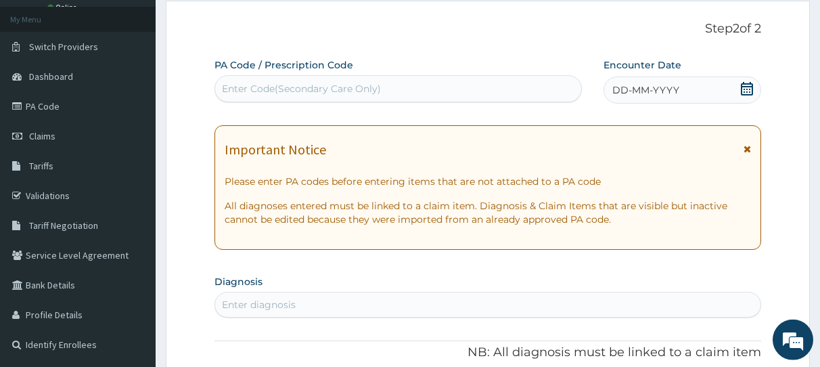
scroll to position [69, 0]
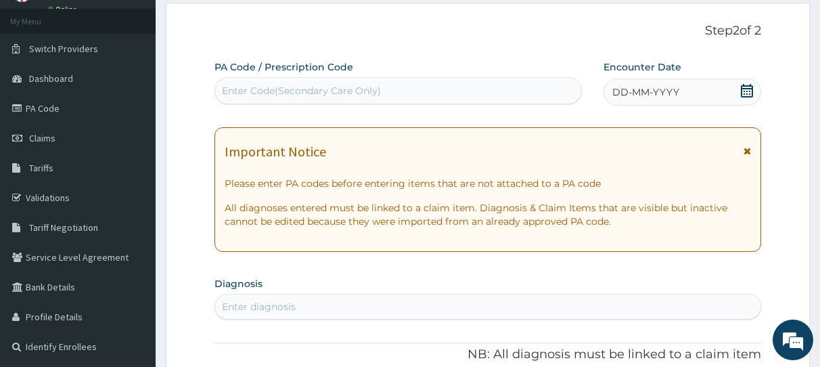
click at [337, 93] on div "Enter Code(Secondary Care Only)" at bounding box center [301, 91] width 159 height 14
click at [675, 95] on span "DD-MM-YYYY" at bounding box center [646, 92] width 67 height 14
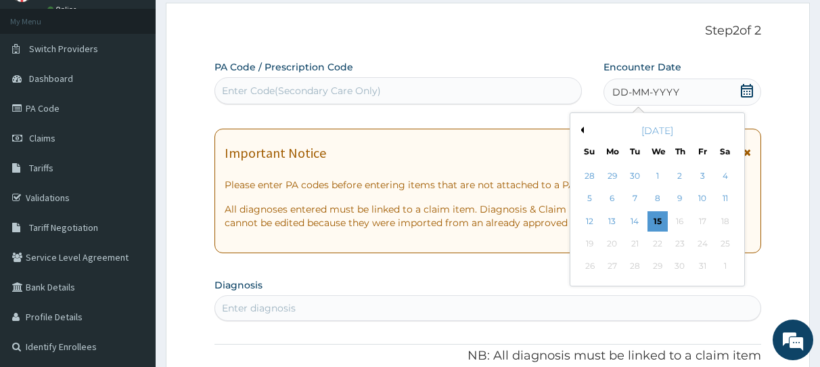
click at [581, 129] on button "Previous Month" at bounding box center [580, 130] width 7 height 7
click at [655, 198] on div "10" at bounding box center [658, 199] width 20 height 20
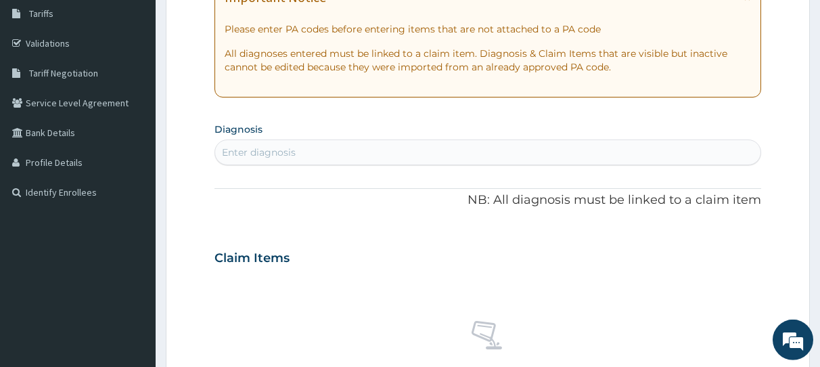
scroll to position [242, 0]
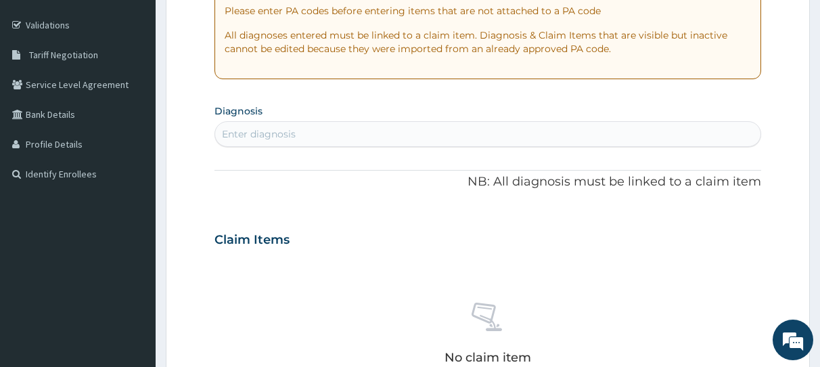
click at [250, 133] on div "Enter diagnosis" at bounding box center [259, 134] width 74 height 14
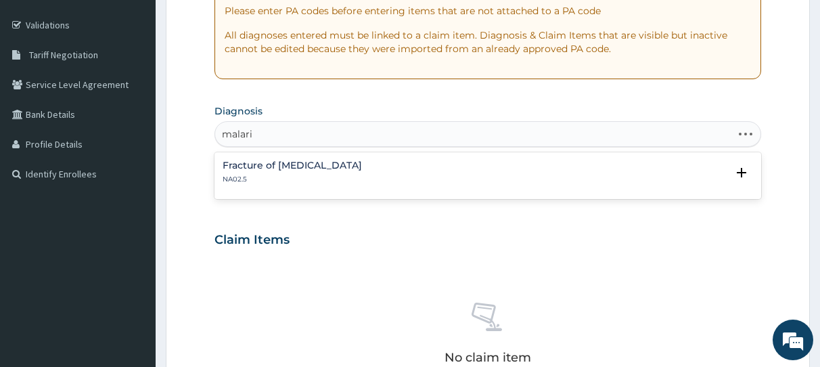
type input "[MEDICAL_DATA]"
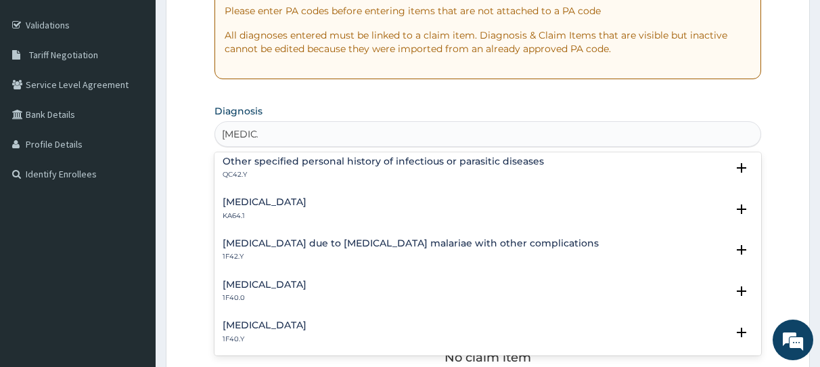
scroll to position [366, 0]
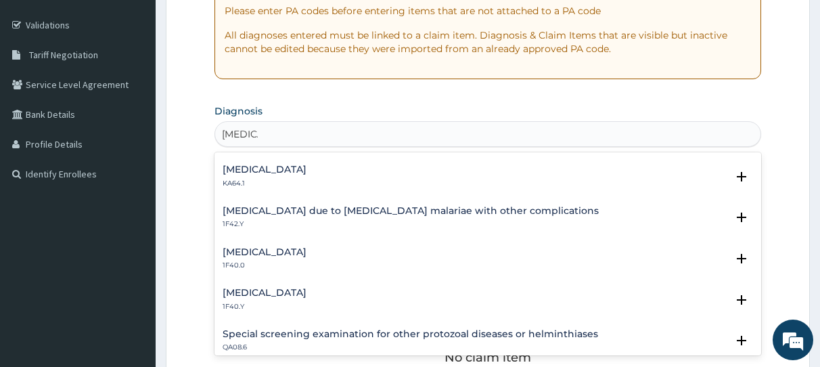
click at [307, 296] on h4 "[MEDICAL_DATA]" at bounding box center [265, 293] width 84 height 10
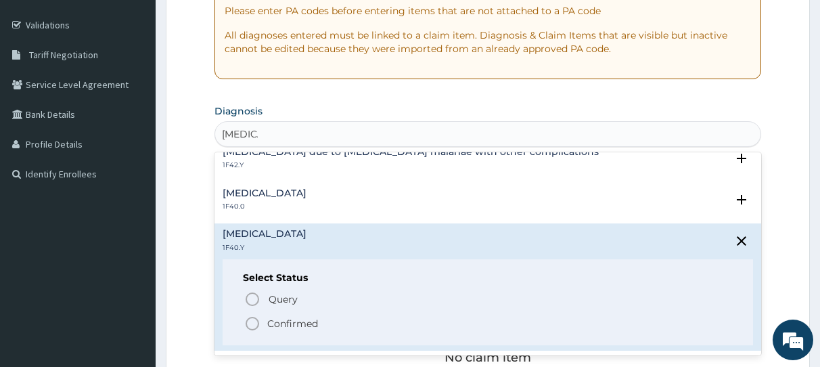
scroll to position [475, 0]
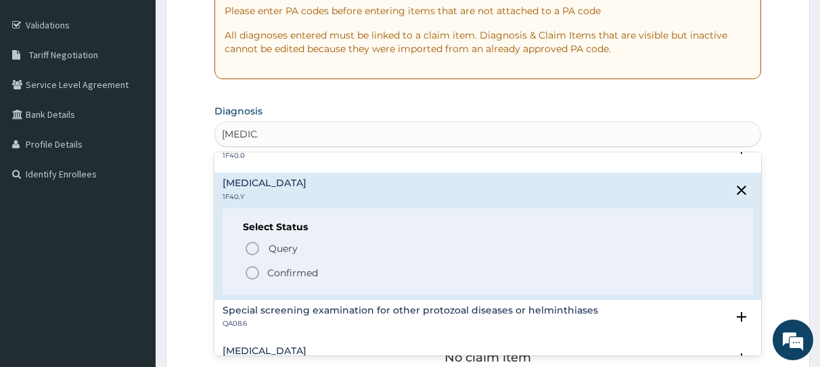
click at [255, 269] on icon "status option filled" at bounding box center [252, 273] width 16 height 16
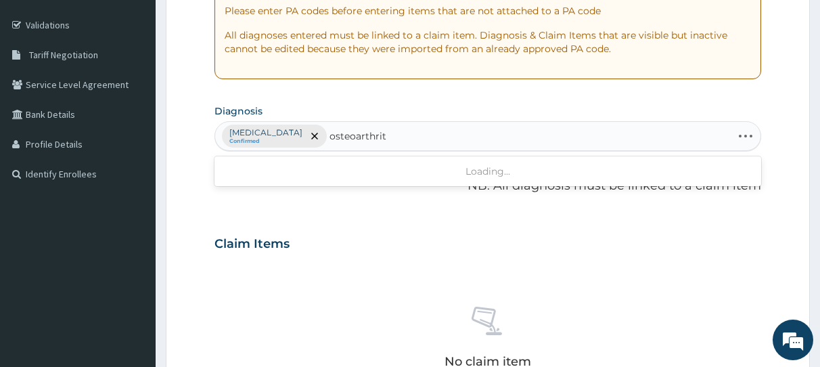
type input "[MEDICAL_DATA]"
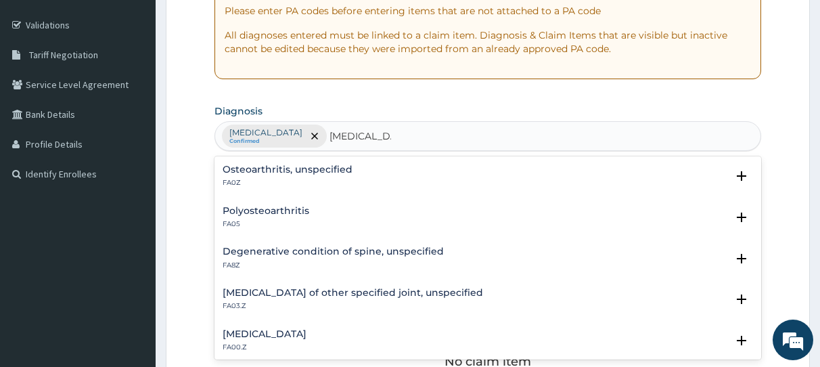
click at [265, 167] on h4 "Osteoarthritis, unspecified" at bounding box center [288, 169] width 130 height 10
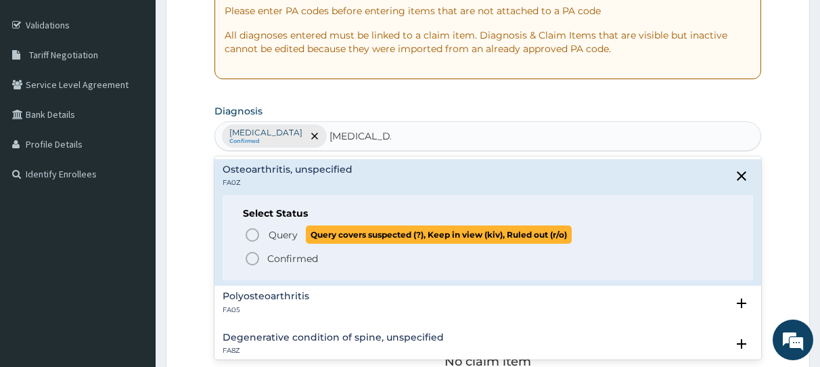
click at [252, 234] on icon "status option query" at bounding box center [252, 235] width 16 height 16
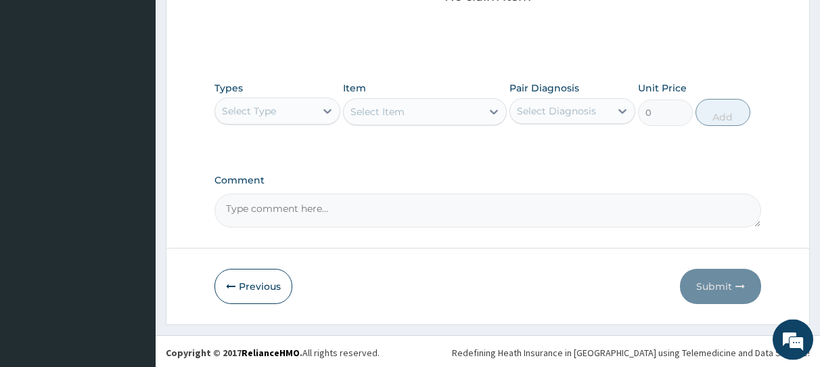
scroll to position [609, 0]
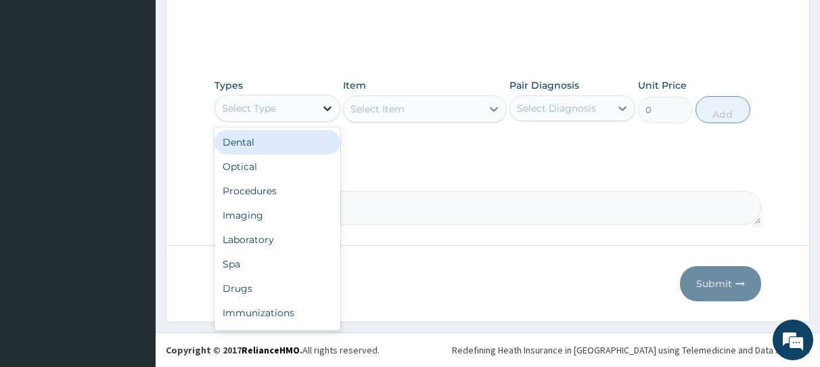
click at [326, 108] on icon at bounding box center [328, 108] width 8 height 5
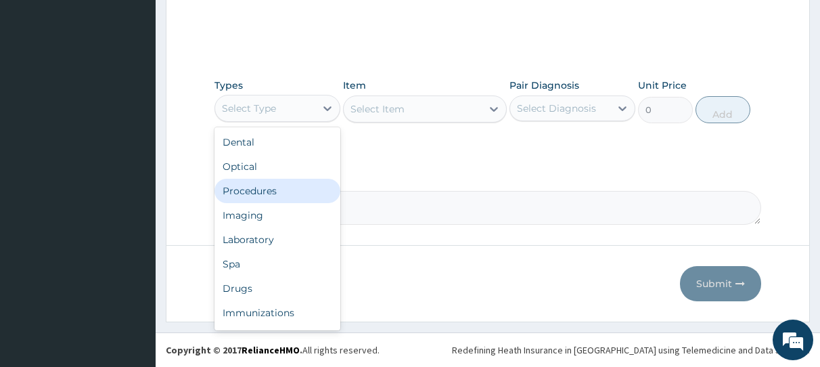
click at [267, 189] on div "Procedures" at bounding box center [278, 191] width 126 height 24
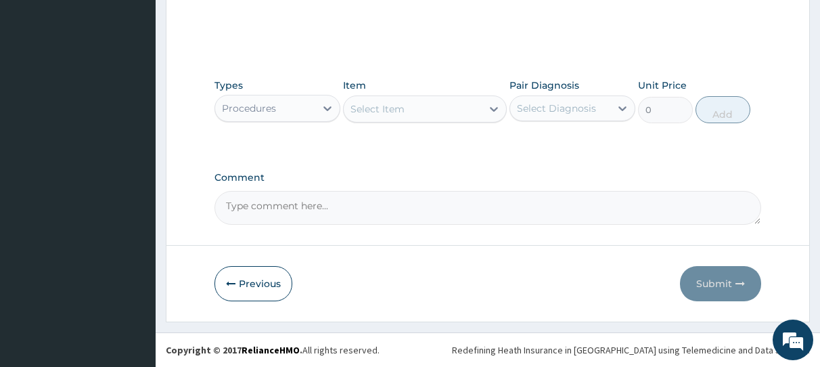
click at [423, 108] on div "Select Item" at bounding box center [413, 109] width 138 height 22
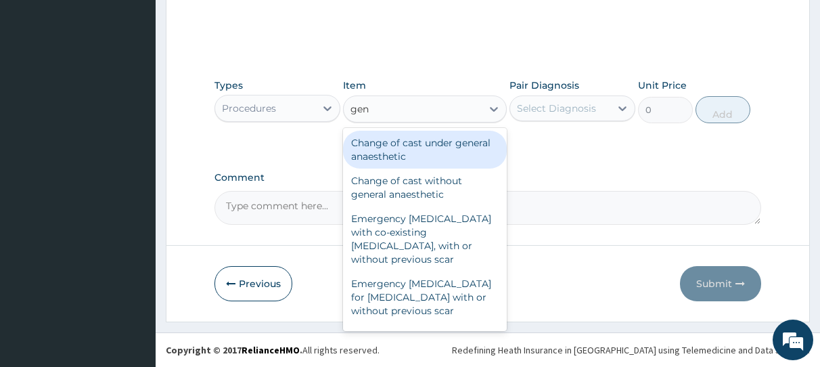
type input "gene"
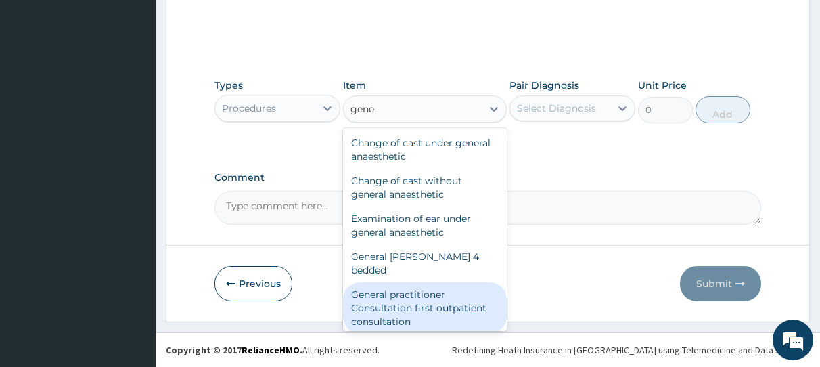
click at [410, 301] on div "General practitioner Consultation first outpatient consultation" at bounding box center [425, 307] width 164 height 51
type input "3547.5"
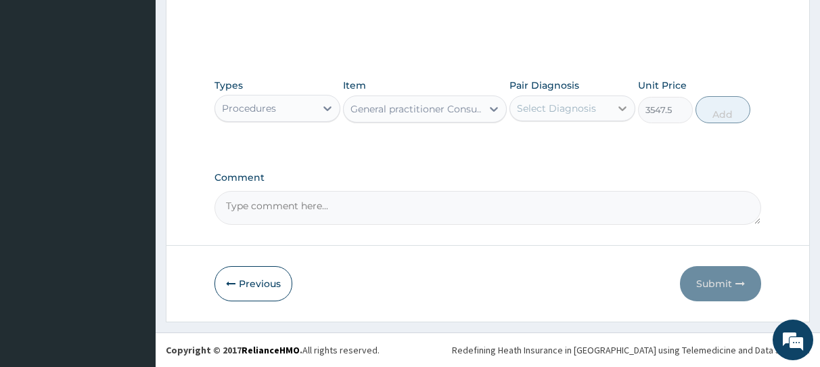
click at [623, 108] on icon at bounding box center [623, 109] width 14 height 14
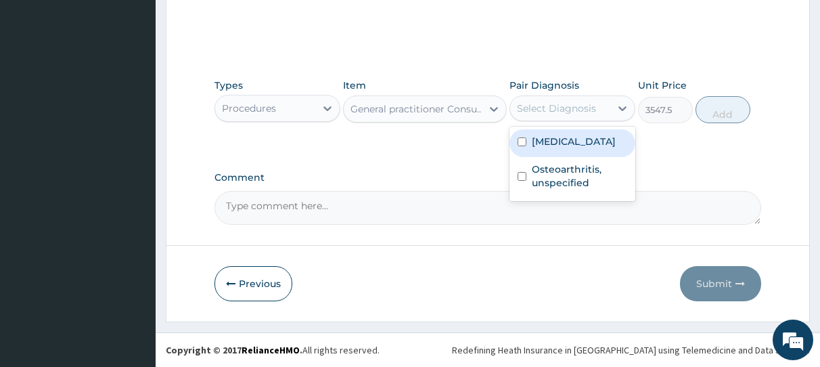
click at [521, 146] on input "checkbox" at bounding box center [522, 141] width 9 height 9
checkbox input "true"
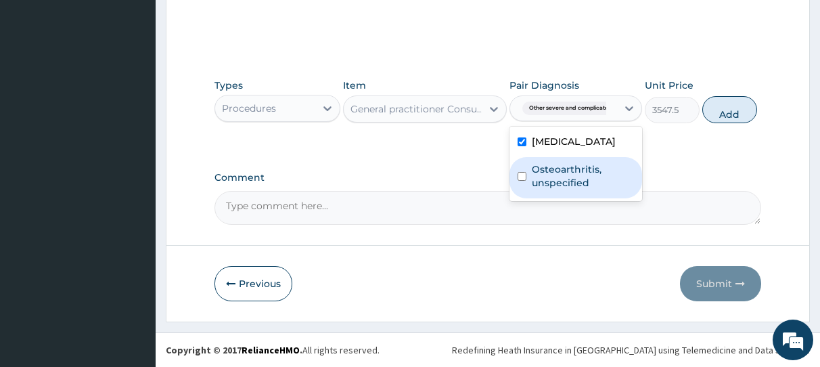
click at [523, 181] on input "checkbox" at bounding box center [522, 176] width 9 height 9
checkbox input "true"
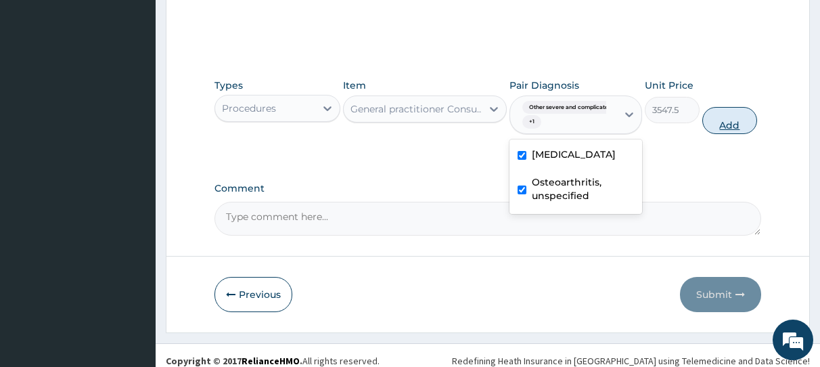
click at [722, 123] on button "Add" at bounding box center [730, 120] width 55 height 27
type input "0"
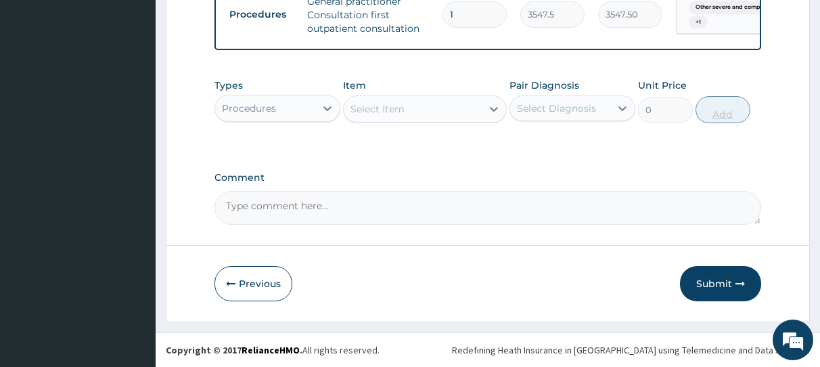
scroll to position [562, 0]
click at [327, 107] on icon at bounding box center [328, 109] width 14 height 14
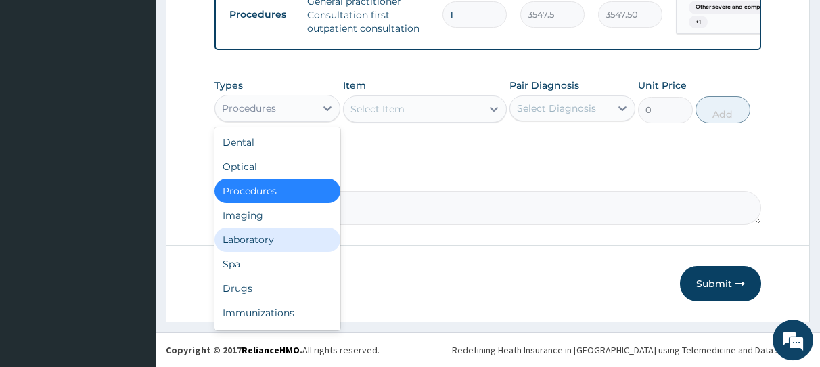
click at [283, 250] on div "Laboratory" at bounding box center [278, 239] width 126 height 24
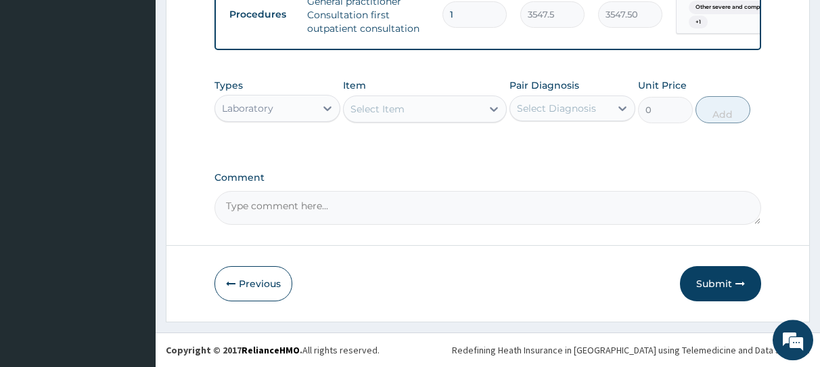
click at [433, 104] on div "Select Item" at bounding box center [413, 109] width 138 height 22
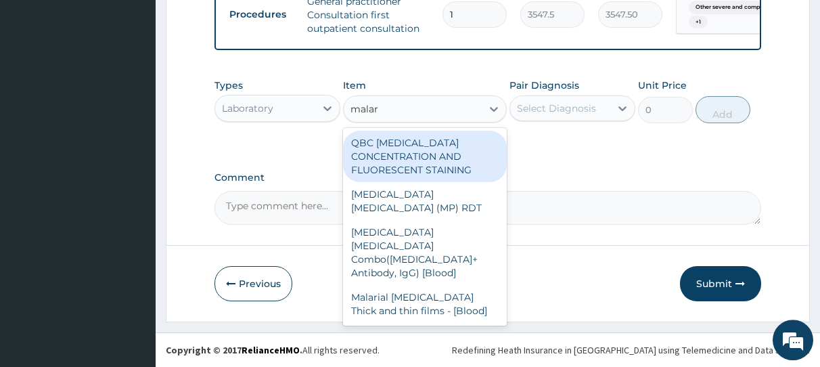
type input "malari"
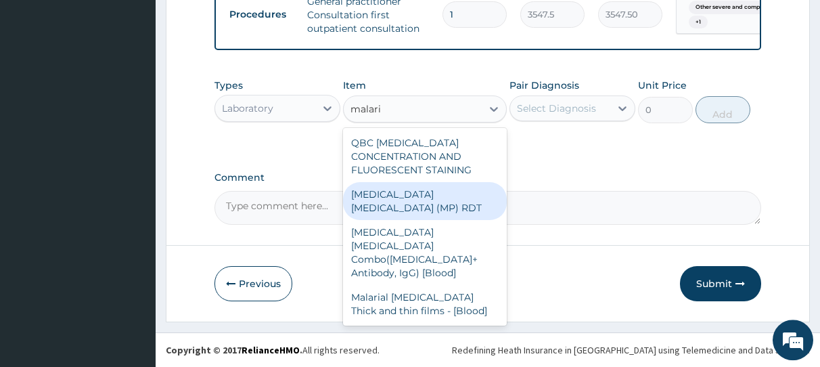
click at [431, 194] on div "[MEDICAL_DATA] [MEDICAL_DATA] (MP) RDT" at bounding box center [425, 201] width 164 height 38
type input "1612.5"
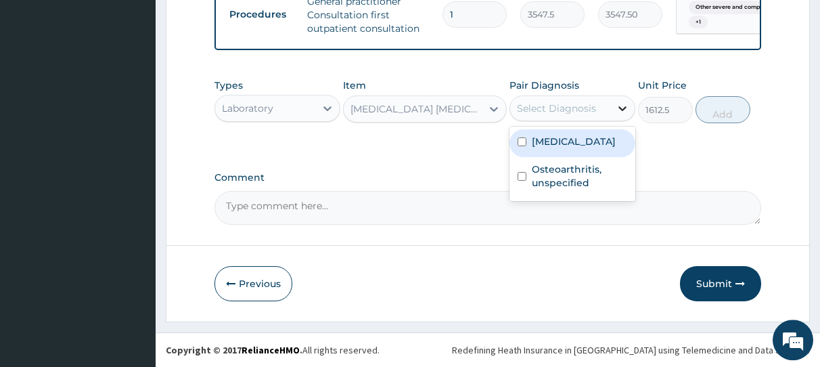
click at [622, 111] on icon at bounding box center [623, 108] width 8 height 5
click at [523, 146] on input "checkbox" at bounding box center [522, 141] width 9 height 9
checkbox input "true"
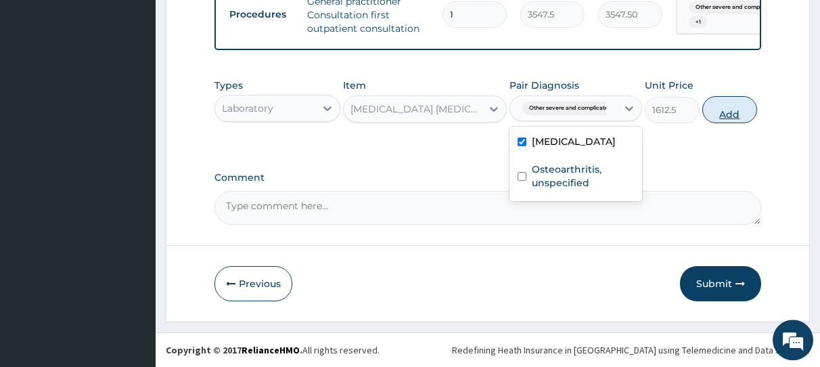
click at [725, 118] on button "Add" at bounding box center [730, 109] width 55 height 27
type input "0"
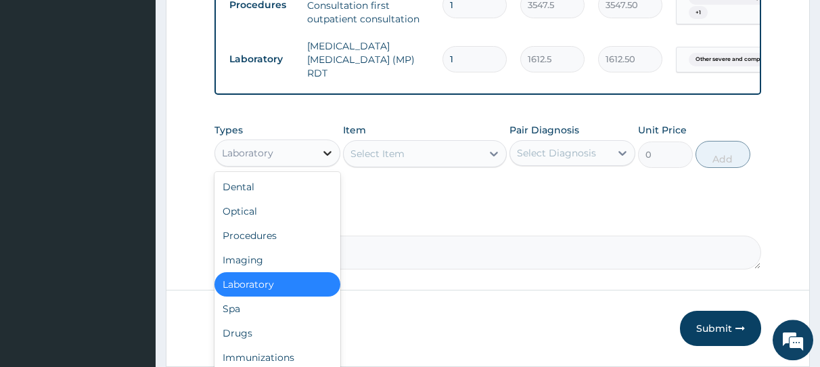
click at [328, 156] on icon at bounding box center [328, 153] width 14 height 14
click at [277, 337] on div "Drugs" at bounding box center [278, 333] width 126 height 24
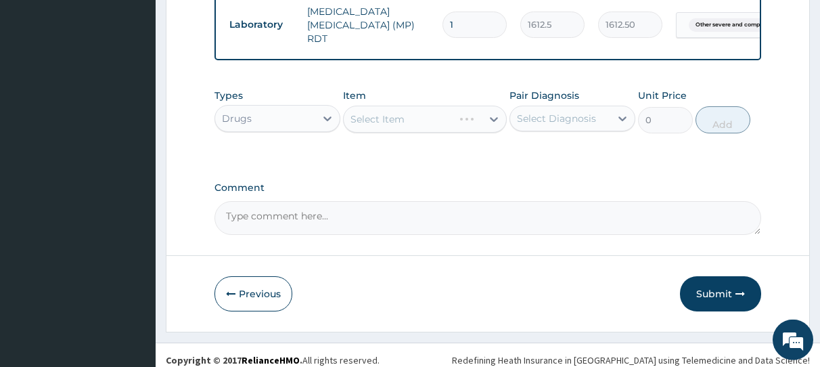
scroll to position [611, 0]
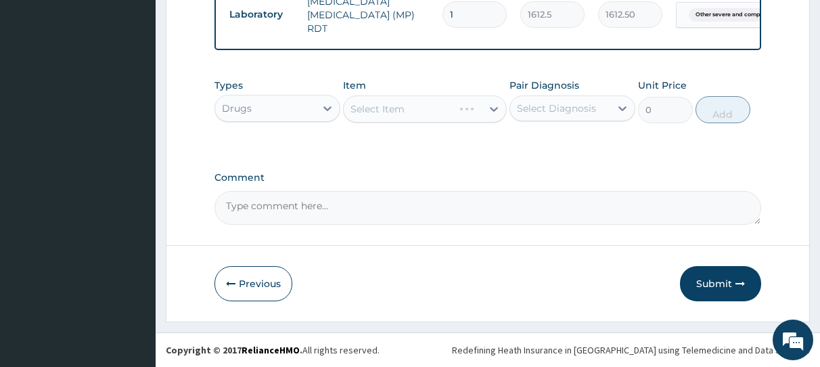
click at [397, 112] on div "Select Item" at bounding box center [425, 108] width 164 height 27
click at [414, 108] on div "Select Item" at bounding box center [413, 109] width 138 height 22
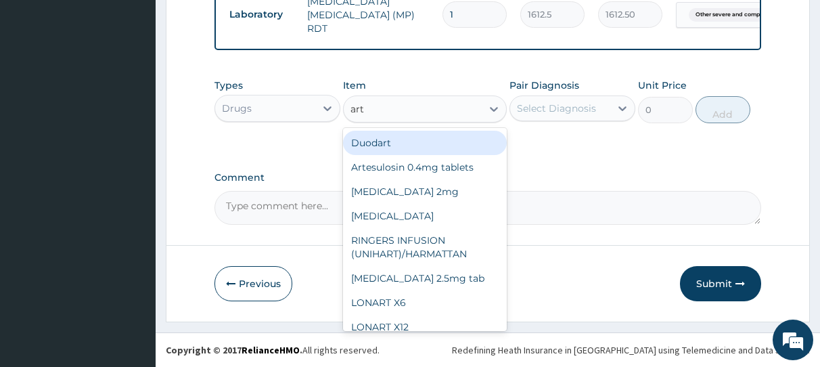
type input "arte"
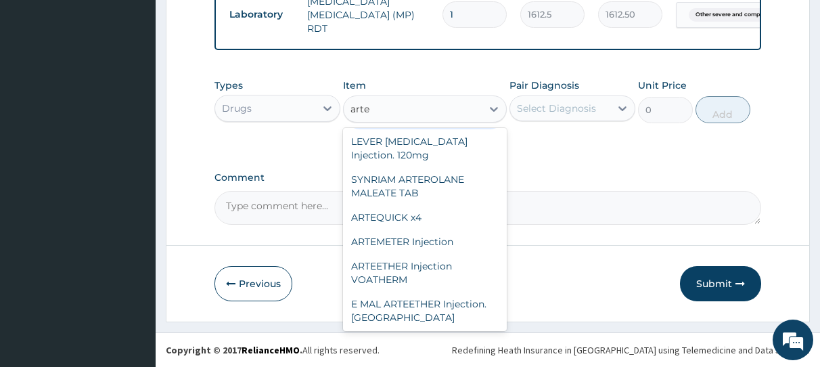
scroll to position [190, 0]
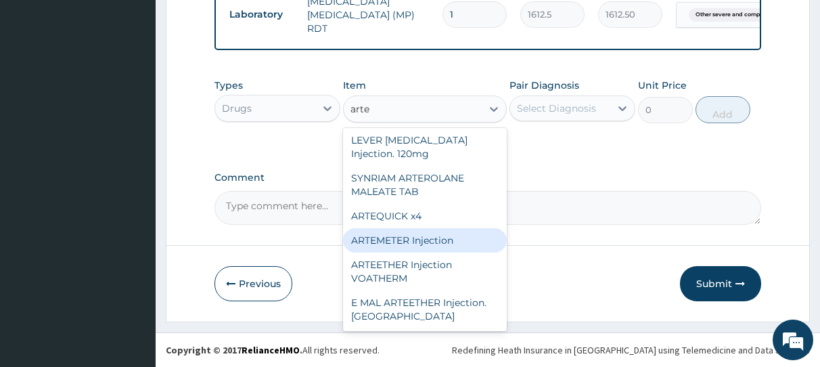
click at [418, 238] on div "ARTEMETER Injection" at bounding box center [425, 240] width 164 height 24
type input "946"
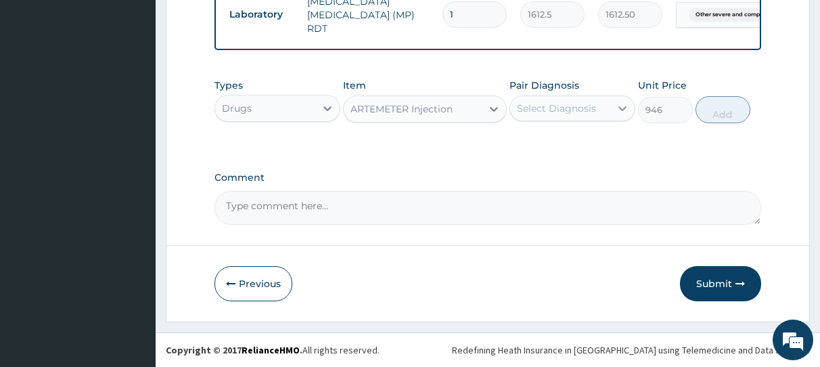
click at [626, 106] on icon at bounding box center [623, 109] width 14 height 14
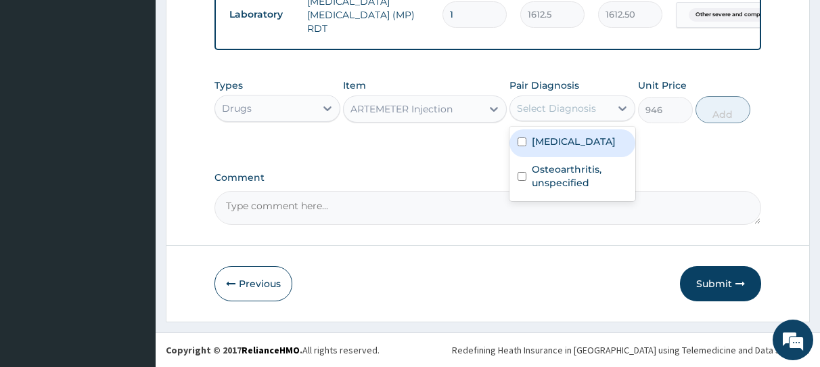
click at [522, 146] on input "checkbox" at bounding box center [522, 141] width 9 height 9
checkbox input "true"
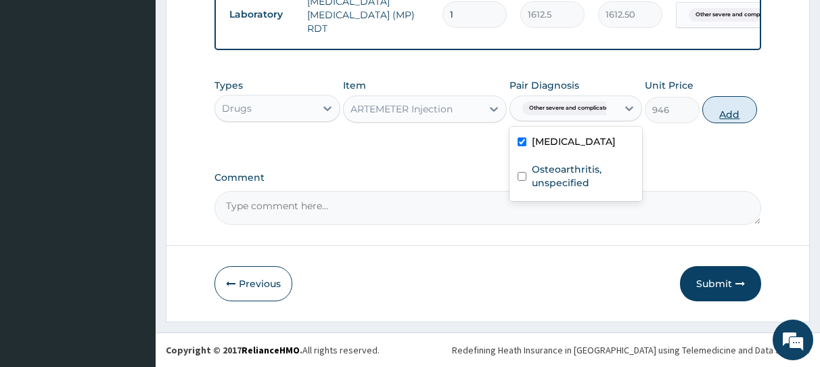
click at [724, 114] on button "Add" at bounding box center [730, 109] width 55 height 27
type input "0"
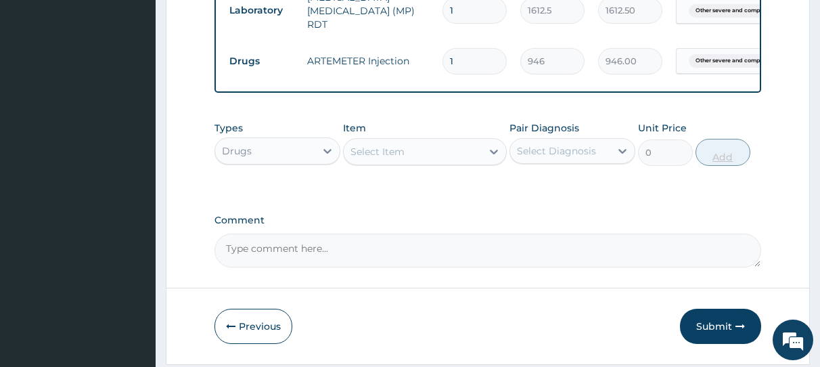
type input "0.00"
type input "2"
type input "1892.00"
type input "2"
click at [492, 154] on icon at bounding box center [494, 152] width 8 height 5
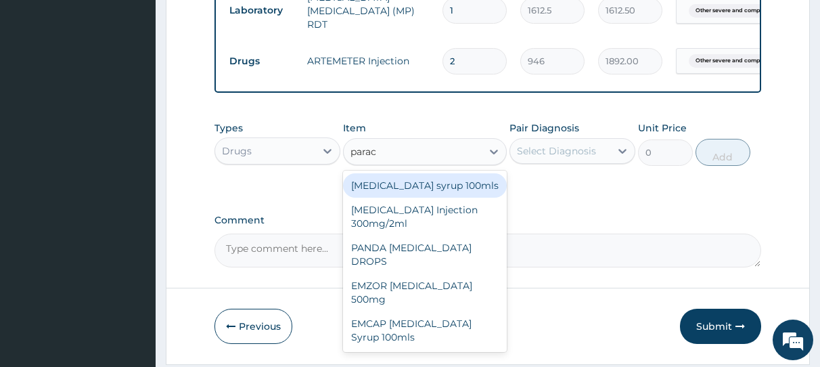
type input "parace"
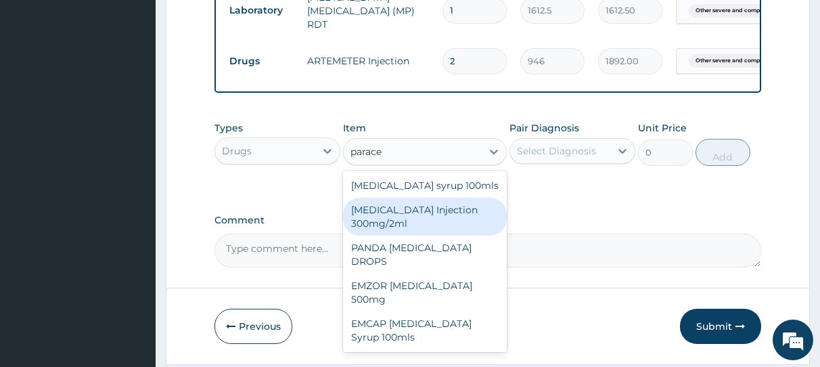
click at [399, 221] on div "[MEDICAL_DATA] Injection 300mg/2ml" at bounding box center [425, 217] width 164 height 38
type input "260.15"
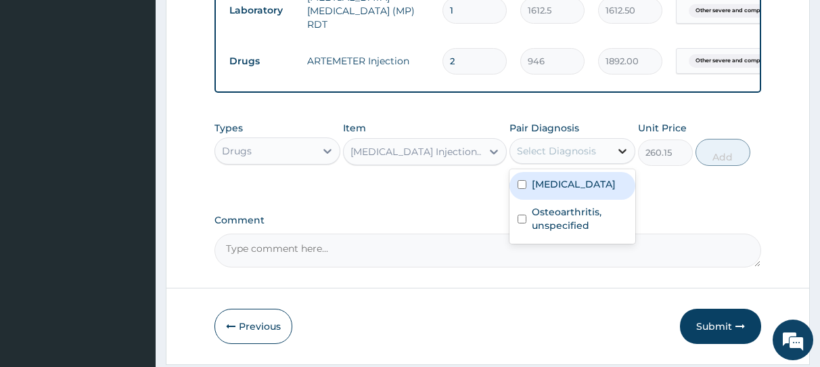
click at [624, 154] on icon at bounding box center [623, 151] width 14 height 14
click at [520, 189] on input "checkbox" at bounding box center [522, 184] width 9 height 9
checkbox input "true"
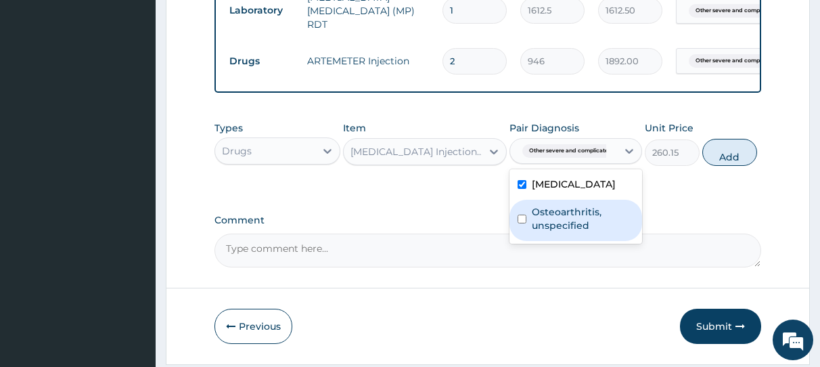
click at [523, 223] on input "checkbox" at bounding box center [522, 219] width 9 height 9
checkbox input "true"
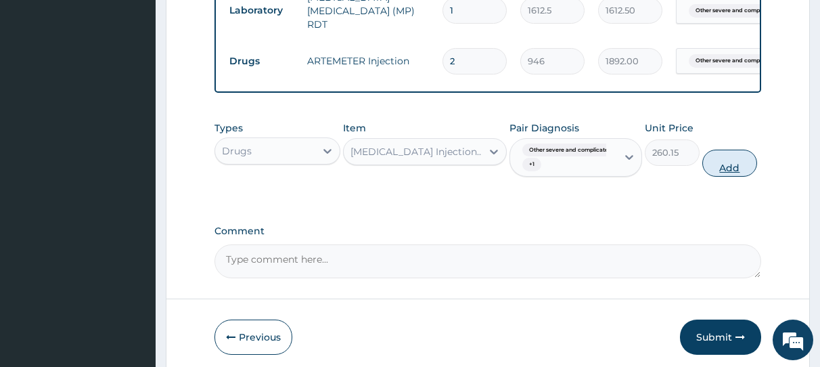
click at [726, 172] on button "Add" at bounding box center [730, 163] width 55 height 27
type input "0"
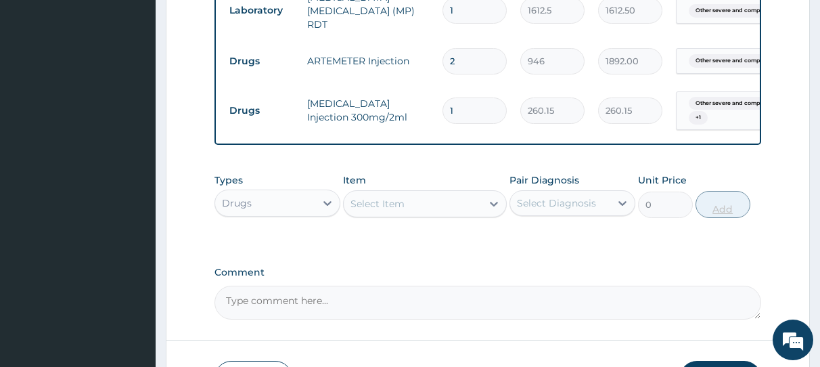
click at [726, 172] on div "Types Drugs Item Select Item Pair Diagnosis Select Diagnosis Unit Price 0 Add" at bounding box center [488, 196] width 547 height 58
click at [459, 102] on input "1" at bounding box center [475, 110] width 64 height 26
type input "0.00"
type input "2"
type input "520.30"
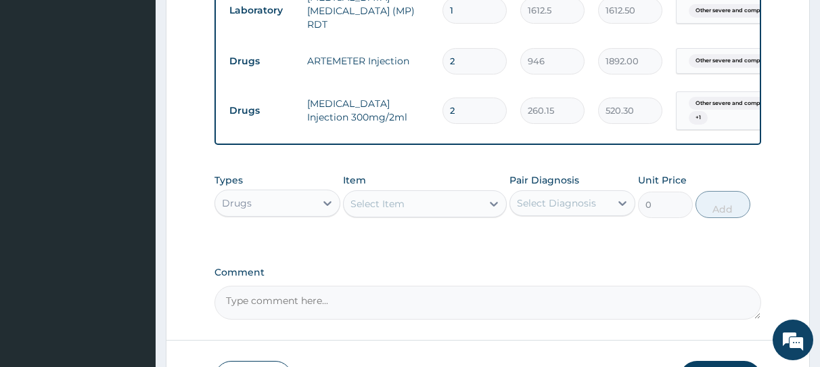
type input "2"
click at [453, 208] on div "Select Item" at bounding box center [413, 204] width 138 height 22
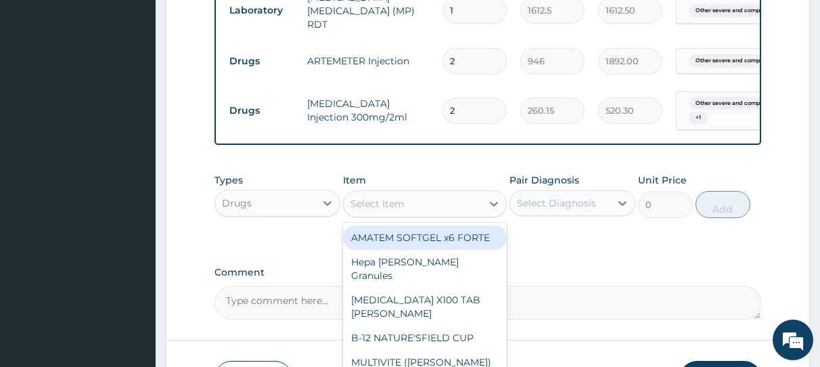
click at [456, 242] on div "AMATEM SOFTGEL x6 FORTE" at bounding box center [425, 237] width 164 height 24
type input "473"
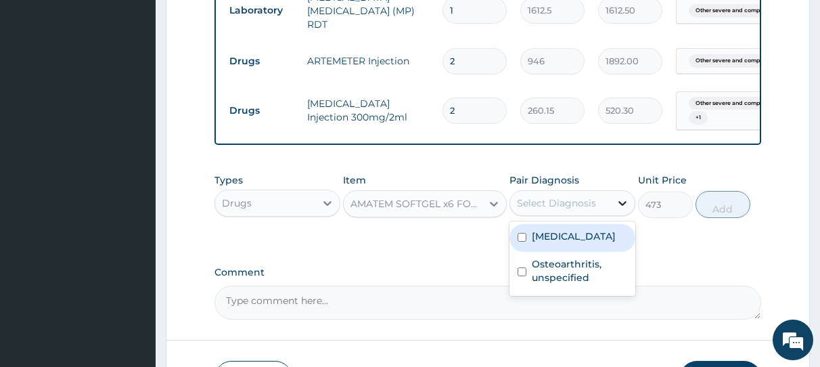
click at [621, 205] on icon at bounding box center [623, 203] width 14 height 14
click at [523, 242] on input "checkbox" at bounding box center [522, 237] width 9 height 9
checkbox input "true"
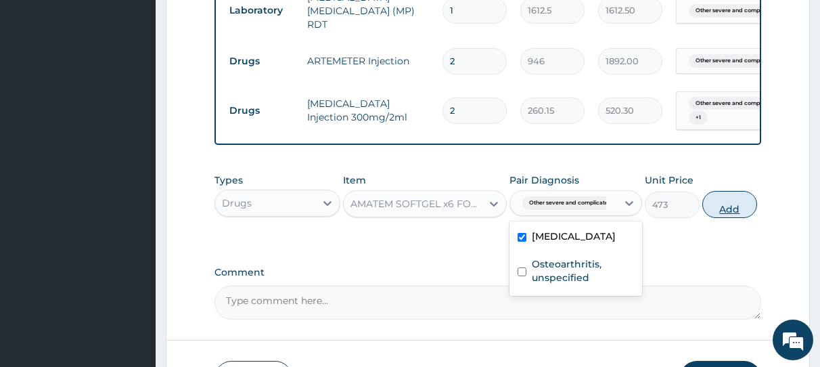
click at [722, 209] on button "Add" at bounding box center [730, 204] width 55 height 27
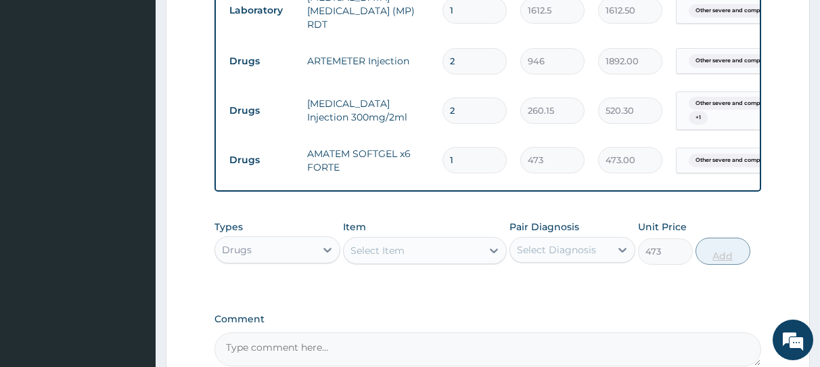
type input "0"
type input "0.00"
type input "6"
type input "2838.00"
type input "6"
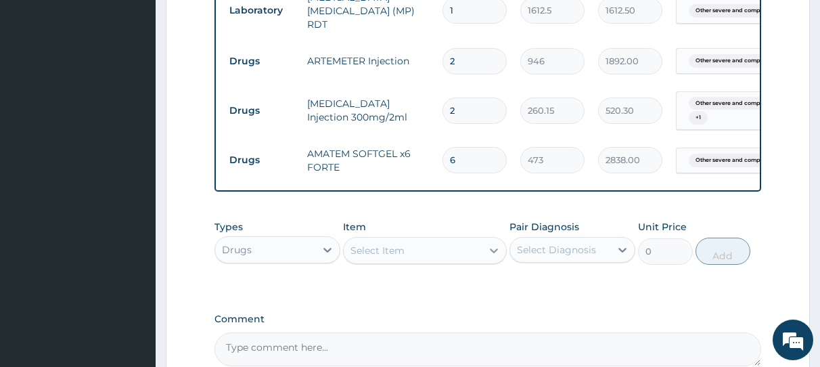
click at [491, 252] on icon at bounding box center [494, 251] width 14 height 14
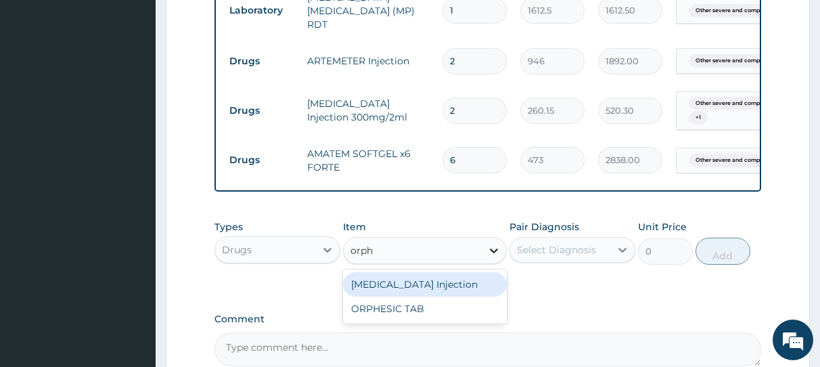
type input "orphe"
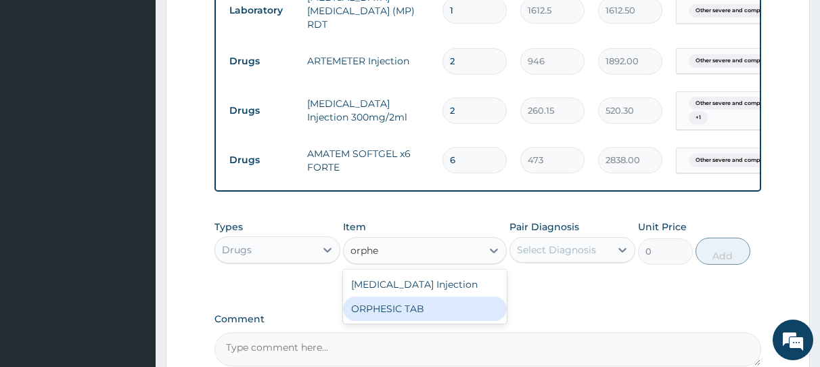
click at [442, 313] on div "ORPHESIC TAB" at bounding box center [425, 308] width 164 height 24
type input "106.425"
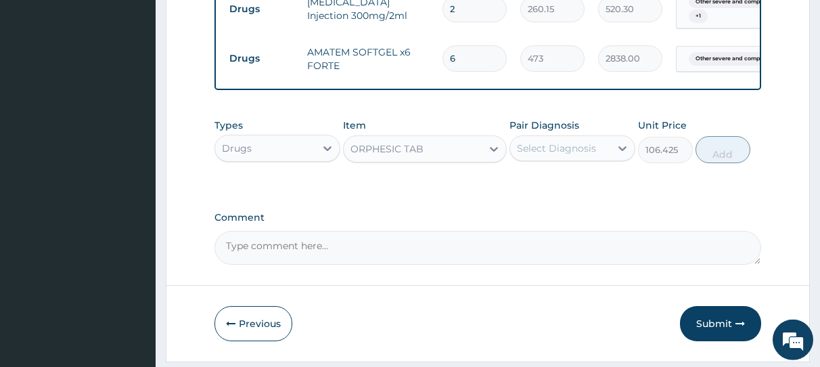
scroll to position [714, 0]
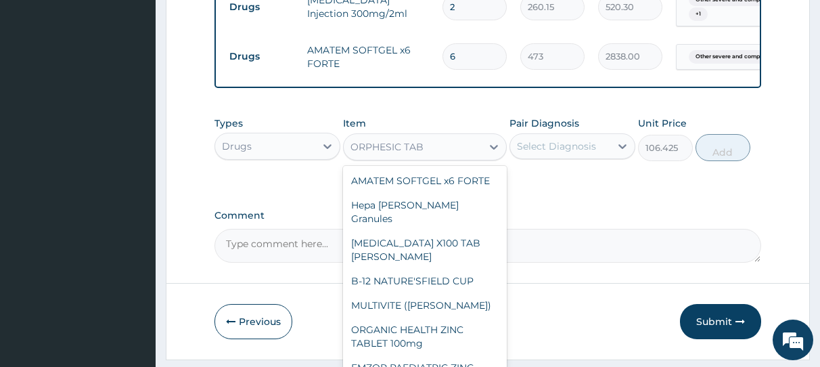
click at [465, 152] on div "ORPHESIC TAB" at bounding box center [413, 147] width 138 height 22
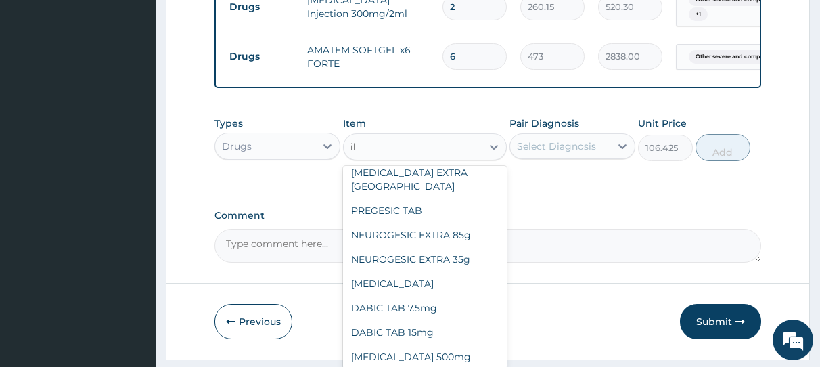
scroll to position [173, 0]
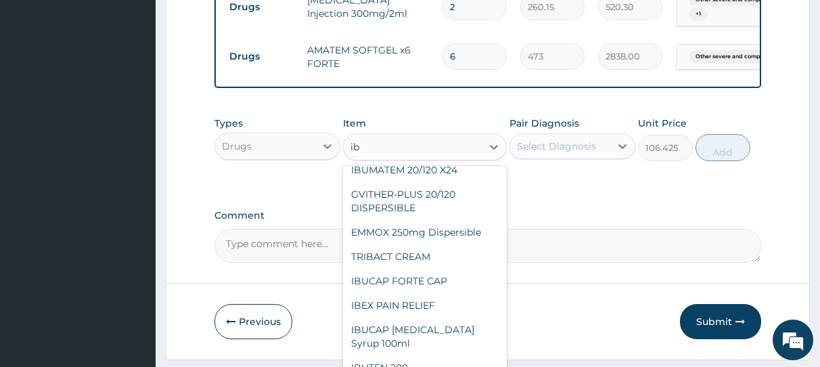
type input "ibu"
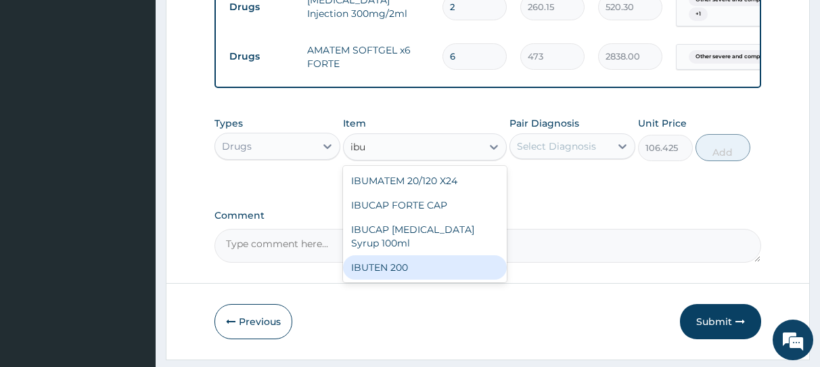
click at [410, 269] on div "IBUTEN 200" at bounding box center [425, 267] width 164 height 24
type input "82.775"
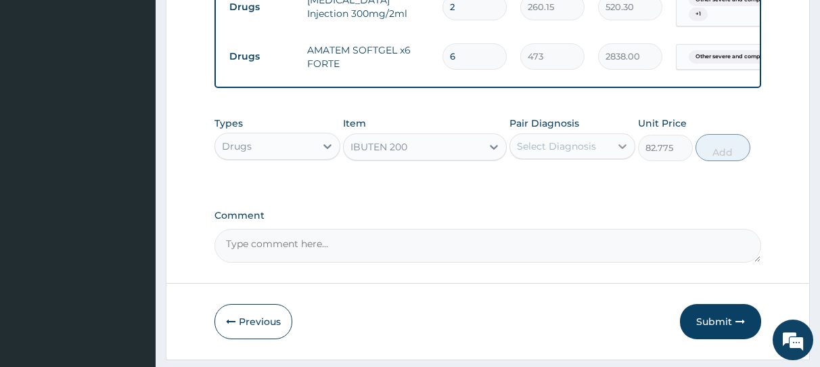
click at [621, 149] on icon at bounding box center [623, 146] width 8 height 5
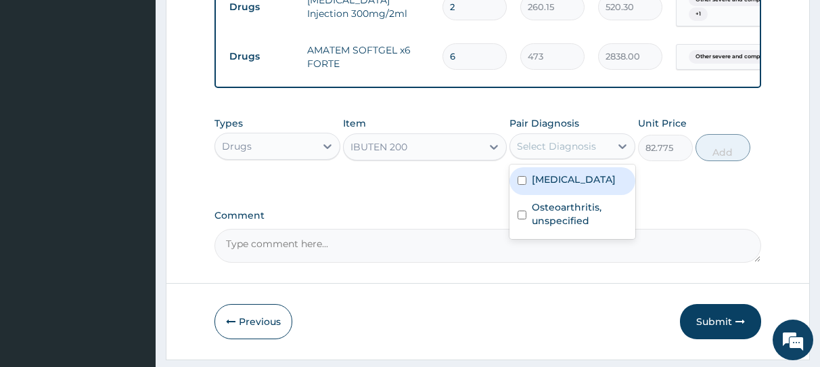
click at [521, 185] on input "checkbox" at bounding box center [522, 180] width 9 height 9
checkbox input "true"
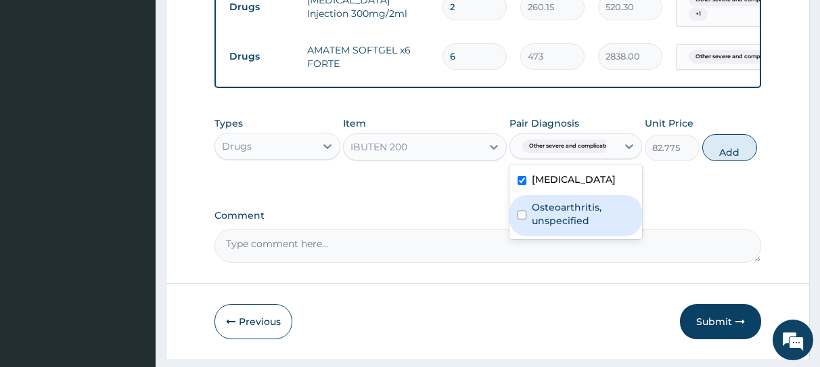
click at [523, 219] on input "checkbox" at bounding box center [522, 215] width 9 height 9
checkbox input "true"
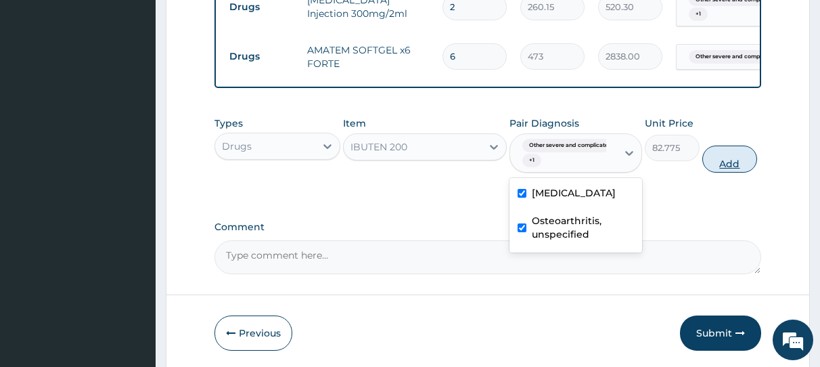
click at [715, 164] on button "Add" at bounding box center [730, 159] width 55 height 27
type input "0"
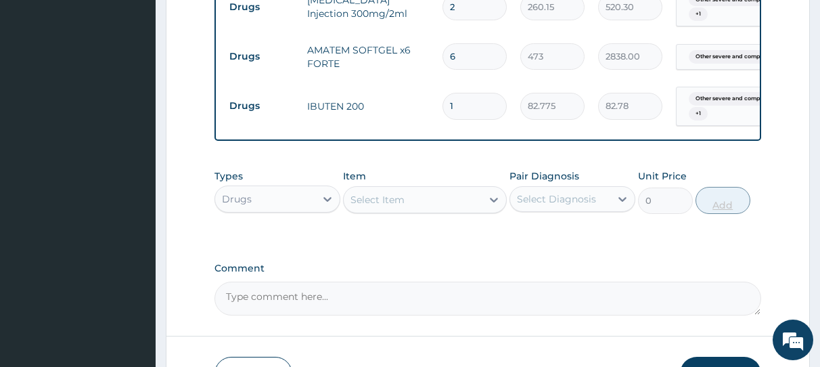
type input "0.00"
type input "2"
type input "165.55"
type input "24"
type input "1986.60"
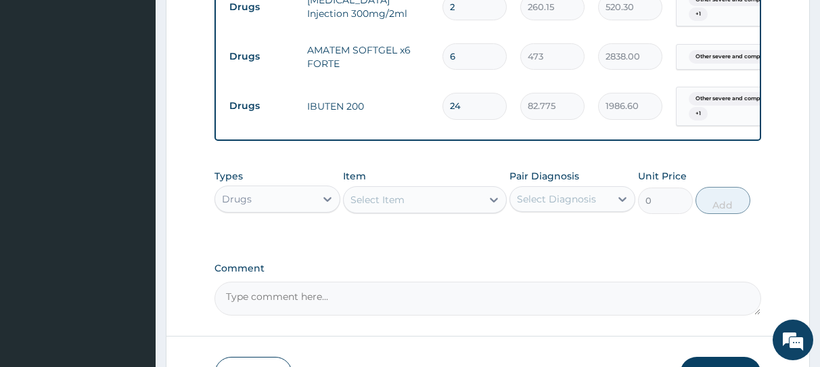
type input "24"
click at [459, 204] on div "Select Item" at bounding box center [413, 200] width 138 height 22
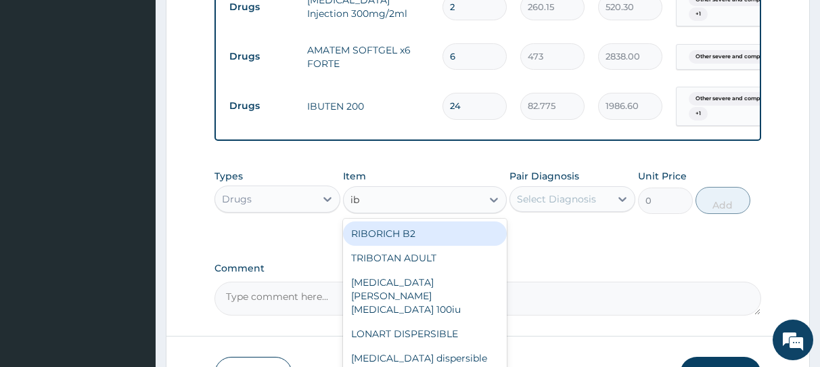
type input "ibu"
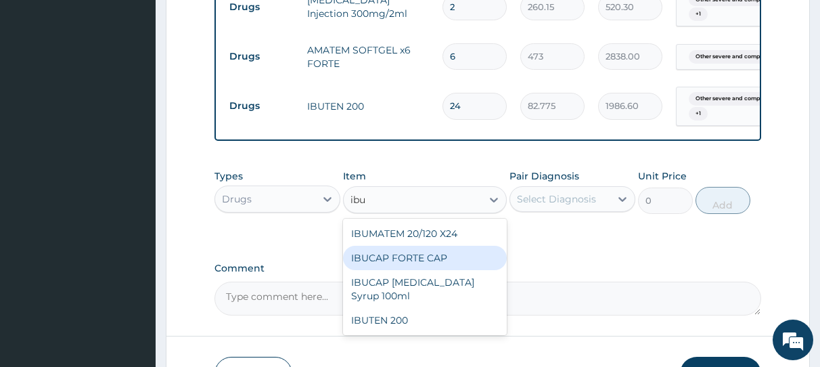
click at [436, 264] on div "IBUCAP FORTE CAP" at bounding box center [425, 258] width 164 height 24
type input "59.125"
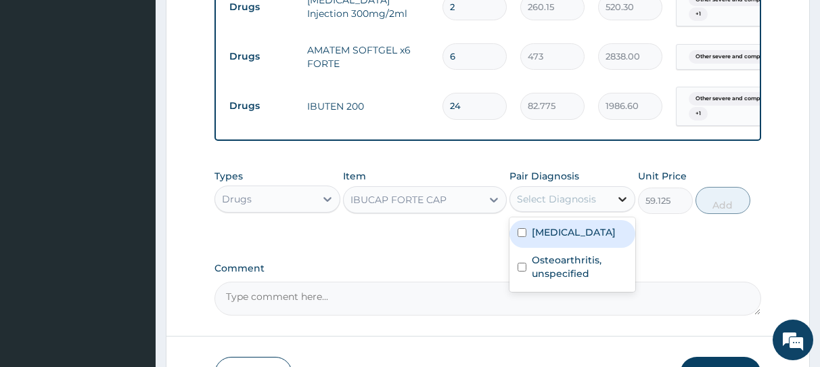
click at [623, 202] on icon at bounding box center [623, 199] width 14 height 14
click at [524, 237] on input "checkbox" at bounding box center [522, 232] width 9 height 9
checkbox input "true"
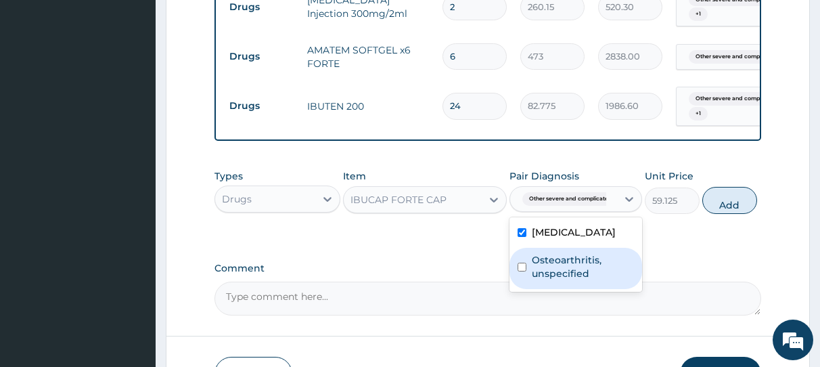
click at [523, 271] on input "checkbox" at bounding box center [522, 267] width 9 height 9
checkbox input "true"
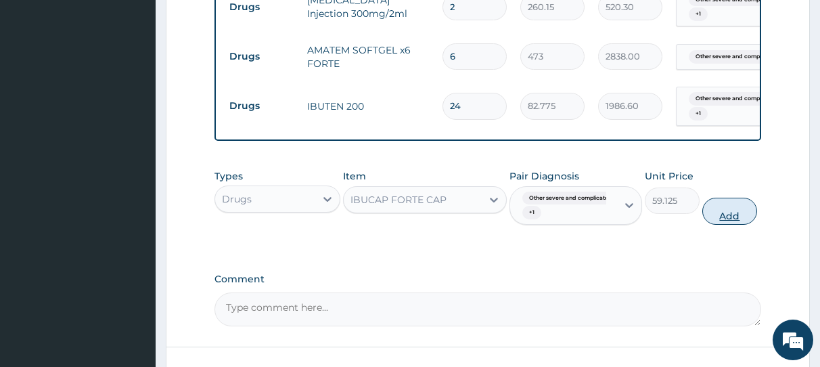
click at [726, 217] on button "Add" at bounding box center [730, 211] width 55 height 27
type input "0"
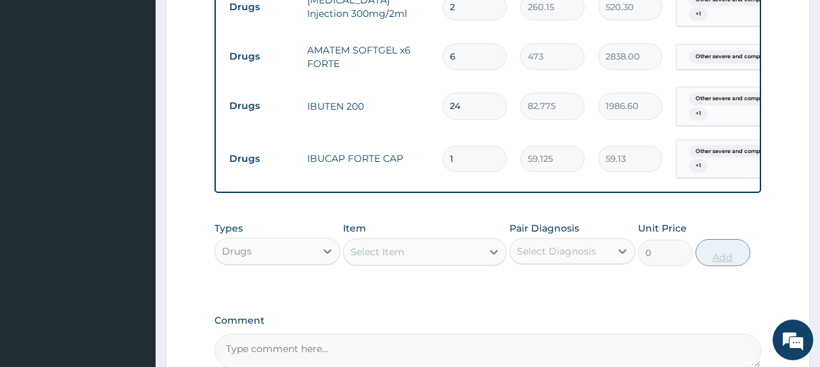
type input "10"
type input "591.25"
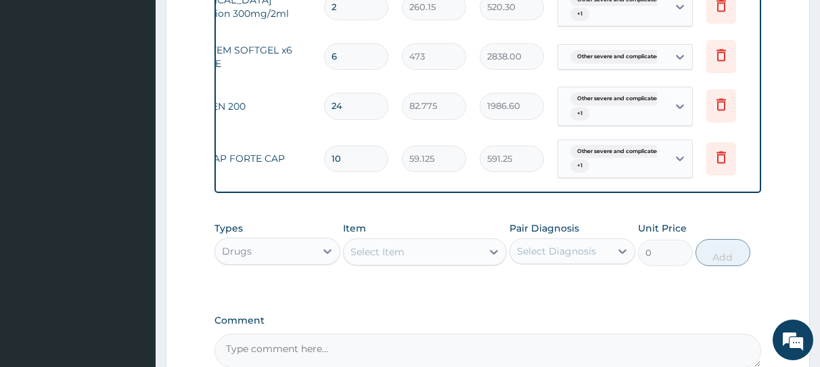
scroll to position [0, 133]
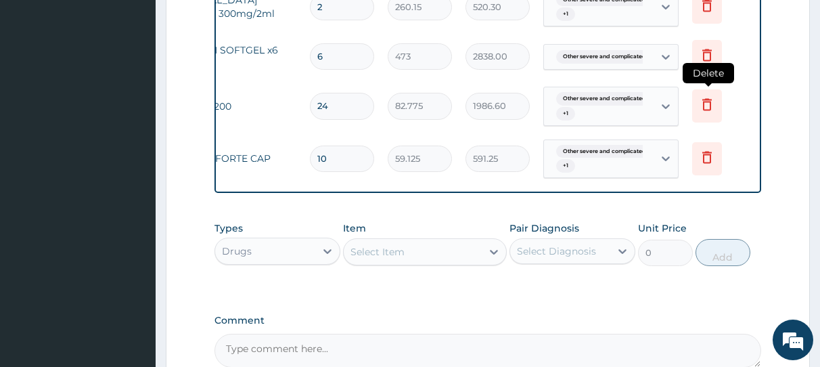
type input "10"
click at [711, 99] on icon at bounding box center [707, 105] width 9 height 12
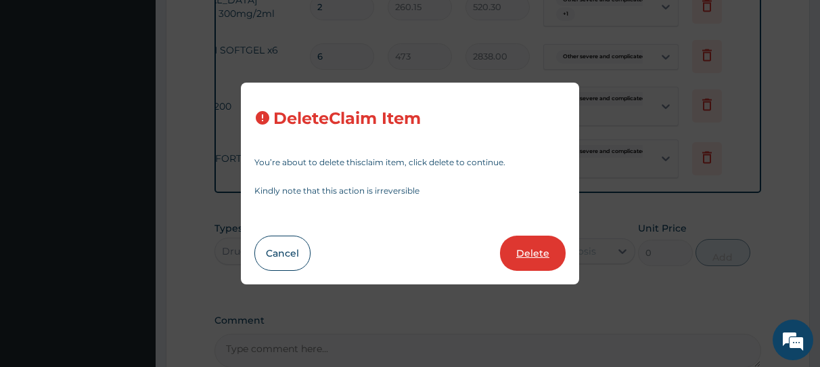
click at [542, 253] on button "Delete" at bounding box center [533, 253] width 66 height 35
type input "10"
type input "59.125"
type input "591.25"
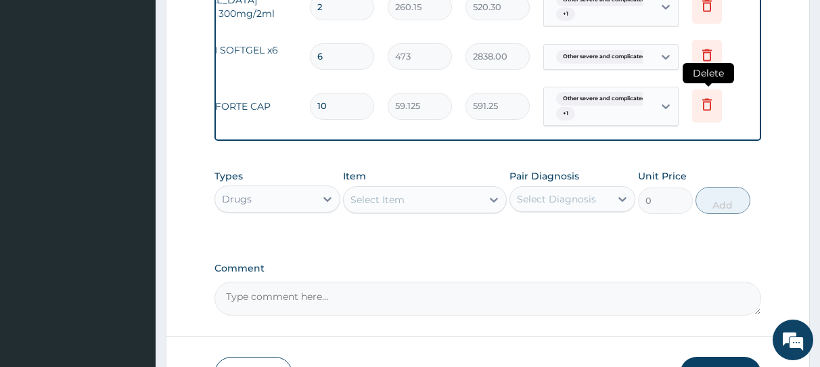
click at [711, 100] on icon at bounding box center [707, 105] width 9 height 12
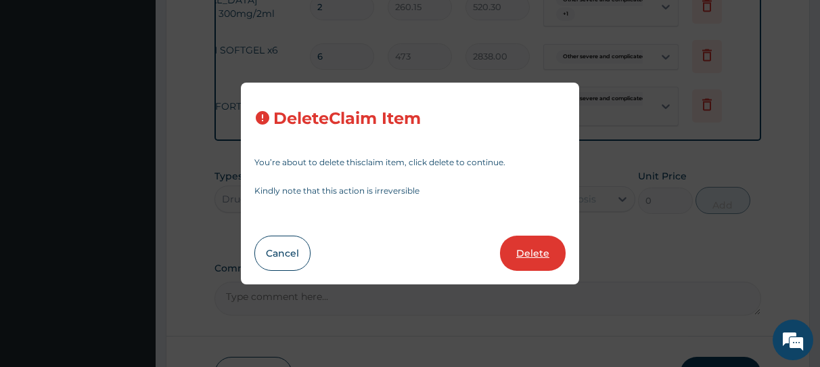
click at [536, 255] on button "Delete" at bounding box center [533, 253] width 66 height 35
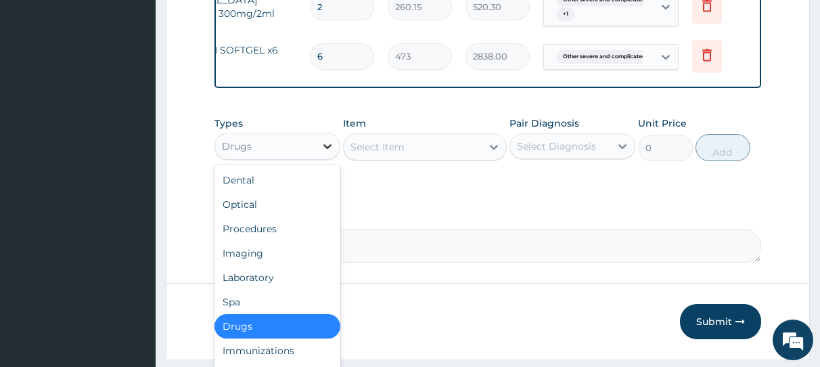
click at [327, 150] on icon at bounding box center [328, 146] width 14 height 14
click at [294, 332] on div "Drugs" at bounding box center [278, 326] width 126 height 24
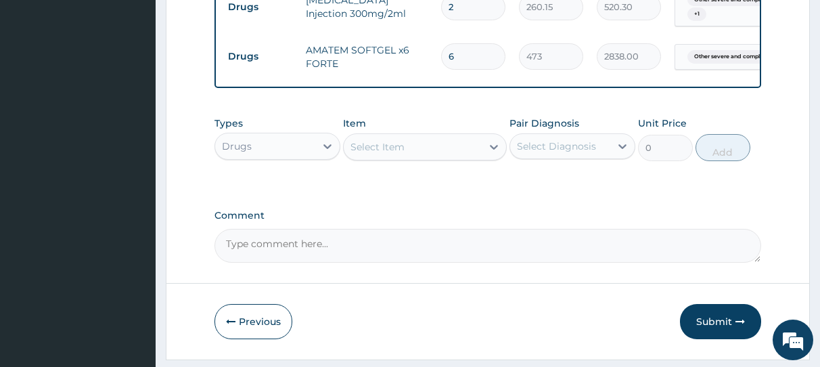
scroll to position [0, 0]
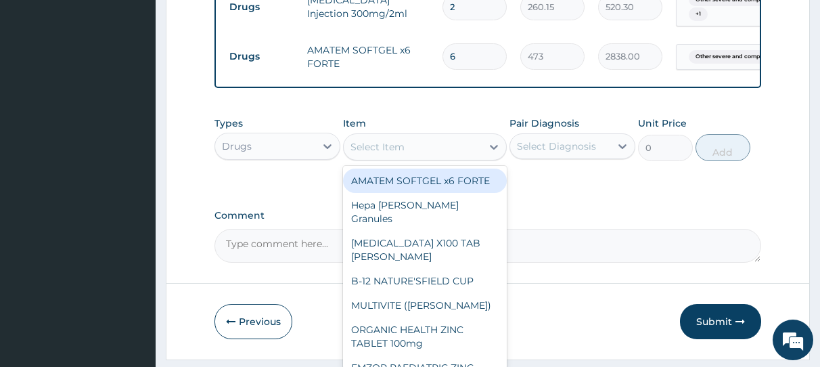
click at [478, 151] on div "Select Item" at bounding box center [413, 147] width 138 height 22
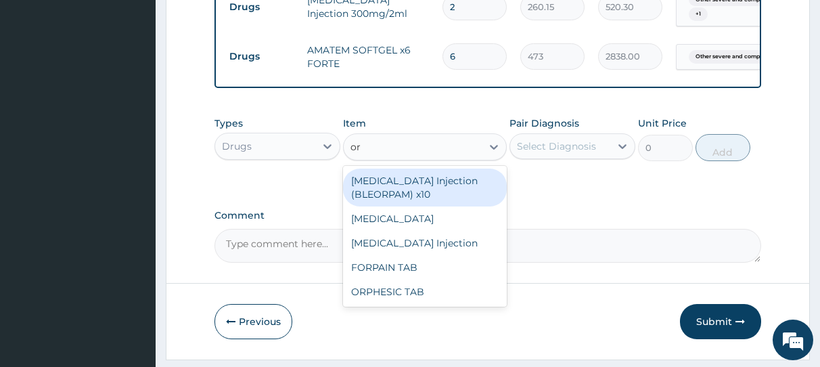
type input "o"
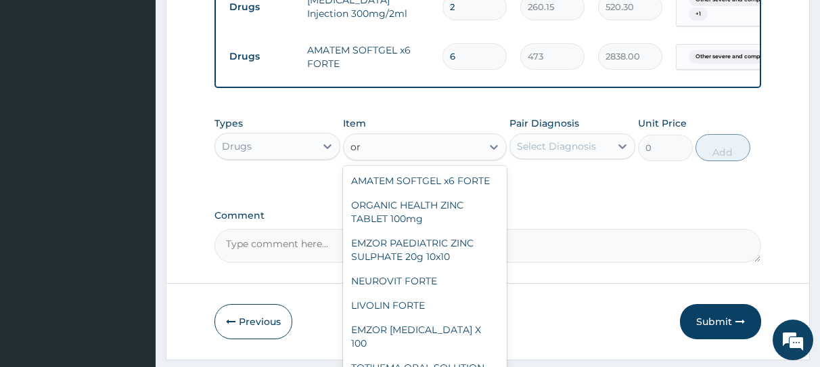
type input "orp"
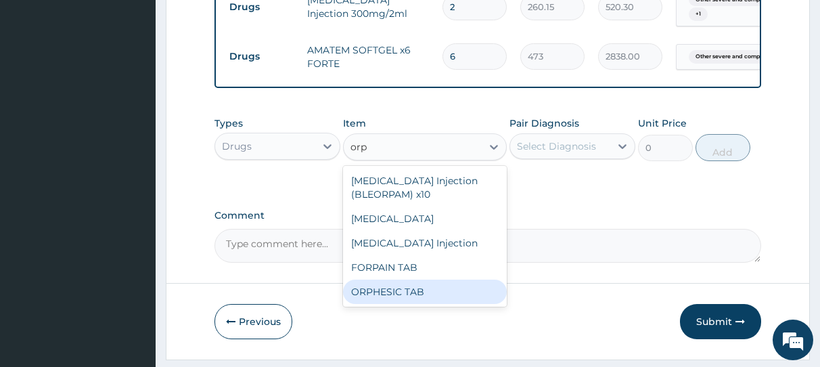
click at [442, 300] on div "ORPHESIC TAB" at bounding box center [425, 292] width 164 height 24
type input "106.425"
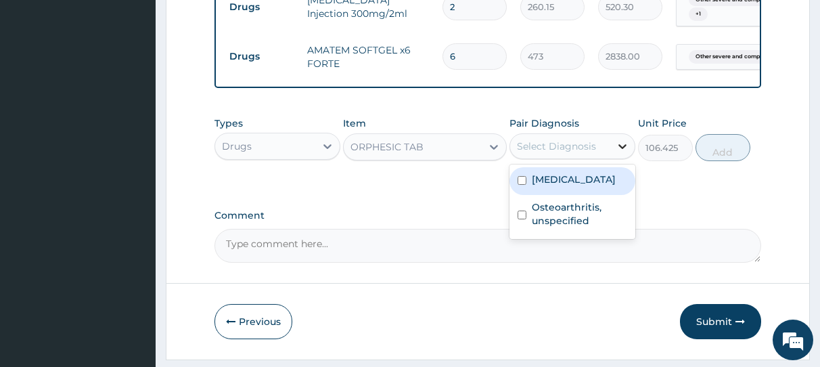
click at [622, 149] on icon at bounding box center [623, 146] width 8 height 5
click at [523, 185] on input "checkbox" at bounding box center [522, 180] width 9 height 9
checkbox input "true"
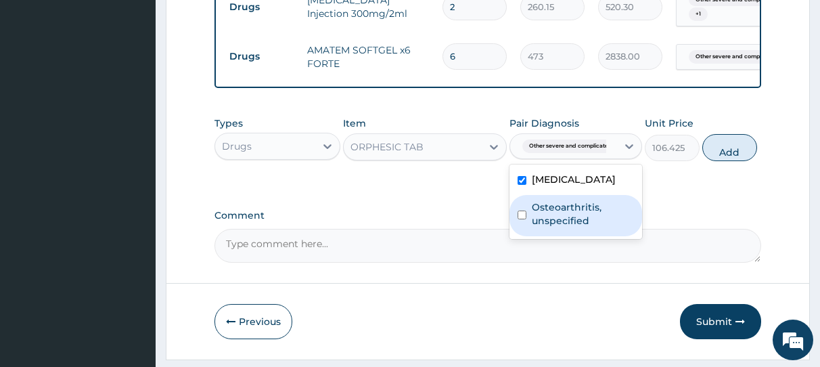
click at [521, 219] on input "checkbox" at bounding box center [522, 215] width 9 height 9
checkbox input "true"
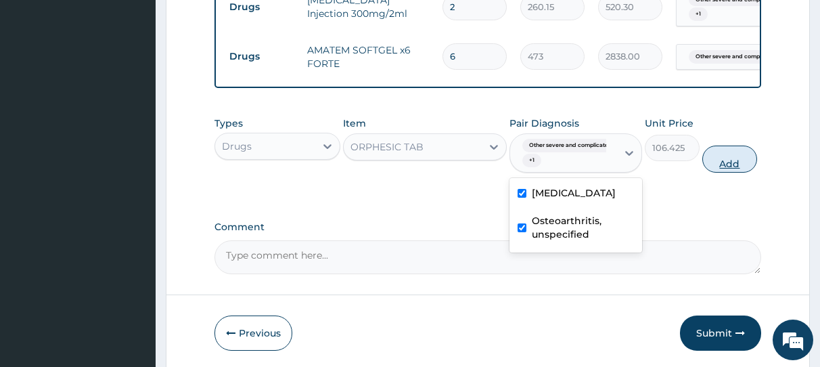
click at [729, 166] on button "Add" at bounding box center [730, 159] width 55 height 27
type input "0"
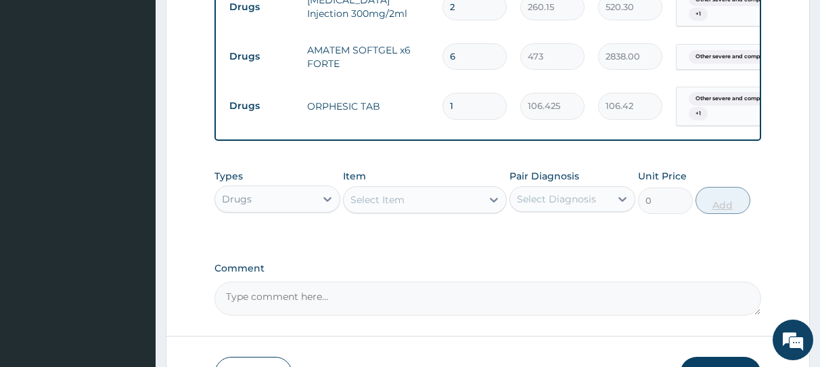
type input "0.00"
type input "2"
type input "212.85"
type input "21"
type input "2234.92"
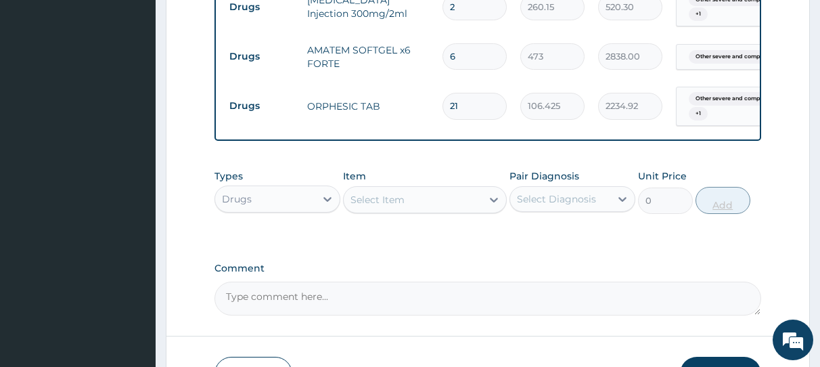
type input "2"
type input "212.85"
type input "0.00"
type input "1"
type input "106.42"
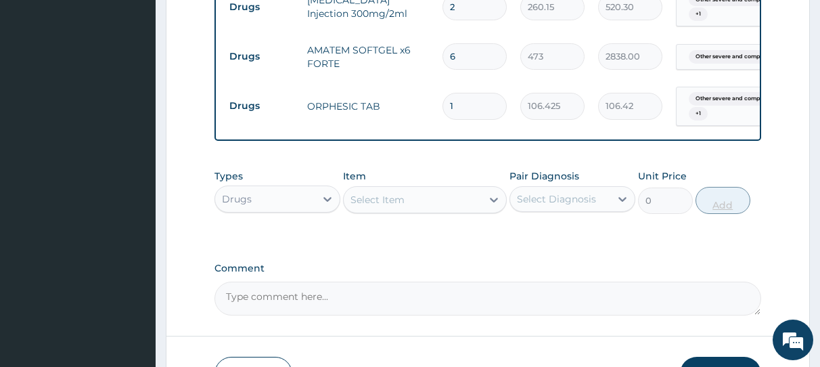
type input "15"
type input "1596.38"
type input "15"
click at [491, 206] on icon at bounding box center [494, 200] width 14 height 14
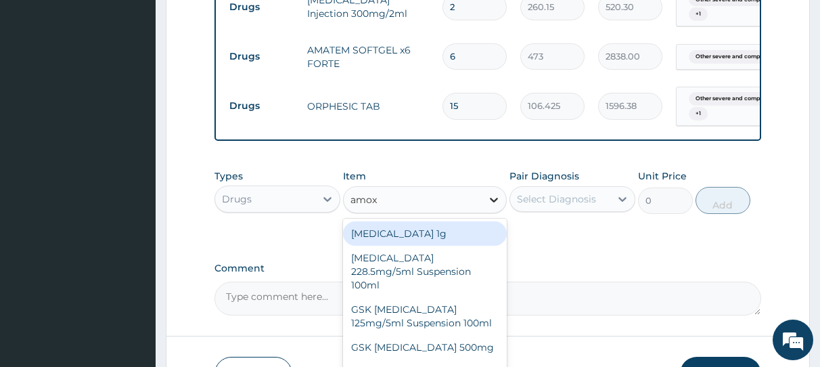
type input "amoxi"
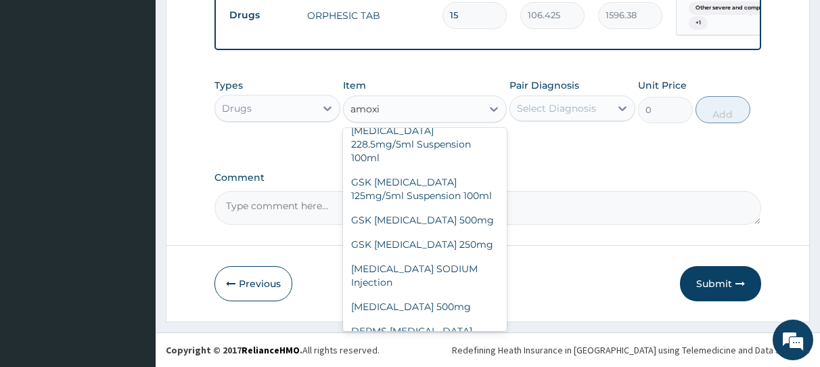
scroll to position [51, 0]
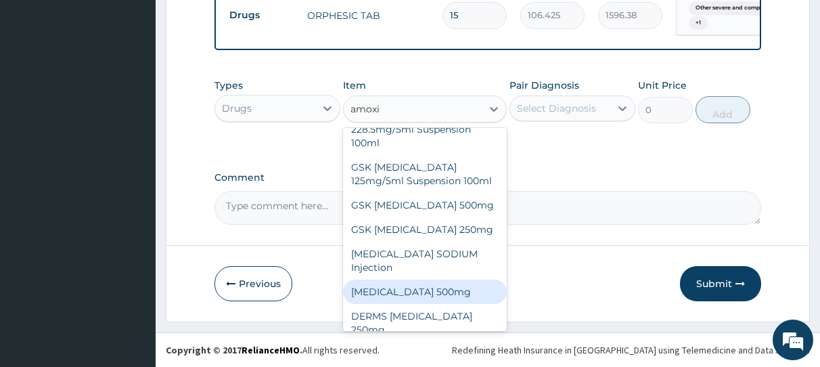
click at [443, 292] on div "[MEDICAL_DATA] 500mg" at bounding box center [425, 292] width 164 height 24
type input "70.95"
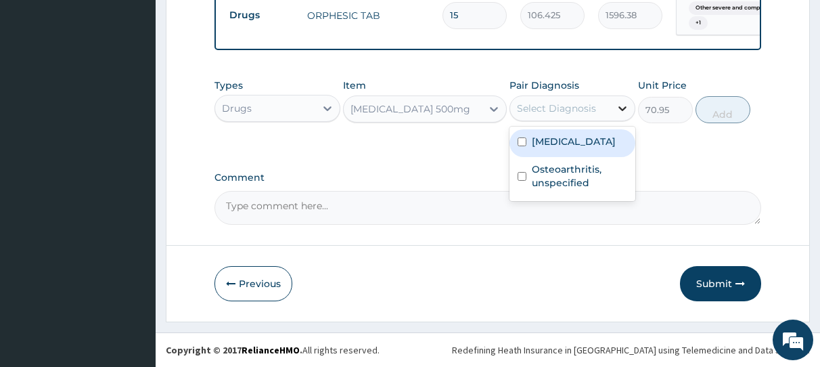
click at [620, 107] on icon at bounding box center [623, 108] width 8 height 5
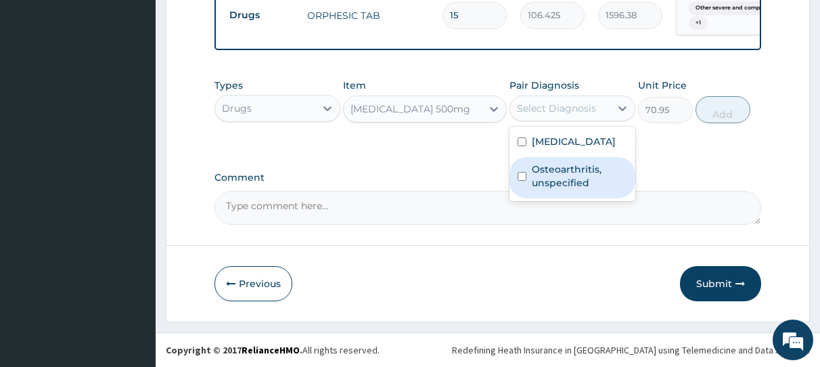
click at [520, 181] on input "checkbox" at bounding box center [522, 176] width 9 height 9
checkbox input "true"
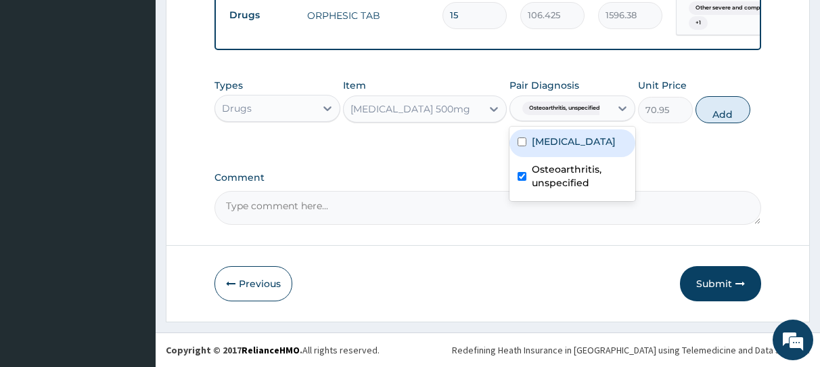
click at [519, 146] on input "checkbox" at bounding box center [522, 141] width 9 height 9
checkbox input "true"
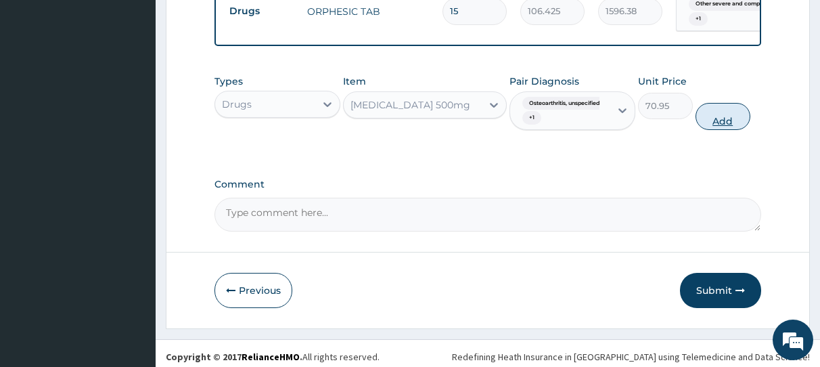
click at [727, 125] on button "Add" at bounding box center [723, 116] width 55 height 27
type input "0"
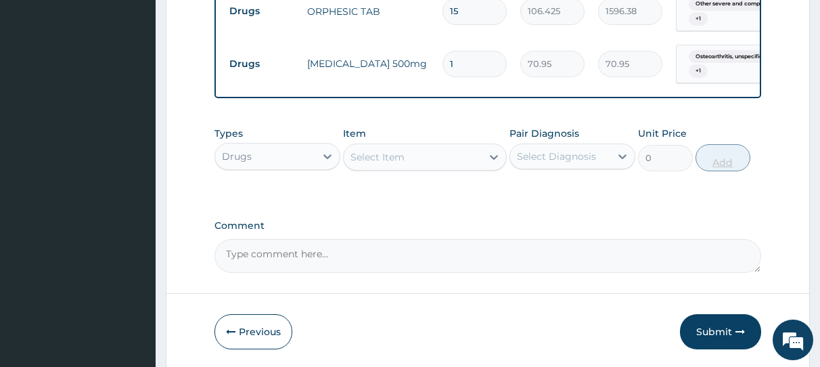
type input "15"
type input "1064.25"
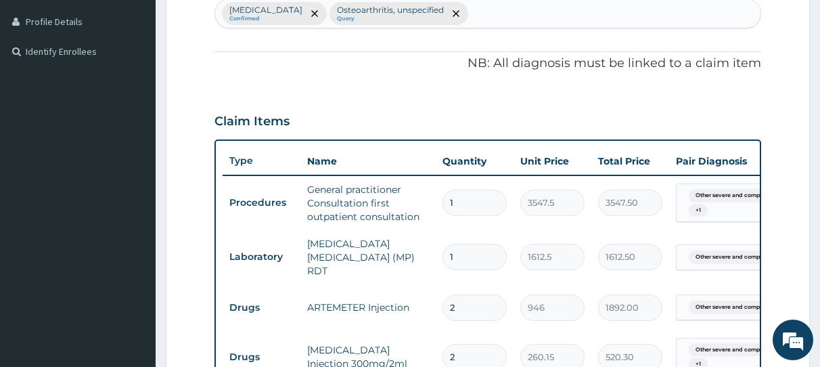
scroll to position [395, 0]
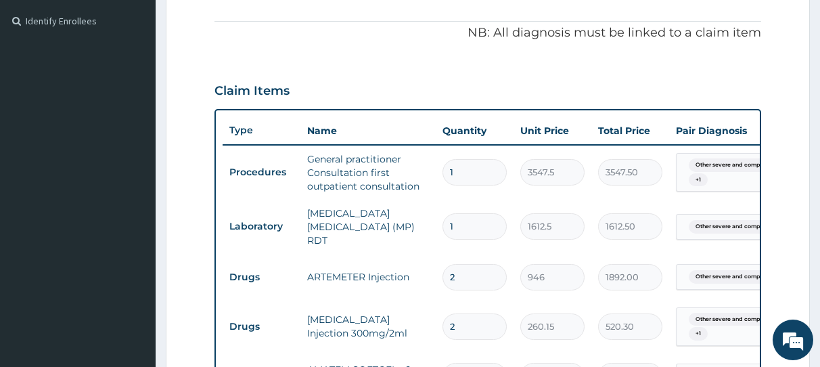
type input "15"
click at [730, 179] on tr "Procedures General practitioner Consultation first outpatient consultation 1 35…" at bounding box center [554, 173] width 663 height 54
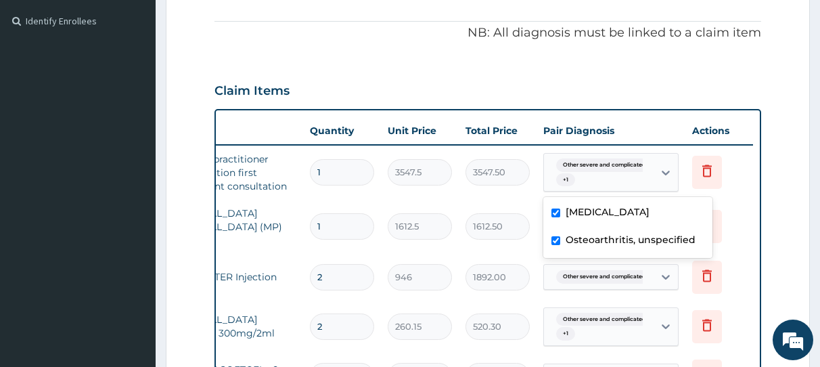
click at [802, 177] on form "Step 2 of 2 PA Code / Prescription Code Enter Code(Secondary Care Only) Encount…" at bounding box center [488, 230] width 644 height 1107
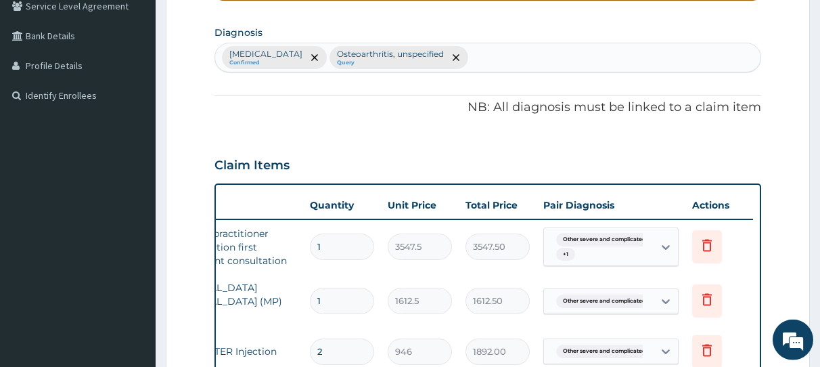
scroll to position [280, 0]
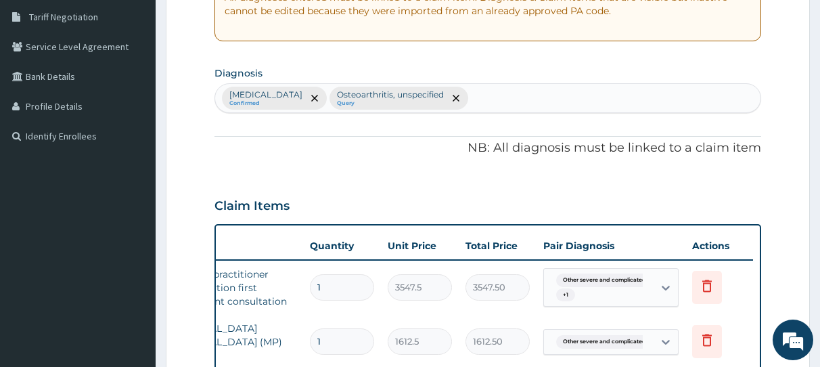
click at [661, 105] on div "Other severe and complicated Plasmodium falciparum malaria Confirmed Osteoarthr…" at bounding box center [488, 98] width 546 height 28
type input "upper respiratory"
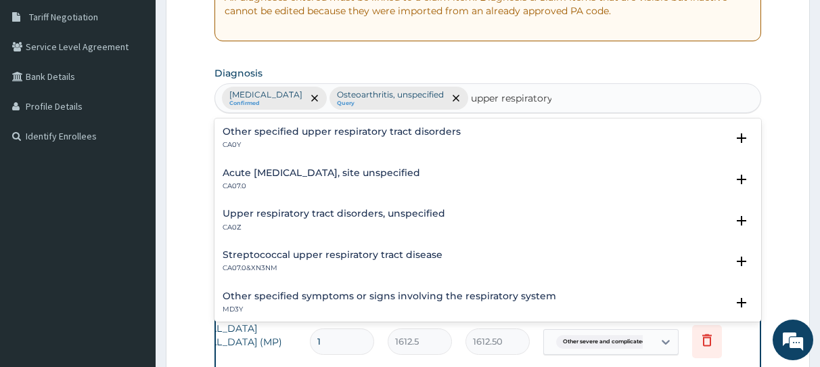
click at [378, 171] on h4 "Acute upper respiratory infection, site unspecified" at bounding box center [322, 173] width 198 height 10
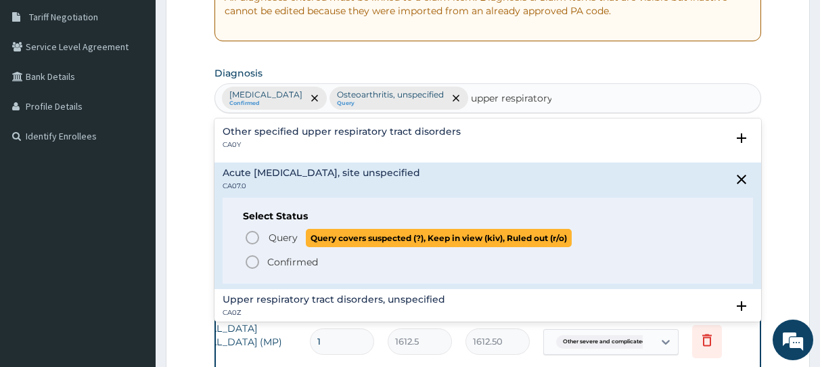
click at [250, 237] on icon "status option query" at bounding box center [252, 237] width 16 height 16
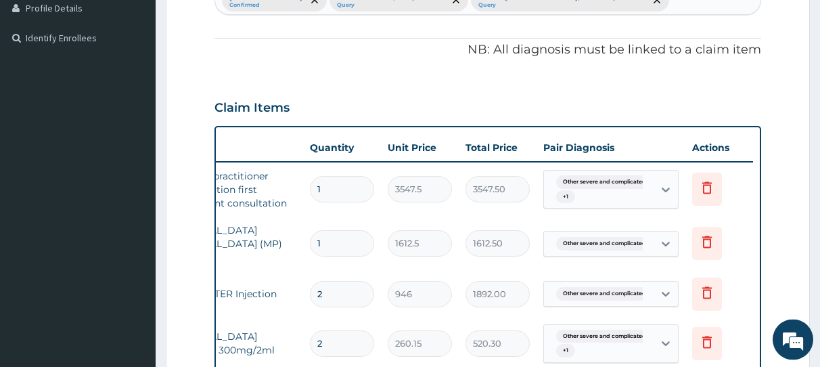
scroll to position [418, 0]
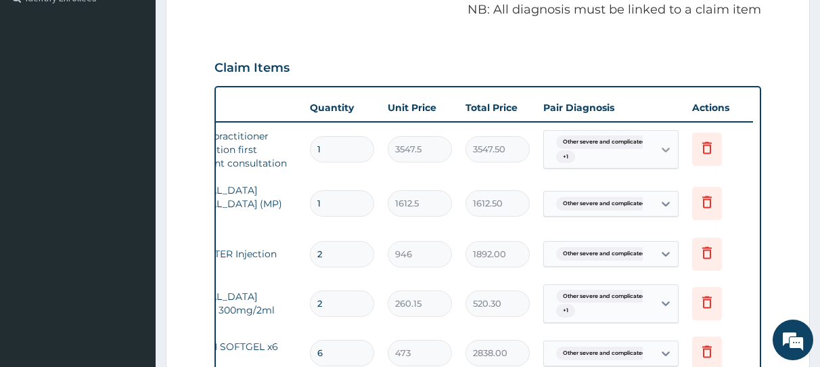
click at [665, 156] on icon at bounding box center [666, 150] width 14 height 14
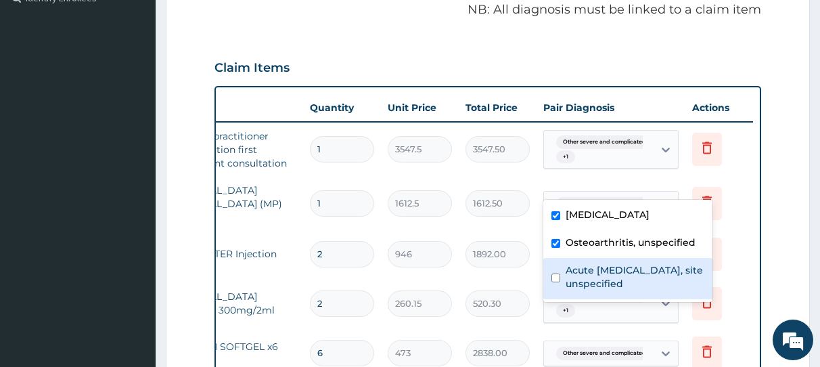
click at [556, 282] on input "checkbox" at bounding box center [556, 277] width 9 height 9
checkbox input "true"
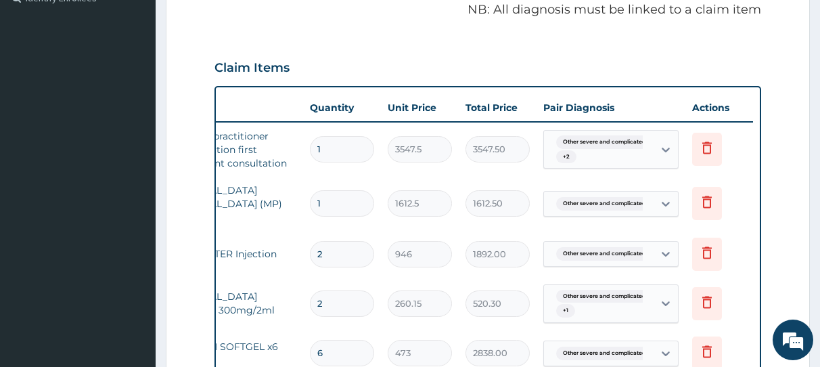
click at [755, 294] on div "Type Name Quantity Unit Price Total Price Pair Diagnosis Actions Procedures Gen…" at bounding box center [488, 288] width 547 height 404
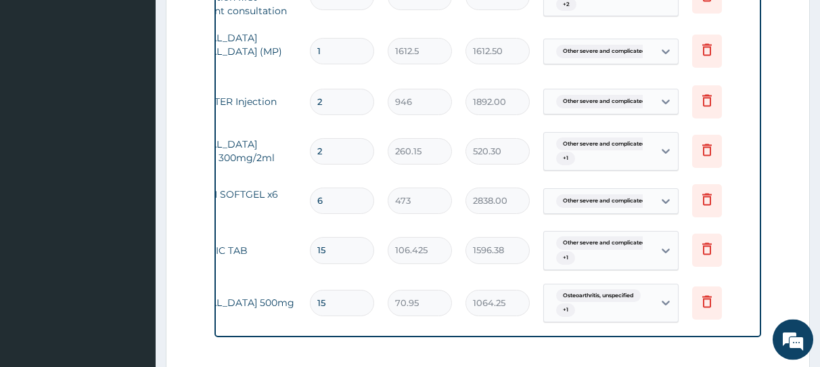
scroll to position [590, 0]
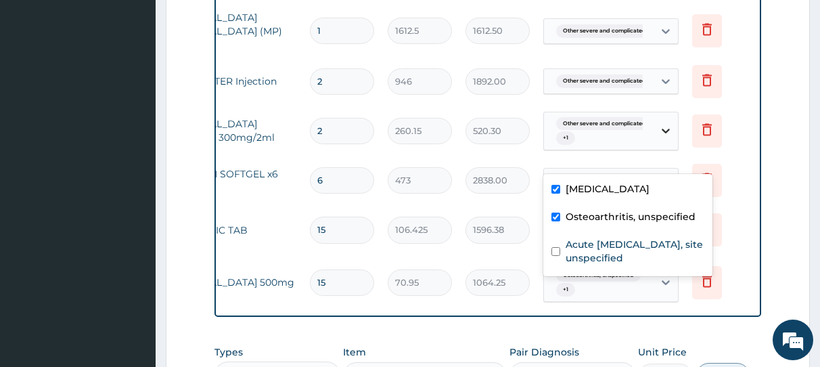
click at [665, 134] on icon at bounding box center [666, 131] width 8 height 5
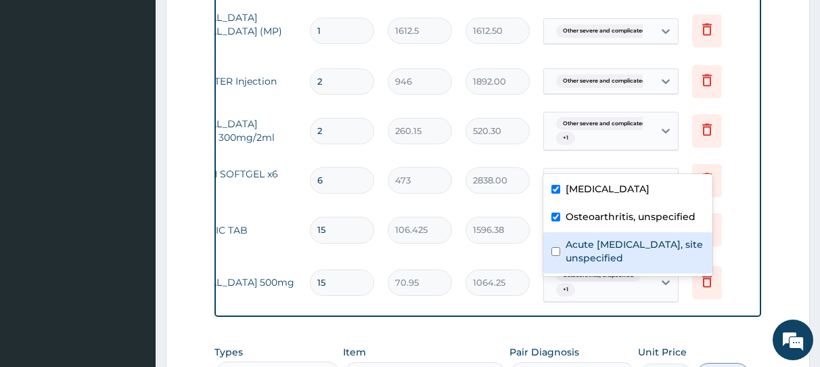
click at [555, 256] on input "checkbox" at bounding box center [556, 251] width 9 height 9
checkbox input "true"
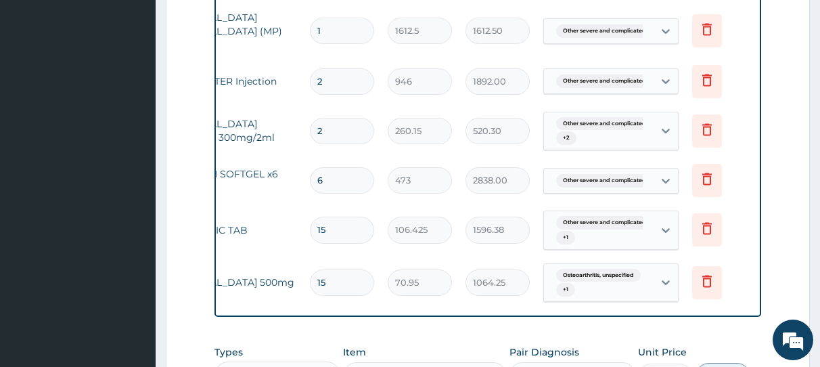
click at [747, 253] on td "Delete" at bounding box center [720, 229] width 68 height 47
click at [666, 289] on icon at bounding box center [666, 282] width 14 height 14
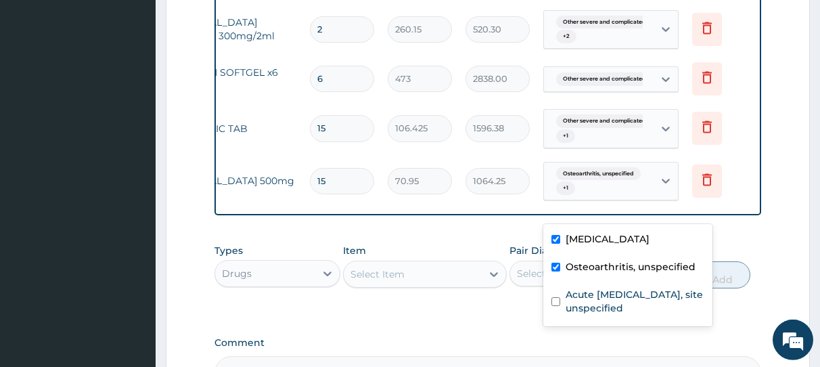
scroll to position [728, 0]
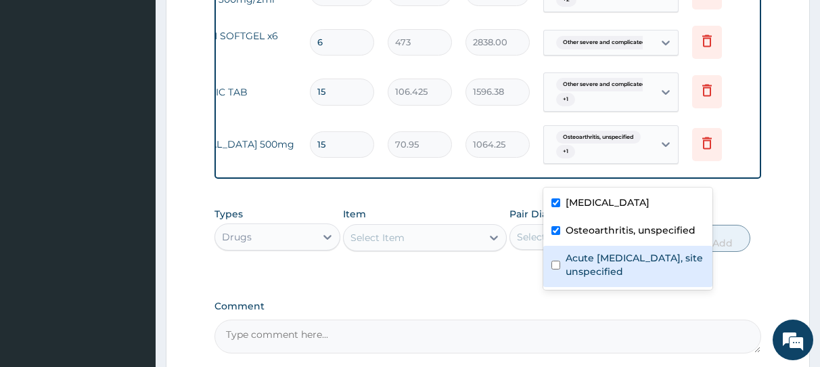
click at [555, 269] on input "checkbox" at bounding box center [556, 265] width 9 height 9
checkbox input "true"
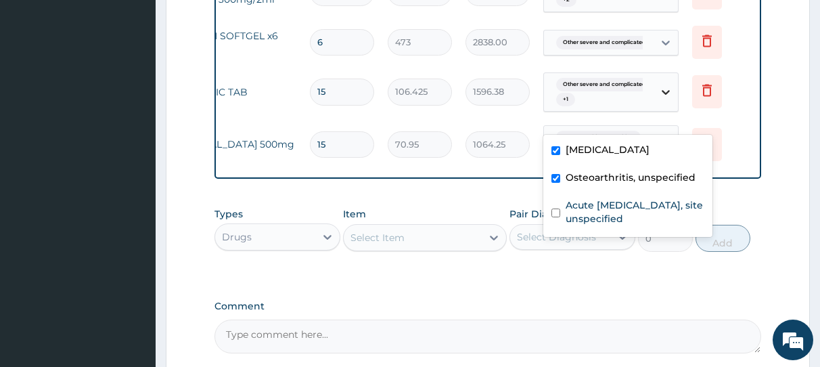
click at [664, 99] on icon at bounding box center [666, 92] width 14 height 14
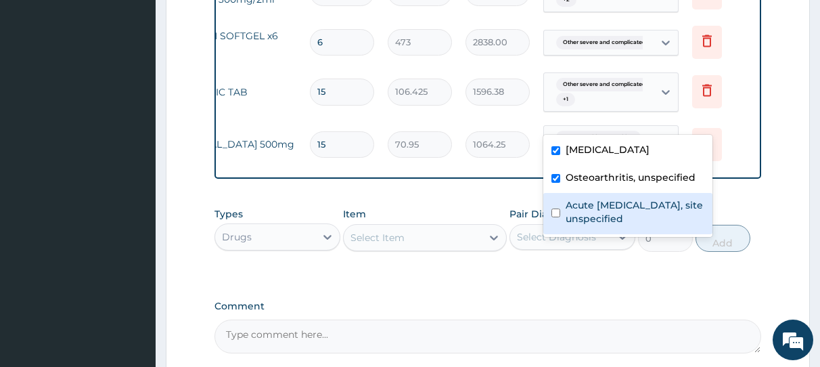
click at [554, 217] on input "checkbox" at bounding box center [556, 212] width 9 height 9
checkbox input "true"
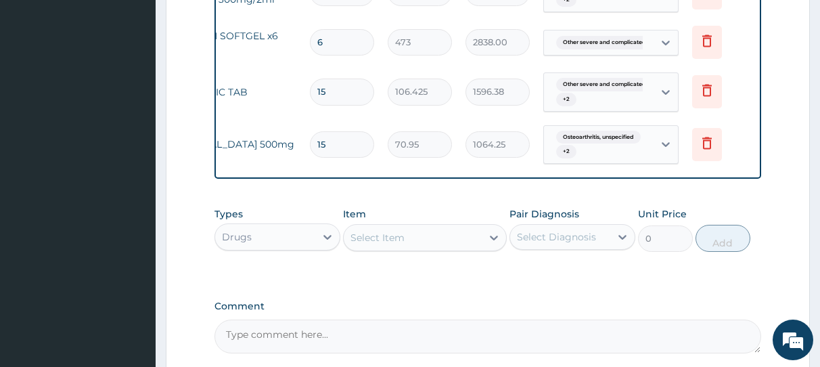
click at [730, 232] on div "Types Drugs Item Select Item Pair Diagnosis Select Diagnosis Unit Price 0 Add" at bounding box center [488, 229] width 547 height 58
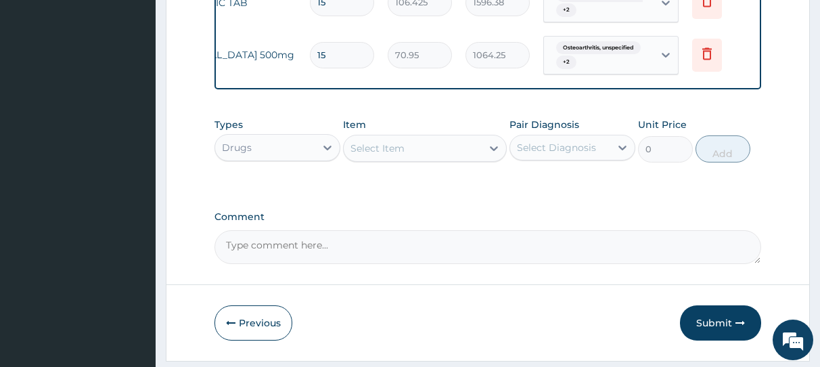
scroll to position [832, 0]
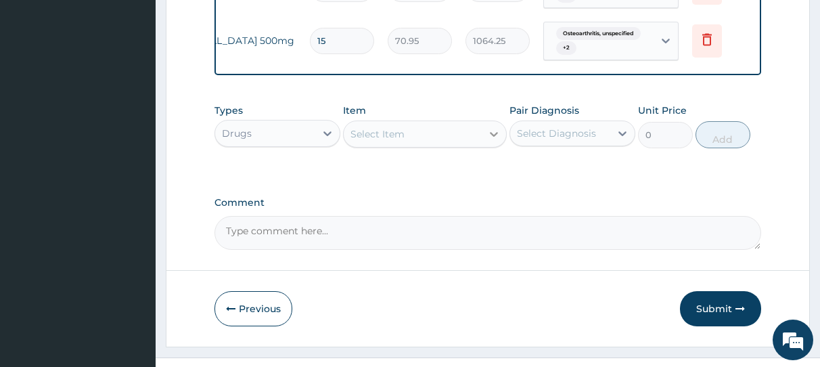
click at [493, 137] on icon at bounding box center [494, 134] width 8 height 5
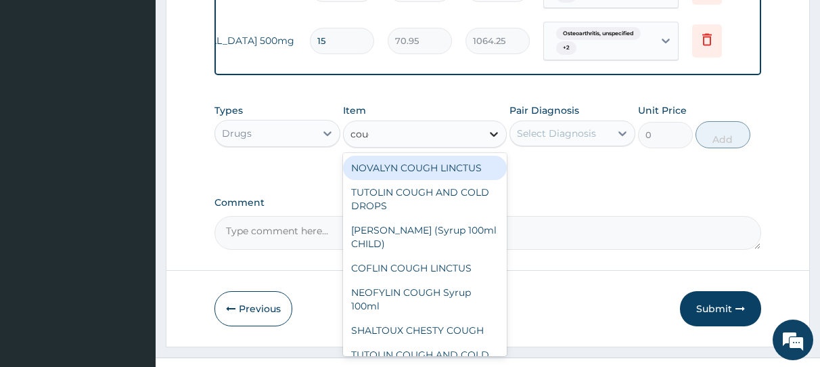
type input "cough"
click at [462, 180] on div "NOVALYN COUGH LINCTUS" at bounding box center [425, 168] width 164 height 24
type input "1419"
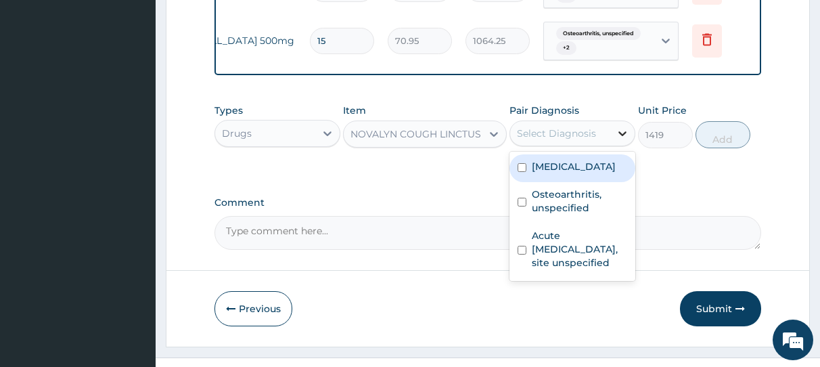
click at [623, 140] on icon at bounding box center [623, 134] width 14 height 14
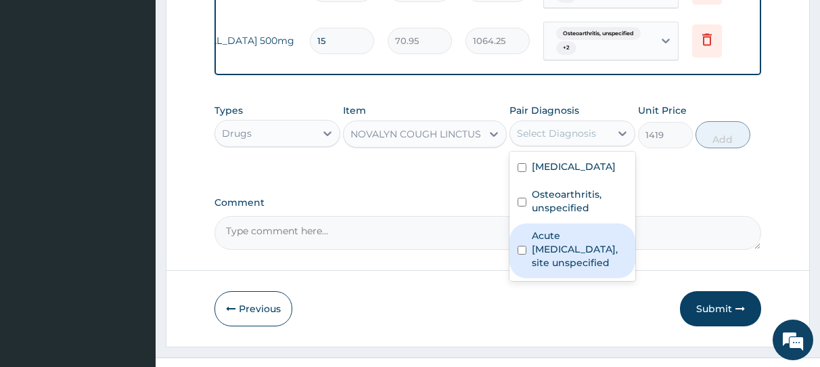
click at [521, 255] on input "checkbox" at bounding box center [522, 250] width 9 height 9
checkbox input "true"
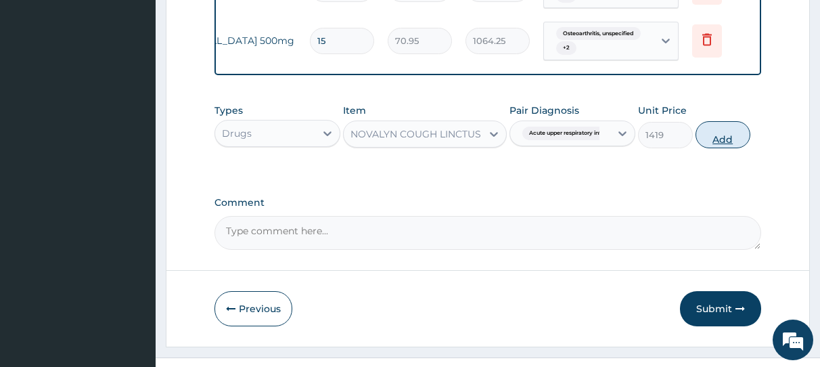
click at [723, 148] on button "Add" at bounding box center [723, 134] width 55 height 27
type input "0"
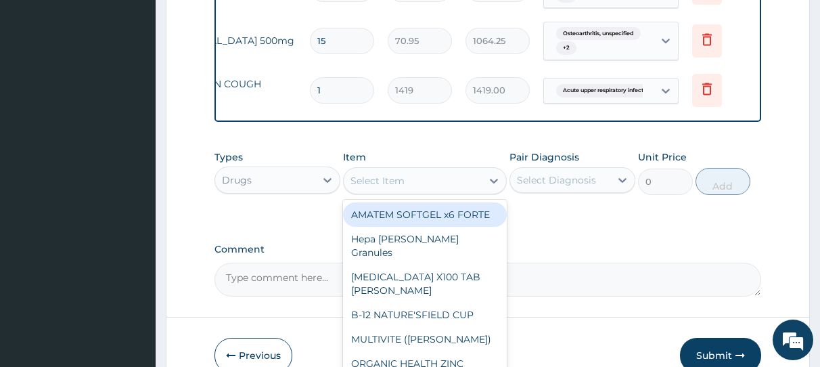
click at [407, 192] on div "Select Item" at bounding box center [413, 181] width 138 height 22
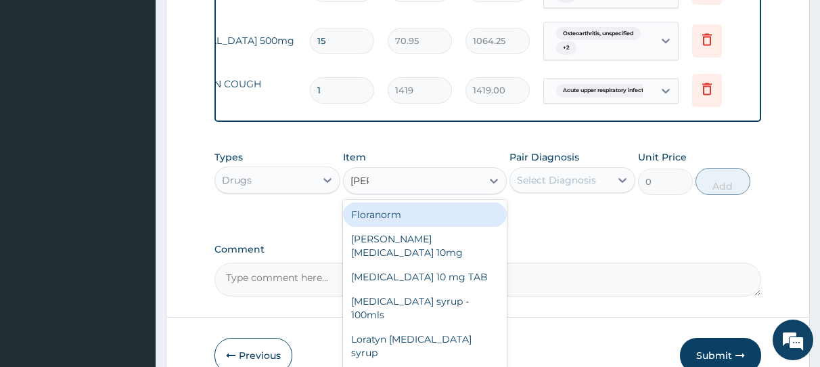
type input "lorat"
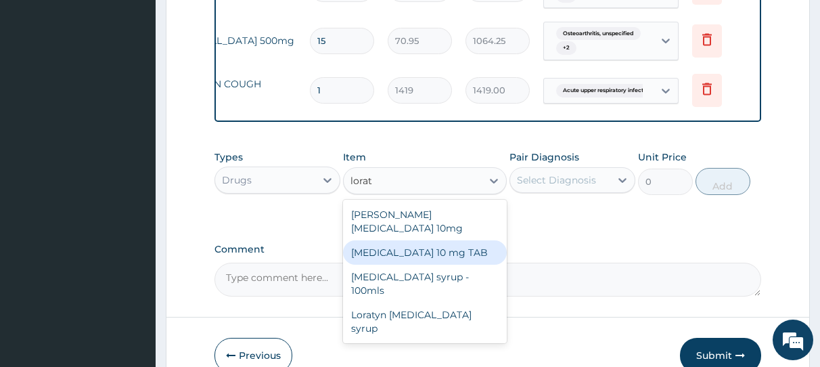
click at [412, 265] on div "[MEDICAL_DATA] 10 mg TAB" at bounding box center [425, 252] width 164 height 24
type input "59.125"
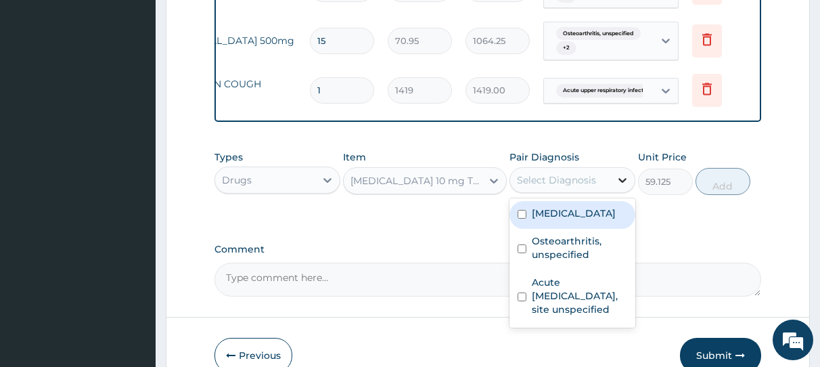
click at [621, 183] on icon at bounding box center [623, 180] width 8 height 5
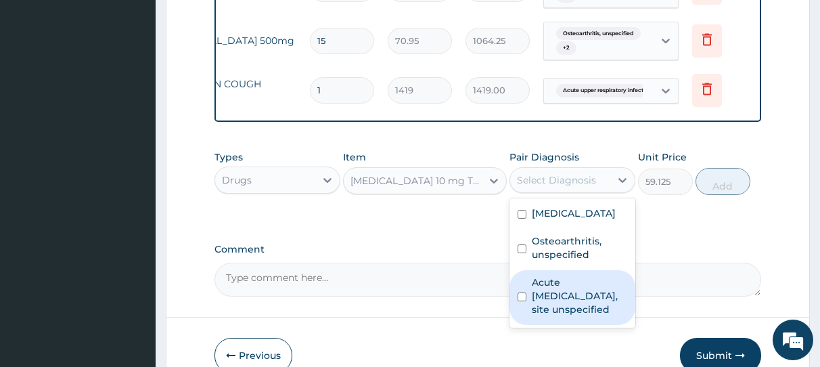
click at [523, 301] on input "checkbox" at bounding box center [522, 296] width 9 height 9
checkbox input "true"
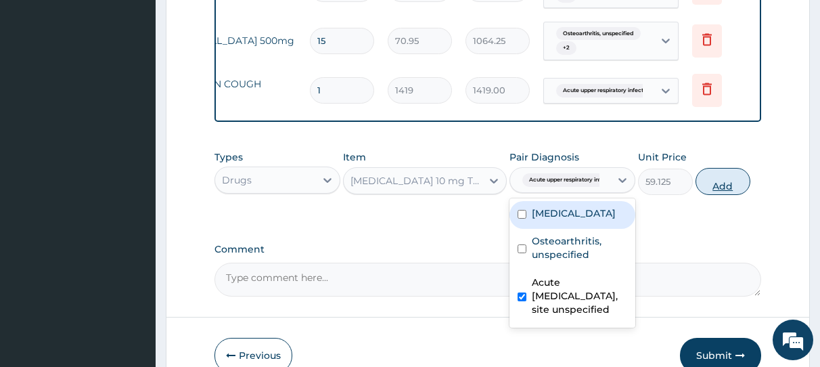
click at [724, 195] on button "Add" at bounding box center [723, 181] width 55 height 27
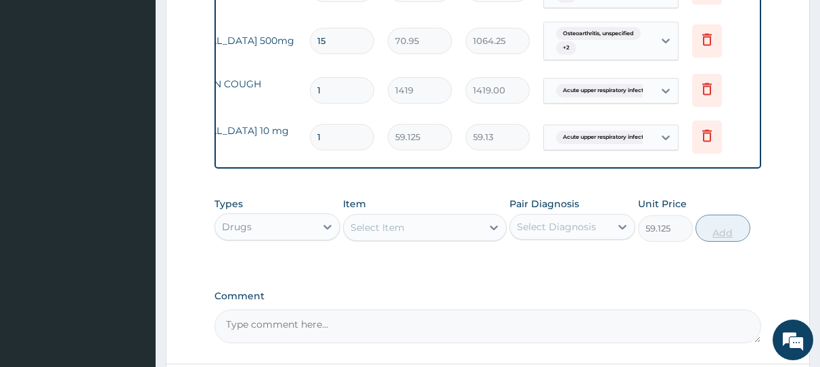
type input "0"
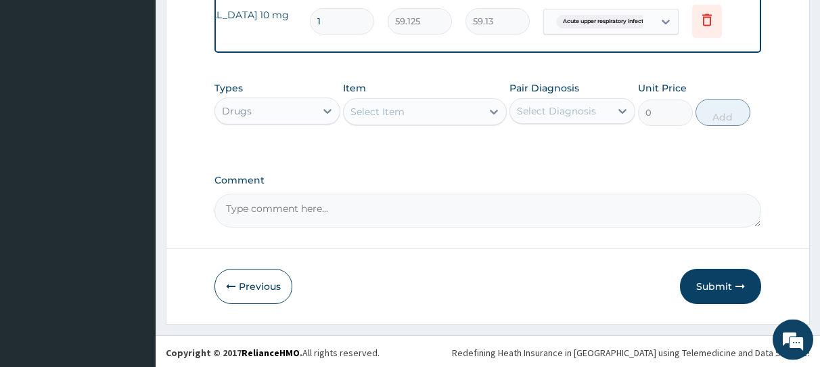
scroll to position [980, 0]
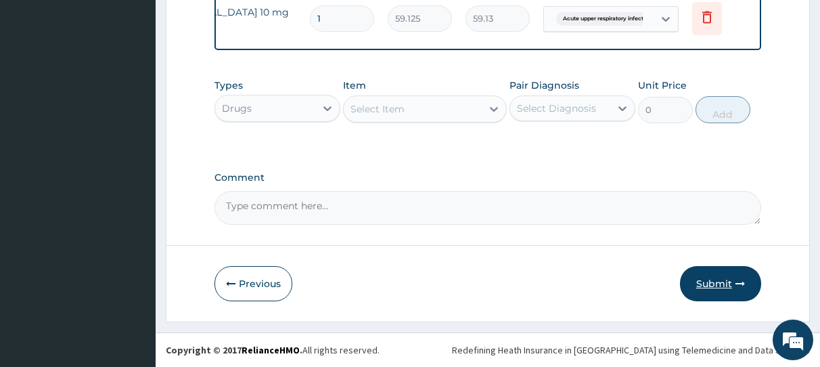
click at [718, 288] on button "Submit" at bounding box center [720, 283] width 81 height 35
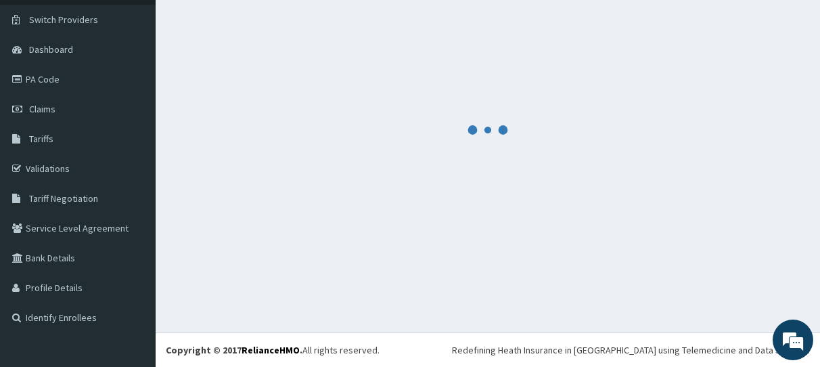
scroll to position [98, 0]
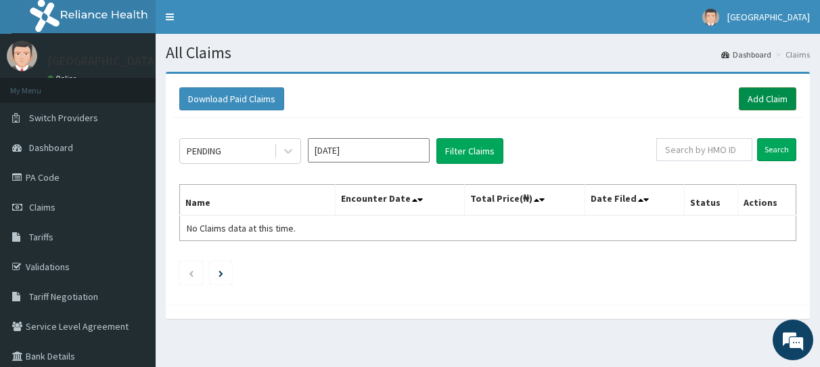
click at [762, 97] on link "Add Claim" at bounding box center [768, 98] width 58 height 23
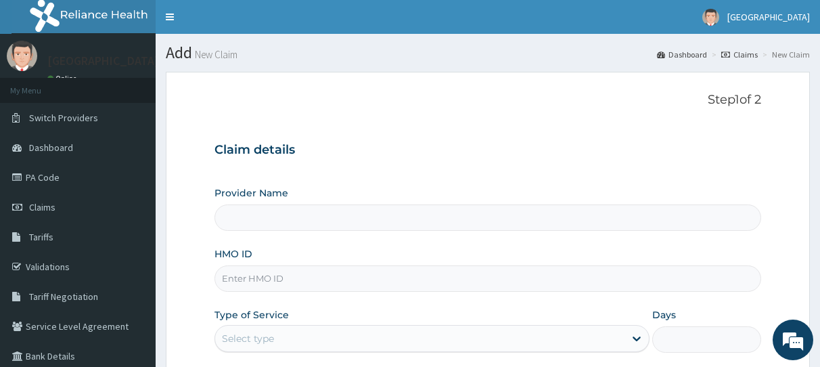
type input "General Hospital Koko"
click at [394, 280] on input "HMO ID" at bounding box center [488, 278] width 547 height 26
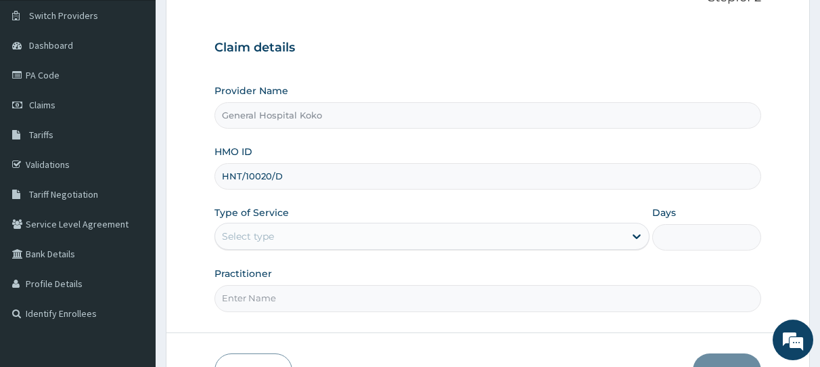
scroll to position [138, 0]
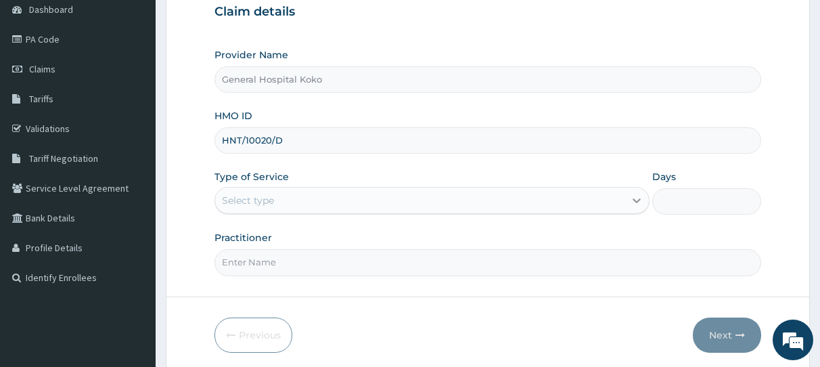
type input "HNT/10020/D"
click at [637, 201] on icon at bounding box center [637, 201] width 14 height 14
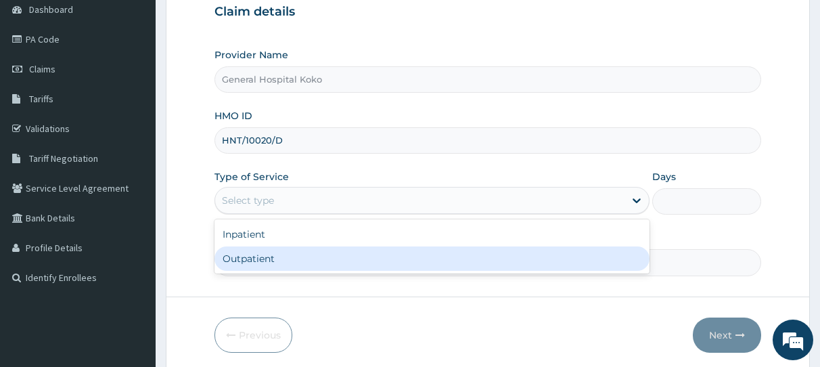
click at [246, 261] on div "Outpatient" at bounding box center [432, 258] width 435 height 24
type input "1"
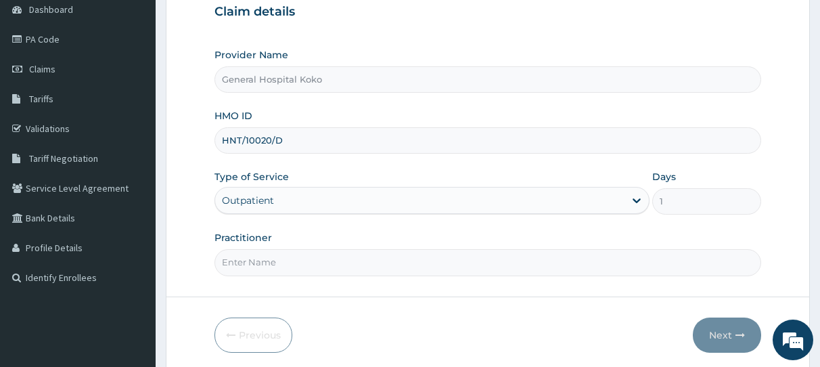
click at [387, 264] on input "Practitioner" at bounding box center [488, 262] width 547 height 26
type input "[PERSON_NAME]"
click at [718, 337] on button "Next" at bounding box center [727, 334] width 68 height 35
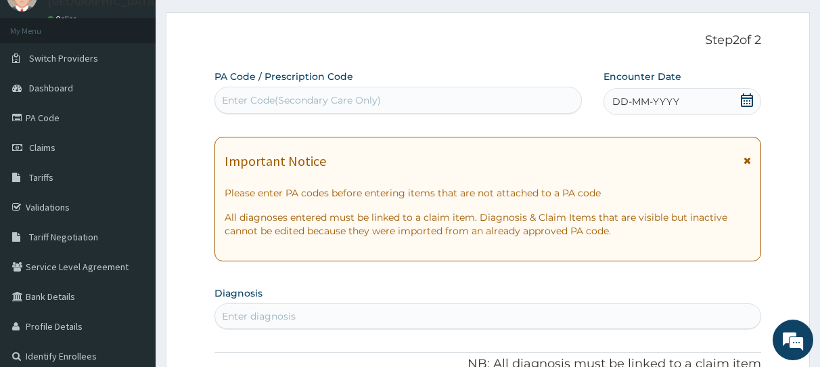
scroll to position [35, 0]
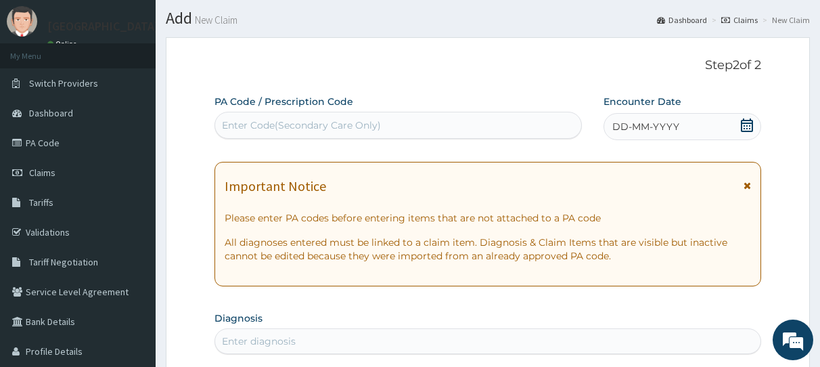
click at [748, 129] on icon at bounding box center [747, 125] width 12 height 14
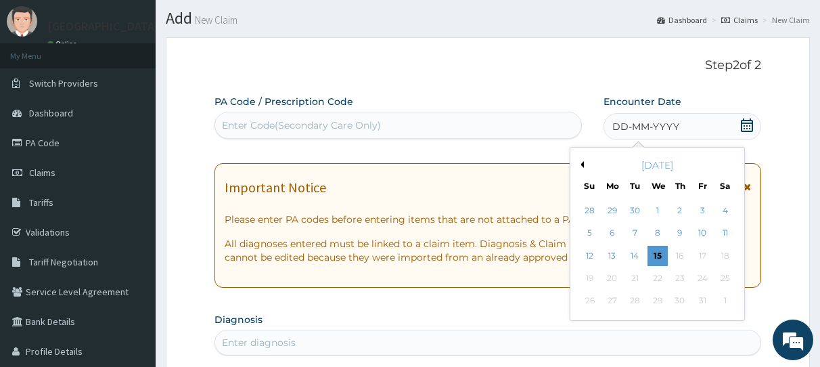
click at [584, 165] on div "[DATE]" at bounding box center [657, 165] width 163 height 14
click at [583, 164] on button "Previous Month" at bounding box center [580, 164] width 7 height 7
click at [704, 236] on div "12" at bounding box center [702, 233] width 20 height 20
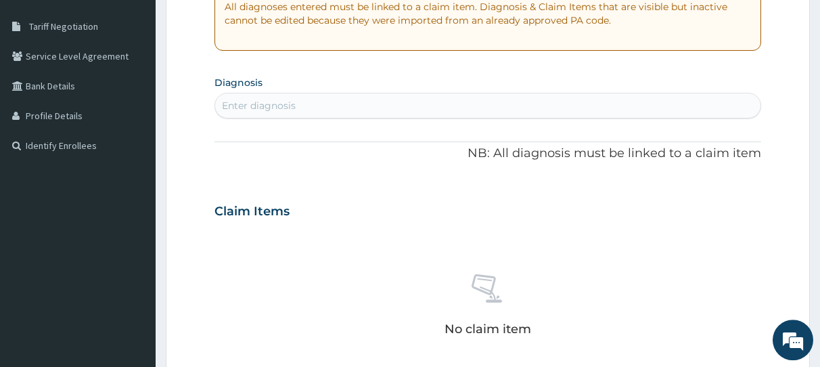
scroll to position [299, 0]
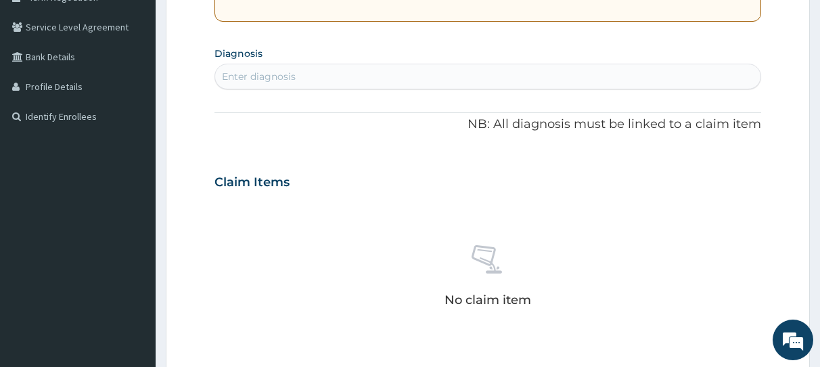
click at [303, 77] on div "Enter diagnosis" at bounding box center [488, 77] width 546 height 22
type input "[MEDICAL_DATA]"
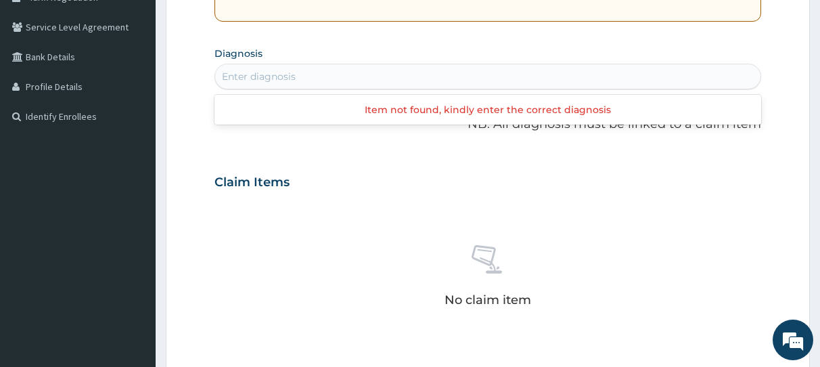
click at [303, 77] on div "Enter diagnosis" at bounding box center [488, 77] width 546 height 22
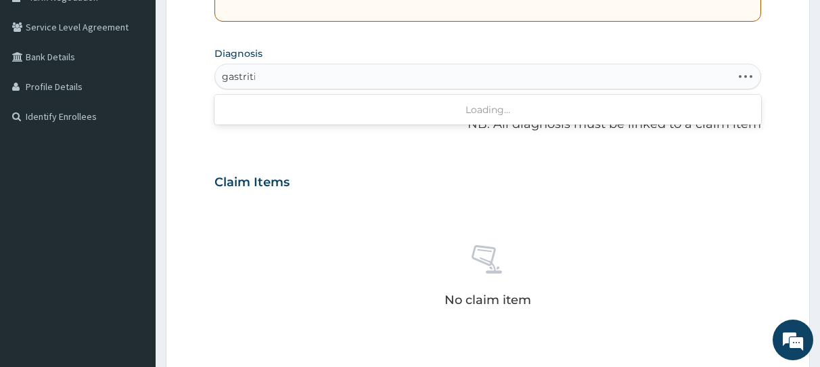
type input "[MEDICAL_DATA]"
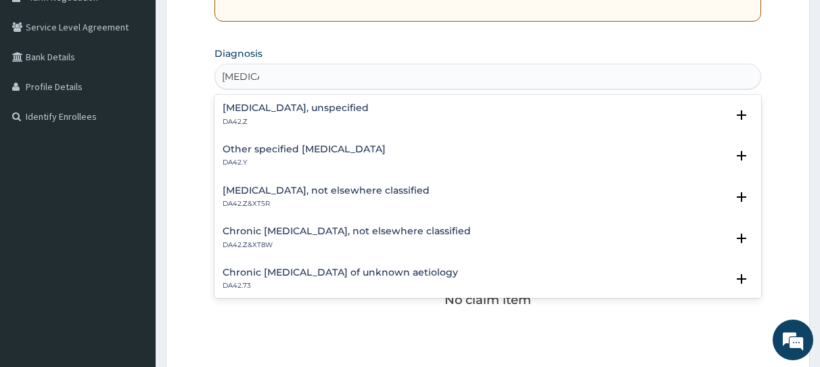
click at [314, 191] on h4 "[MEDICAL_DATA], not elsewhere classified" at bounding box center [326, 190] width 207 height 10
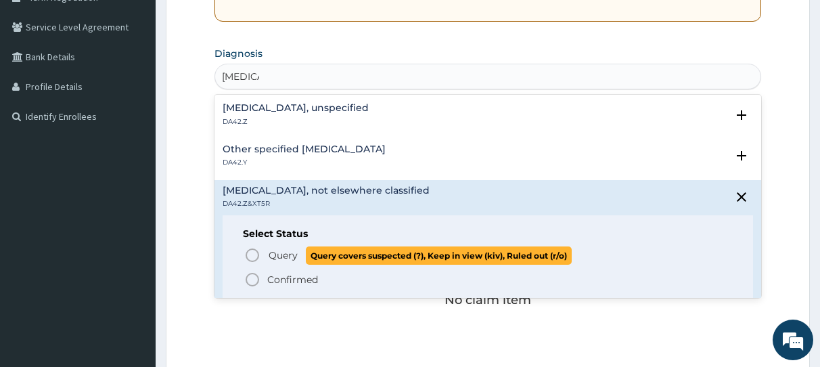
click at [250, 258] on icon "status option query" at bounding box center [252, 255] width 16 height 16
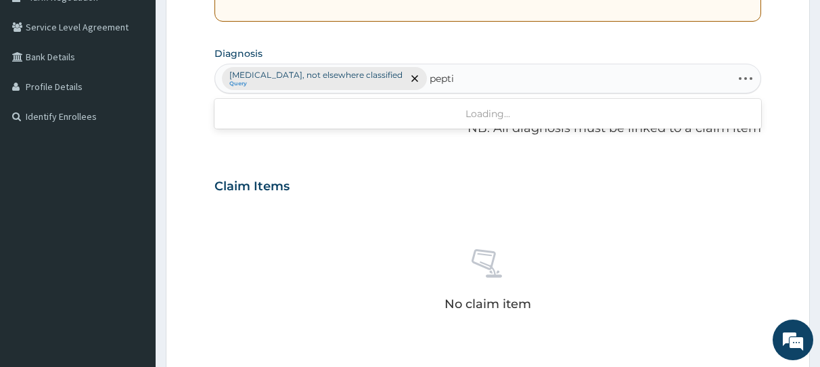
type input "peptic"
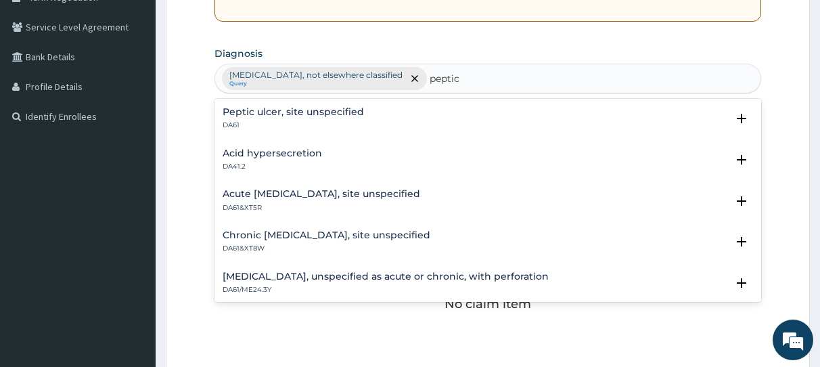
click at [282, 113] on h4 "Peptic ulcer, site unspecified" at bounding box center [293, 112] width 141 height 10
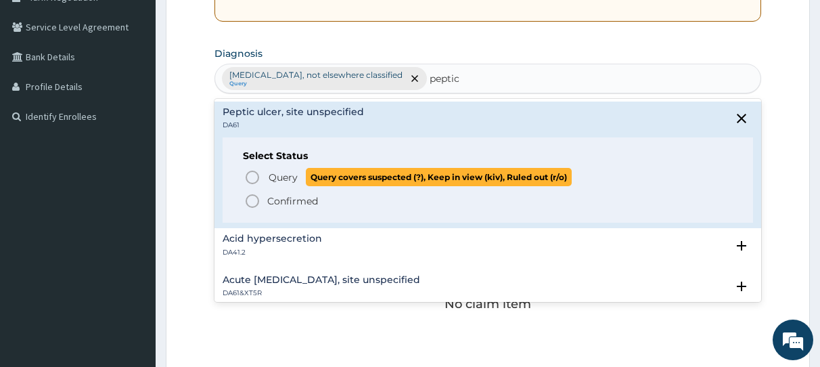
click at [252, 181] on icon "status option query" at bounding box center [252, 177] width 16 height 16
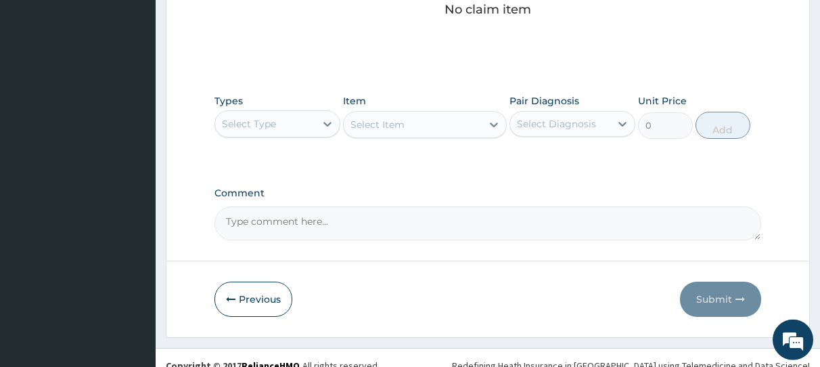
scroll to position [598, 0]
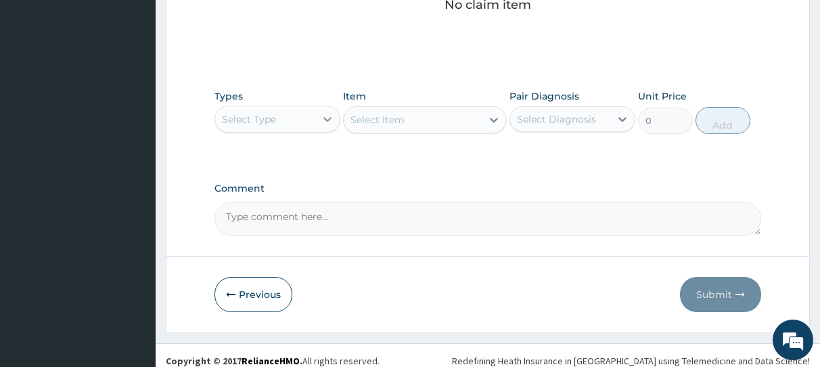
click at [324, 117] on icon at bounding box center [328, 119] width 8 height 5
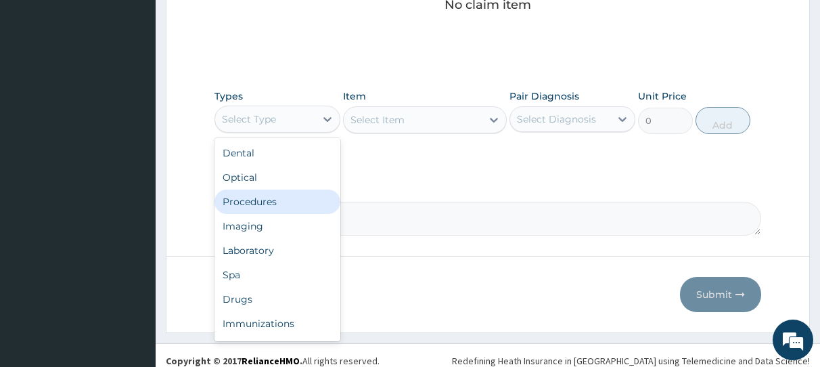
click at [263, 198] on div "Procedures" at bounding box center [278, 202] width 126 height 24
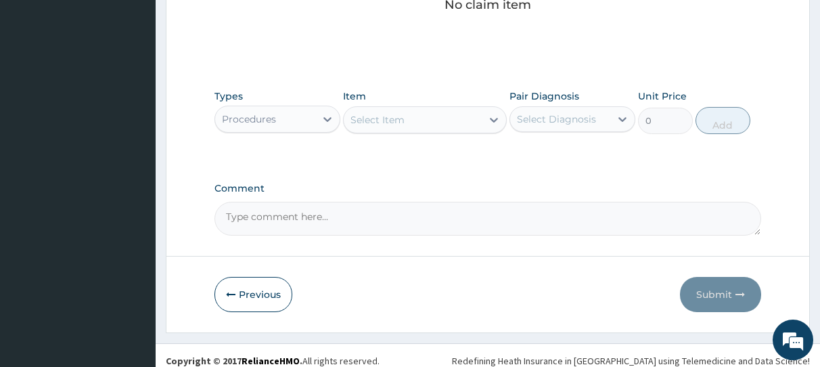
click at [422, 116] on div "Select Item" at bounding box center [413, 120] width 138 height 22
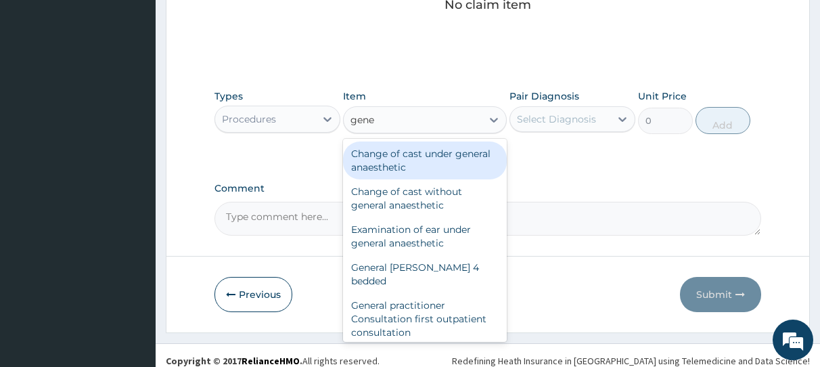
type input "gener"
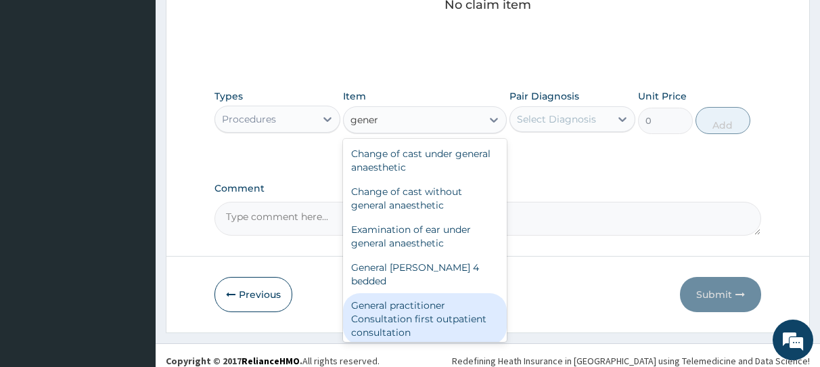
click at [435, 304] on div "General practitioner Consultation first outpatient consultation" at bounding box center [425, 318] width 164 height 51
type input "3547.5"
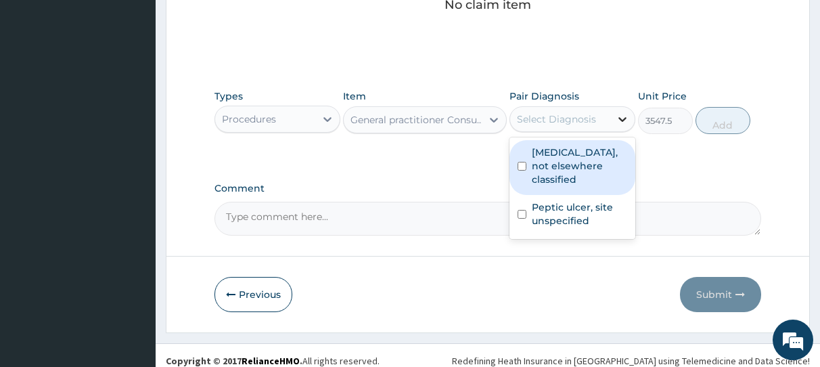
click at [624, 118] on icon at bounding box center [623, 119] width 14 height 14
click at [523, 162] on input "checkbox" at bounding box center [522, 166] width 9 height 9
checkbox input "true"
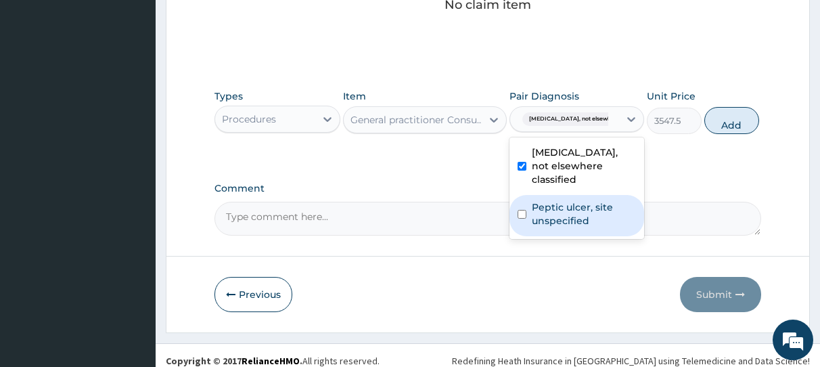
click at [525, 210] on input "checkbox" at bounding box center [522, 214] width 9 height 9
checkbox input "true"
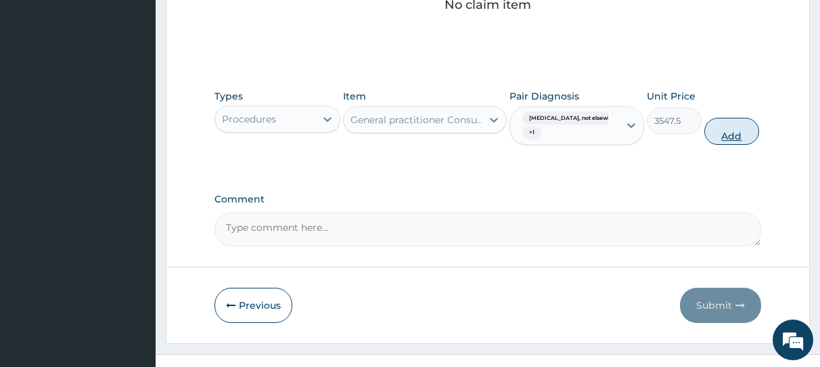
click at [723, 127] on button "Add" at bounding box center [732, 131] width 55 height 27
type input "0"
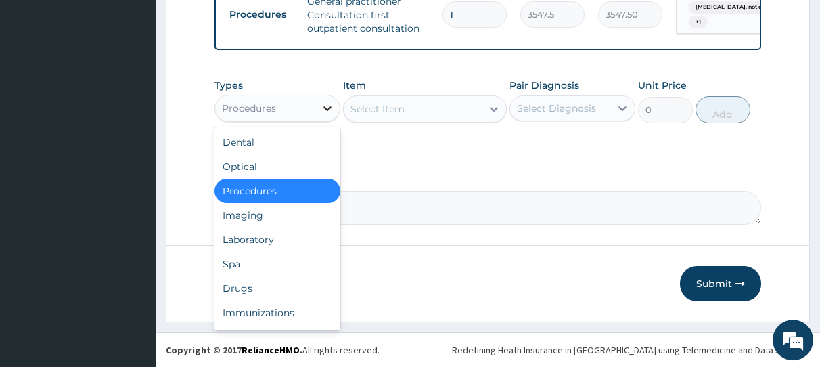
click at [327, 110] on icon at bounding box center [328, 109] width 14 height 14
click at [281, 217] on div "Imaging" at bounding box center [278, 215] width 126 height 24
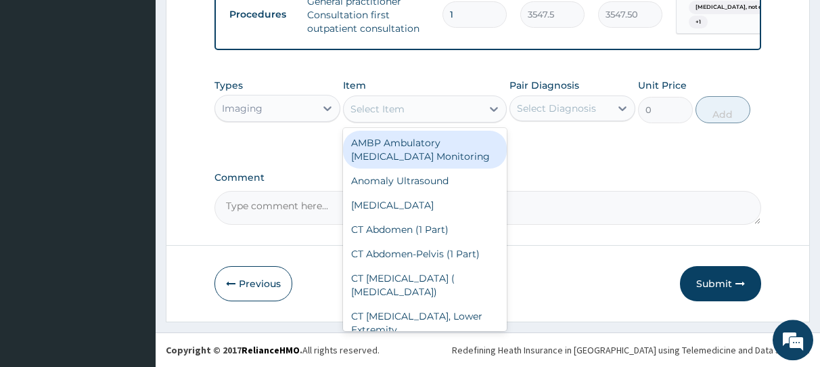
click at [423, 106] on div "Select Item" at bounding box center [413, 109] width 138 height 22
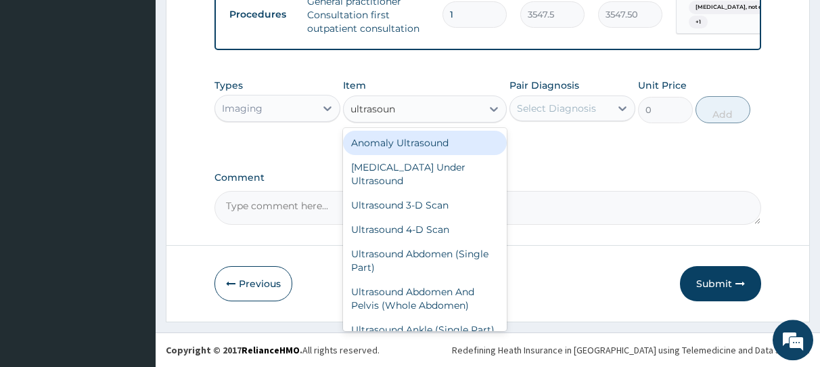
type input "ultrasound"
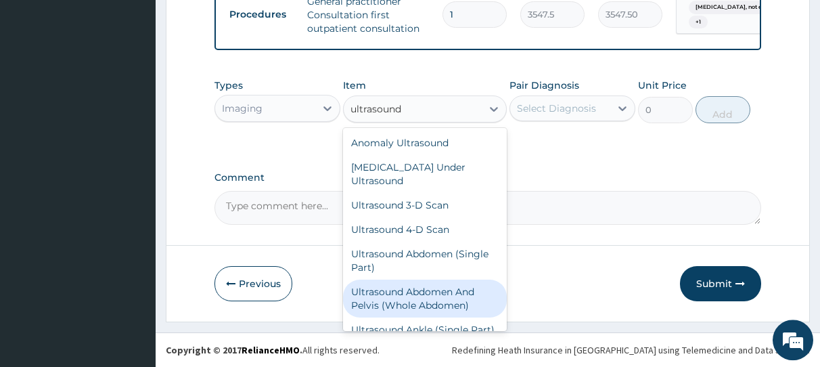
click at [444, 301] on div "Ultrasound Abdomen And Pelvis (Whole Abdomen)" at bounding box center [425, 299] width 164 height 38
type input "9675"
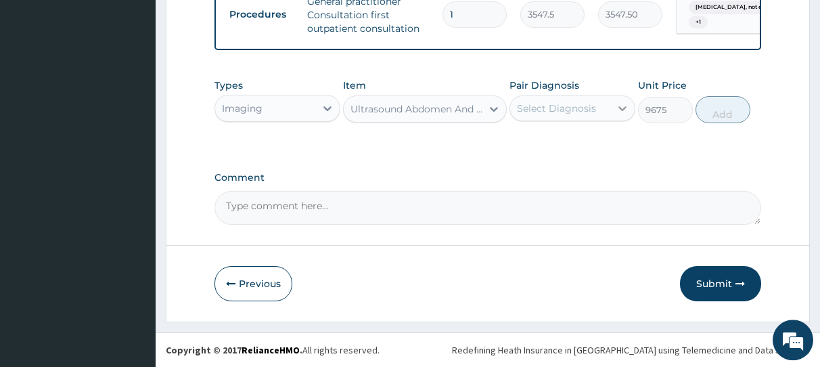
click at [625, 110] on icon at bounding box center [623, 108] width 8 height 5
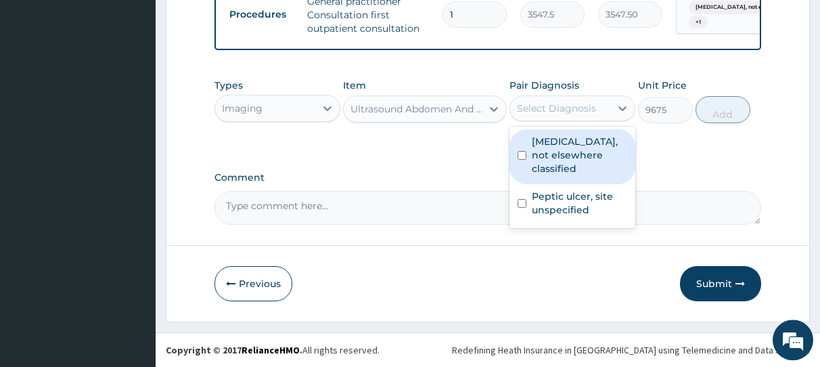
click at [522, 152] on input "checkbox" at bounding box center [522, 155] width 9 height 9
checkbox input "true"
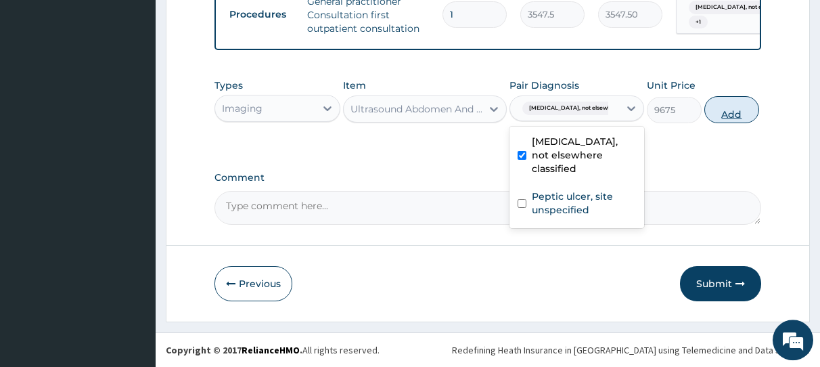
click at [715, 109] on button "Add" at bounding box center [732, 109] width 55 height 27
type input "0"
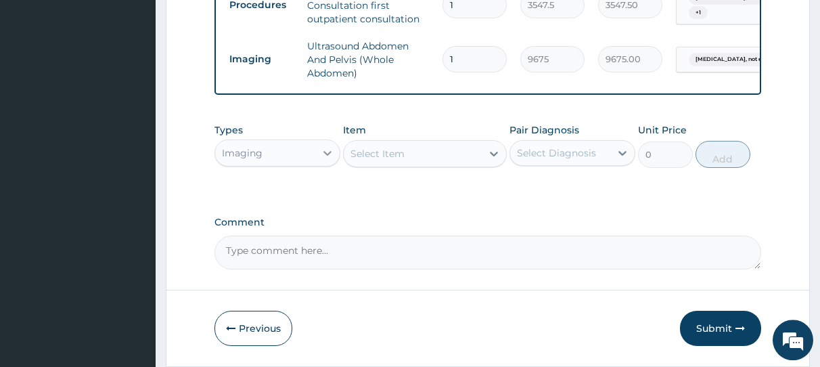
click at [328, 160] on icon at bounding box center [328, 153] width 14 height 14
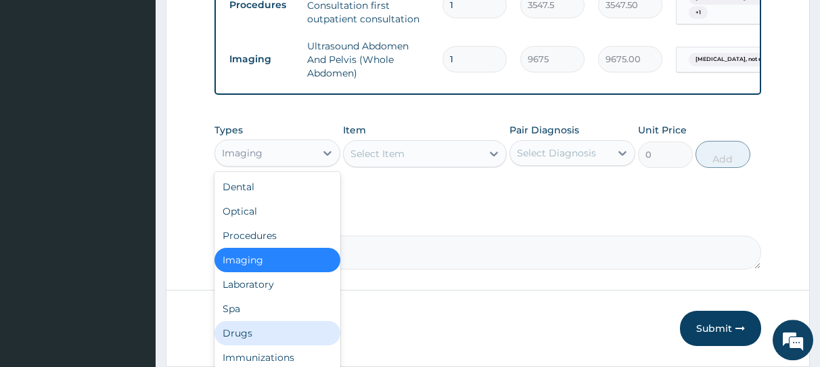
click at [269, 338] on div "Drugs" at bounding box center [278, 333] width 126 height 24
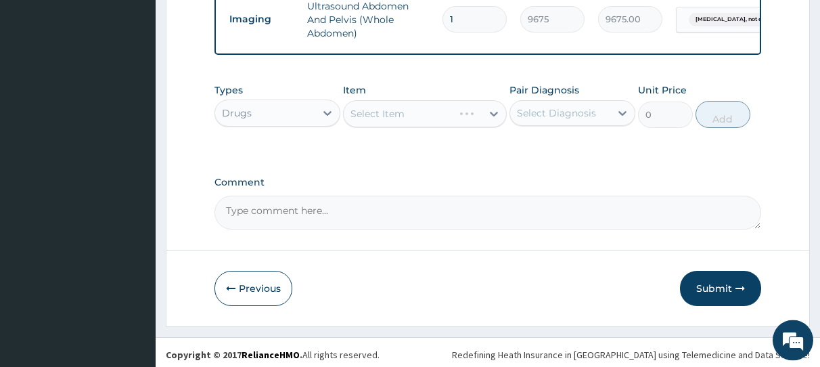
scroll to position [618, 0]
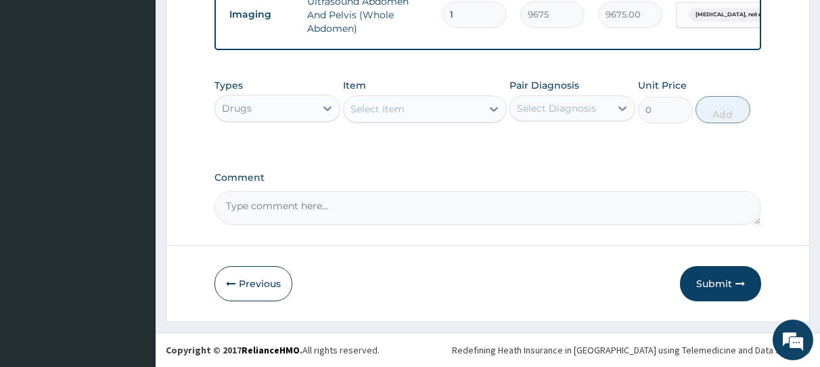
click at [373, 110] on div "Select Item" at bounding box center [378, 109] width 54 height 14
type input "cime"
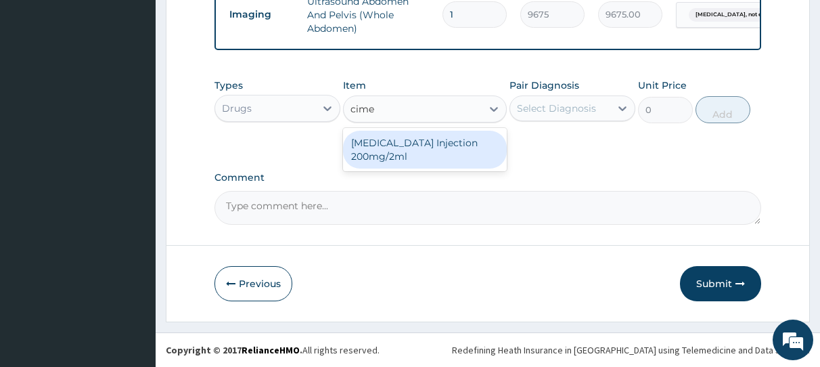
click at [376, 145] on div "[MEDICAL_DATA] Injection 200mg/2ml" at bounding box center [425, 150] width 164 height 38
type input "650.375"
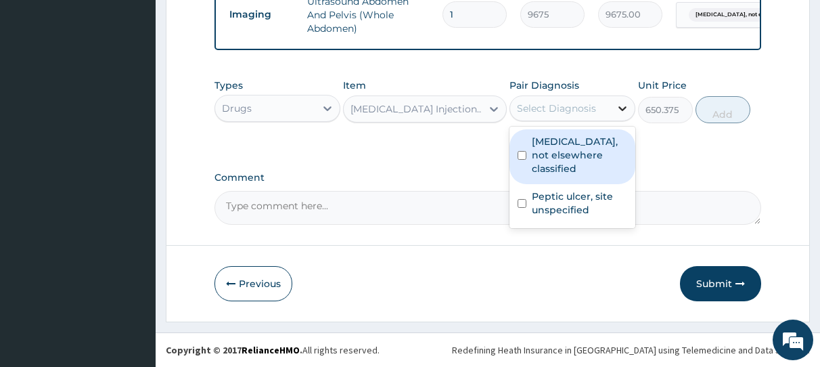
click at [619, 106] on icon at bounding box center [623, 109] width 14 height 14
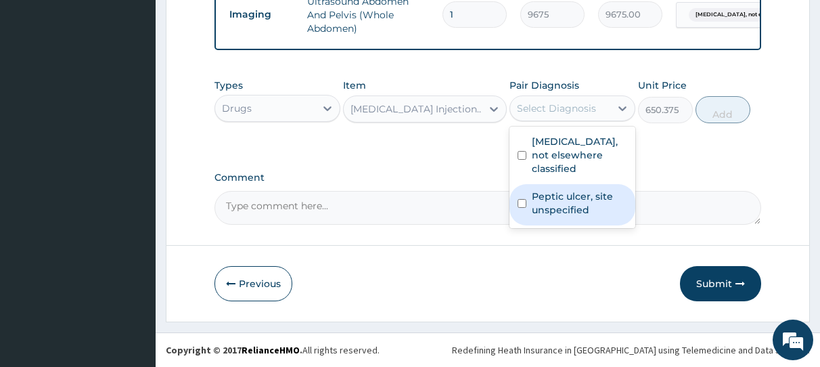
click at [523, 199] on input "checkbox" at bounding box center [522, 203] width 9 height 9
checkbox input "true"
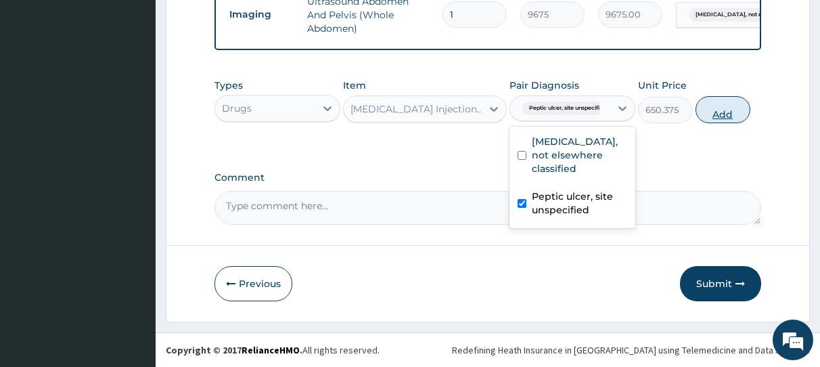
click at [724, 112] on button "Add" at bounding box center [723, 109] width 55 height 27
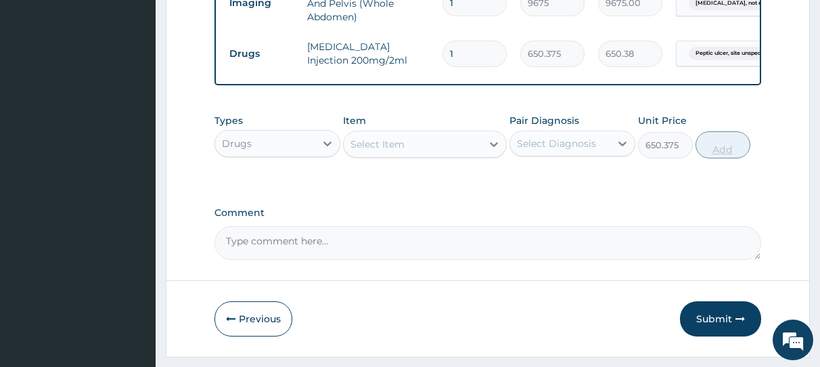
type input "0"
click at [400, 151] on div "Select Item" at bounding box center [378, 144] width 54 height 14
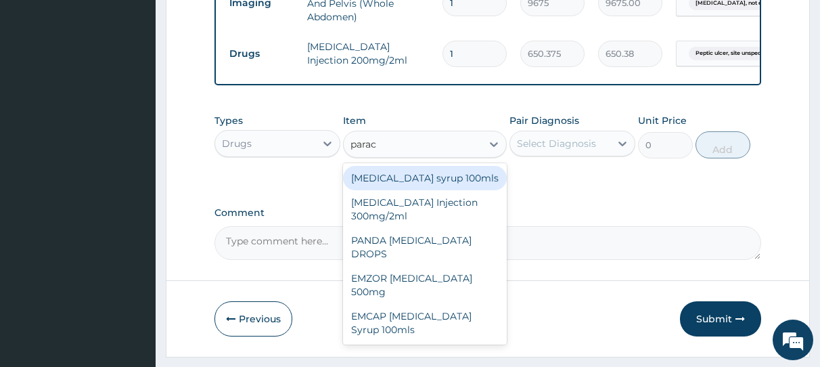
type input "parace"
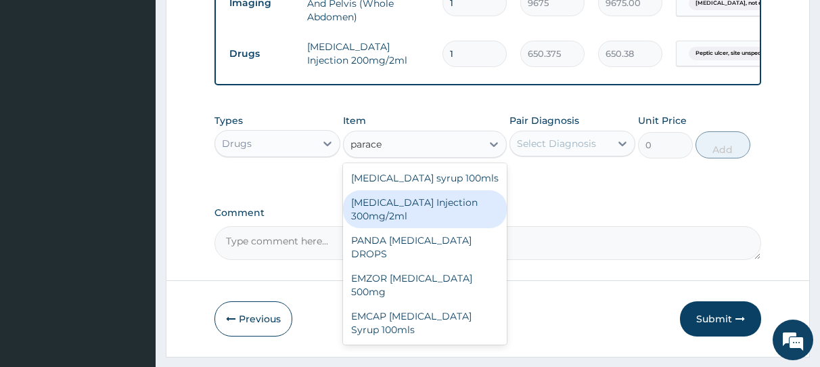
click at [391, 213] on div "[MEDICAL_DATA] Injection 300mg/2ml" at bounding box center [425, 209] width 164 height 38
type input "260.15"
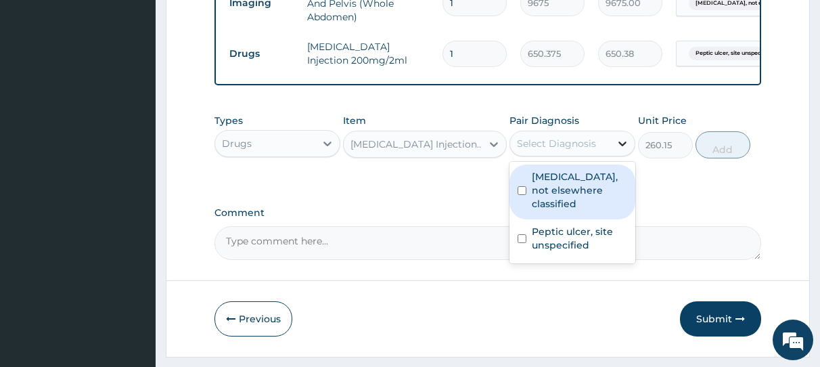
click at [624, 146] on icon at bounding box center [623, 143] width 8 height 5
click at [524, 195] on input "checkbox" at bounding box center [522, 190] width 9 height 9
checkbox input "true"
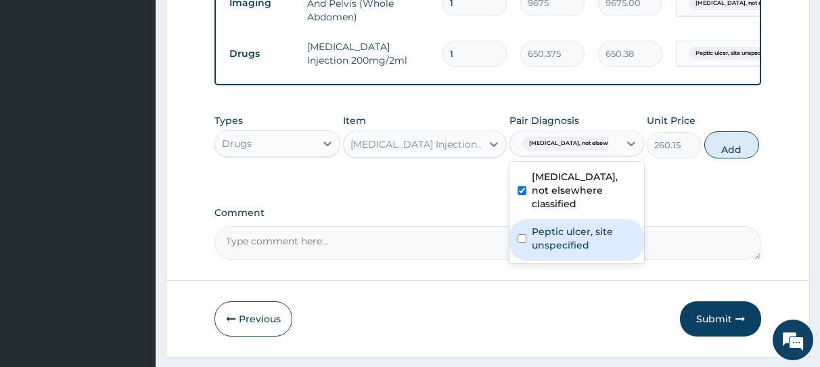
click at [524, 237] on input "checkbox" at bounding box center [522, 238] width 9 height 9
checkbox input "true"
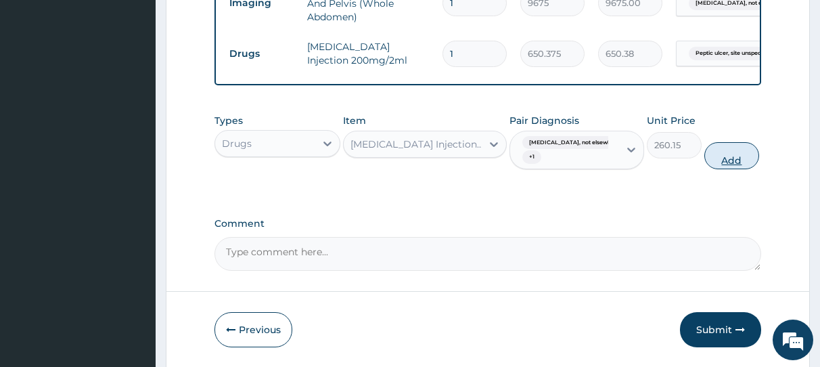
click at [713, 169] on button "Add" at bounding box center [732, 155] width 55 height 27
type input "0"
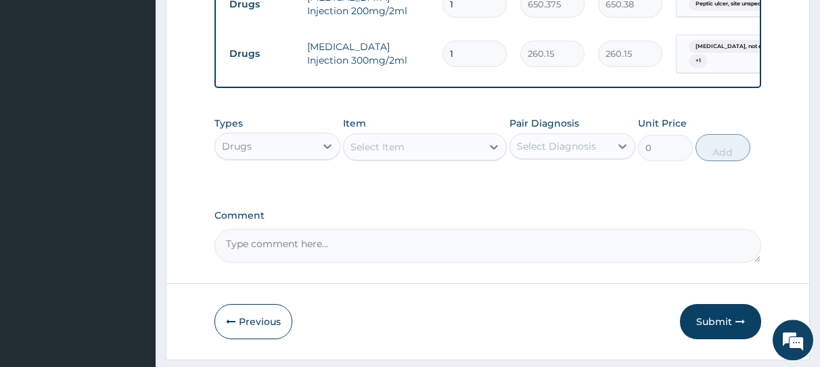
scroll to position [687, 0]
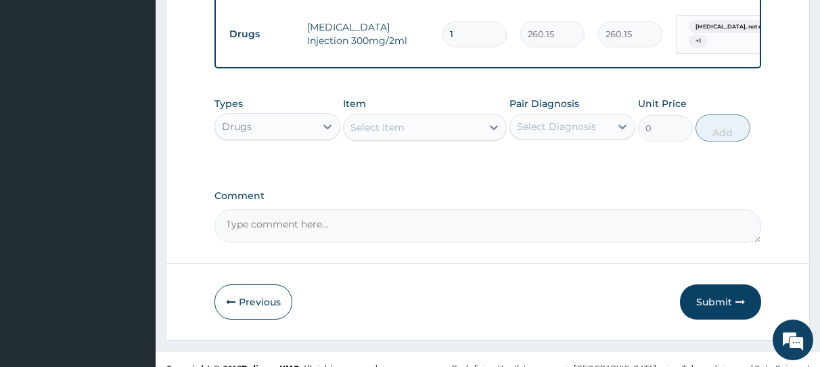
click at [385, 134] on div "Select Item" at bounding box center [378, 127] width 54 height 14
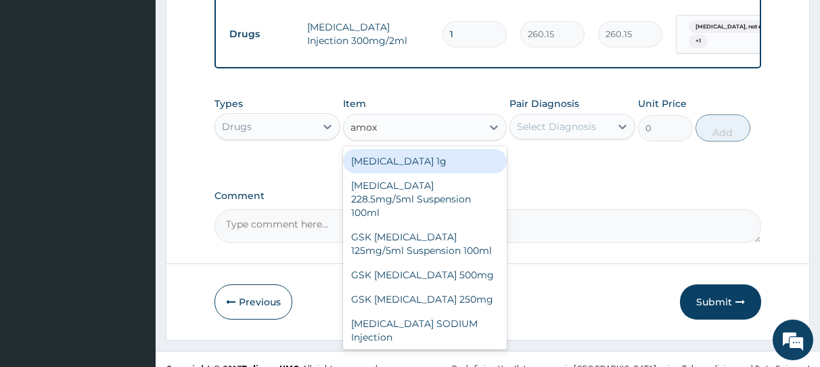
type input "amoxi"
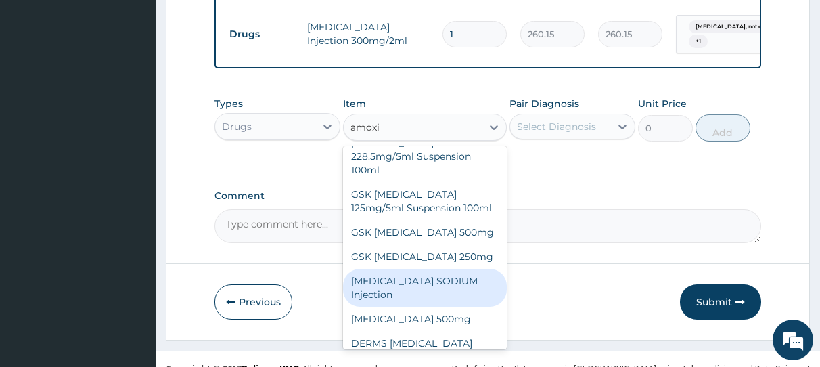
scroll to position [51, 0]
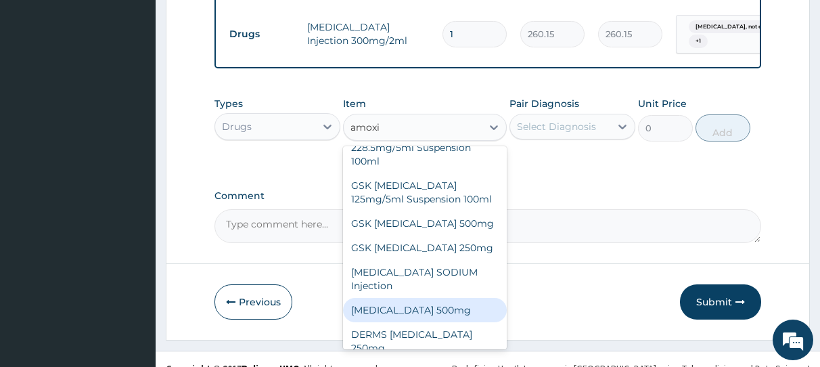
click at [394, 322] on div "[MEDICAL_DATA] 500mg" at bounding box center [425, 310] width 164 height 24
type input "70.95"
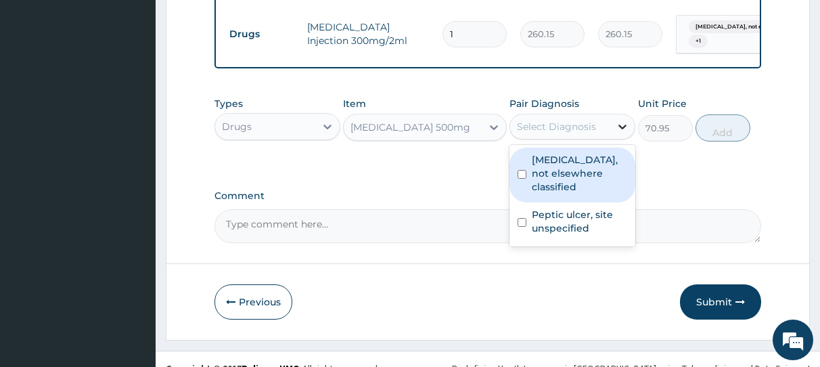
click at [619, 133] on icon at bounding box center [623, 127] width 14 height 14
click at [524, 178] on input "checkbox" at bounding box center [522, 174] width 9 height 9
checkbox input "true"
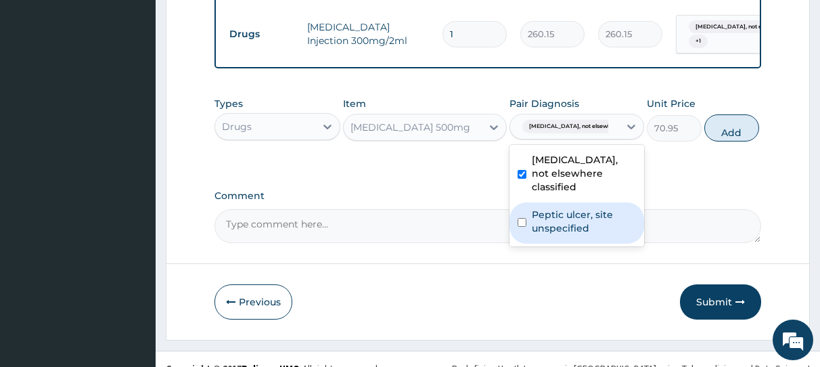
click at [524, 221] on input "checkbox" at bounding box center [522, 222] width 9 height 9
checkbox input "true"
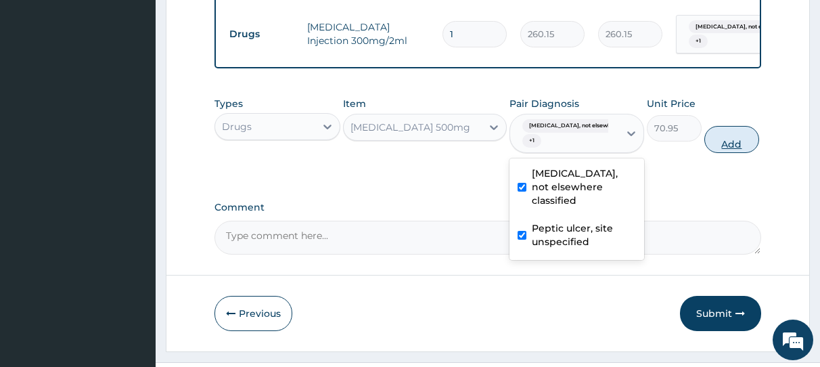
click at [712, 150] on button "Add" at bounding box center [732, 139] width 55 height 27
type input "0"
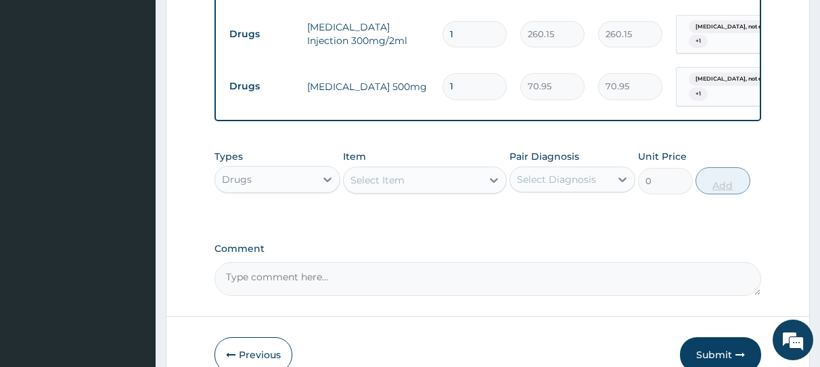
type input "15"
type input "1064.25"
type input "15"
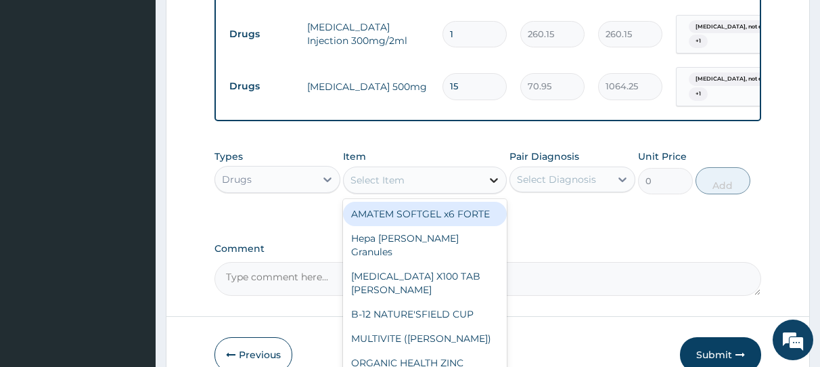
click at [491, 187] on icon at bounding box center [494, 180] width 14 height 14
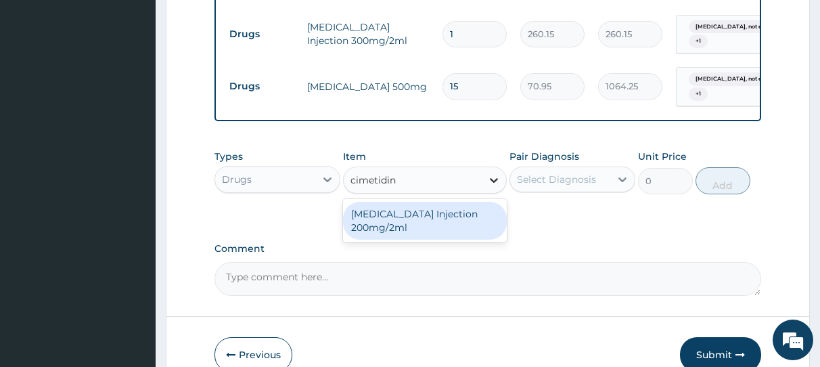
type input "[MEDICAL_DATA]"
click at [489, 233] on div "CIMETIDINE Injection 200mg/2ml" at bounding box center [425, 221] width 164 height 38
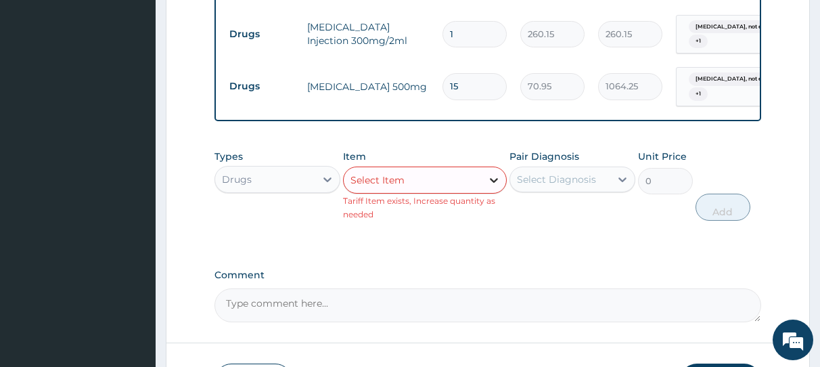
click at [486, 190] on div at bounding box center [494, 180] width 24 height 24
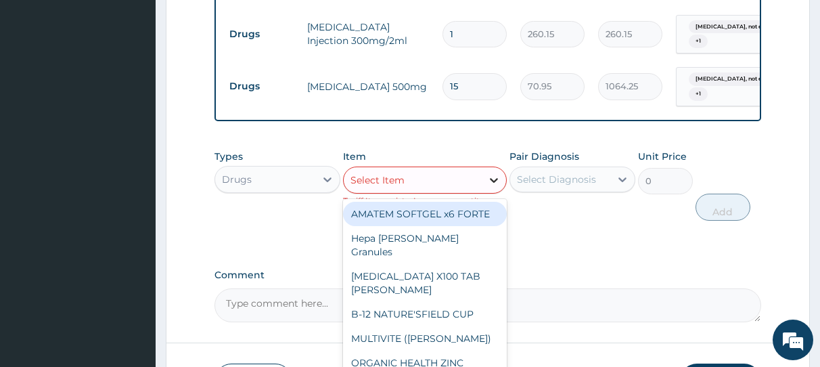
type input "m"
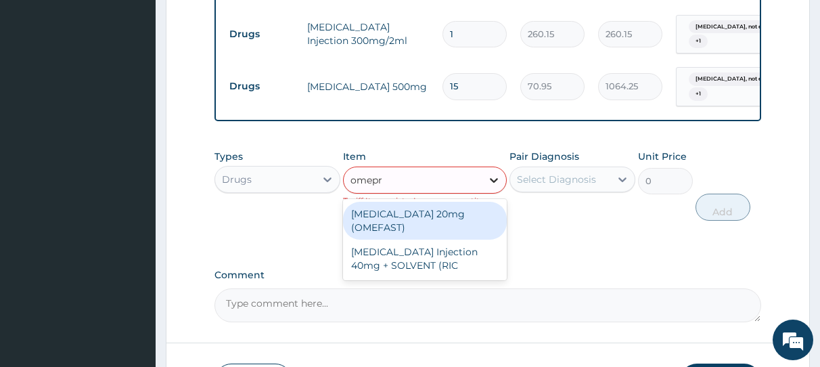
type input "omepra"
click at [423, 228] on div "OMEPRAZOLE 20mg (OMEFAST)" at bounding box center [425, 221] width 164 height 38
type input "82.775"
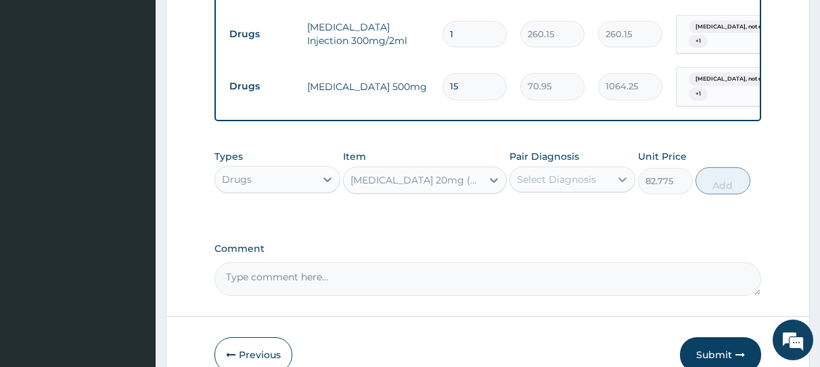
click at [620, 185] on icon at bounding box center [623, 180] width 14 height 14
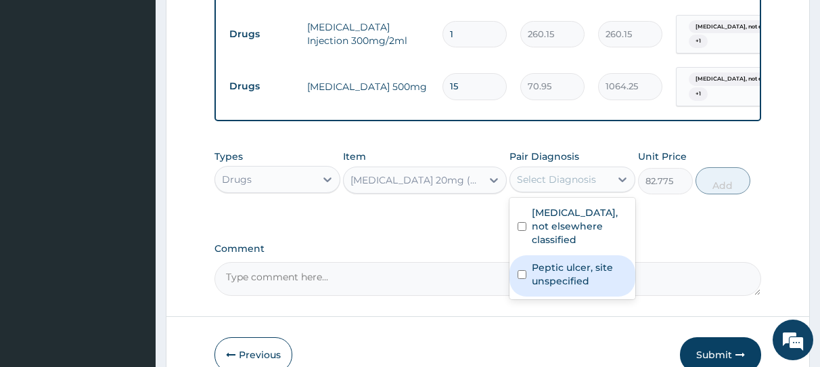
click at [527, 273] on input "checkbox" at bounding box center [522, 274] width 9 height 9
checkbox input "true"
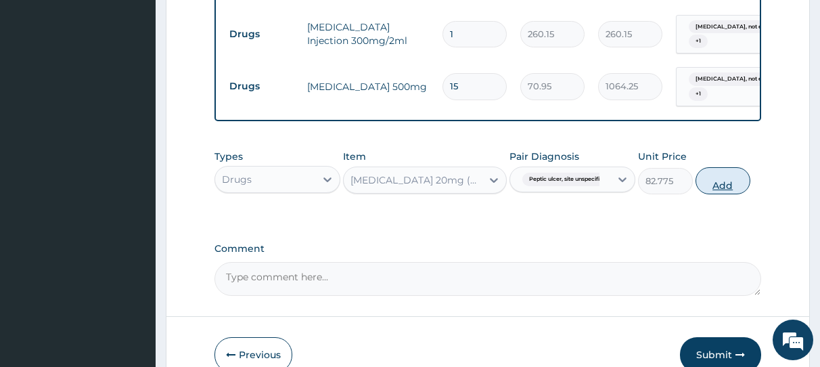
click at [724, 193] on button "Add" at bounding box center [723, 180] width 55 height 27
type input "0"
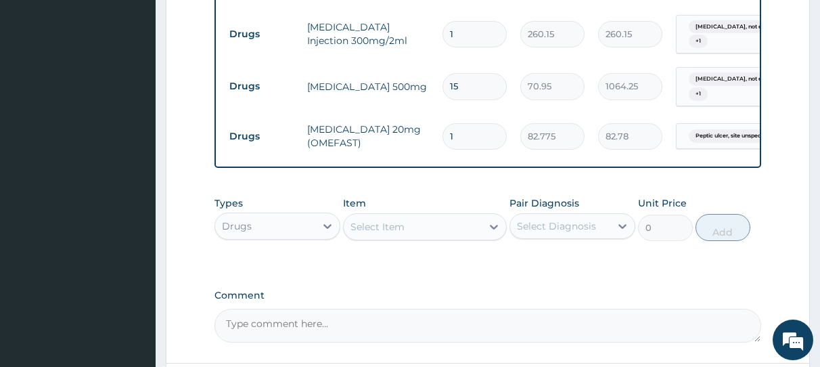
click at [376, 234] on div "Select Item" at bounding box center [378, 227] width 54 height 14
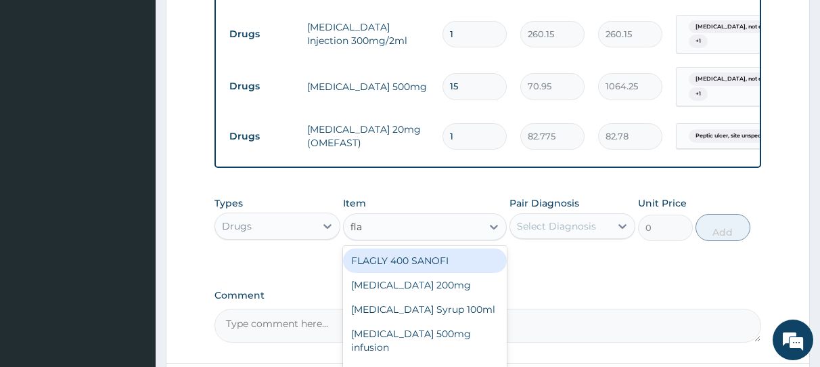
type input "flag"
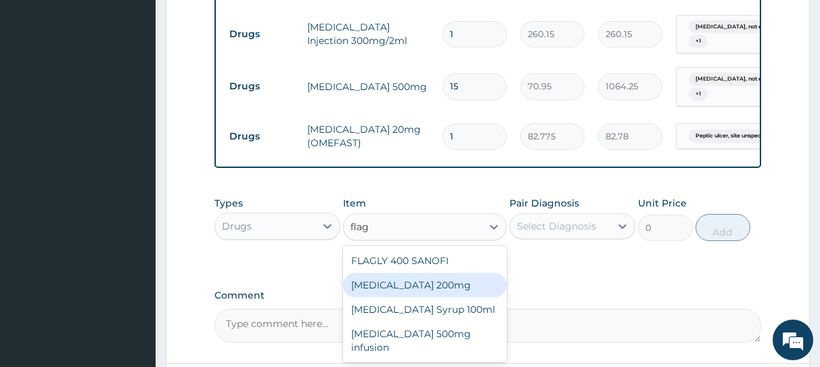
click at [428, 297] on div "Flagyl 200mg" at bounding box center [425, 285] width 164 height 24
type input "47.3"
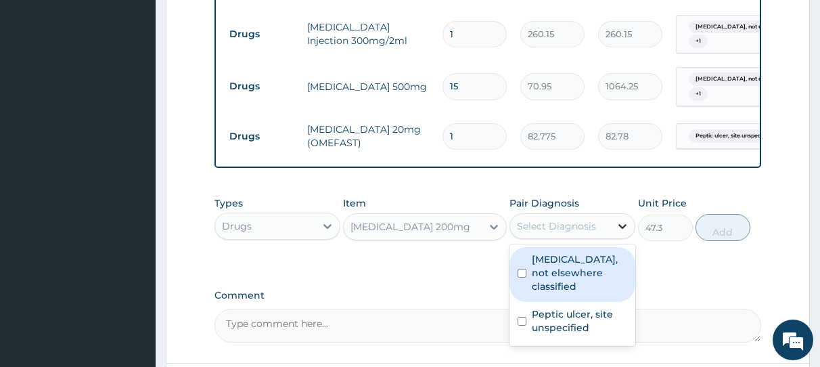
click at [619, 233] on icon at bounding box center [623, 226] width 14 height 14
click at [525, 278] on input "checkbox" at bounding box center [522, 273] width 9 height 9
checkbox input "true"
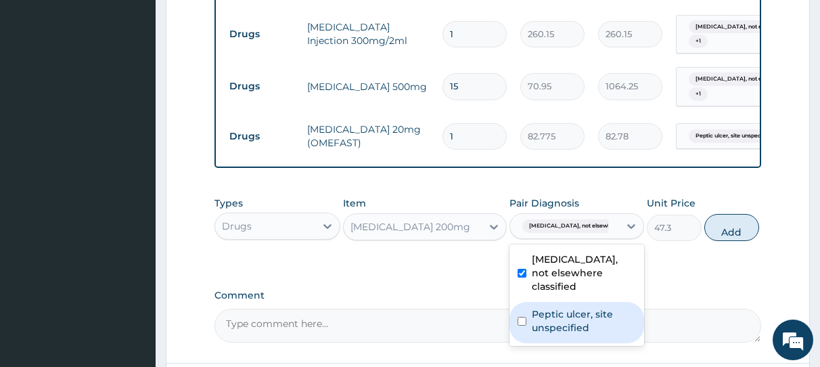
click at [525, 319] on input "checkbox" at bounding box center [522, 321] width 9 height 9
checkbox input "true"
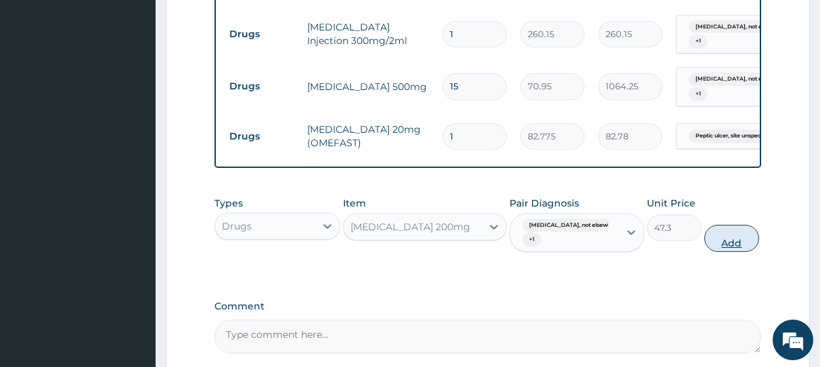
click at [730, 251] on button "Add" at bounding box center [732, 238] width 55 height 27
type input "0"
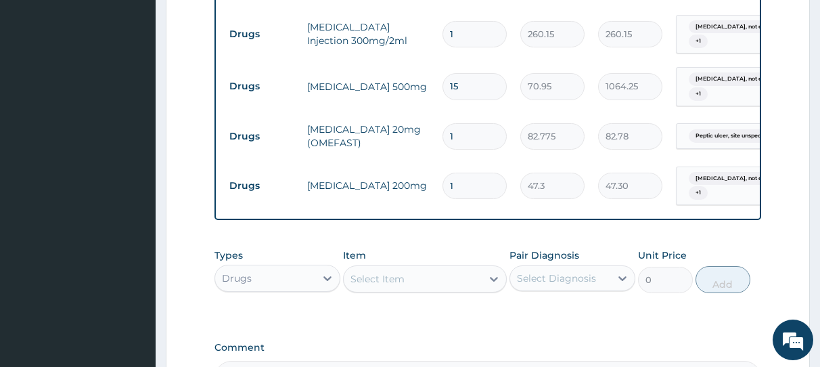
click at [465, 141] on input "1" at bounding box center [475, 136] width 64 height 26
type input "14"
type input "1158.85"
type input "14"
click at [462, 187] on input "1" at bounding box center [475, 186] width 64 height 26
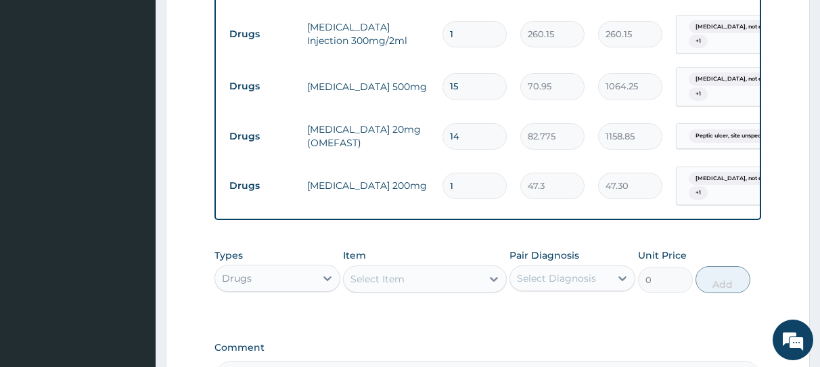
type input "15"
type input "709.50"
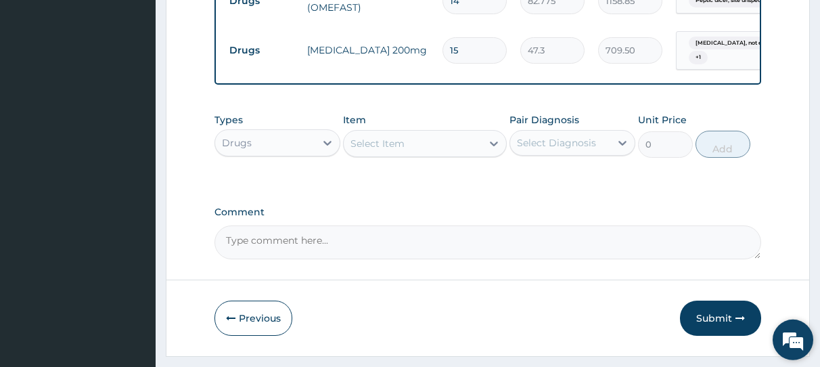
scroll to position [825, 0]
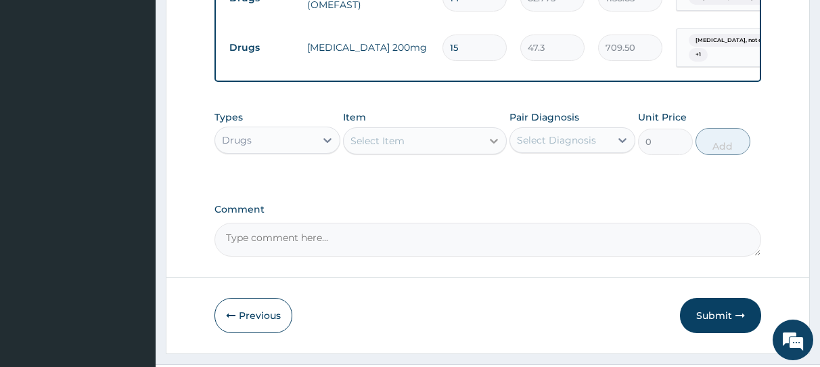
type input "15"
click at [492, 148] on icon at bounding box center [494, 141] width 14 height 14
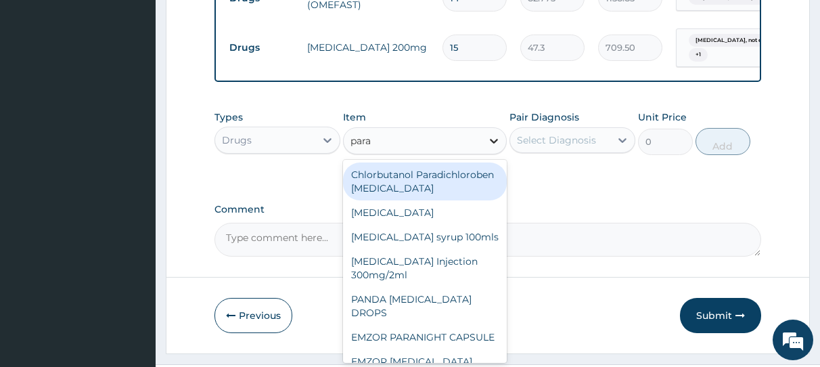
type input "parac"
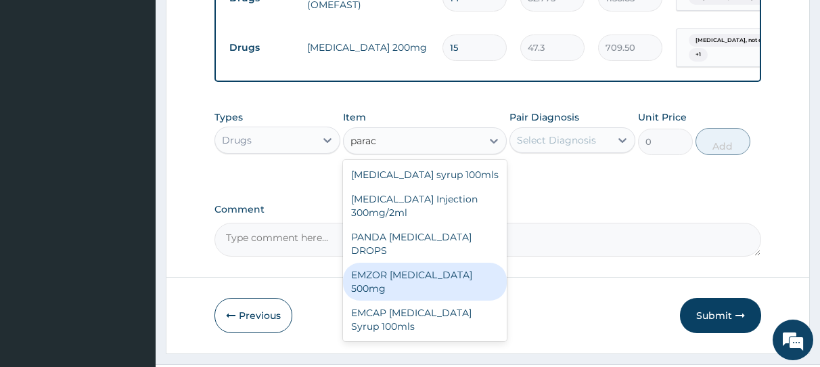
click at [429, 273] on div "EMZOR PARACETAMOL 500mg" at bounding box center [425, 282] width 164 height 38
type input "23.65"
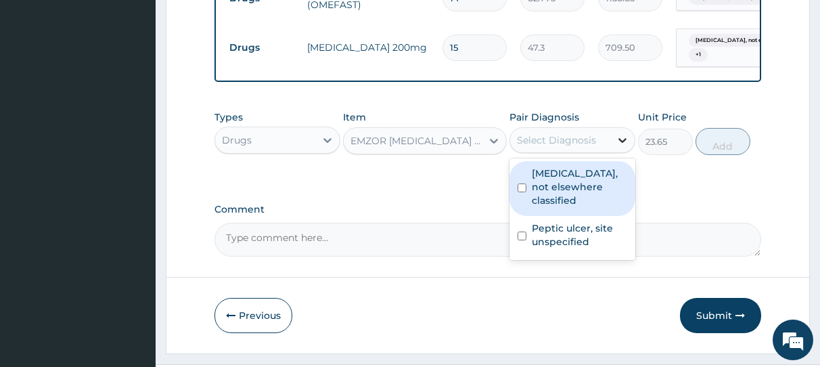
click at [620, 147] on icon at bounding box center [623, 140] width 14 height 14
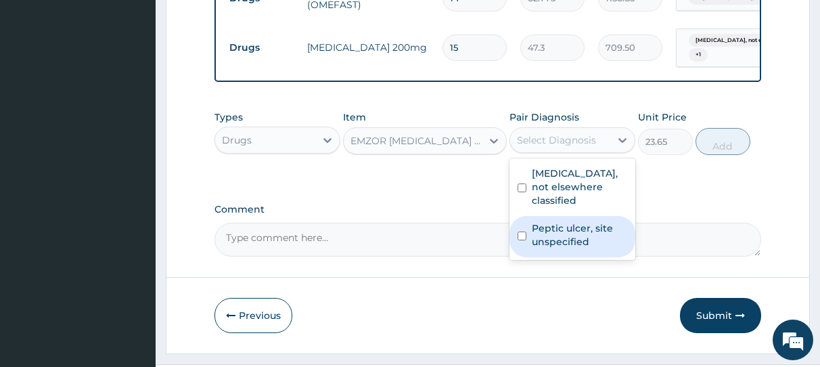
click at [523, 231] on input "checkbox" at bounding box center [522, 235] width 9 height 9
checkbox input "true"
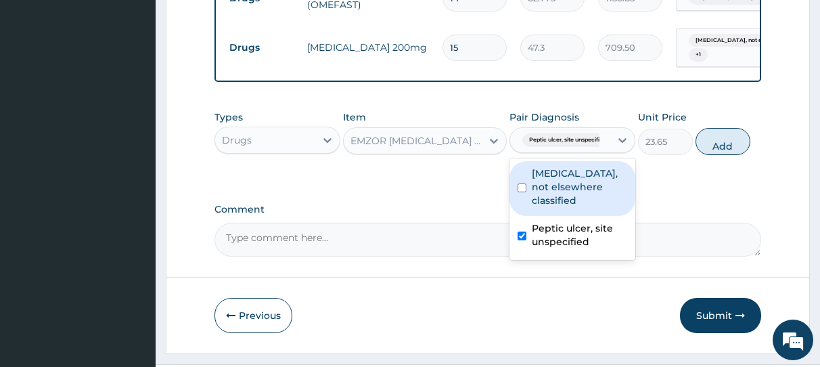
click at [519, 190] on input "checkbox" at bounding box center [522, 187] width 9 height 9
checkbox input "true"
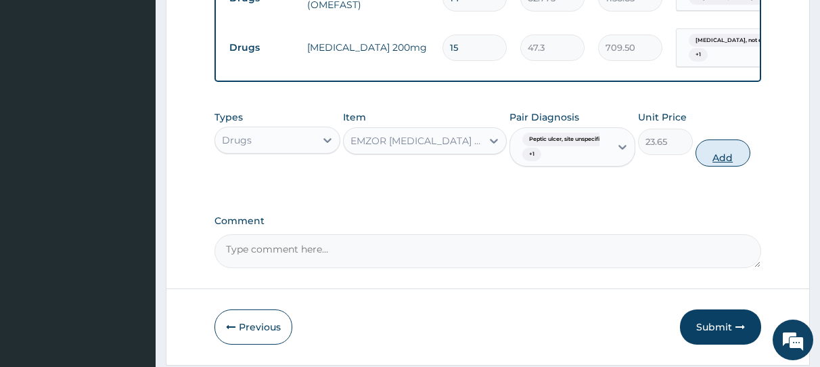
click at [733, 164] on button "Add" at bounding box center [723, 152] width 55 height 27
type input "0"
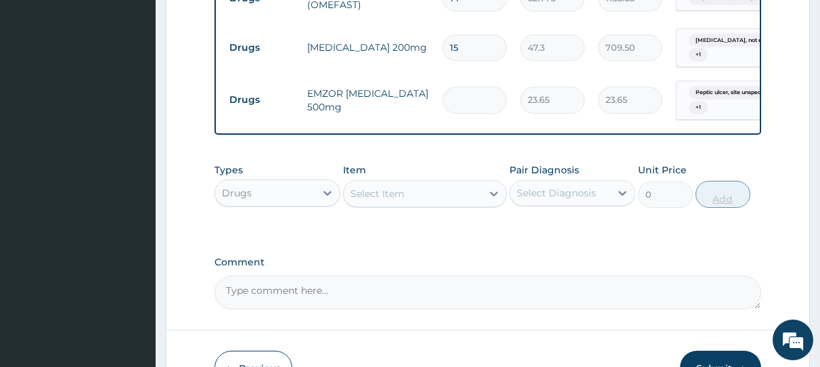
type input "0.00"
type input "9"
type input "212.85"
type input "9"
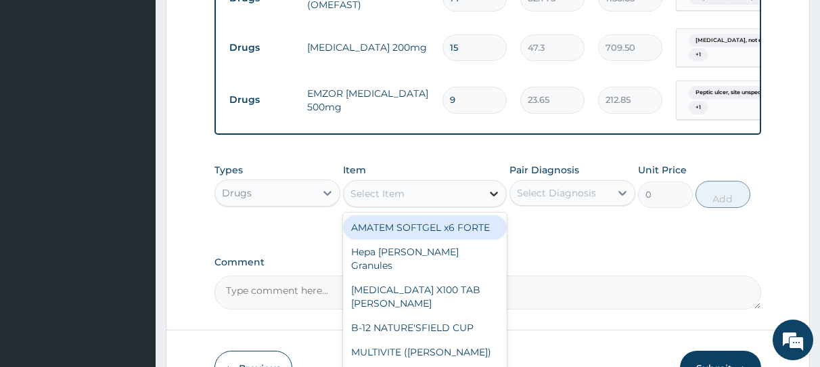
click at [489, 200] on icon at bounding box center [494, 194] width 14 height 14
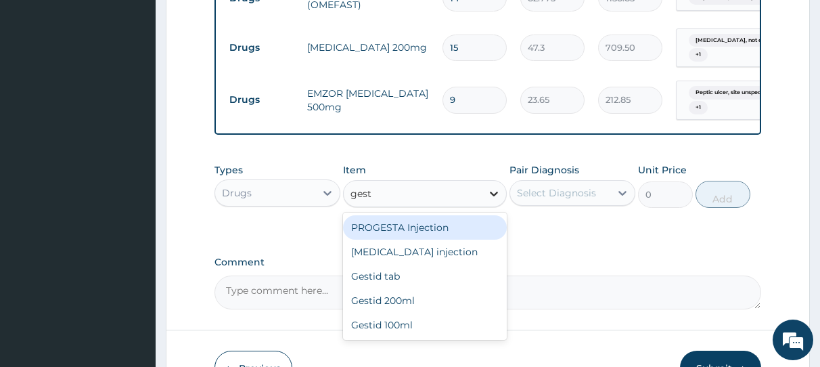
type input "gesti"
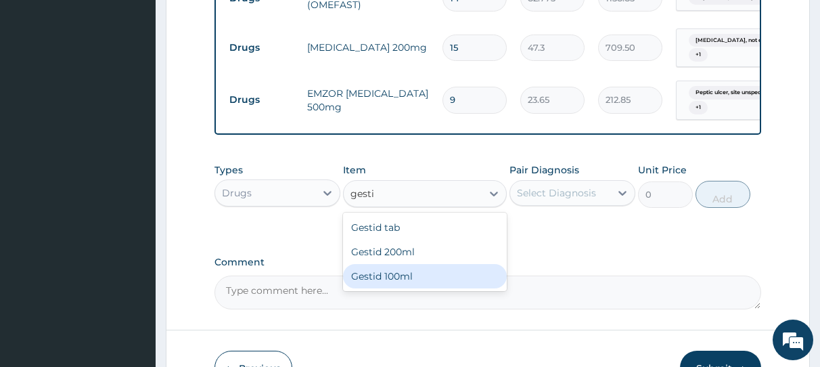
click at [427, 288] on div "Gestid 100ml" at bounding box center [425, 276] width 164 height 24
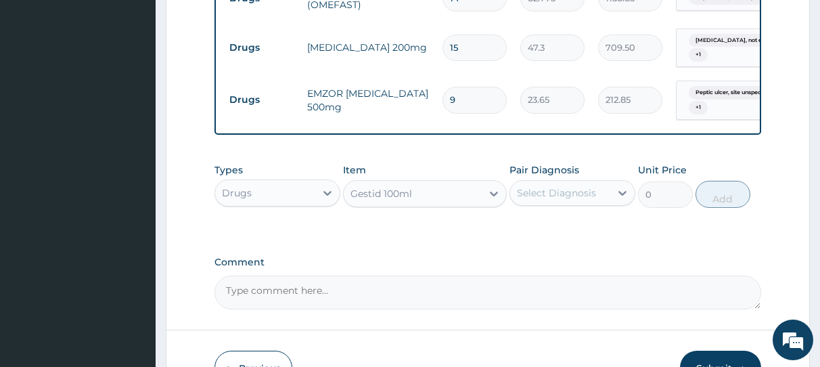
type input "827.75"
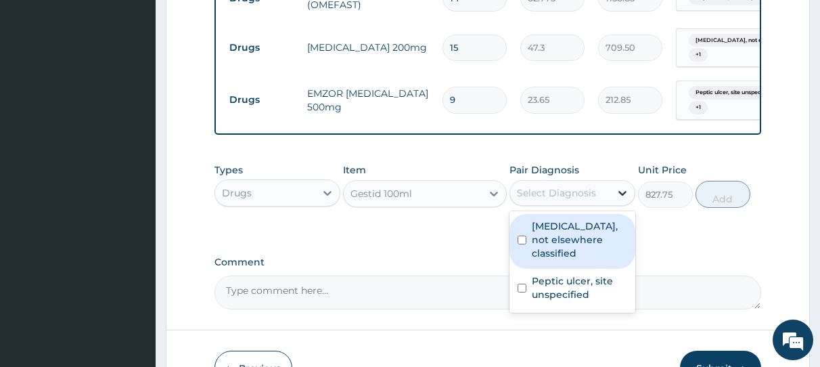
click at [620, 200] on icon at bounding box center [623, 193] width 14 height 14
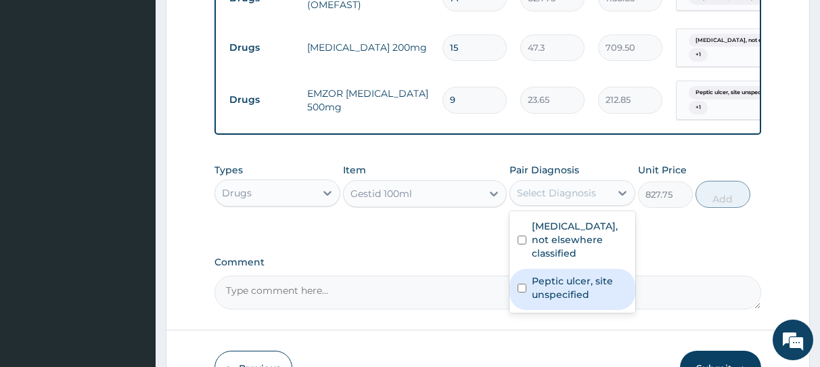
click at [523, 284] on input "checkbox" at bounding box center [522, 288] width 9 height 9
checkbox input "true"
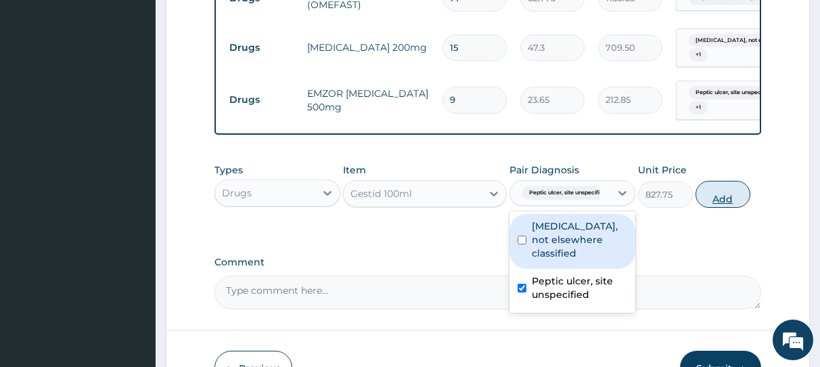
click at [730, 207] on button "Add" at bounding box center [723, 194] width 55 height 27
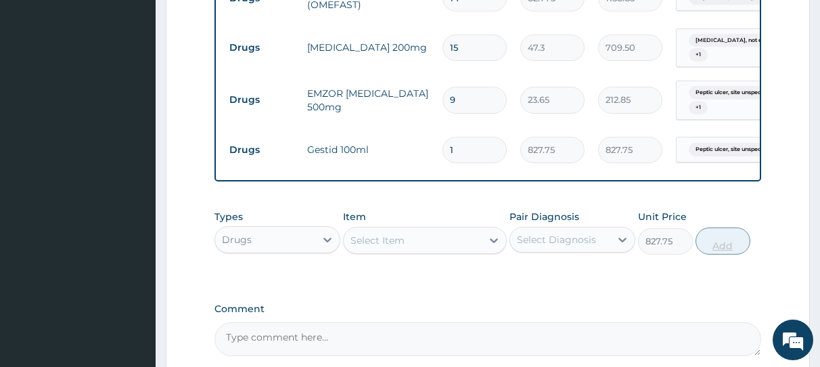
type input "0"
click at [416, 251] on div "Select Item" at bounding box center [413, 240] width 138 height 22
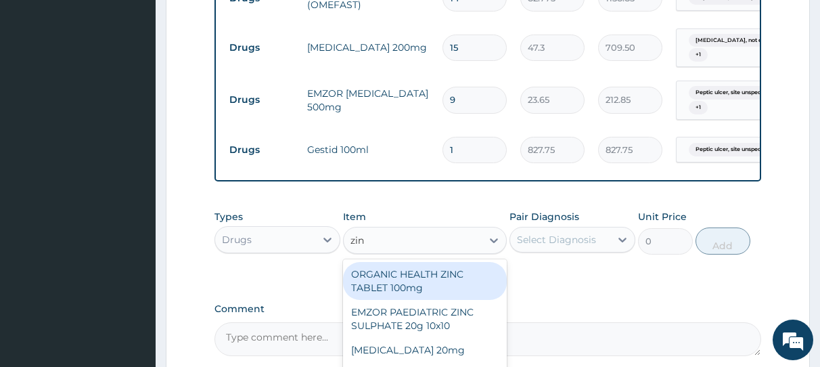
type input "zinc"
click at [405, 296] on div "ORGANIC HEALTH ZINC TABLET 100mg" at bounding box center [425, 281] width 164 height 38
type input "53.2125"
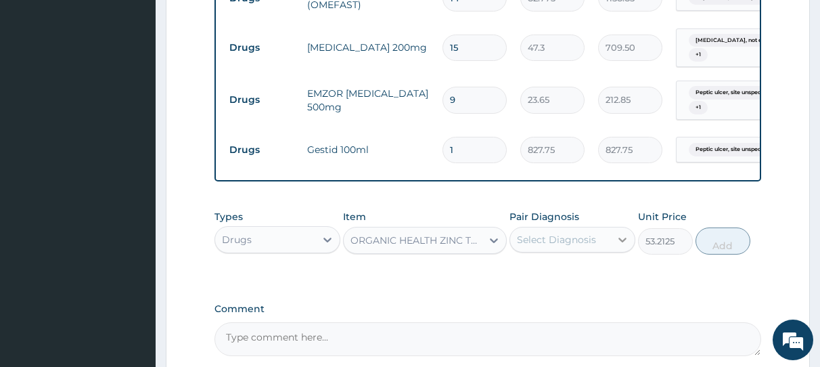
click at [624, 245] on icon at bounding box center [623, 240] width 14 height 14
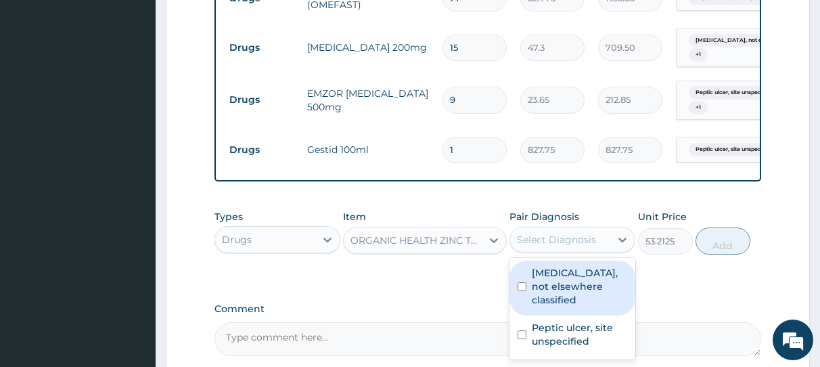
click at [525, 291] on input "checkbox" at bounding box center [522, 286] width 9 height 9
checkbox input "true"
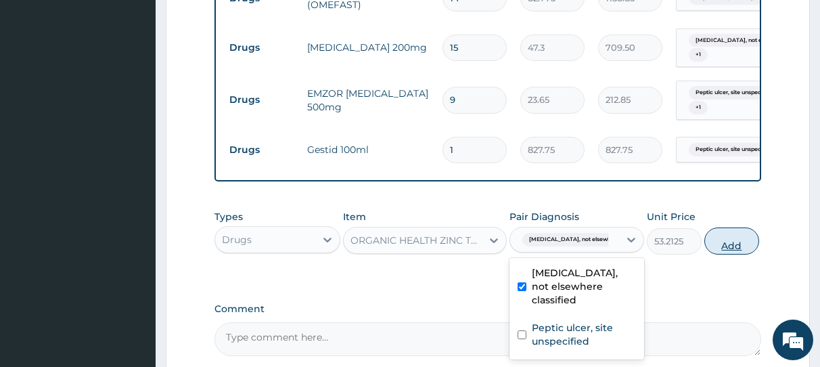
click at [722, 252] on button "Add" at bounding box center [732, 240] width 55 height 27
type input "0"
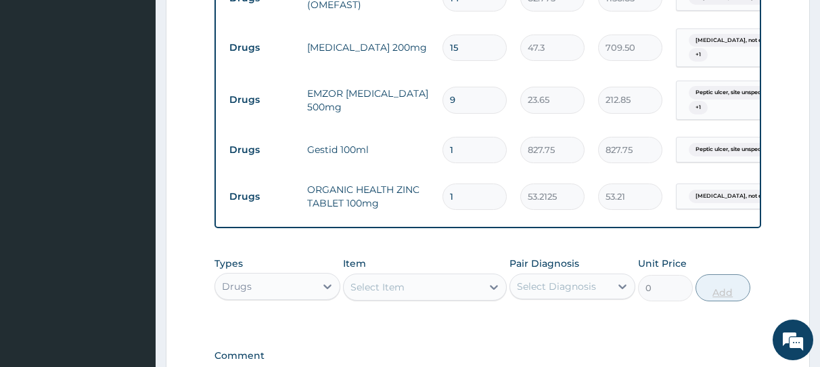
type input "10"
type input "532.13"
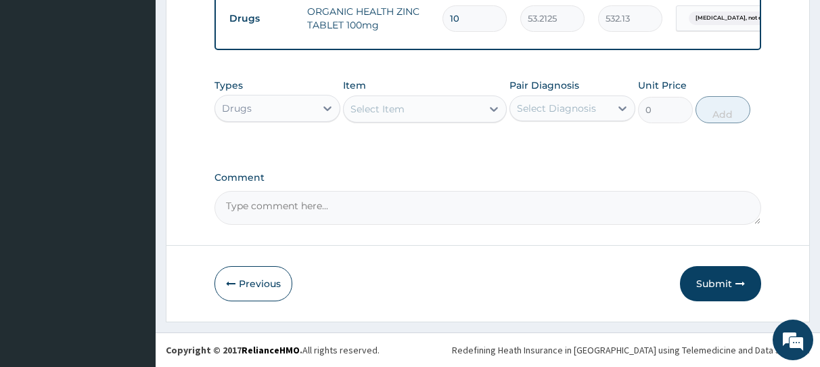
scroll to position [1015, 0]
type input "10"
click at [711, 288] on button "Submit" at bounding box center [720, 283] width 81 height 35
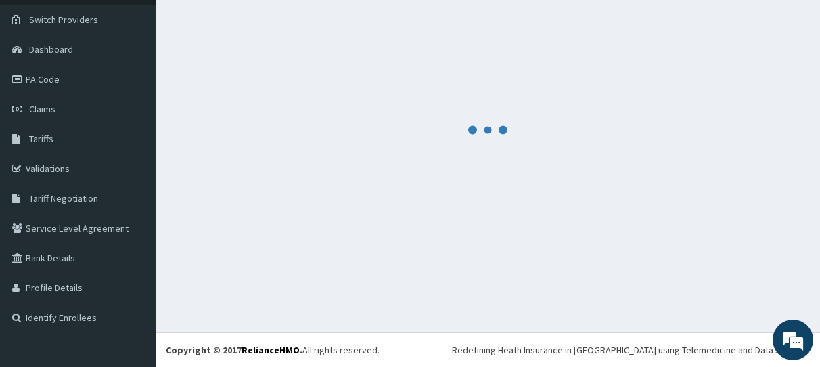
scroll to position [98, 0]
